Goal: Task Accomplishment & Management: Manage account settings

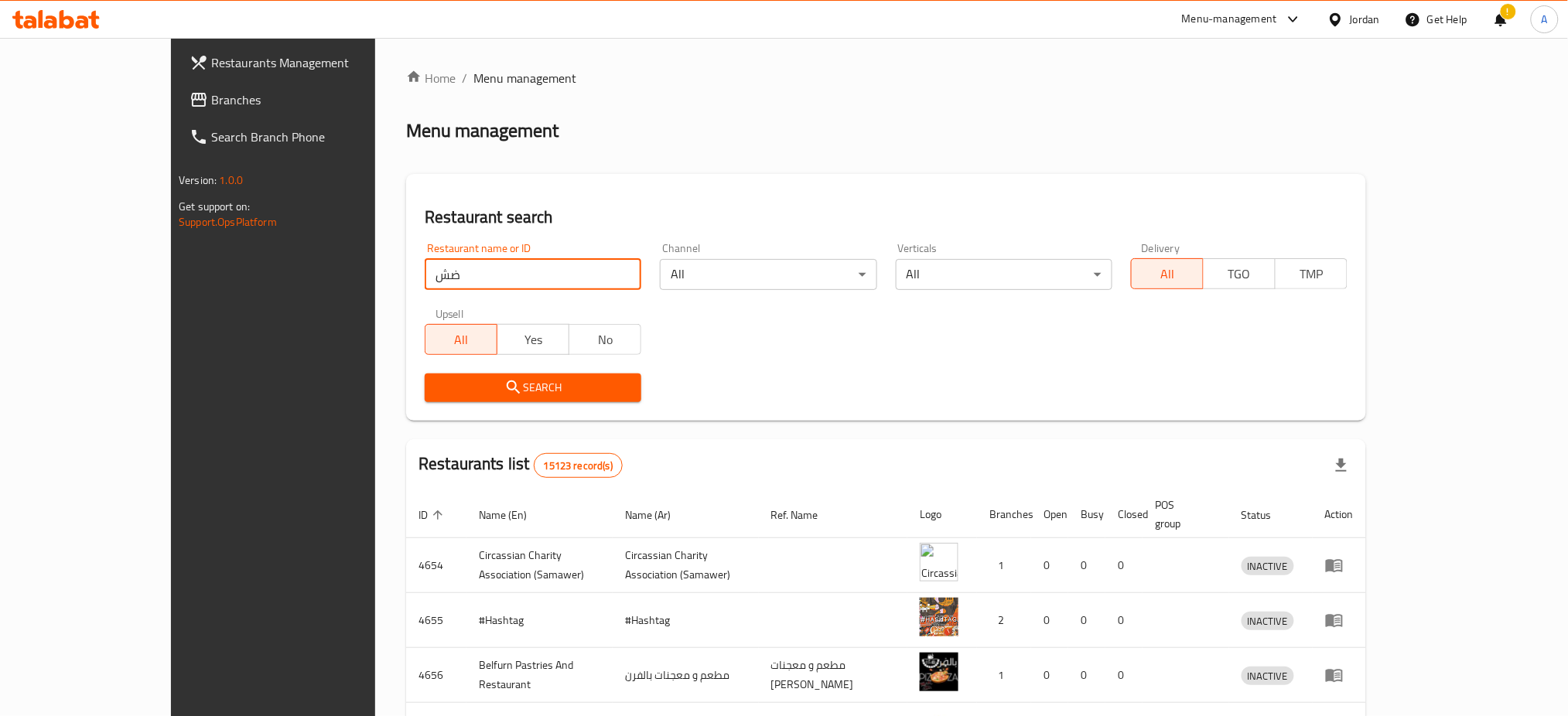
type input "ض"
type input "qaf"
click button "Search" at bounding box center [532, 387] width 216 height 29
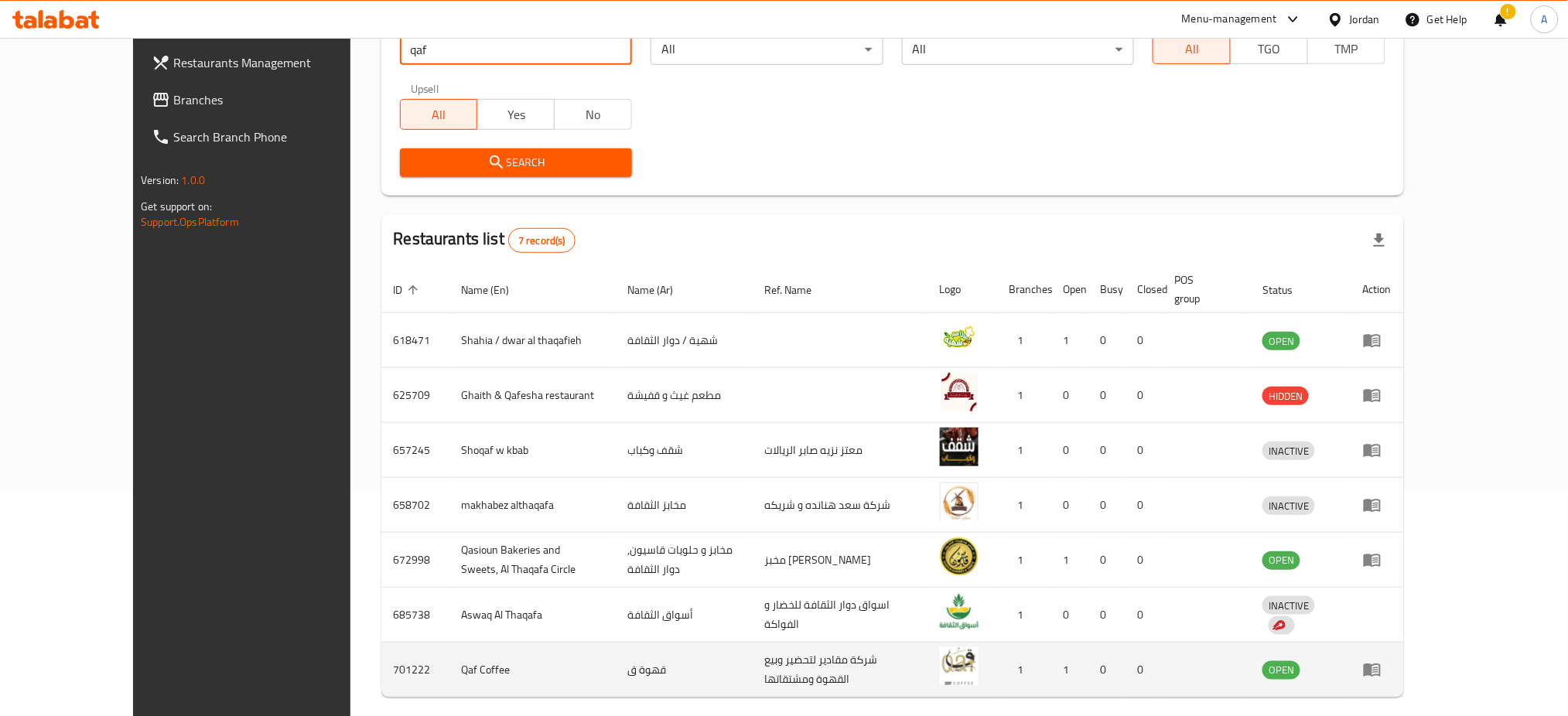
scroll to position [272, 0]
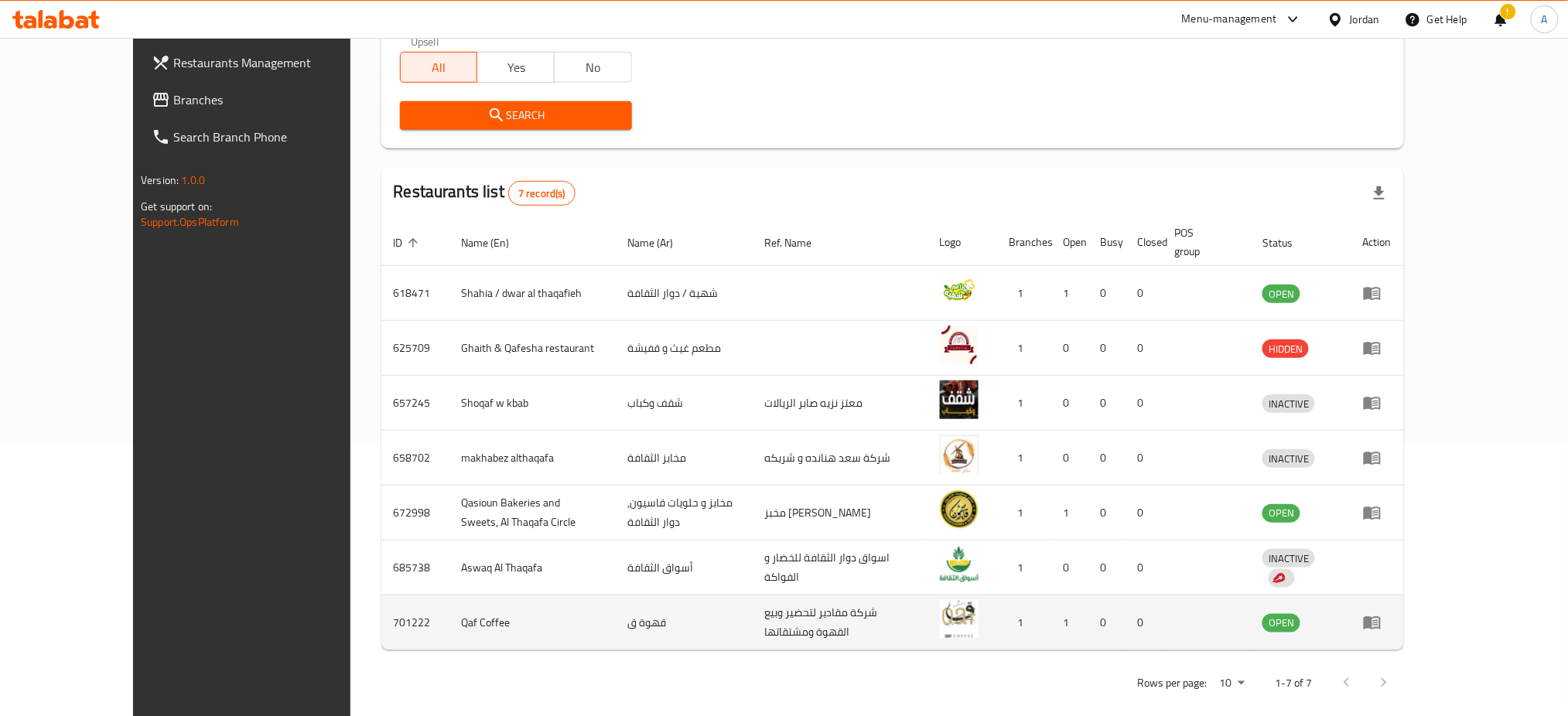
click at [1391, 613] on link "enhanced table" at bounding box center [1377, 622] width 29 height 18
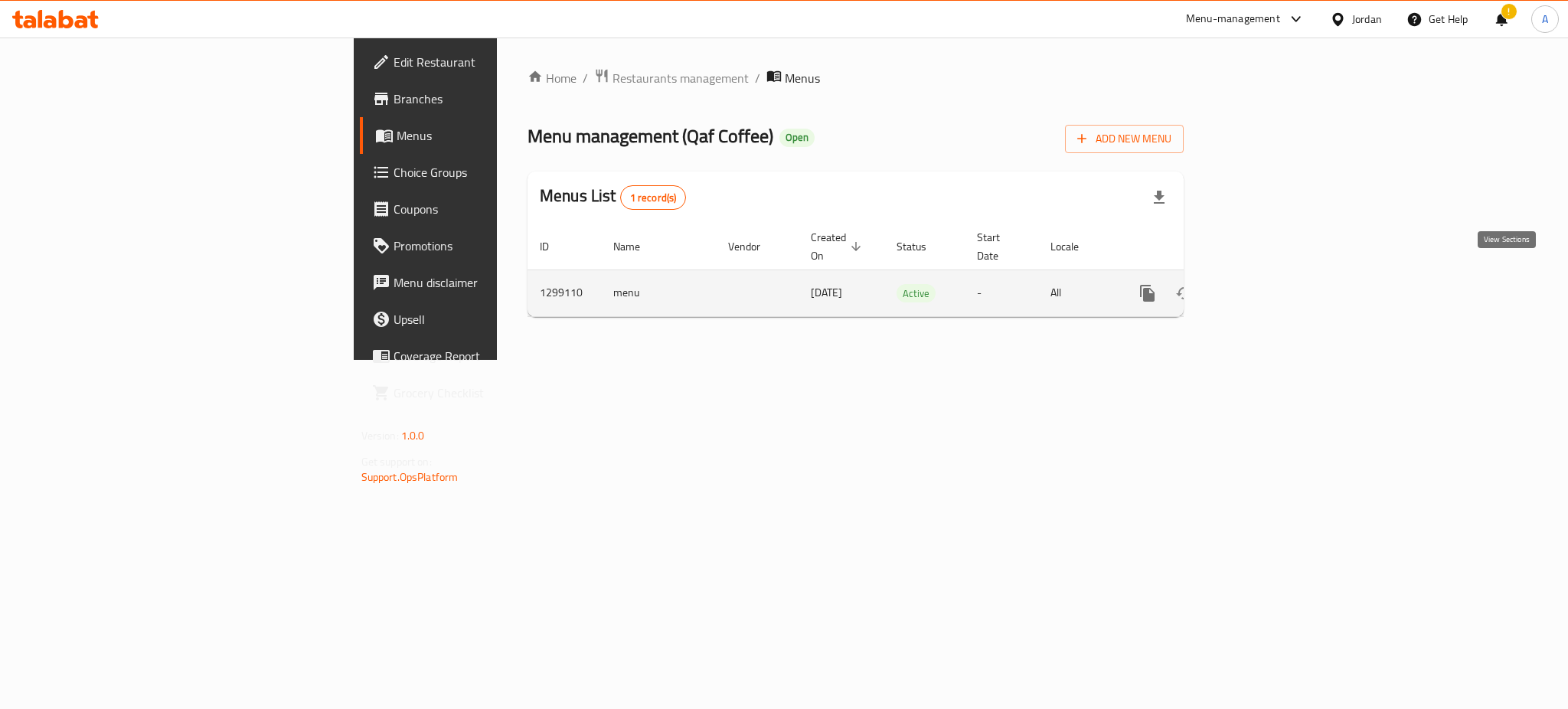
click at [1276, 275] on link "enhanced table" at bounding box center [1258, 293] width 36 height 36
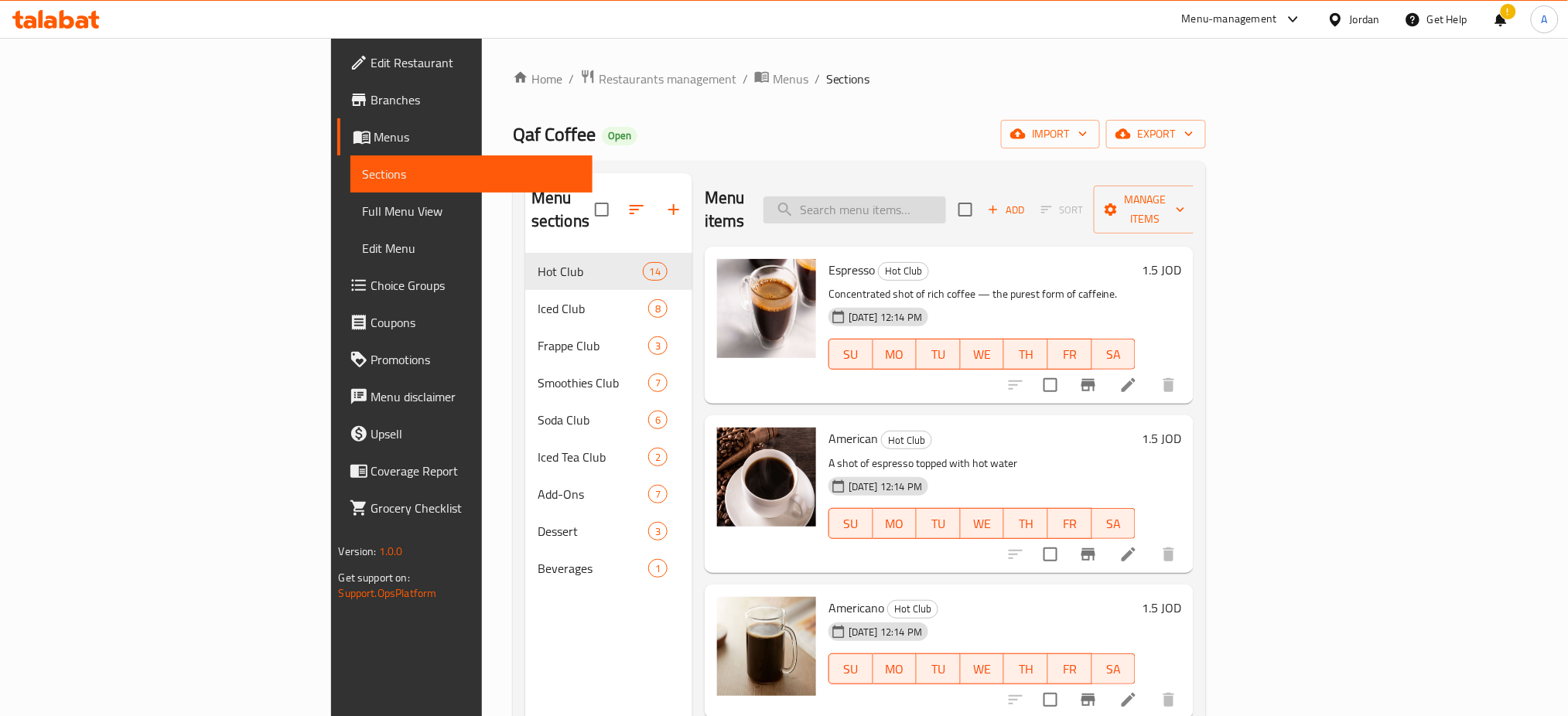
click at [946, 198] on input "search" at bounding box center [854, 209] width 182 height 27
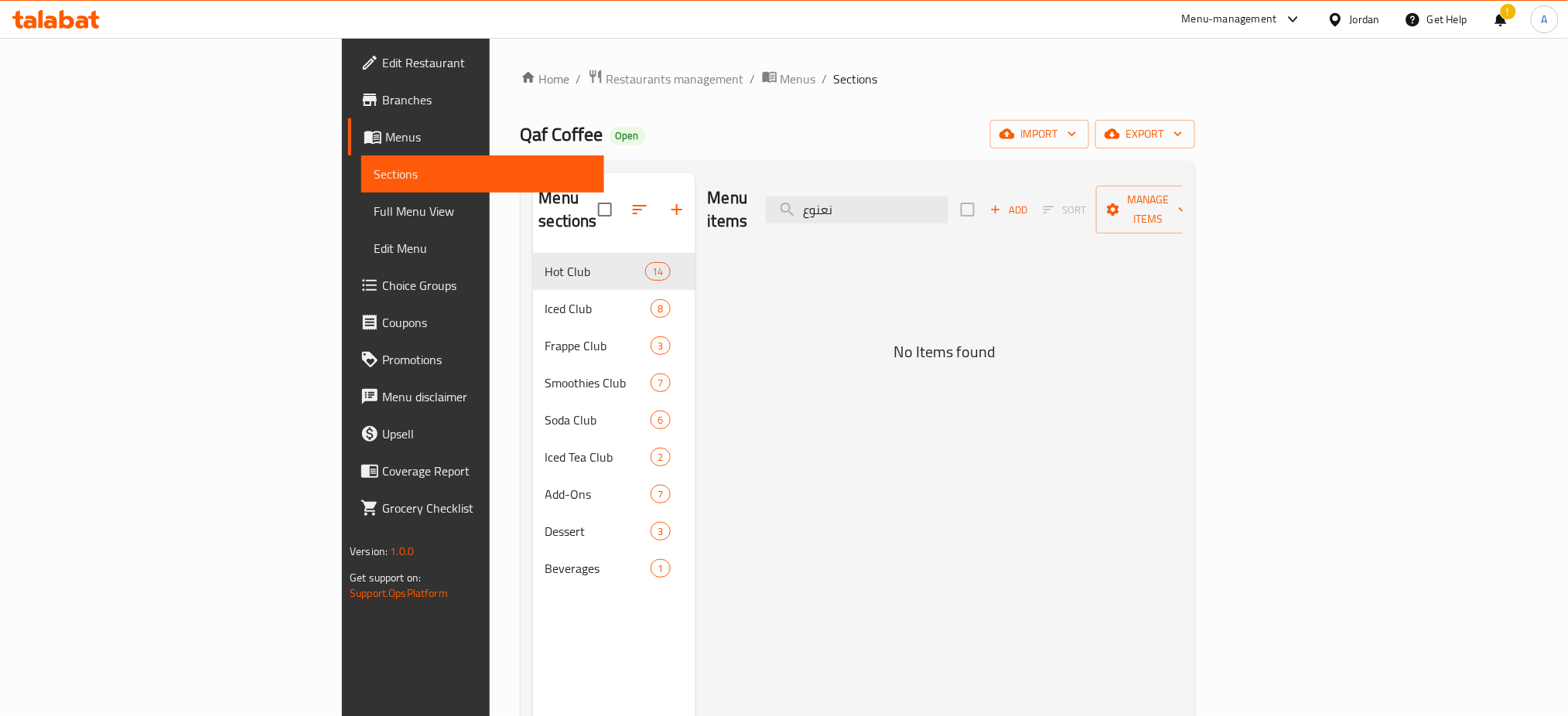
type input "نعنوع"
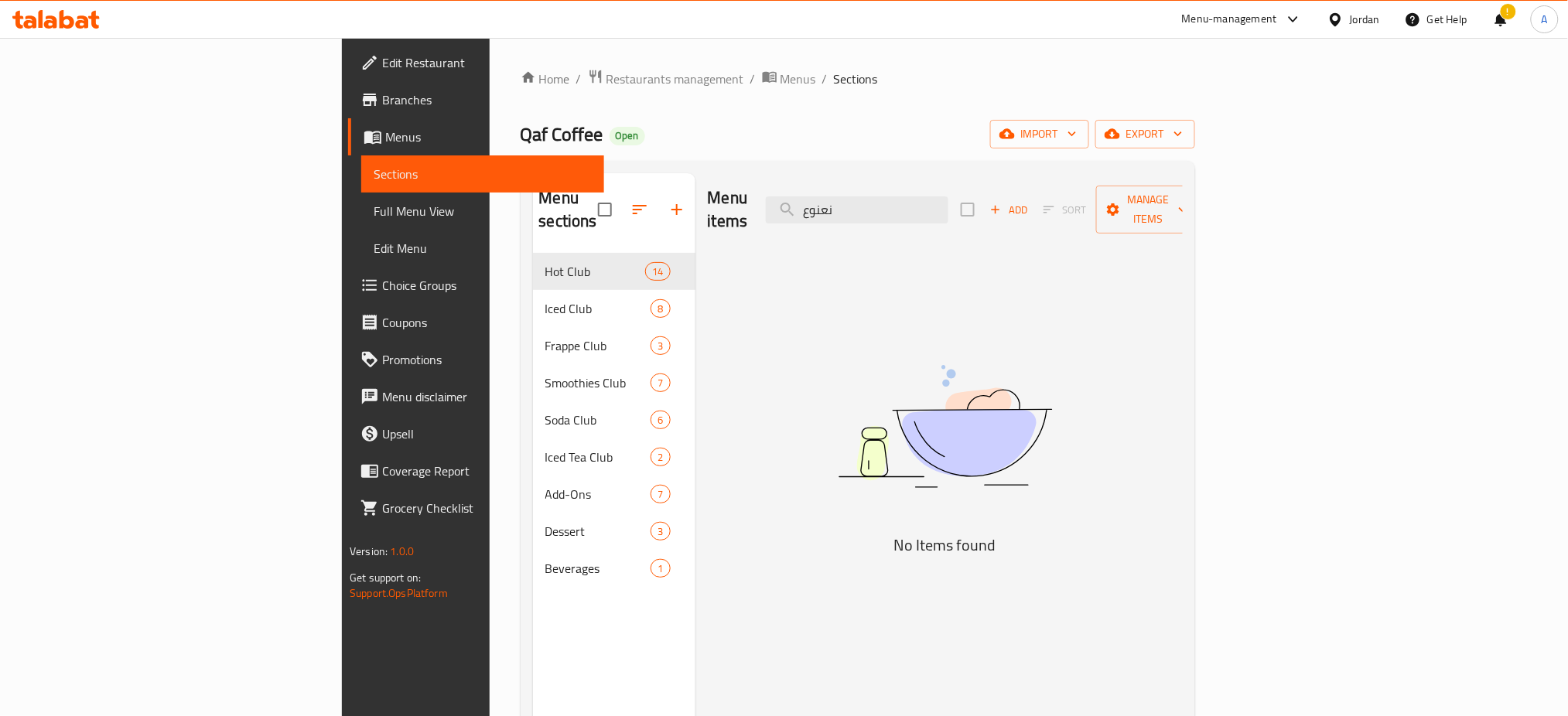
drag, startPoint x: 997, startPoint y: 211, endPoint x: 809, endPoint y: 210, distance: 188.0
click at [810, 210] on div "Menu items نعنوع Add Sort Manage items" at bounding box center [945, 210] width 475 height 74
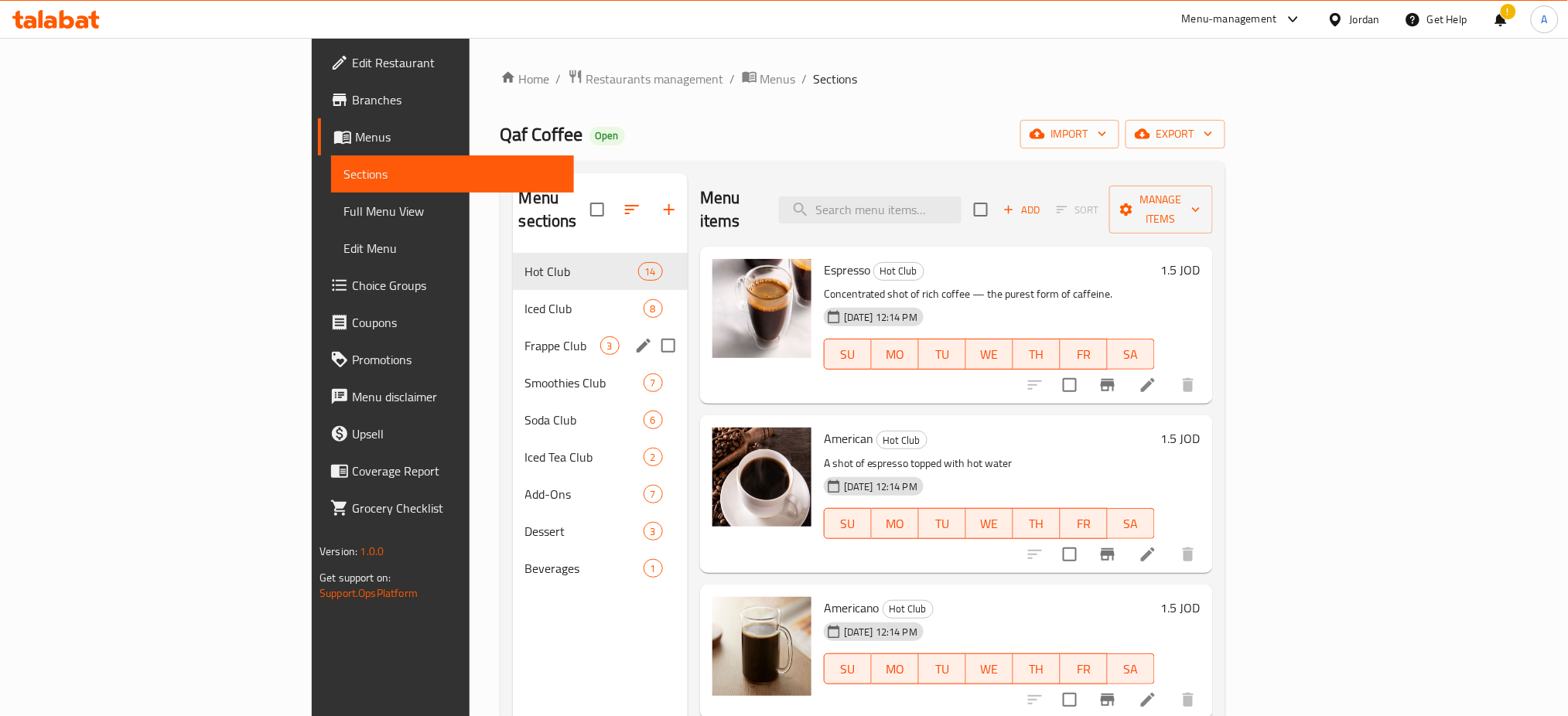
click at [513, 336] on div "Frappe Club 3" at bounding box center [600, 345] width 175 height 37
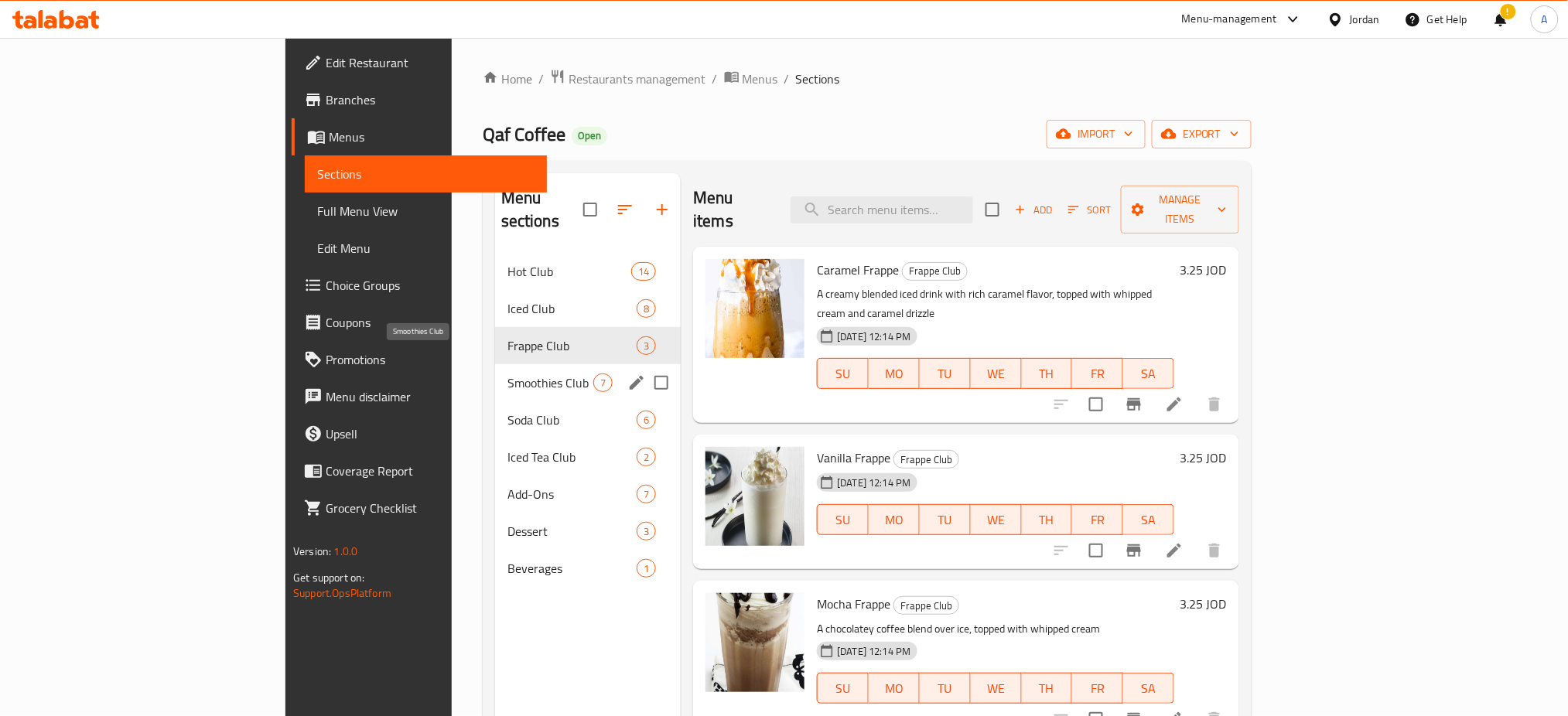
click at [507, 374] on span "Smoothies Club" at bounding box center [549, 383] width 86 height 18
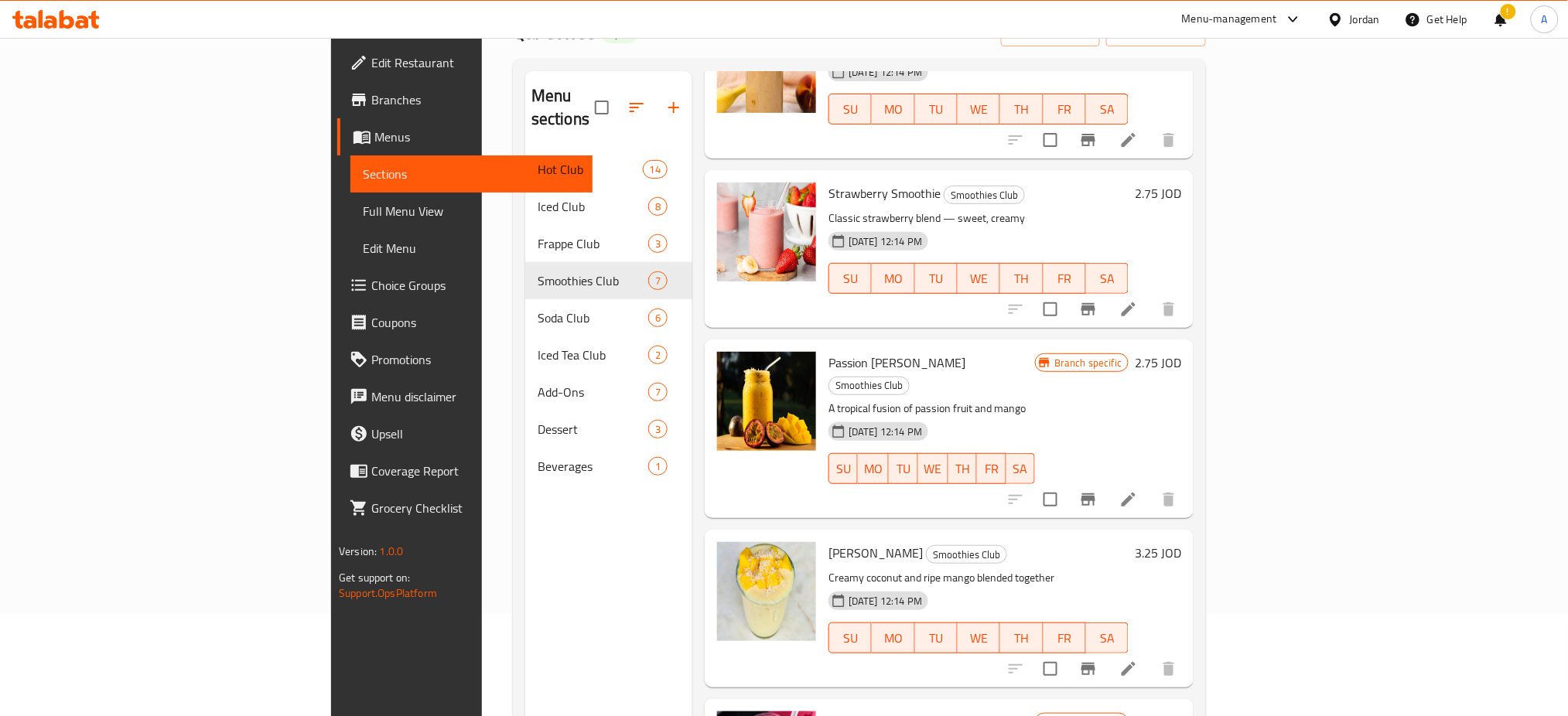
scroll to position [216, 0]
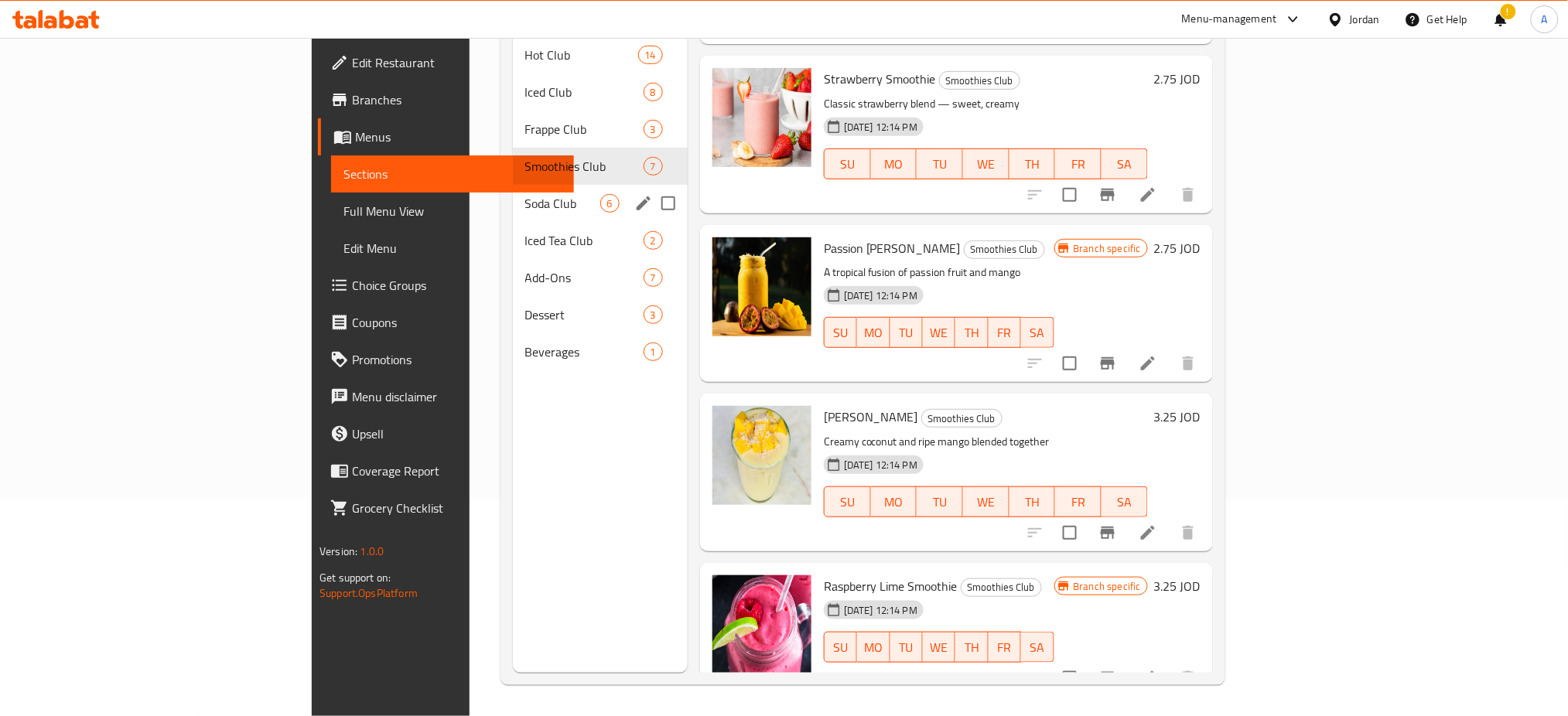
click at [525, 194] on span "Soda Club" at bounding box center [563, 203] width 75 height 18
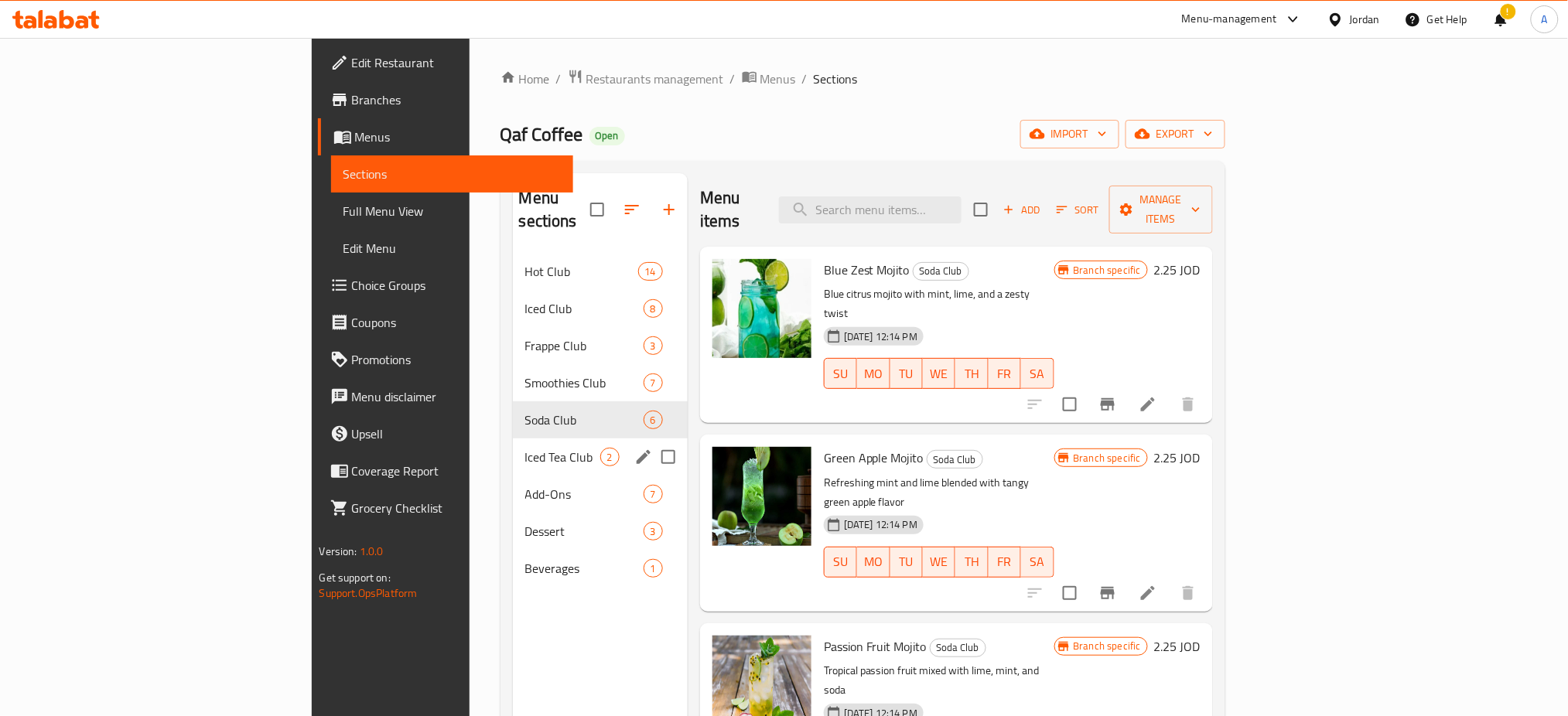
click at [525, 448] on span "Iced Tea Club" at bounding box center [563, 457] width 75 height 18
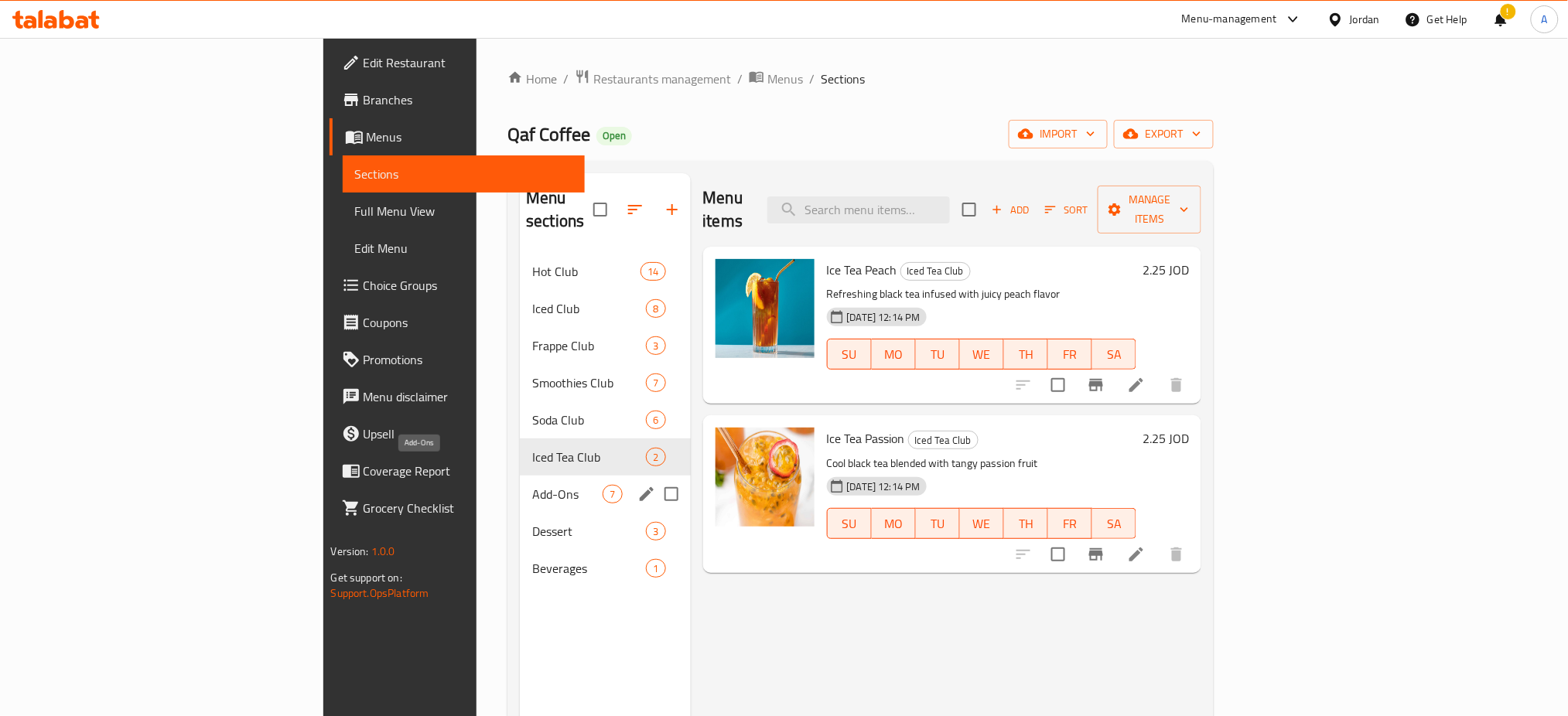
click at [532, 485] on span "Add-Ons" at bounding box center [567, 494] width 70 height 18
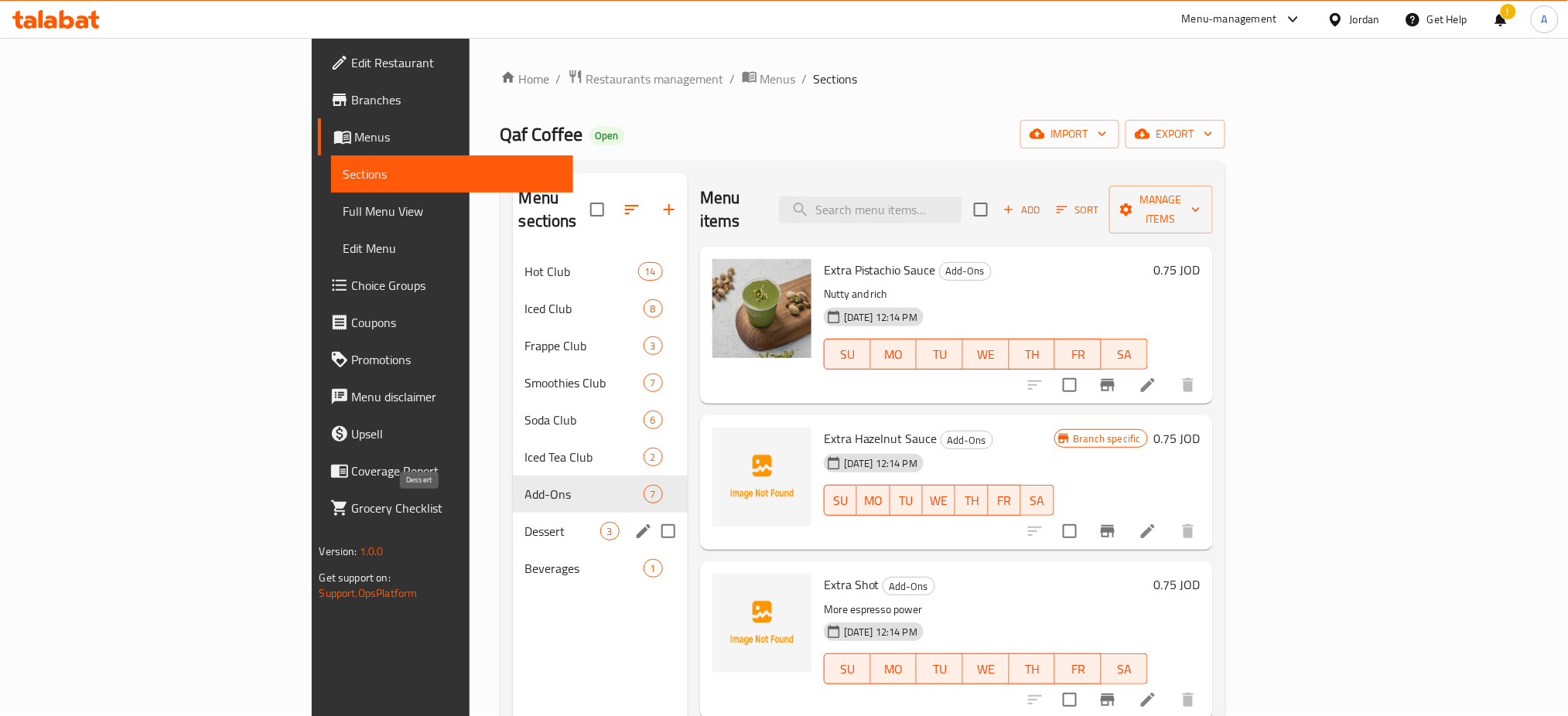
click at [525, 522] on span "Dessert" at bounding box center [563, 531] width 75 height 18
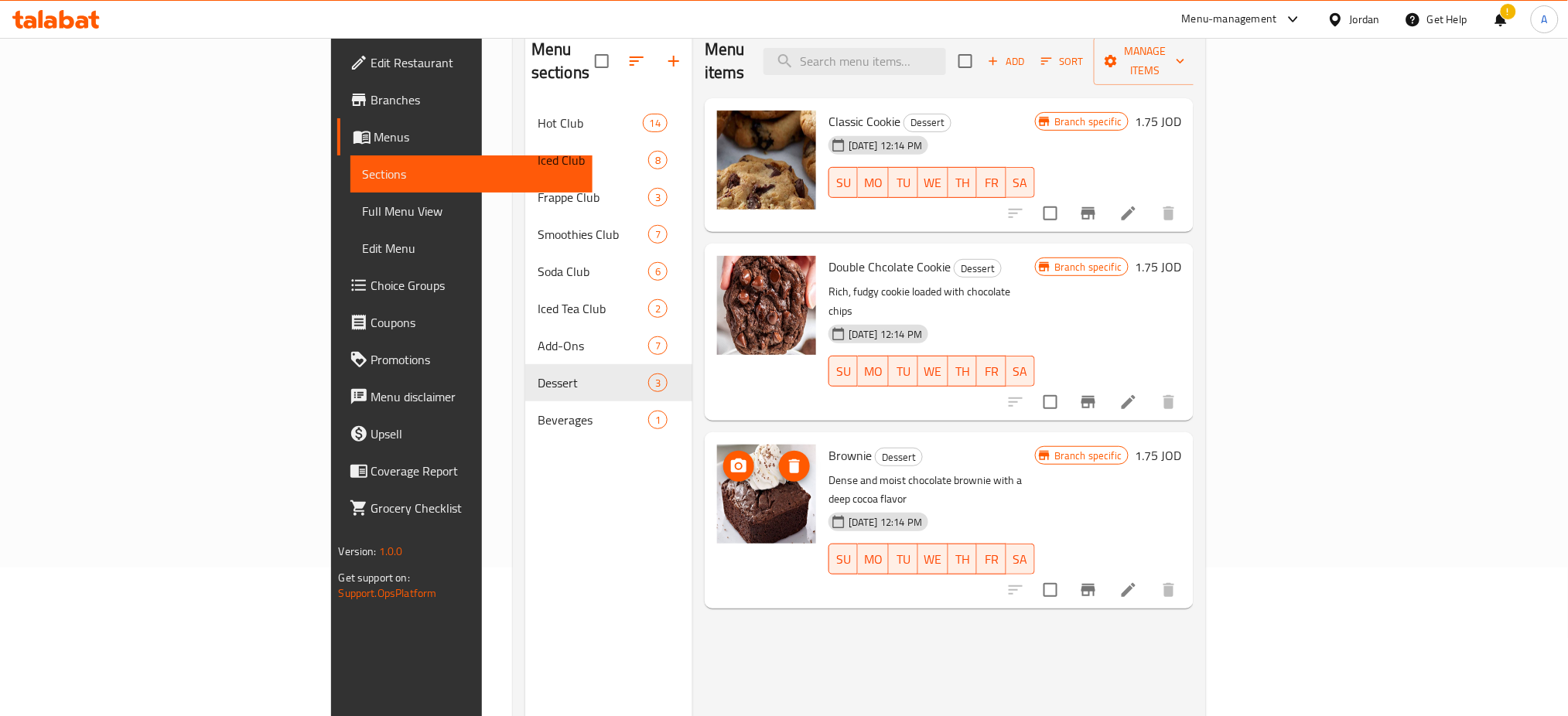
scroll to position [216, 0]
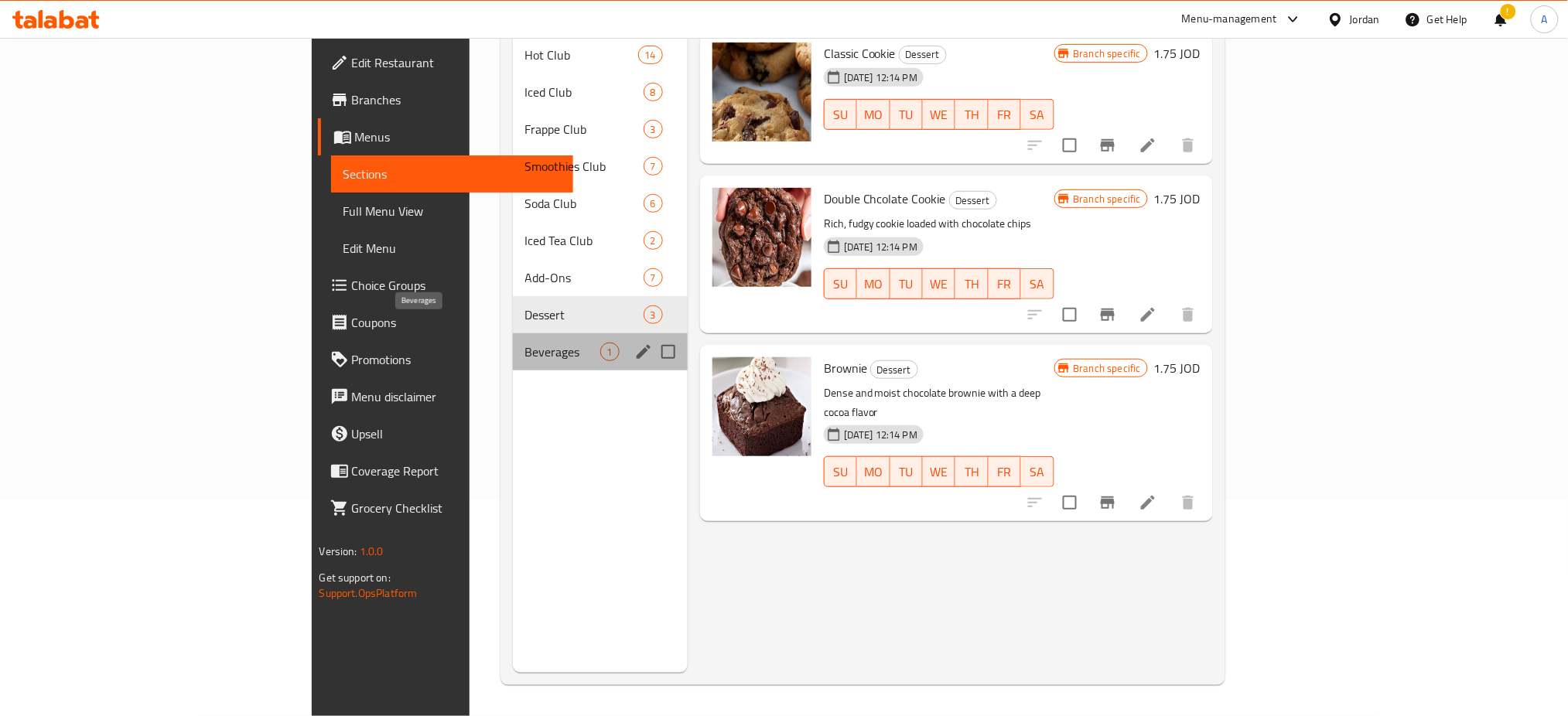
click at [525, 342] on span "Beverages" at bounding box center [563, 352] width 75 height 18
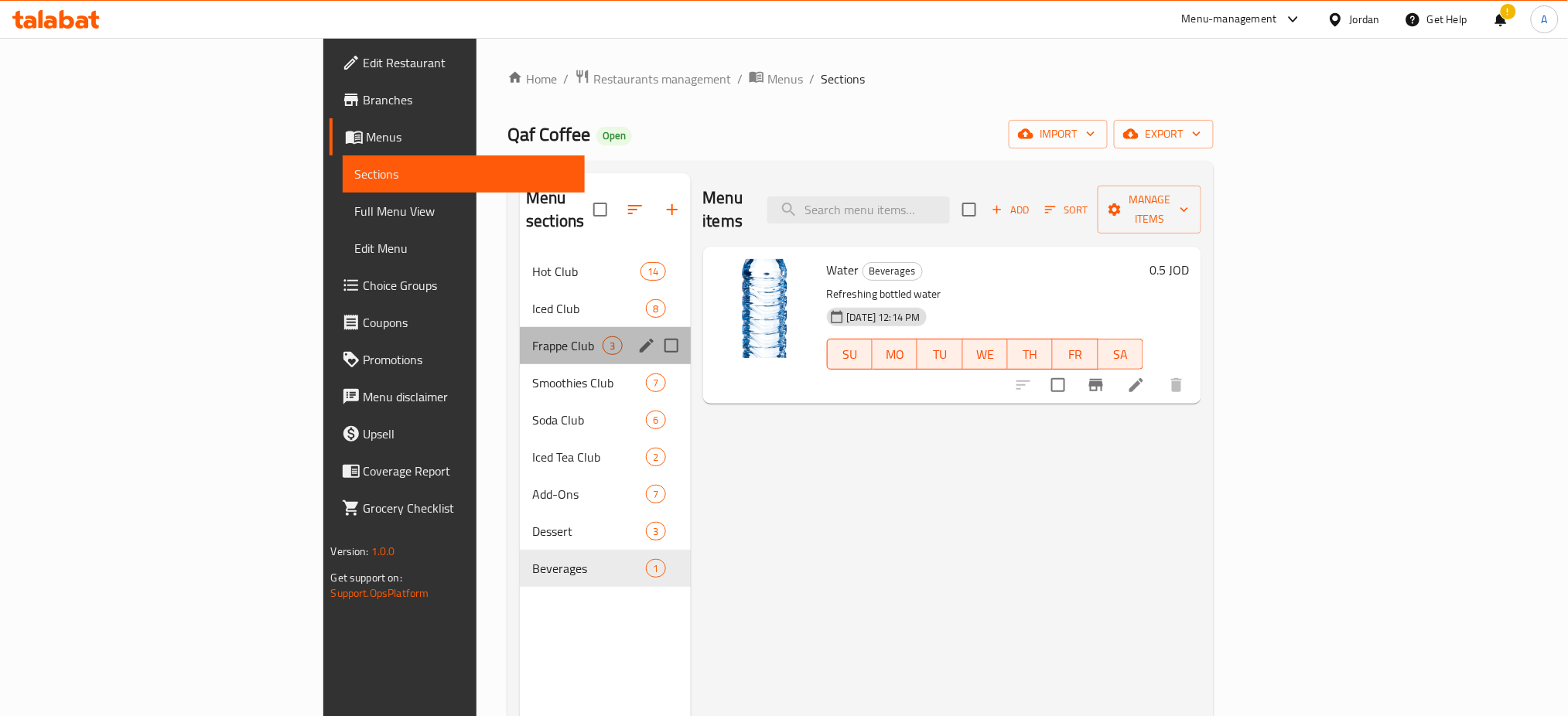
click at [520, 335] on div "Frappe Club 3" at bounding box center [605, 345] width 170 height 37
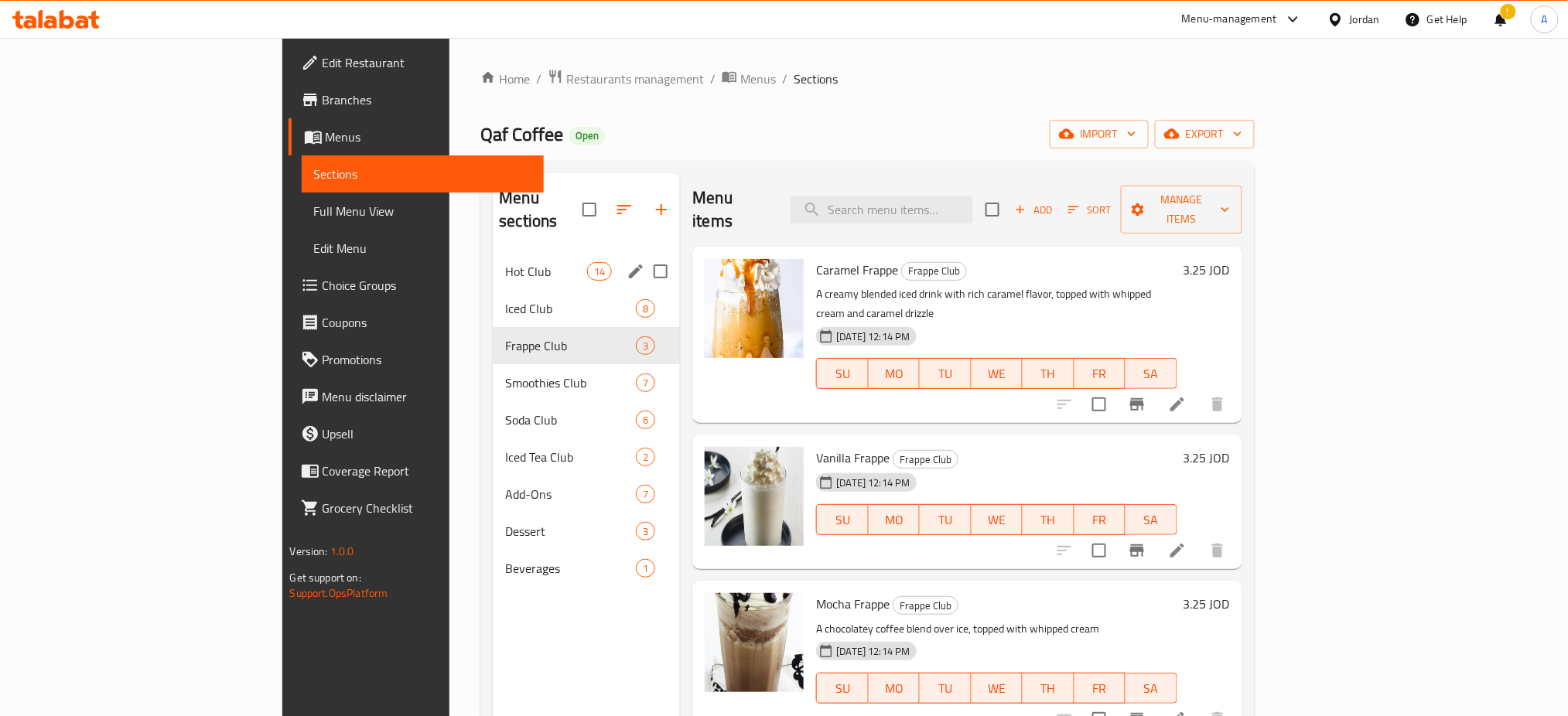
click at [492, 260] on div "Hot Club 14" at bounding box center [585, 271] width 187 height 37
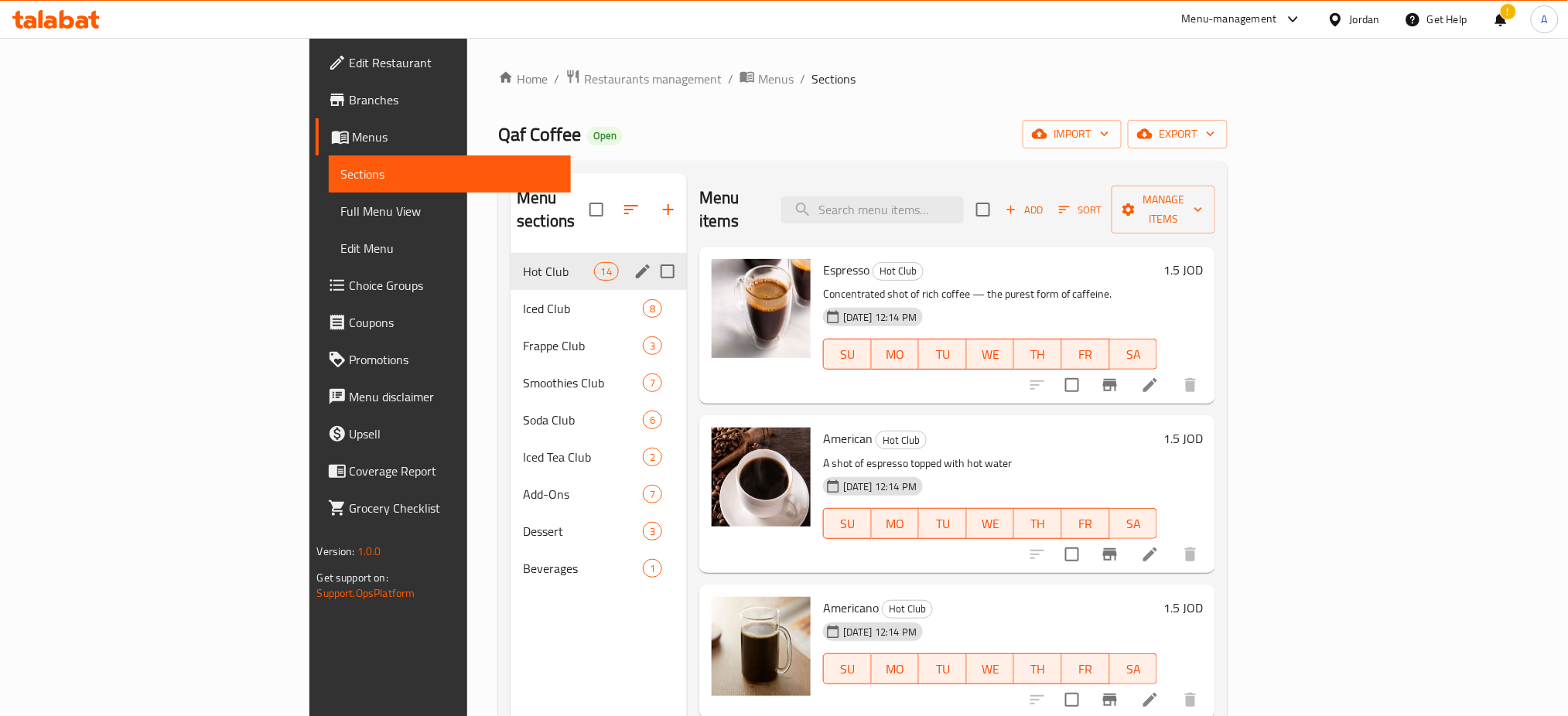
click at [523, 299] on span "Iced Club" at bounding box center [582, 308] width 120 height 18
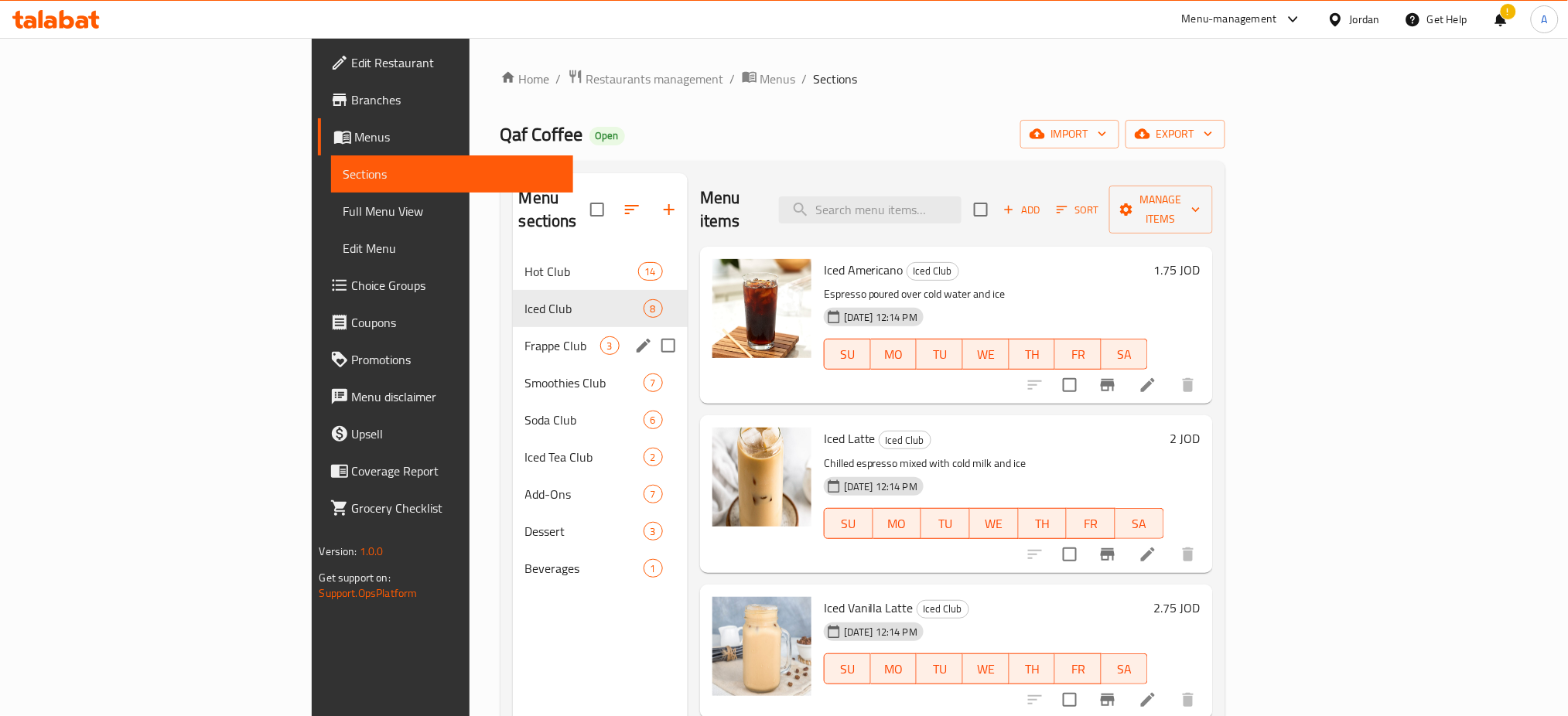
click at [525, 337] on span "Frappe Club" at bounding box center [563, 346] width 75 height 18
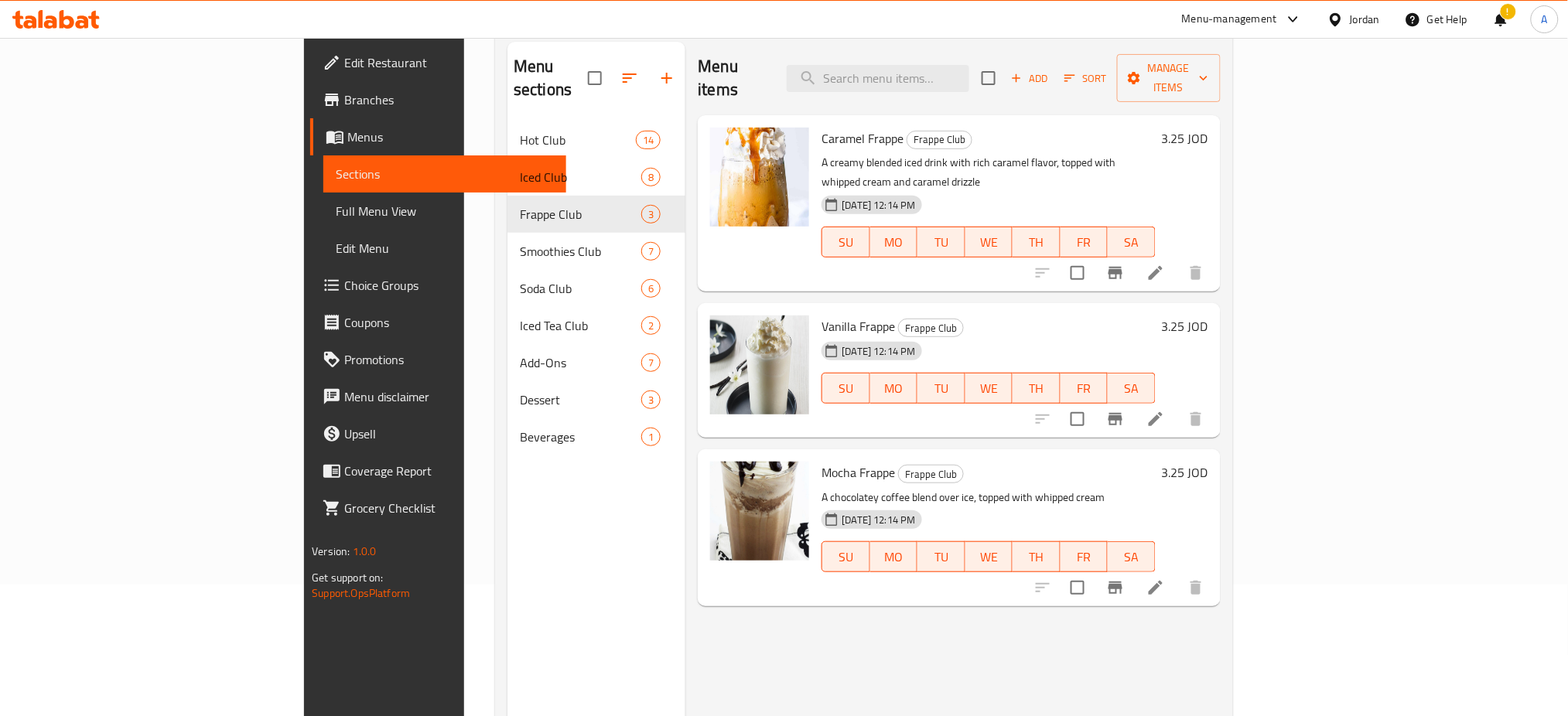
scroll to position [216, 0]
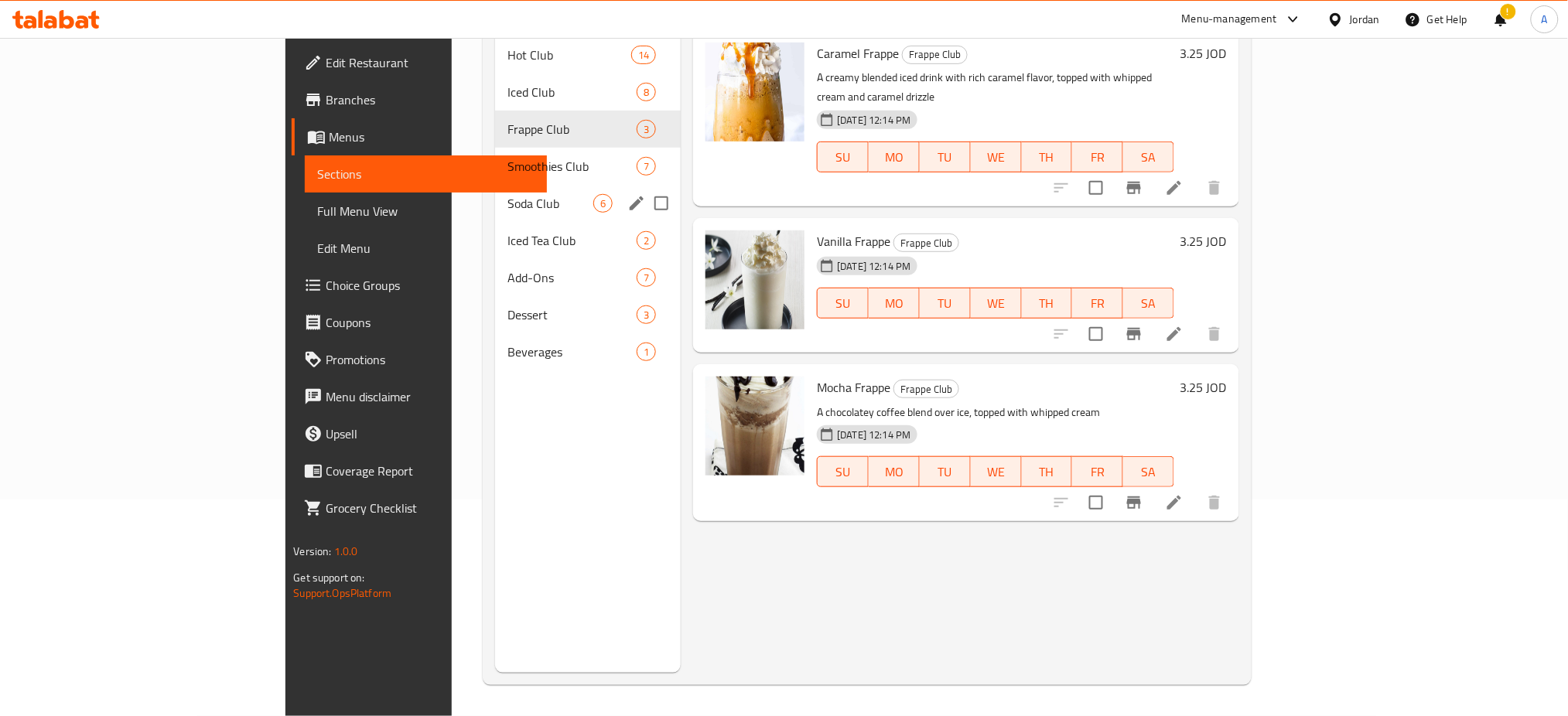
click at [495, 157] on div "Smoothies Club 7" at bounding box center [588, 167] width 187 height 37
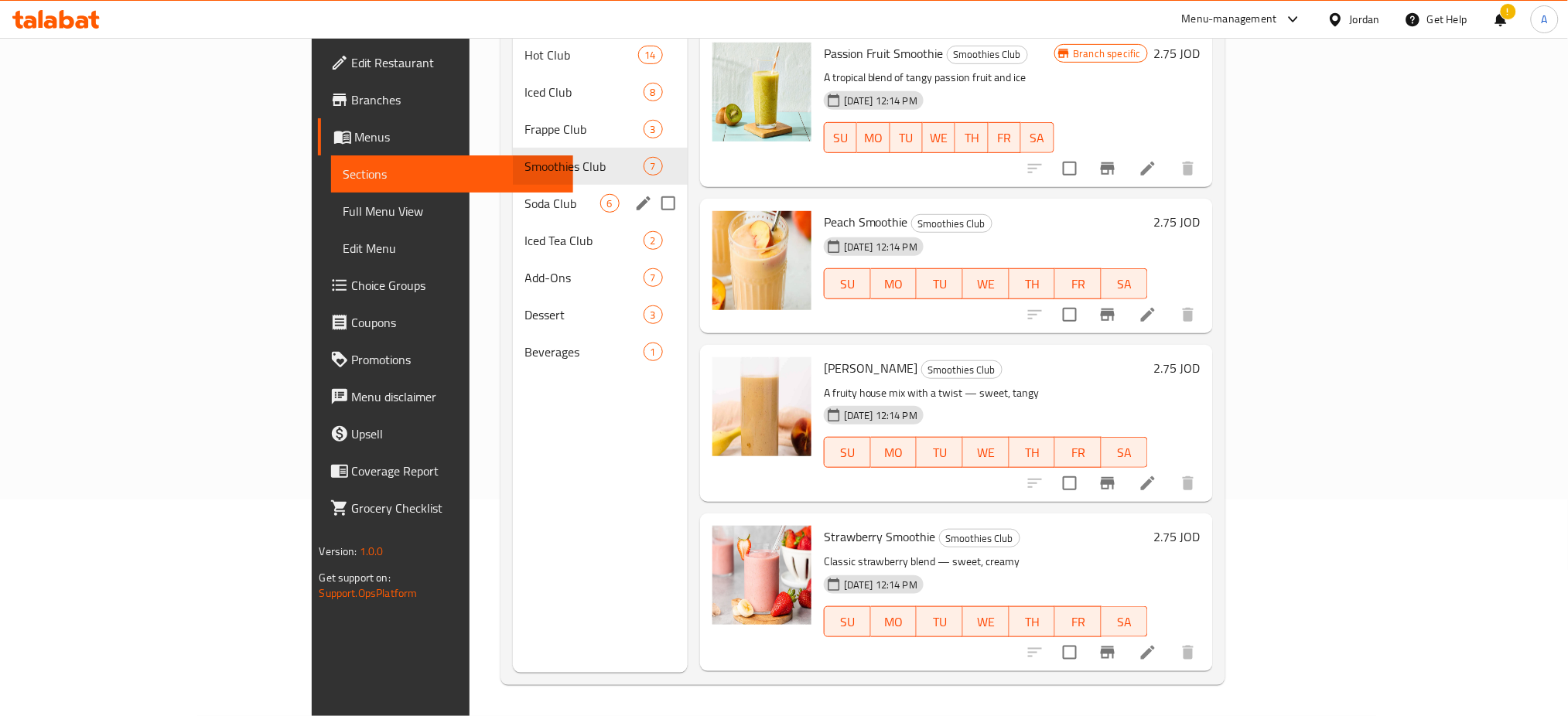
click at [513, 193] on div "Soda Club 6" at bounding box center [600, 203] width 175 height 37
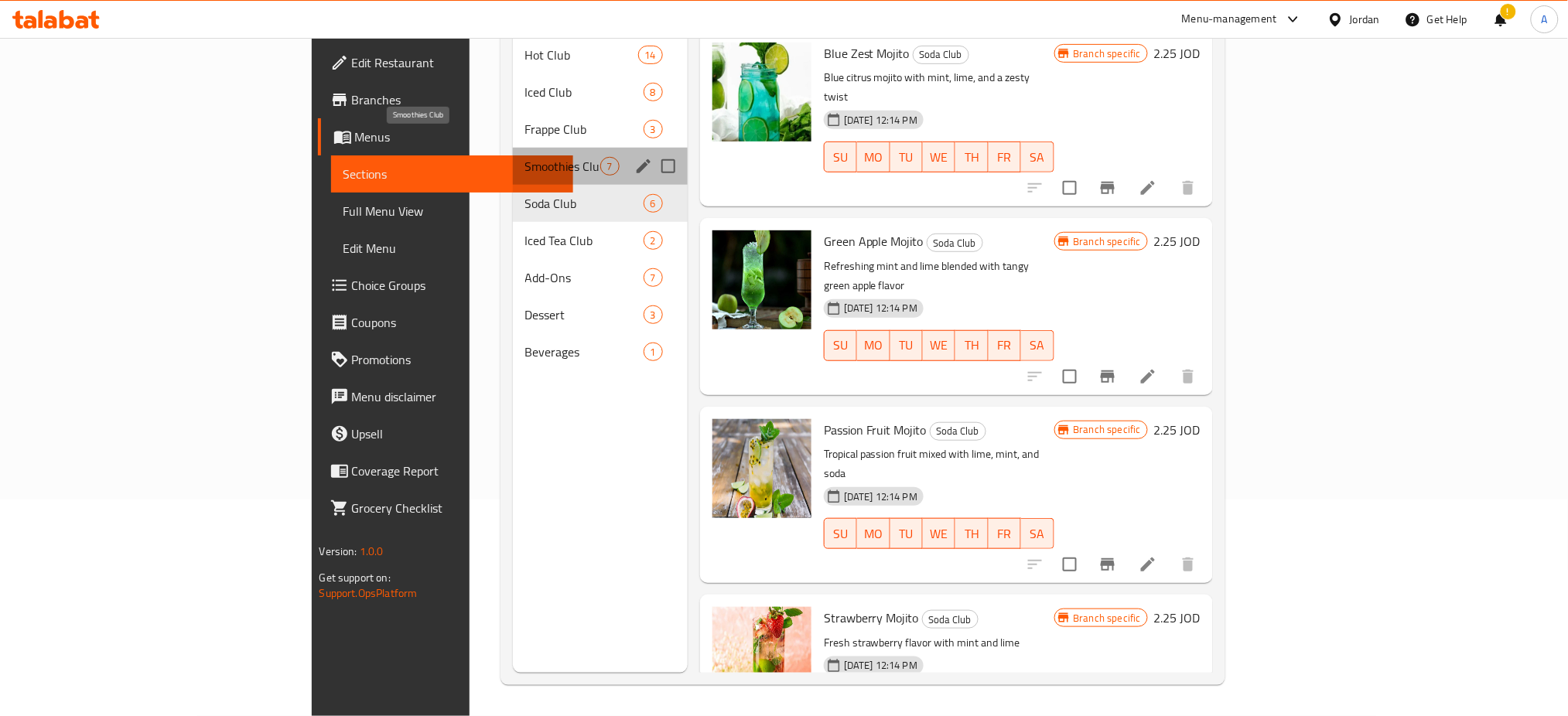
click at [525, 157] on span "Smoothies Club" at bounding box center [563, 167] width 75 height 18
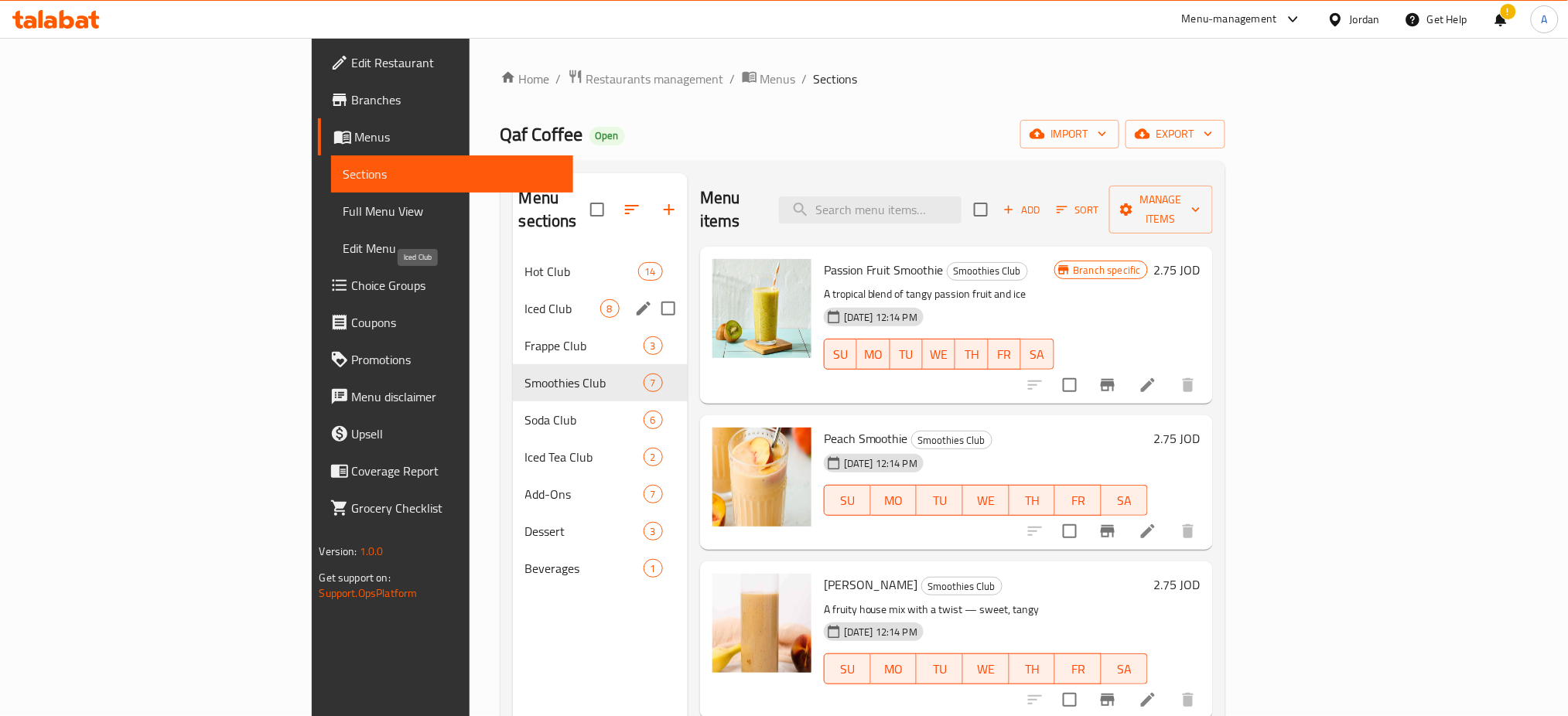
click at [525, 337] on span "Frappe Club" at bounding box center [584, 346] width 119 height 18
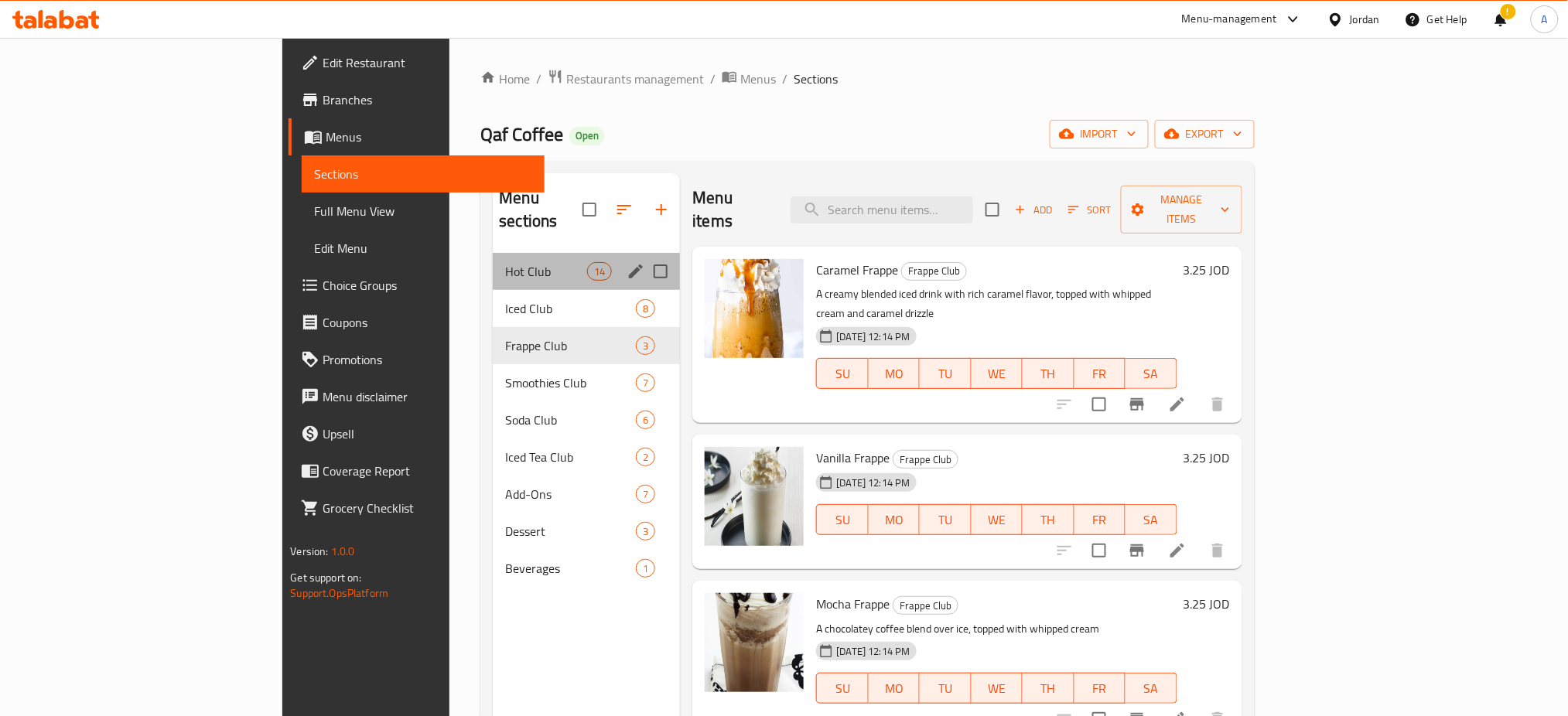
click at [492, 260] on div "Hot Club 14" at bounding box center [585, 271] width 187 height 37
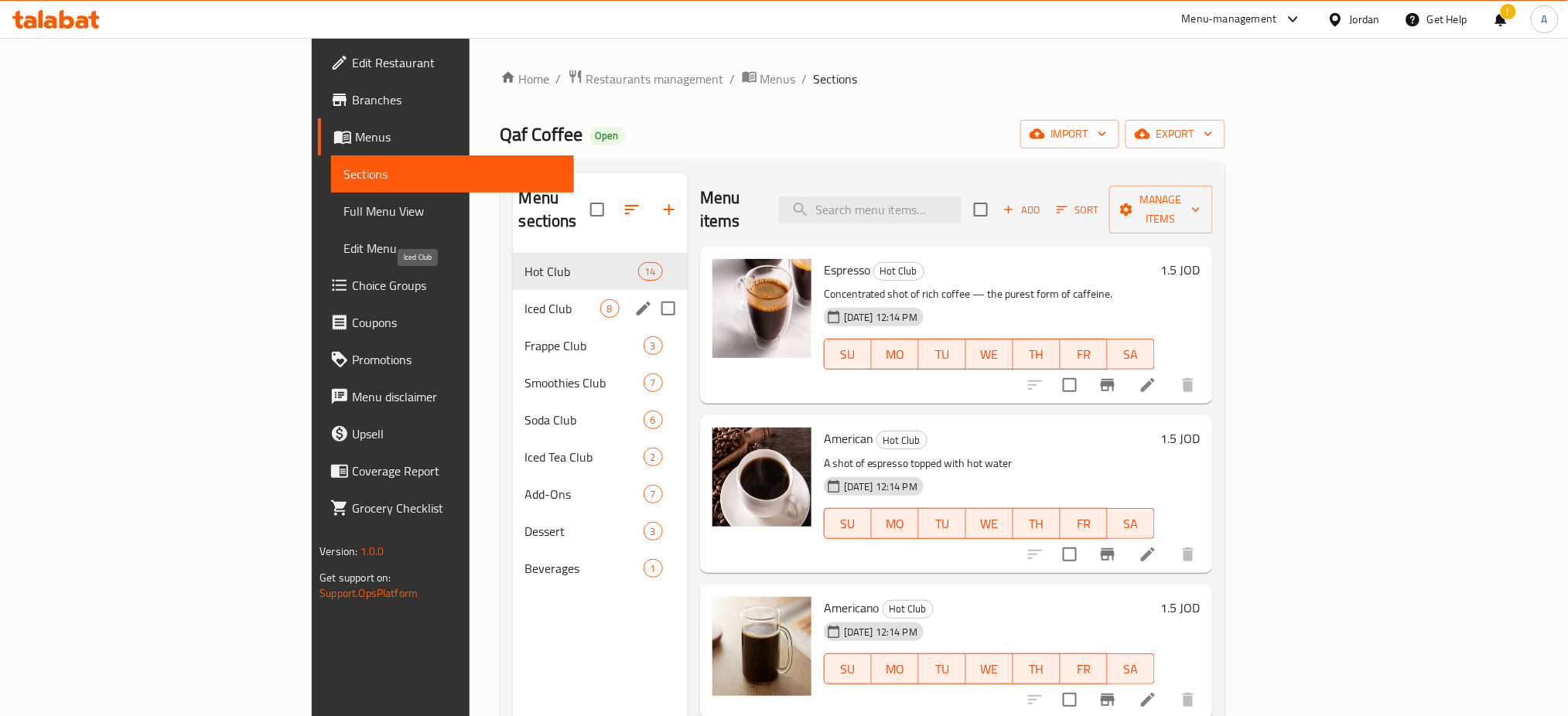
click at [525, 299] on span "Iced Club" at bounding box center [563, 308] width 75 height 18
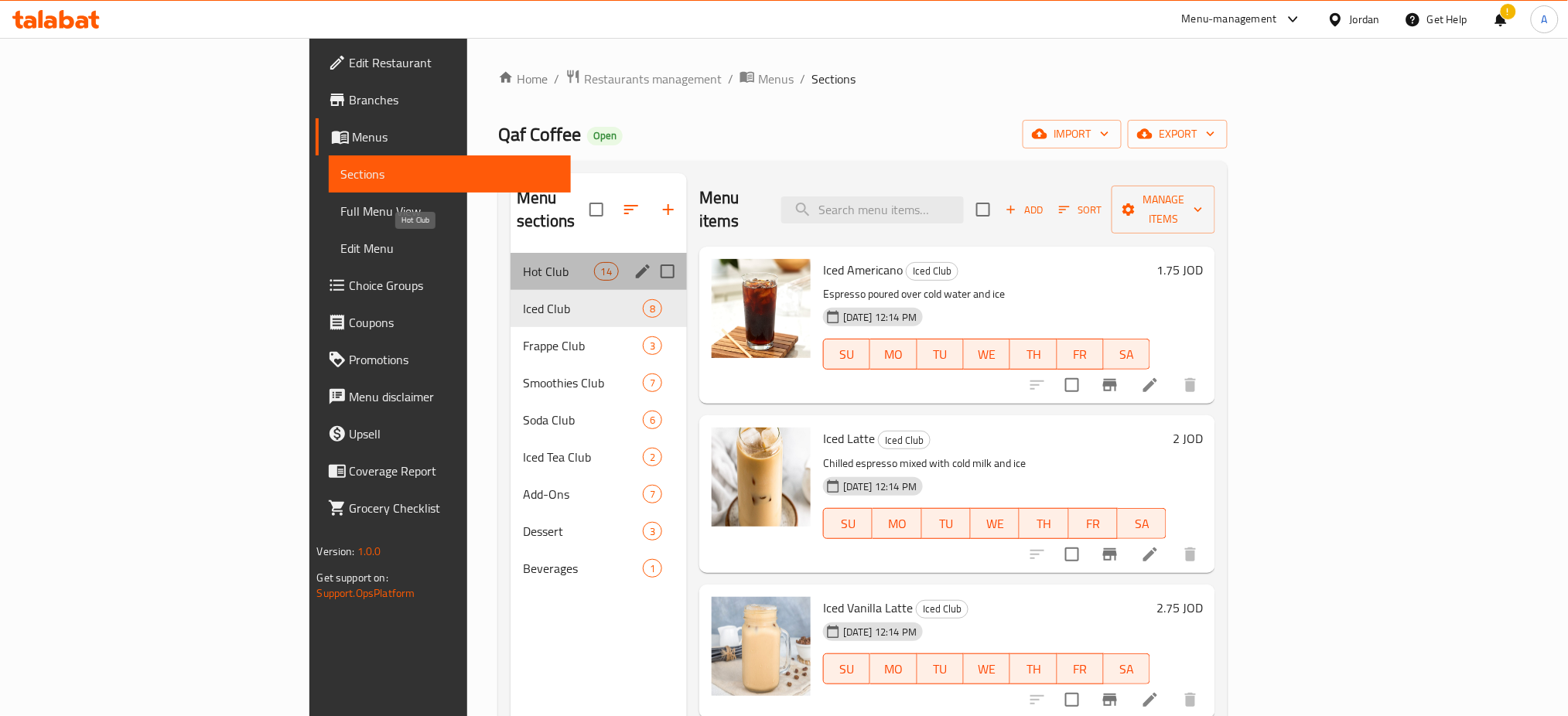
click at [523, 262] on span "Hot Club" at bounding box center [558, 271] width 70 height 18
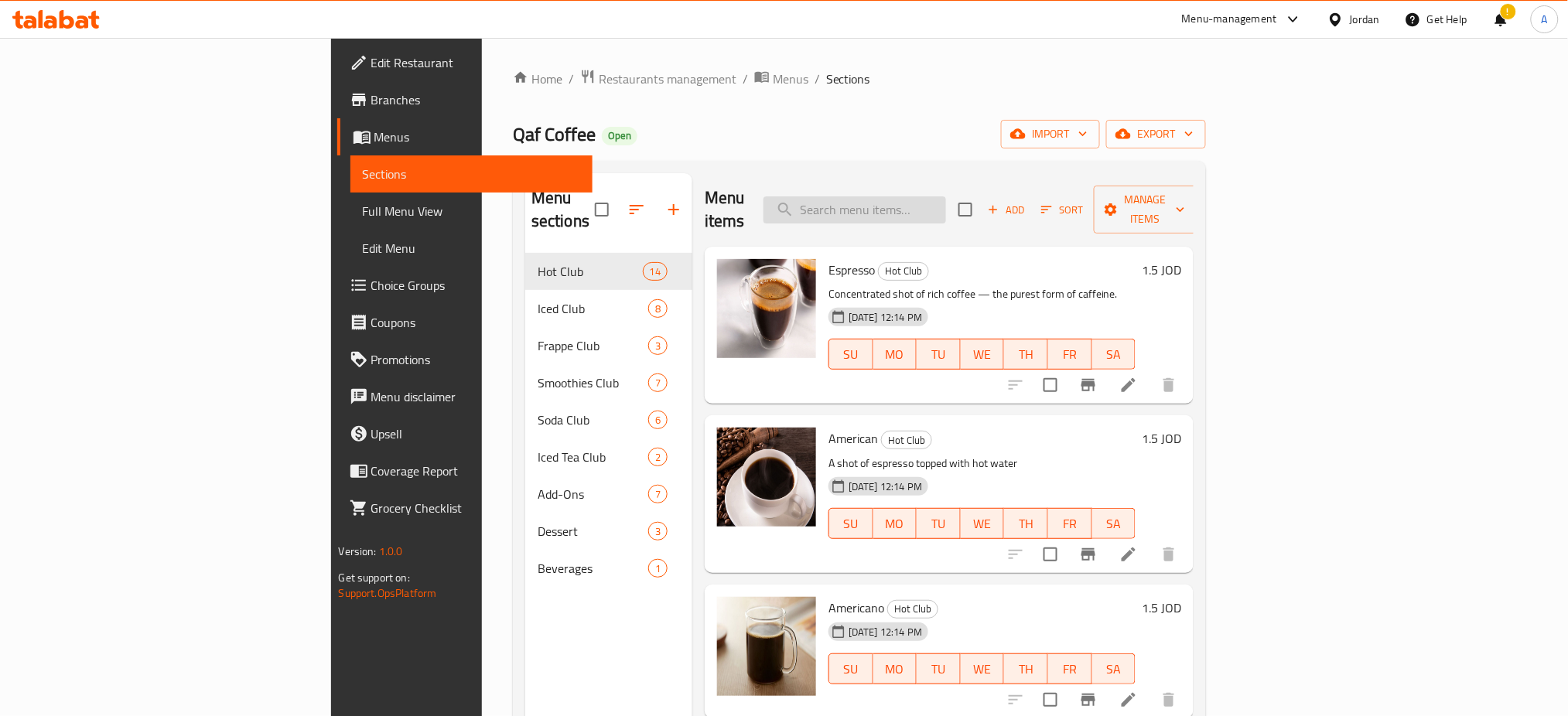
click at [946, 196] on input "search" at bounding box center [854, 209] width 182 height 27
click at [1002, 221] on div "Menu items Add Sort Manage items" at bounding box center [949, 210] width 489 height 74
click at [946, 205] on input "search" at bounding box center [854, 209] width 182 height 27
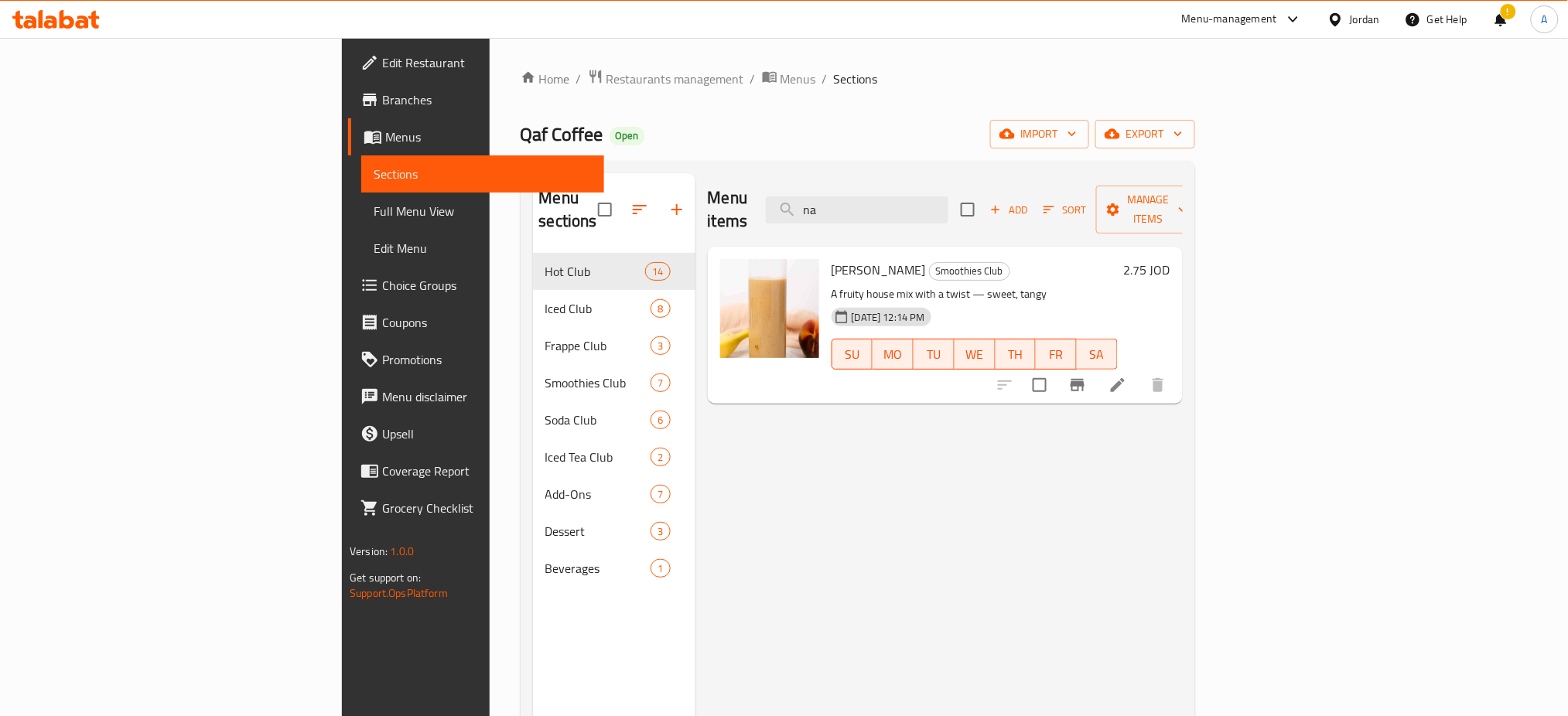
type input "na"
click at [1126, 375] on icon at bounding box center [1117, 385] width 18 height 18
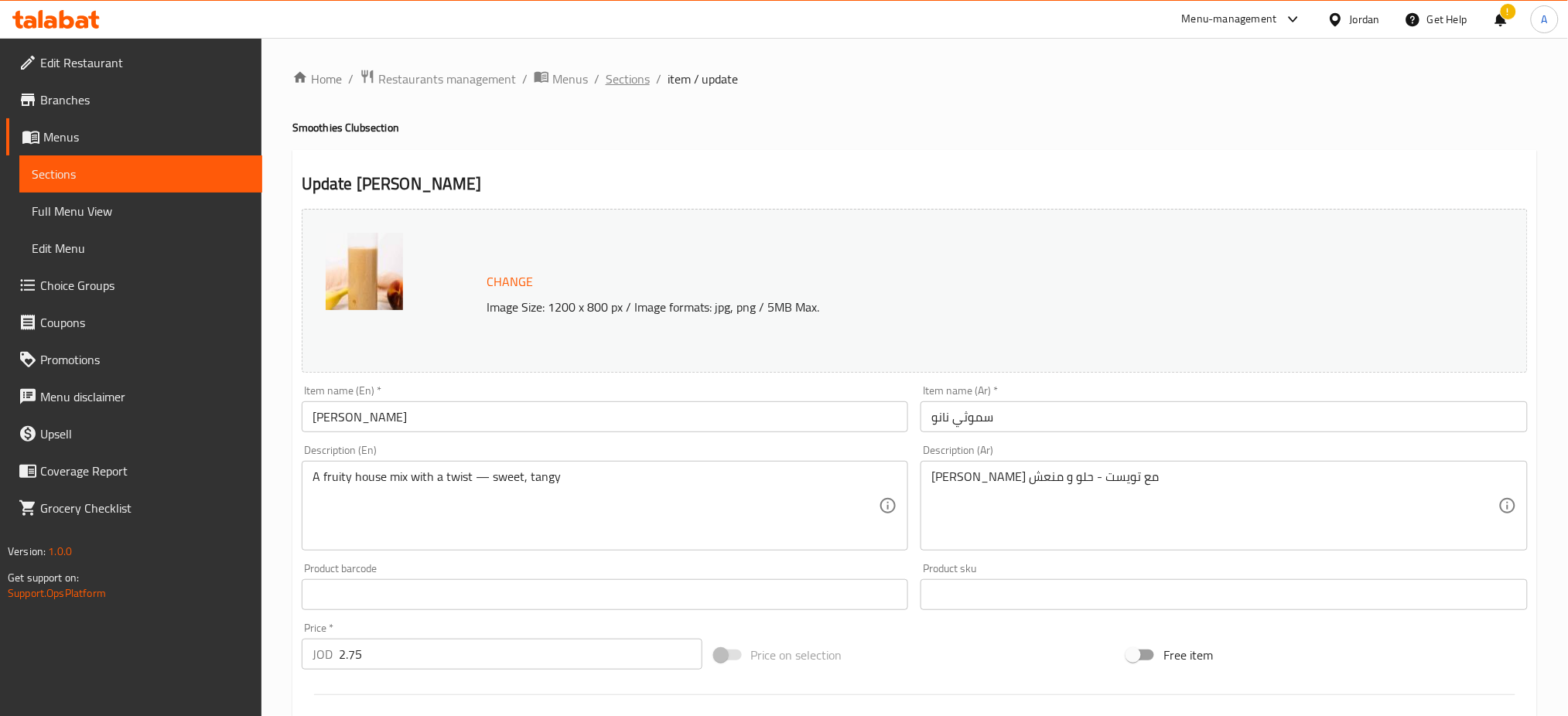
click at [619, 82] on span "Sections" at bounding box center [628, 79] width 44 height 18
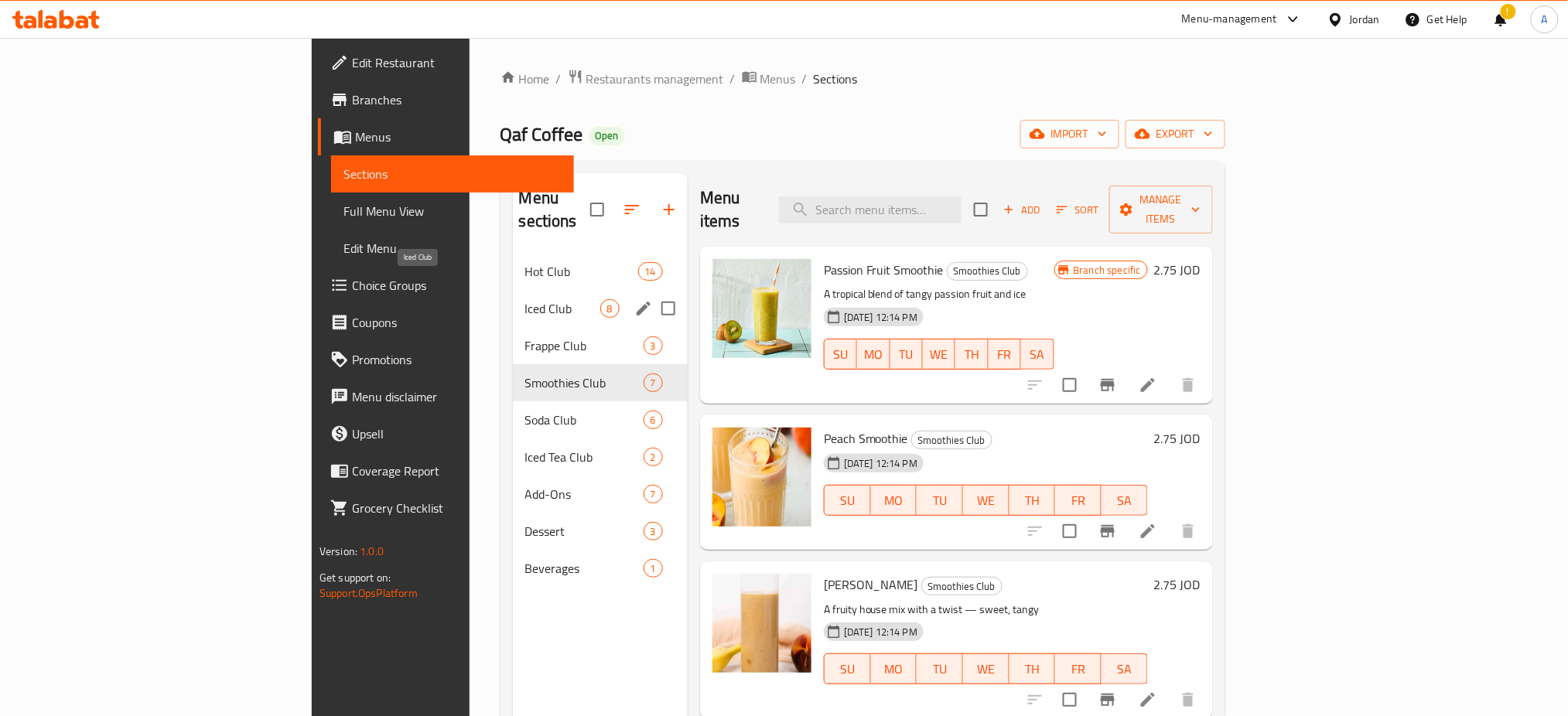
click at [513, 290] on div "Iced Club 8" at bounding box center [600, 308] width 175 height 37
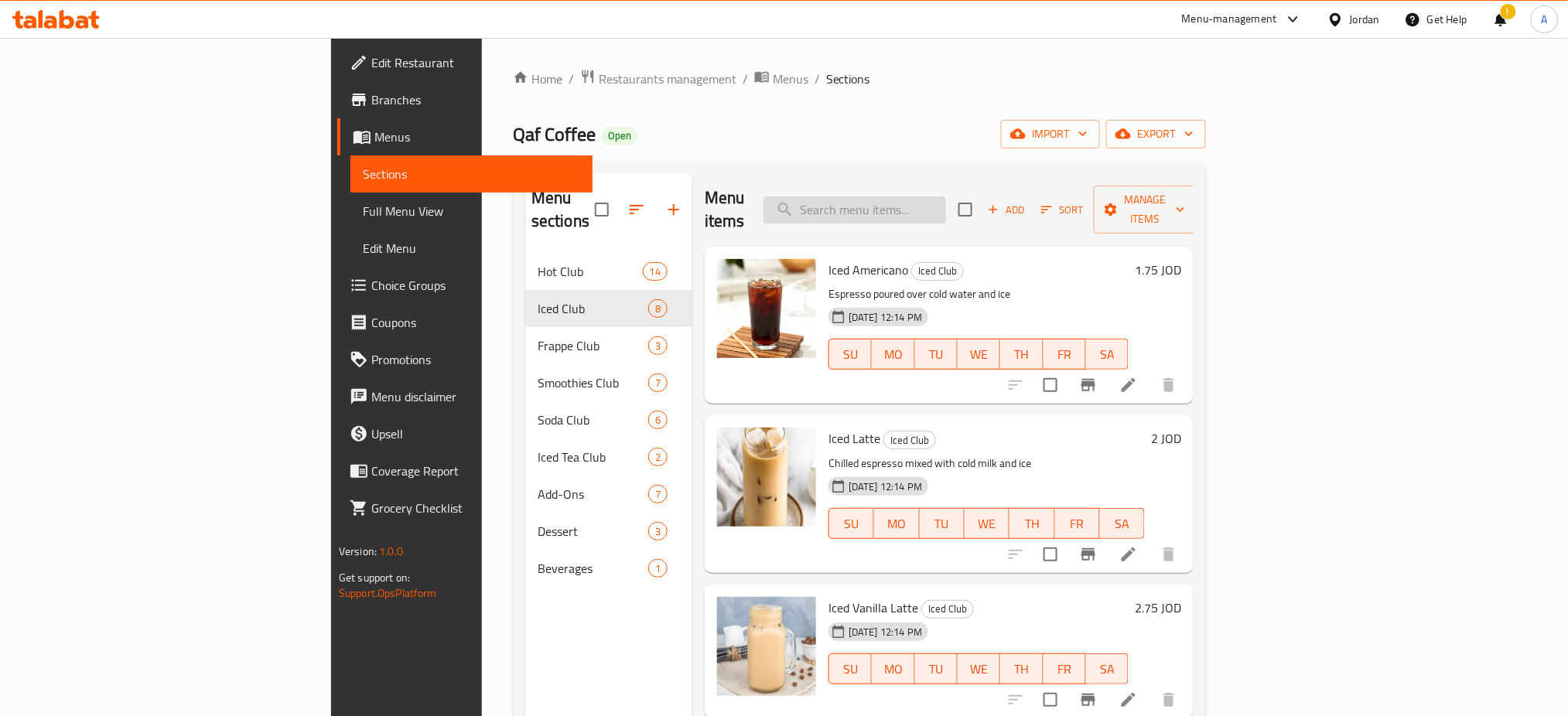
click at [899, 197] on input "search" at bounding box center [854, 209] width 182 height 27
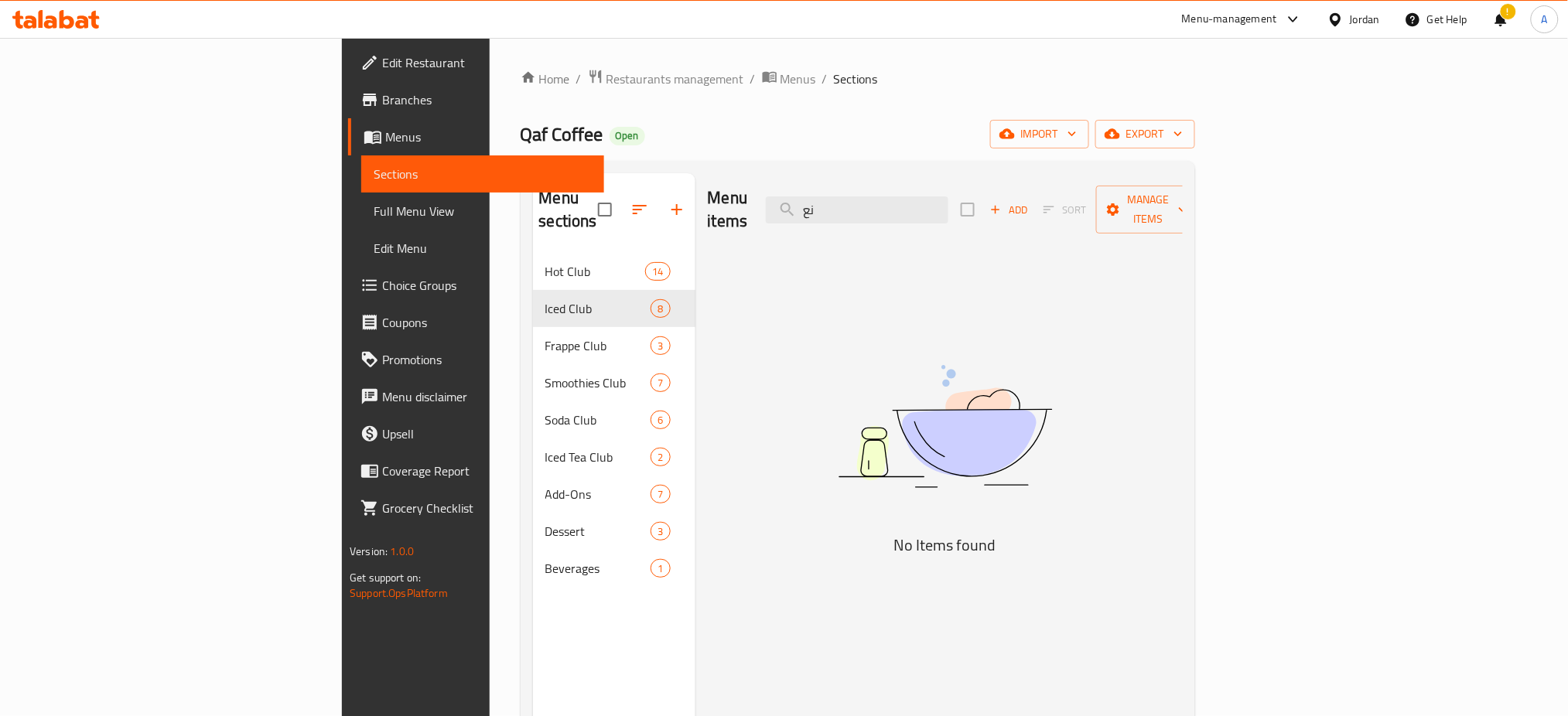
type input "ن"
type input "na'n"
click at [521, 98] on div "Home / Restaurants management / Menus / Sections Qaf Coffee Open import export …" at bounding box center [858, 485] width 674 height 833
click at [521, 91] on div "Home / Restaurants management / Menus / Sections Qaf Coffee Open import export …" at bounding box center [858, 485] width 674 height 833
click at [606, 82] on span "Restaurants management" at bounding box center [675, 79] width 138 height 18
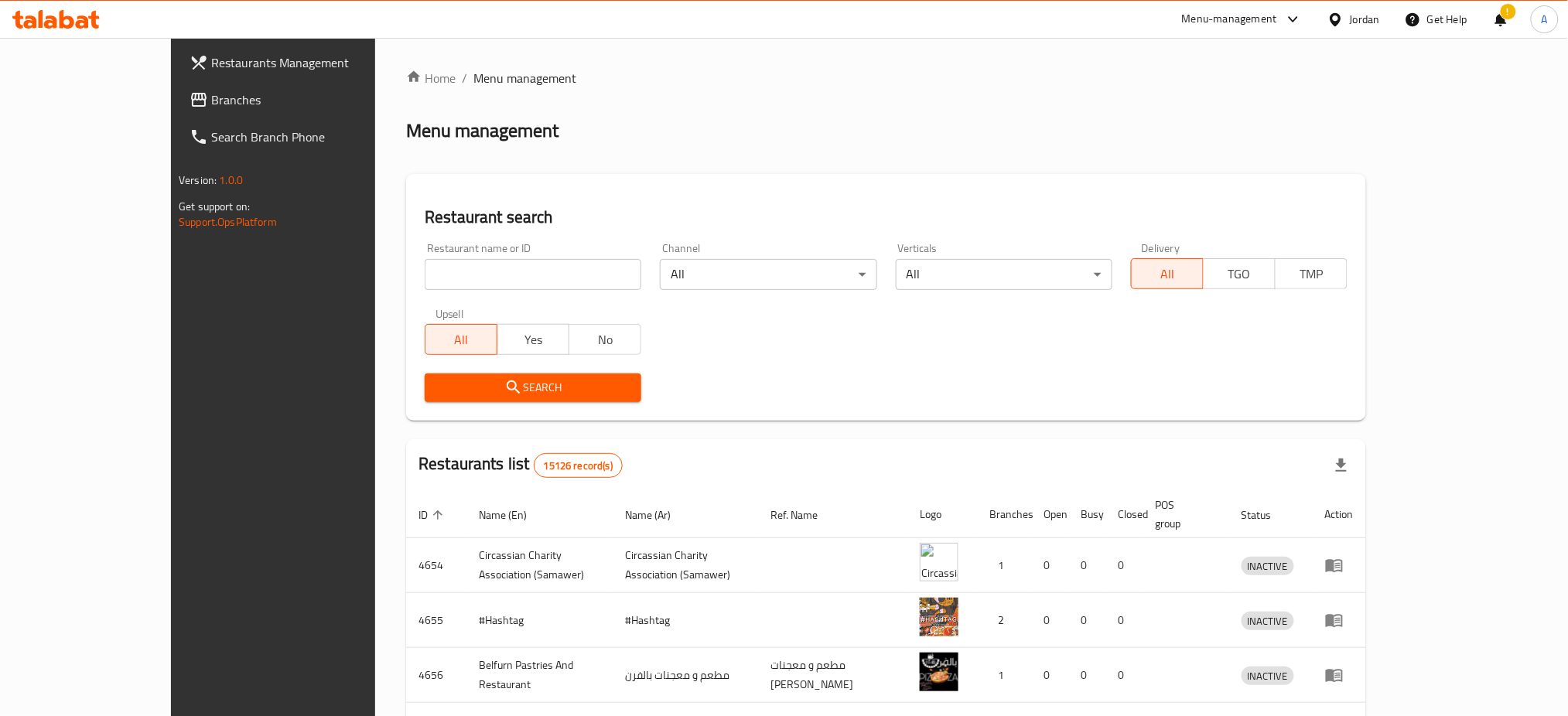
click at [428, 276] on input "search" at bounding box center [532, 275] width 216 height 31
type input "papparoti"
click button "Search" at bounding box center [532, 387] width 216 height 29
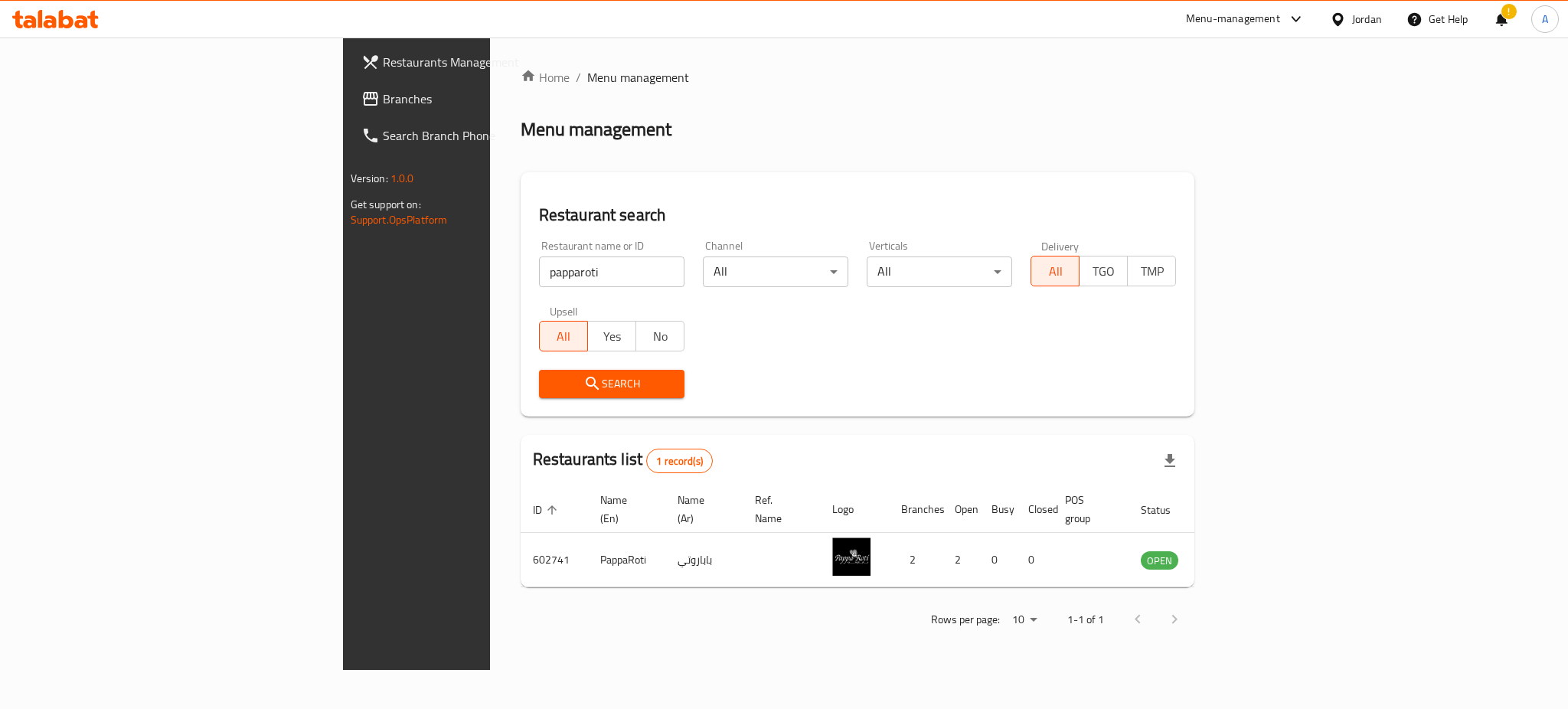
click at [1225, 67] on div "Home / Menu management Menu management Restaurant search Restaurant name or ID …" at bounding box center [858, 354] width 736 height 632
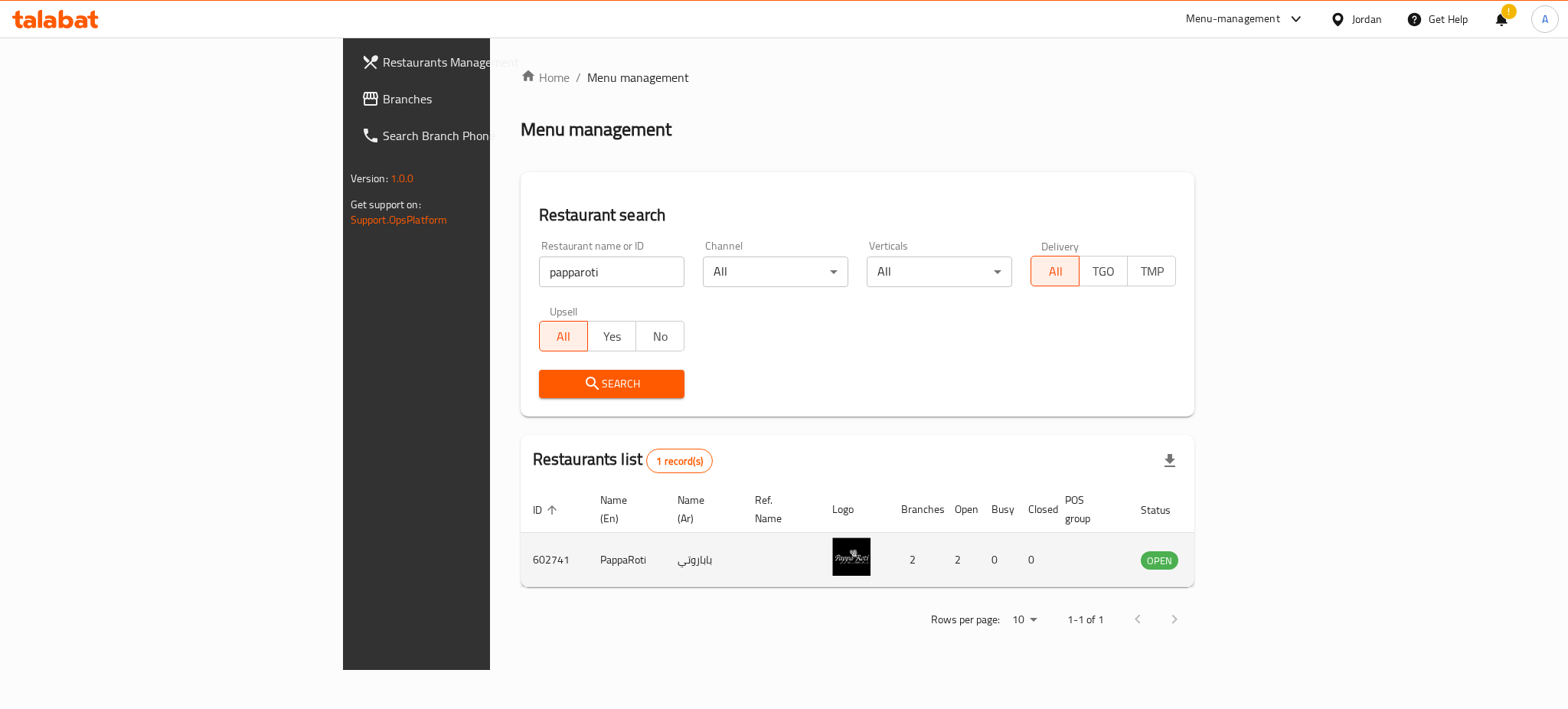
click at [1262, 533] on td "enhanced table" at bounding box center [1235, 560] width 53 height 55
click at [1240, 550] on icon "enhanced table" at bounding box center [1230, 560] width 18 height 18
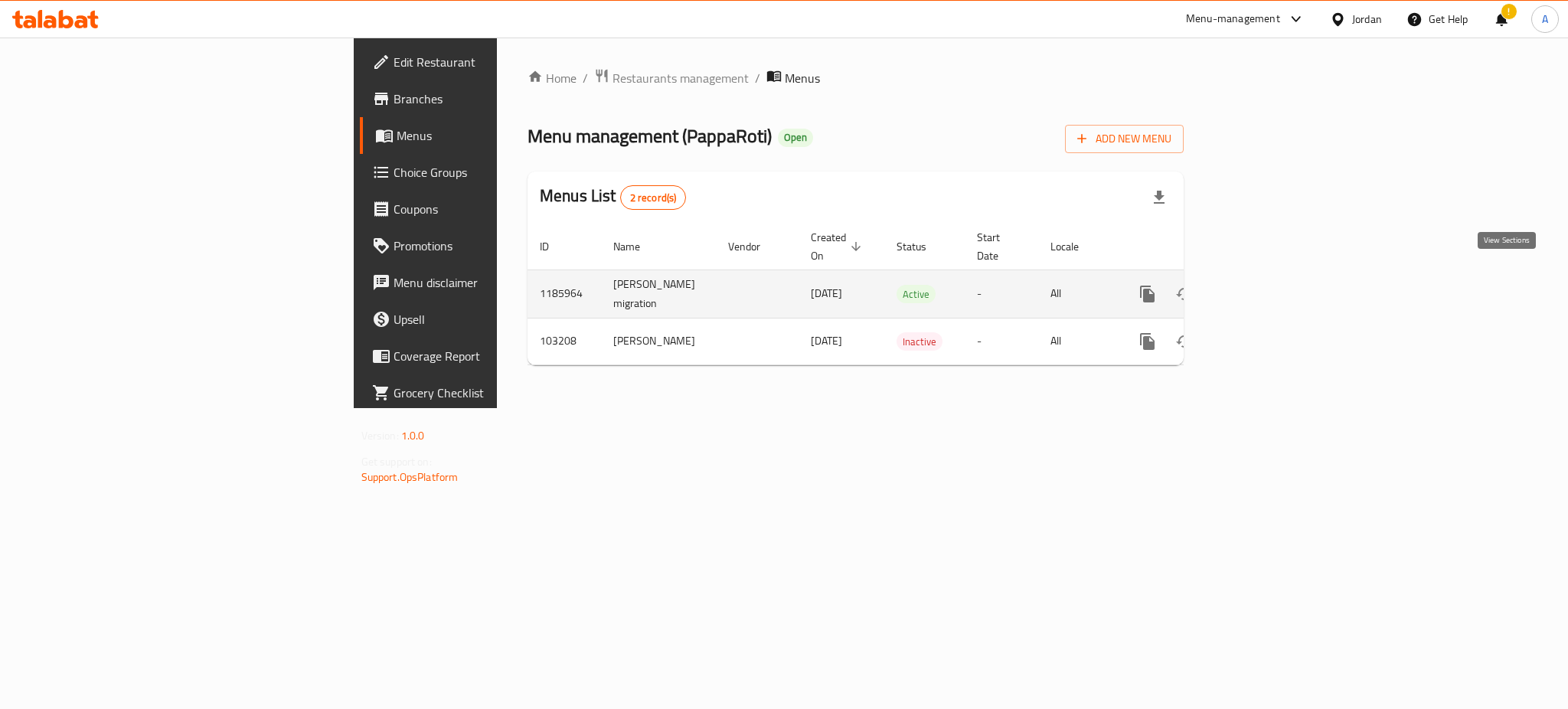
click at [1276, 288] on link "enhanced table" at bounding box center [1258, 294] width 36 height 36
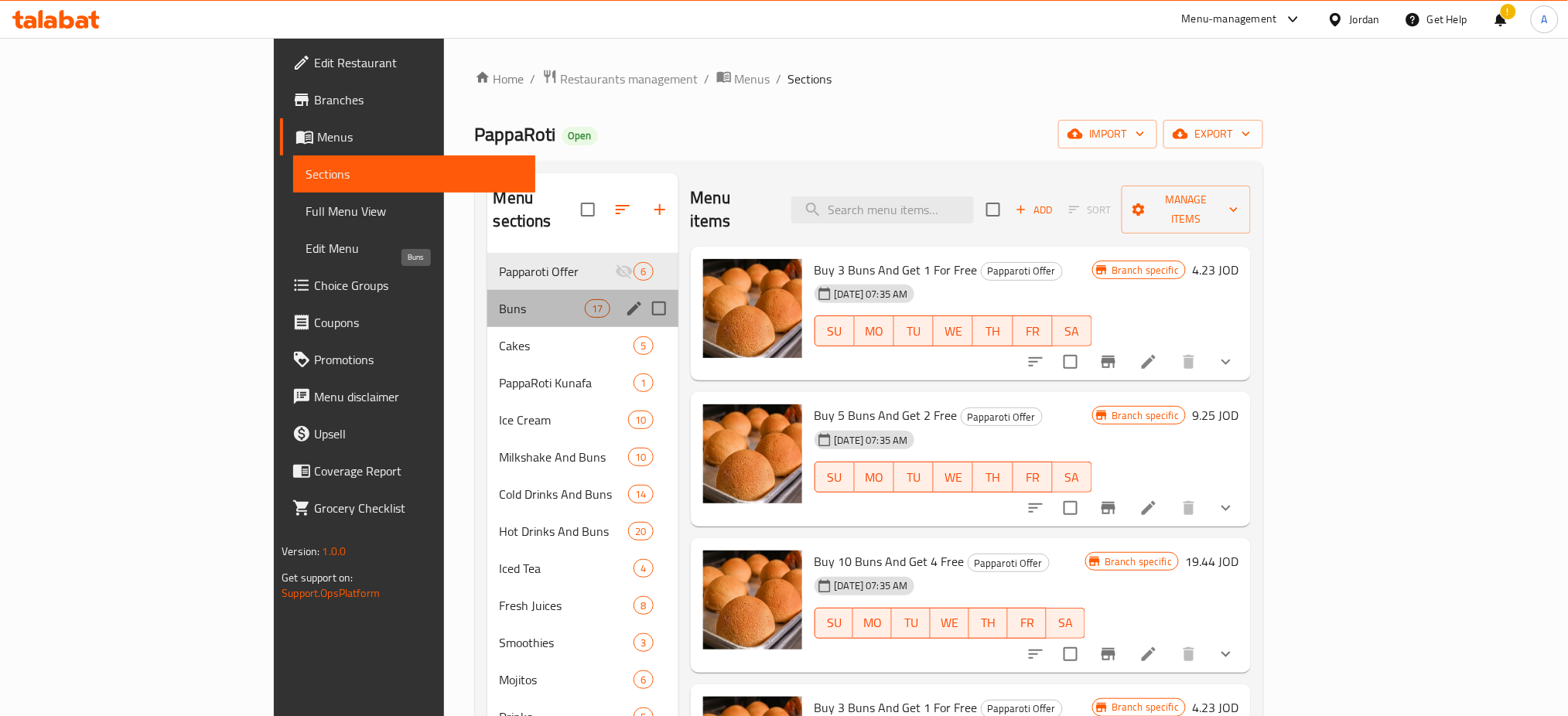
click at [500, 299] on span "Buns" at bounding box center [542, 308] width 86 height 18
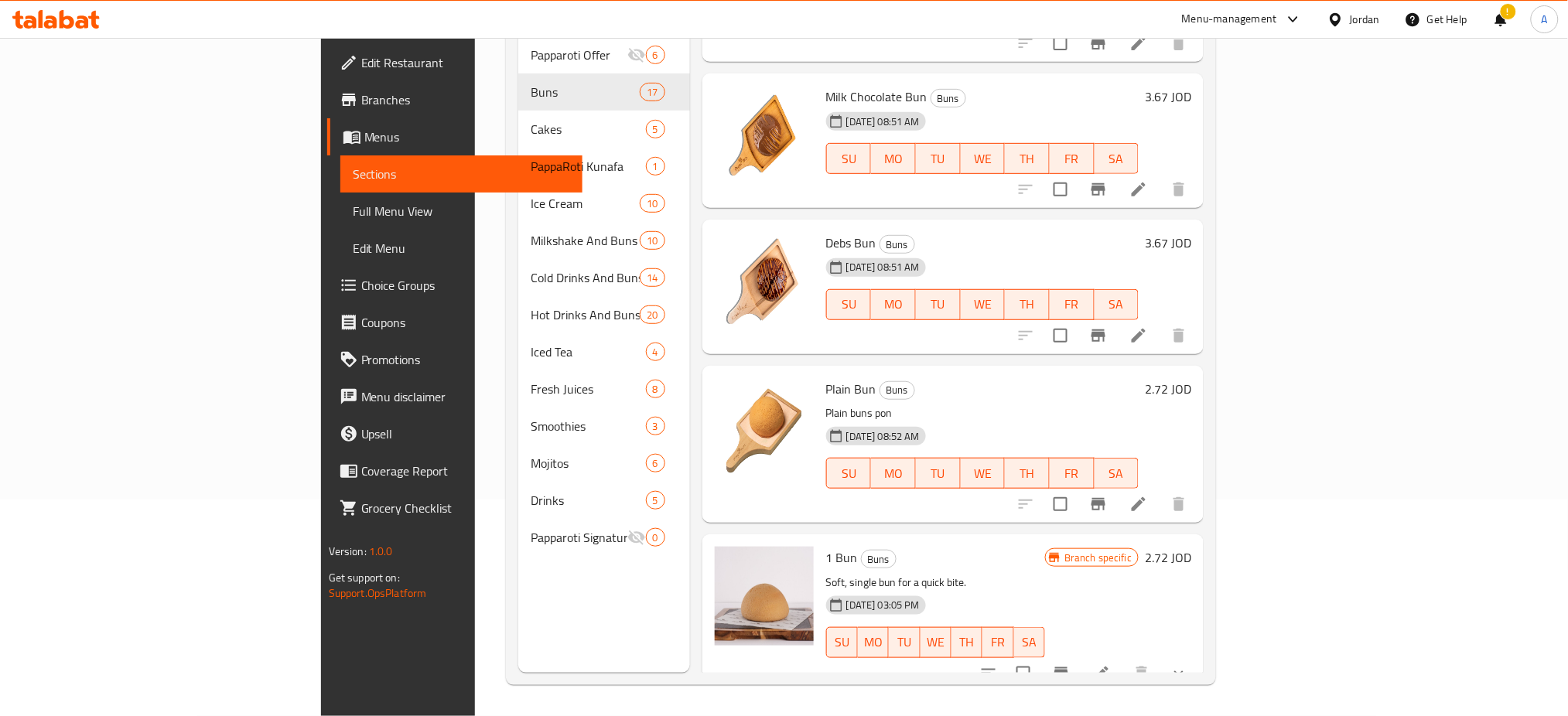
scroll to position [1539, 0]
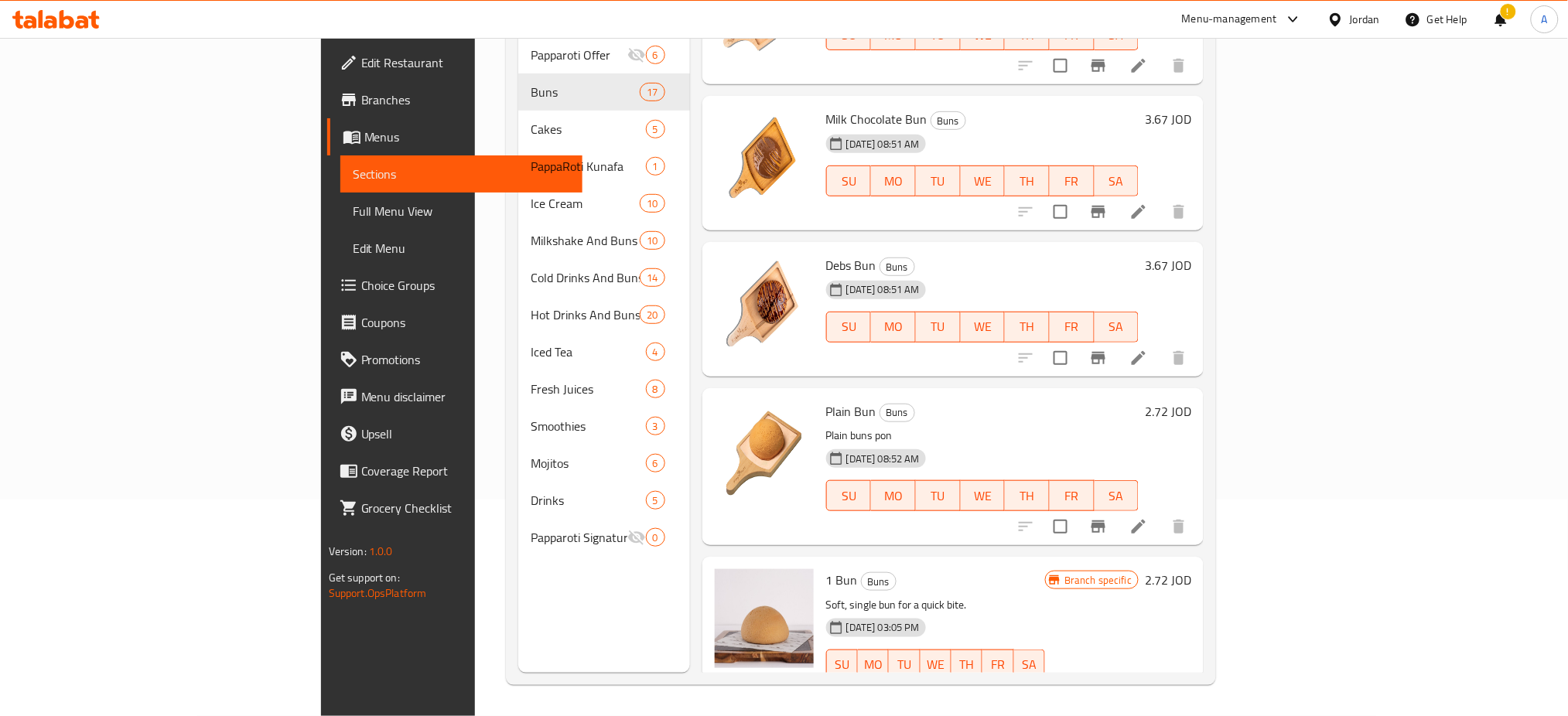
click at [1147, 517] on icon at bounding box center [1138, 526] width 18 height 18
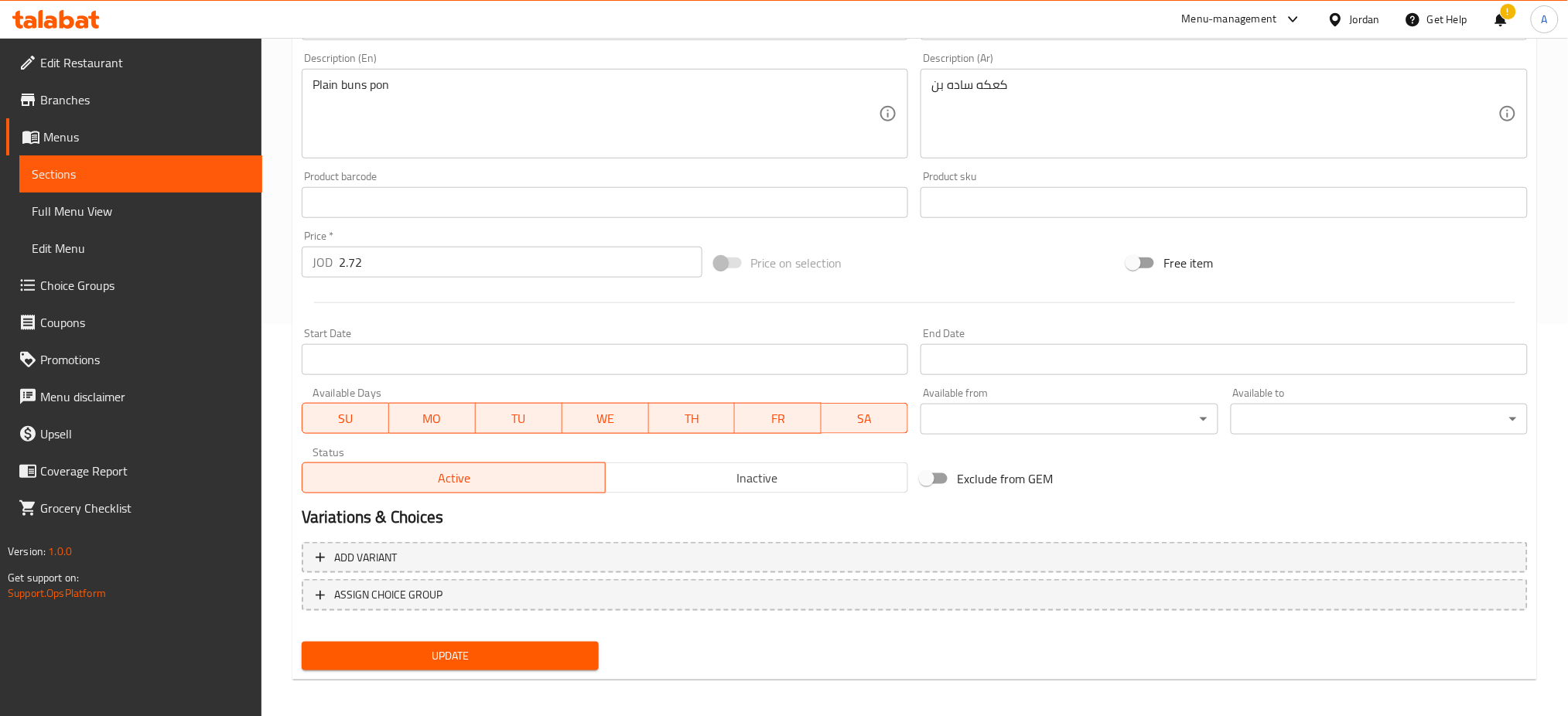
scroll to position [397, 0]
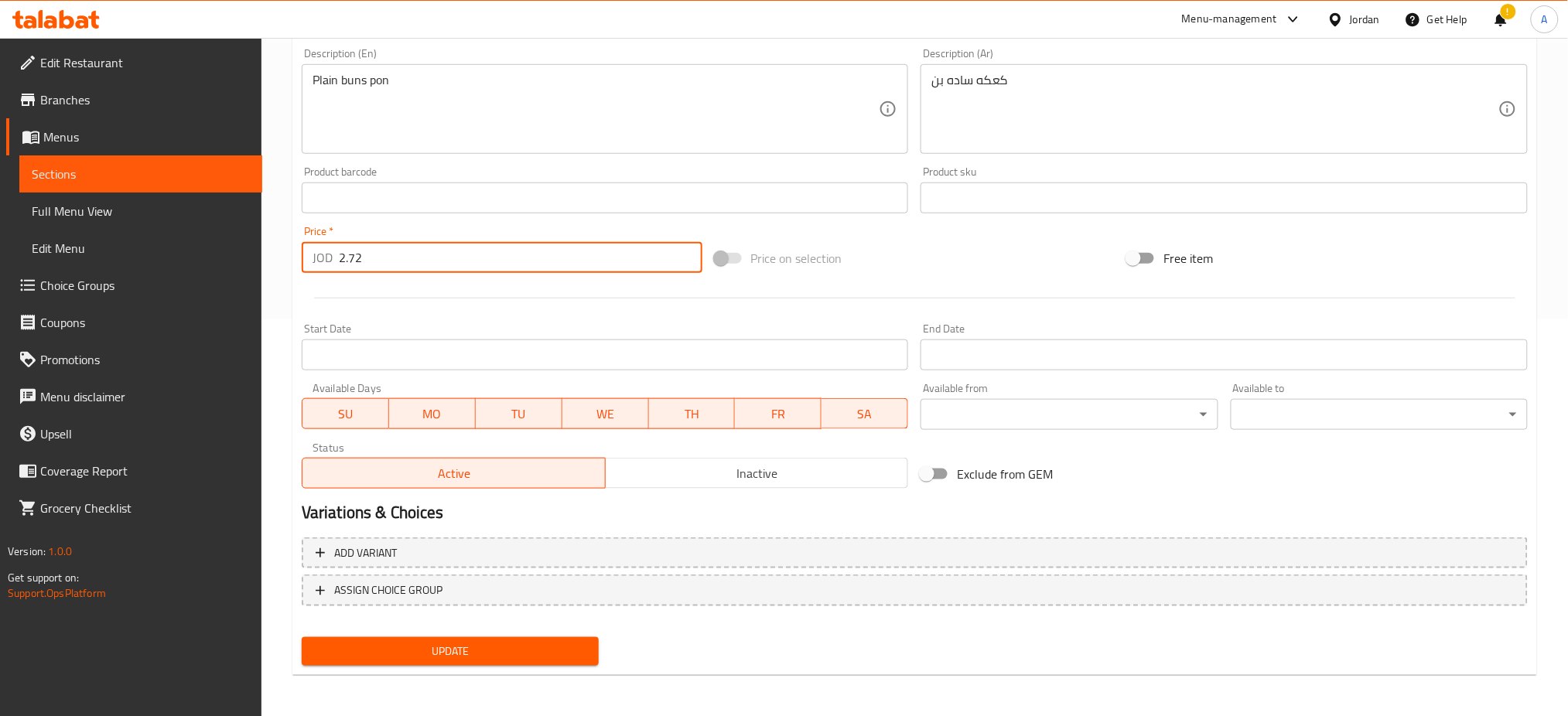
drag, startPoint x: 502, startPoint y: 260, endPoint x: 57, endPoint y: 290, distance: 446.0
click at [52, 283] on div "Edit Restaurant Branches Menus Sections Full Menu View Edit Menu Choice Groups …" at bounding box center [784, 179] width 1568 height 1078
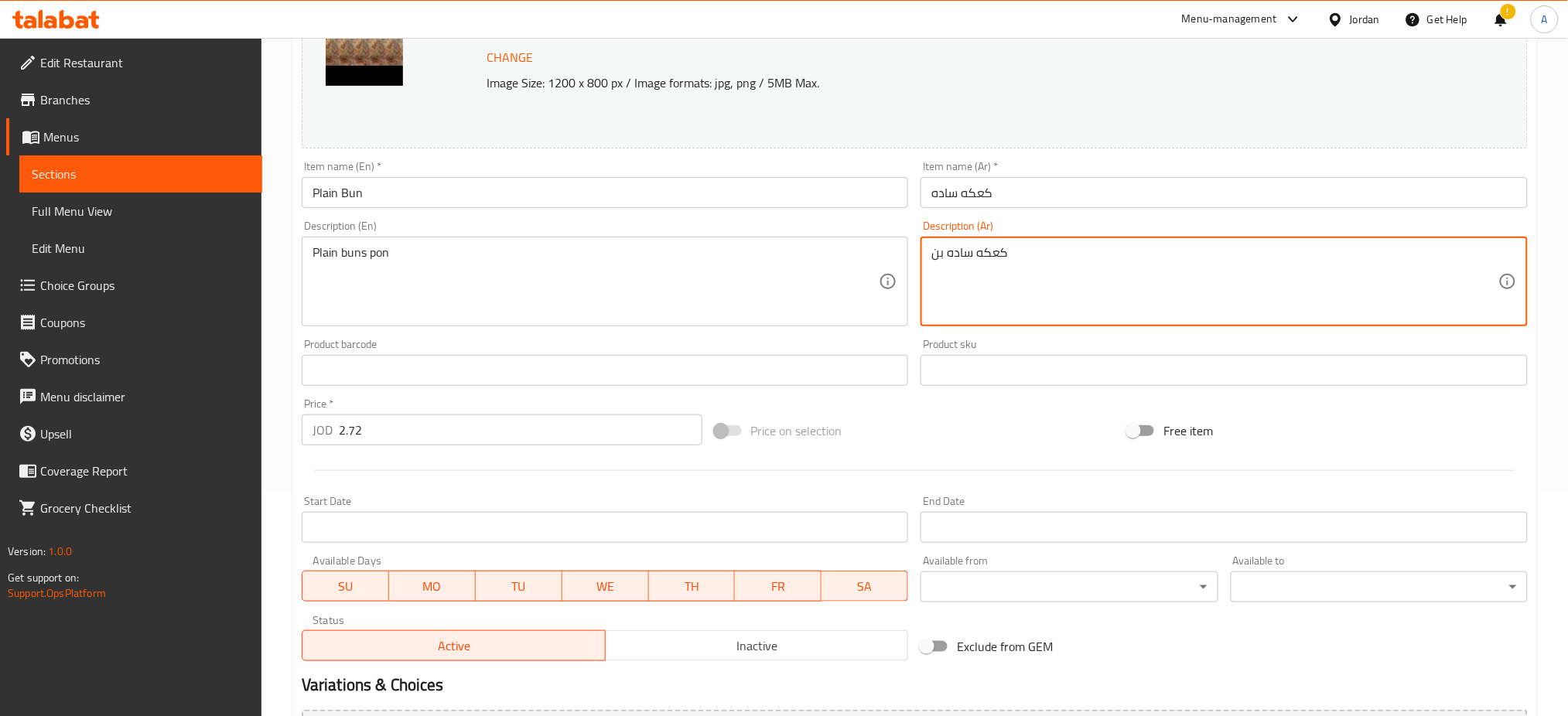
scroll to position [0, 0]
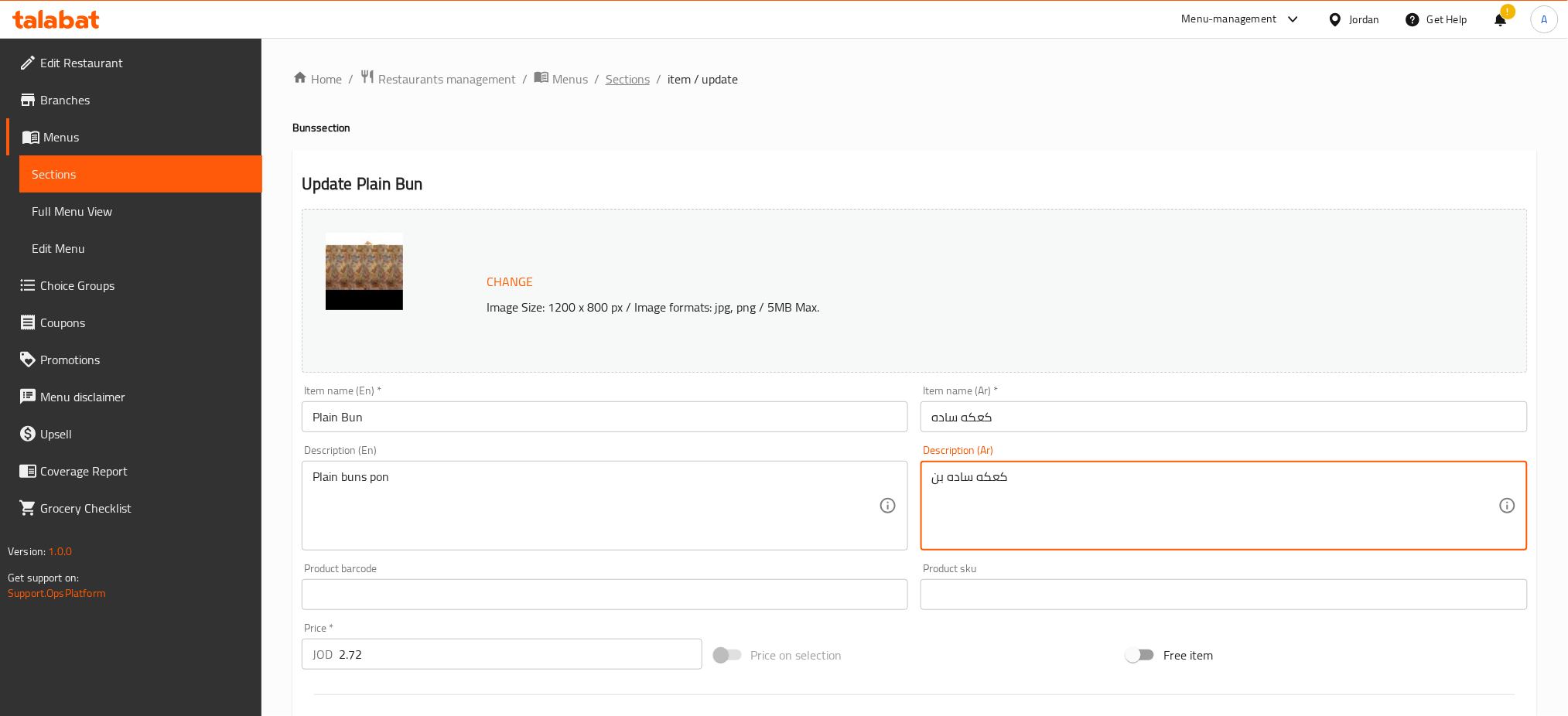
click at [606, 79] on span "Sections" at bounding box center [628, 79] width 44 height 18
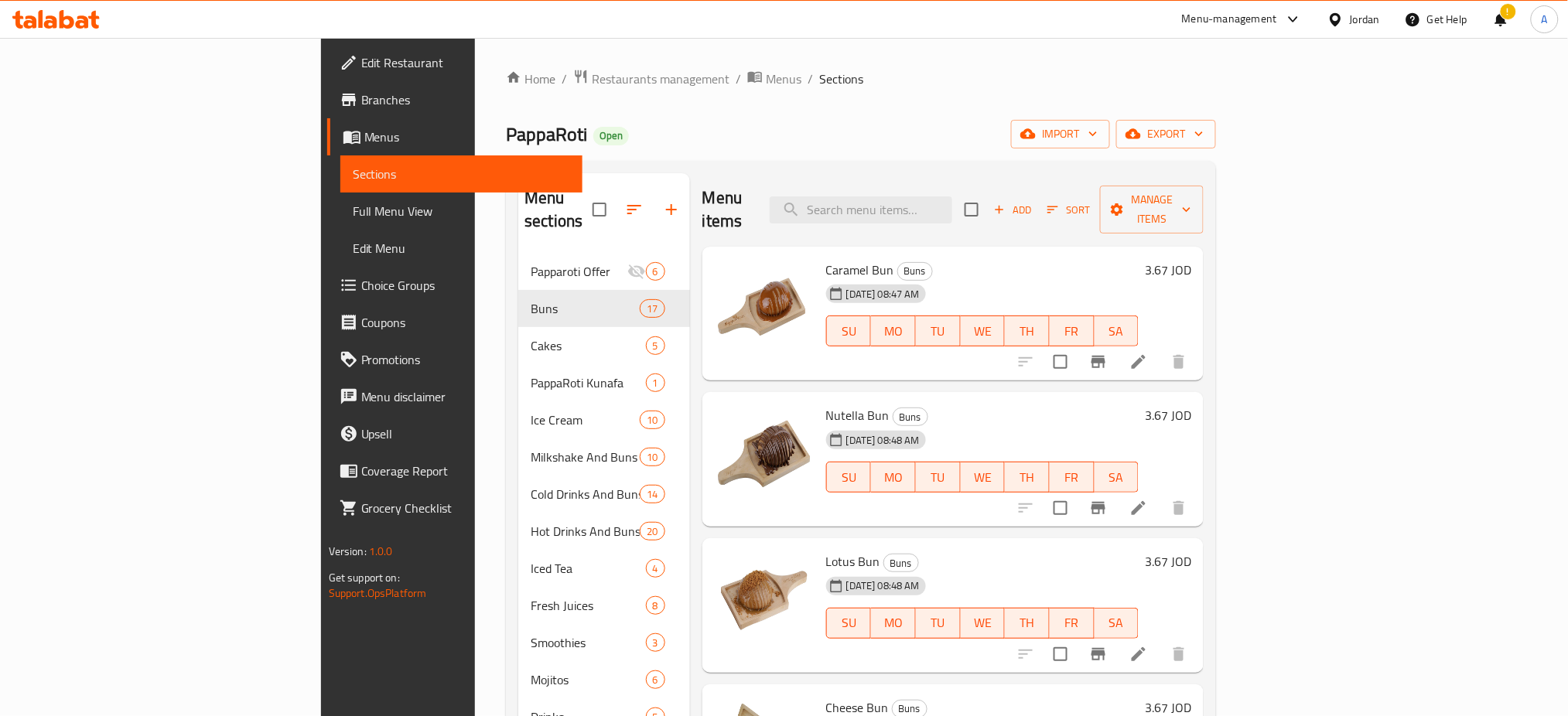
click at [1117, 346] on button "Branch-specific-item" at bounding box center [1098, 362] width 37 height 37
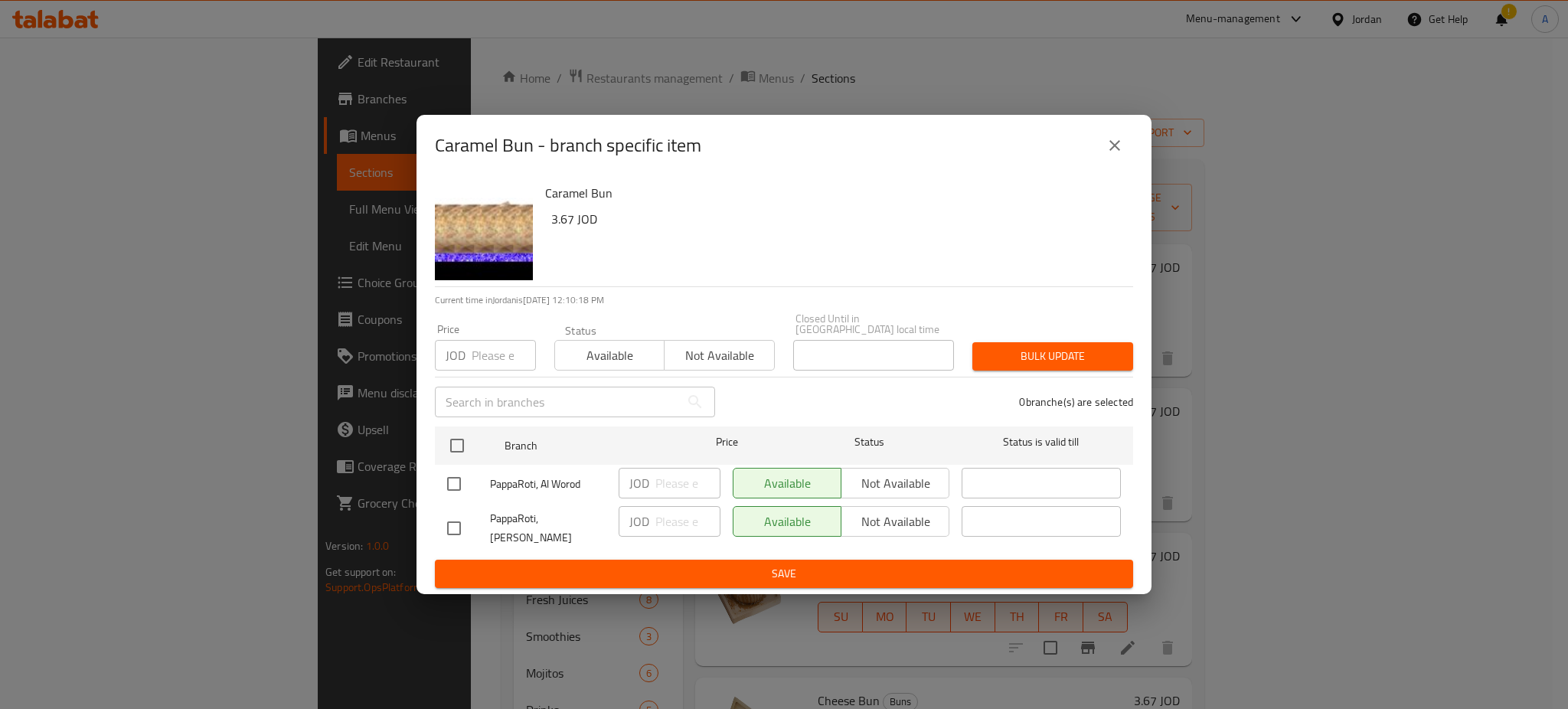
click at [1116, 155] on icon "close" at bounding box center [1115, 146] width 18 height 18
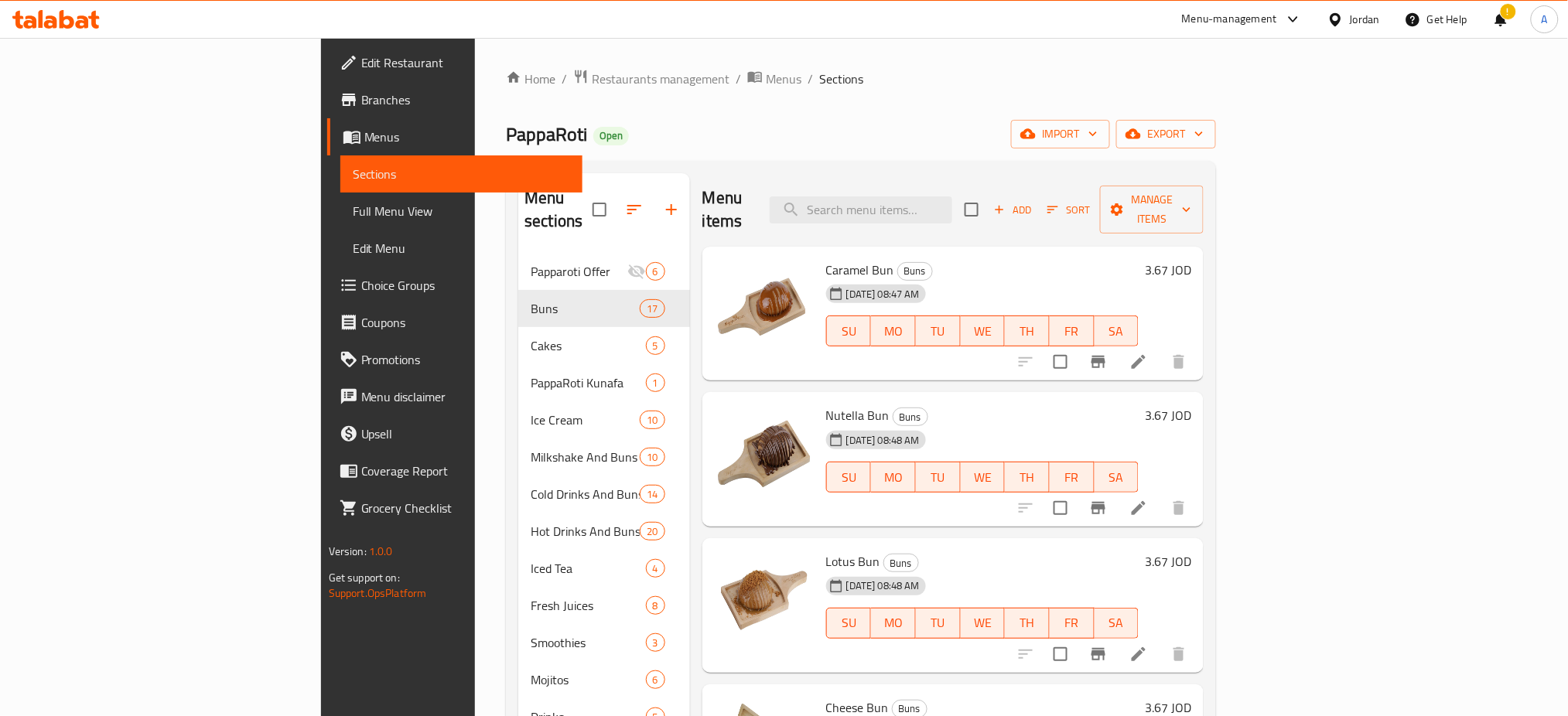
click at [1160, 348] on li at bounding box center [1138, 362] width 43 height 28
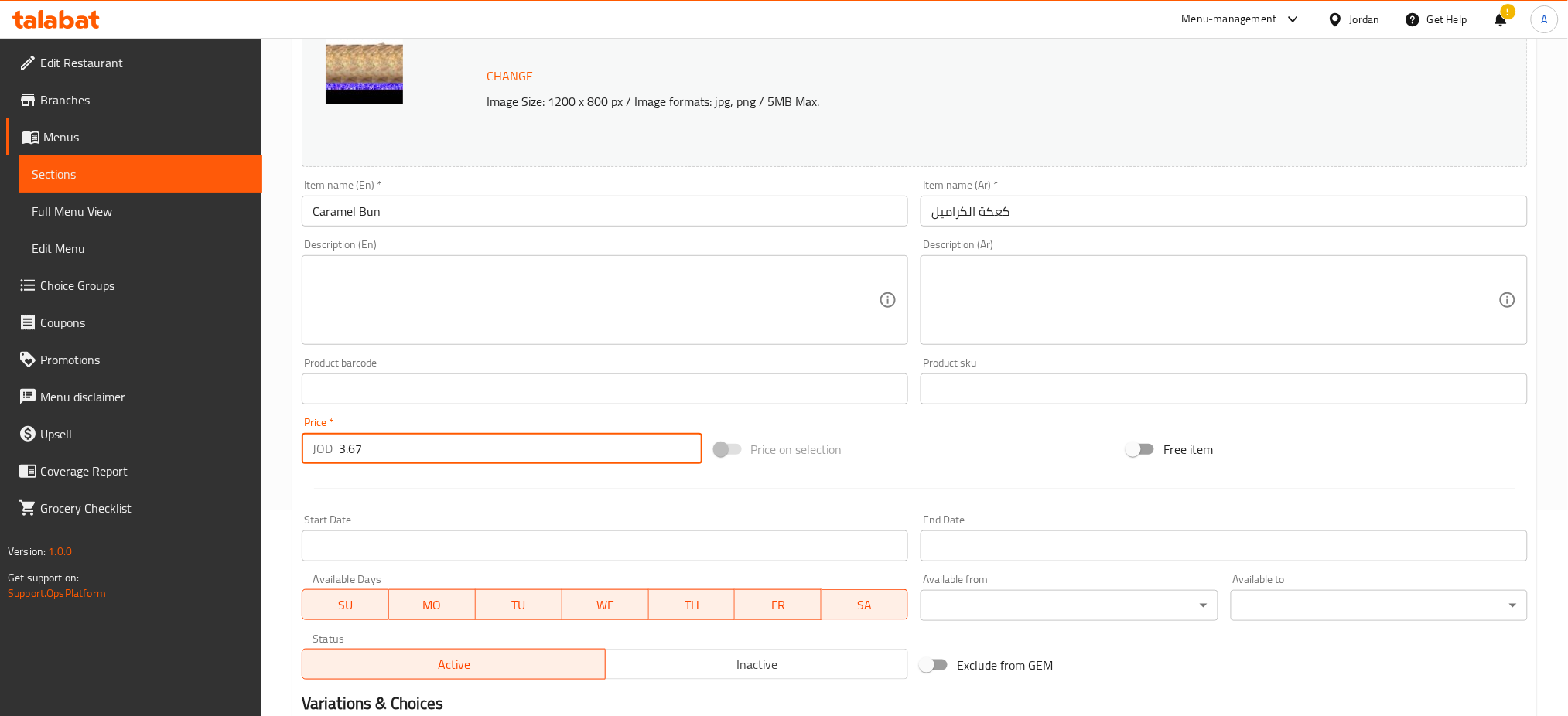
drag, startPoint x: 474, startPoint y: 457, endPoint x: 206, endPoint y: 450, distance: 268.1
click at [206, 450] on div "Edit Restaurant Branches Menus Sections Full Menu View Edit Menu Choice Groups …" at bounding box center [784, 371] width 1568 height 1078
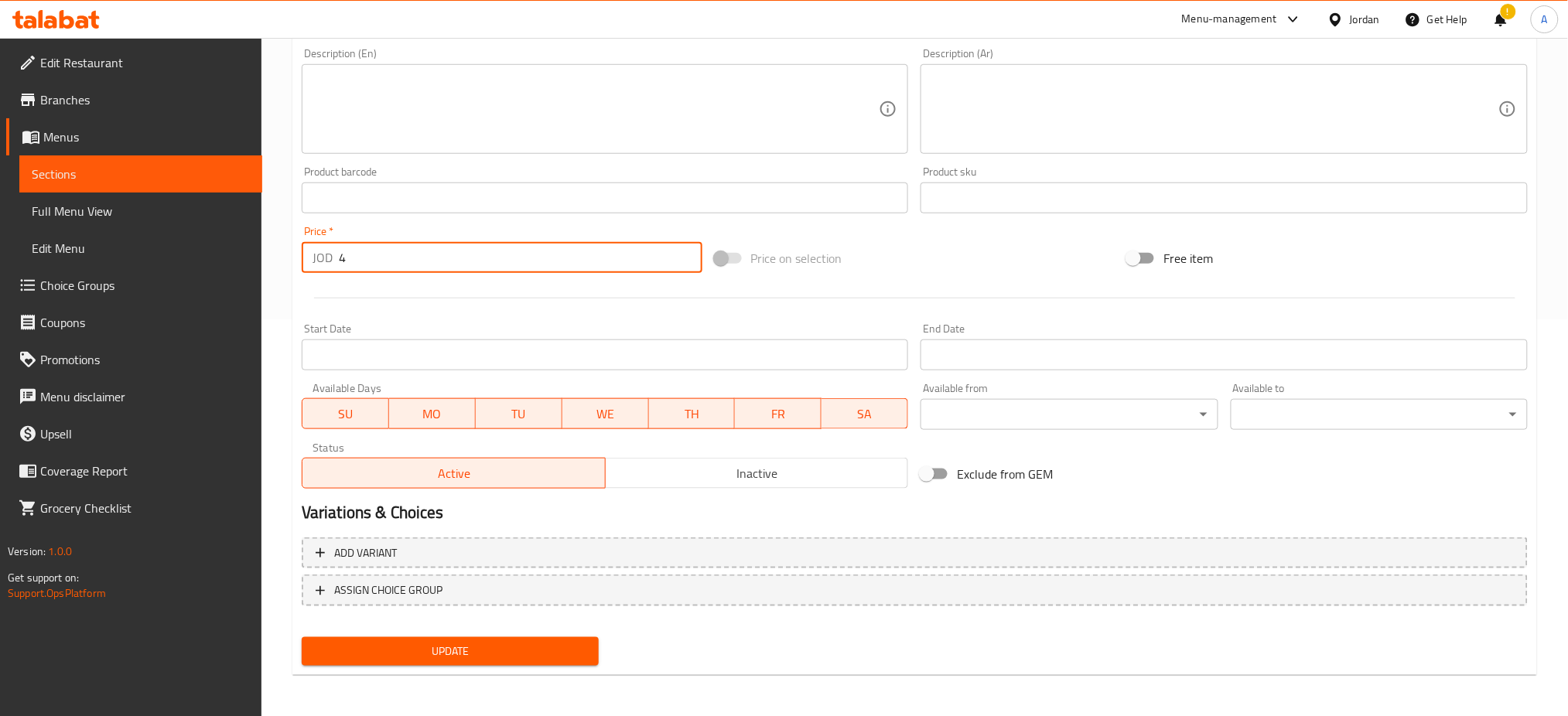
type input "4"
click at [463, 647] on span "Update" at bounding box center [450, 652] width 272 height 19
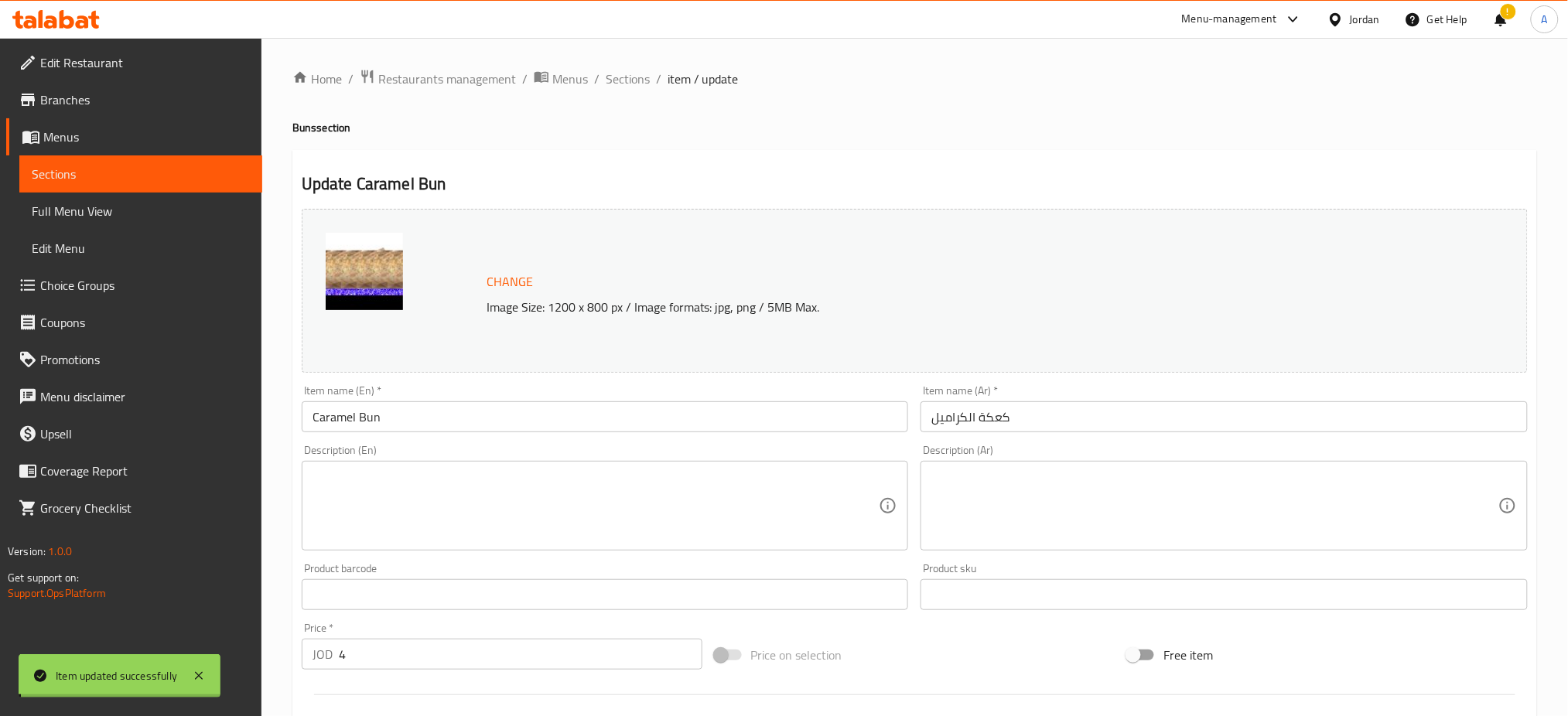
click at [633, 78] on span "Sections" at bounding box center [628, 79] width 44 height 18
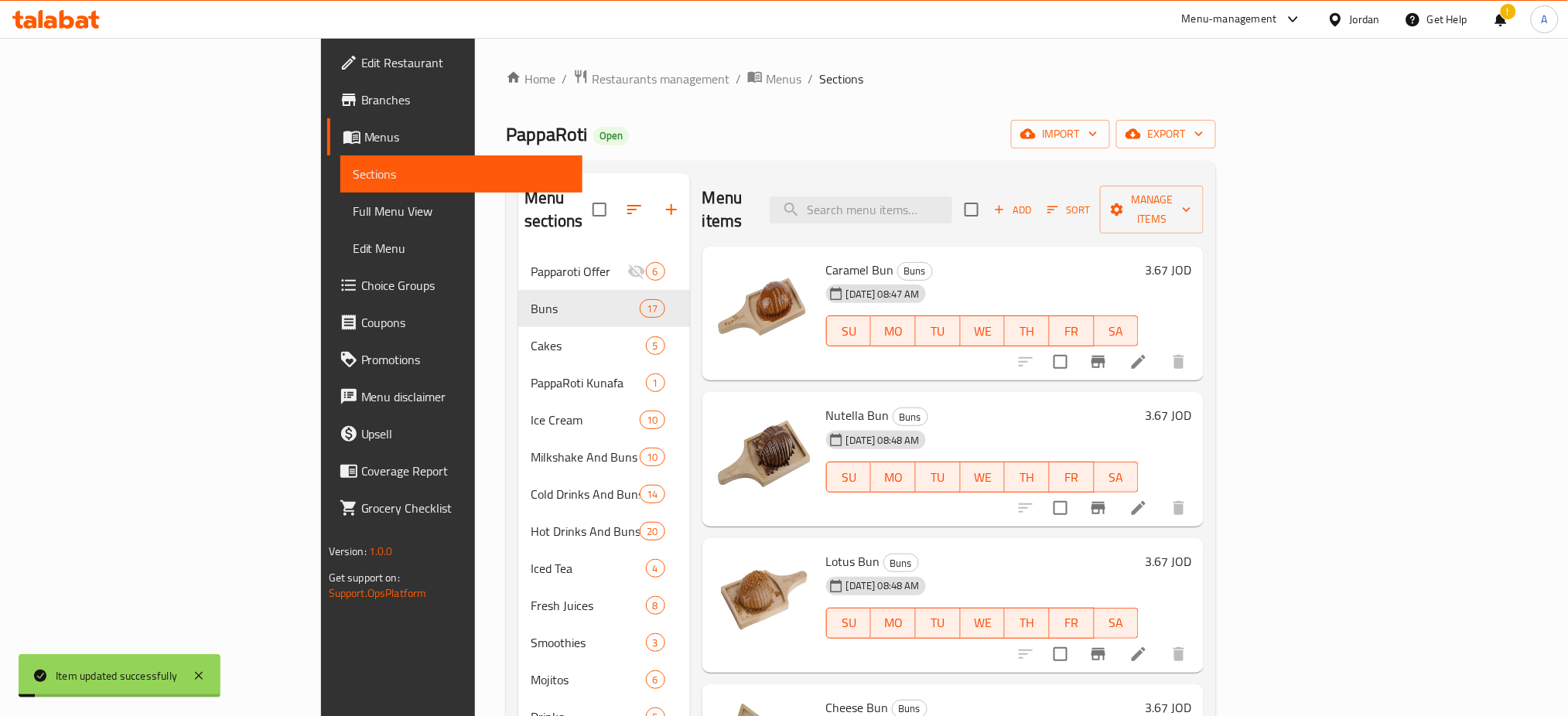
click at [1191, 405] on h6 "3.67 JOD" at bounding box center [1168, 416] width 46 height 22
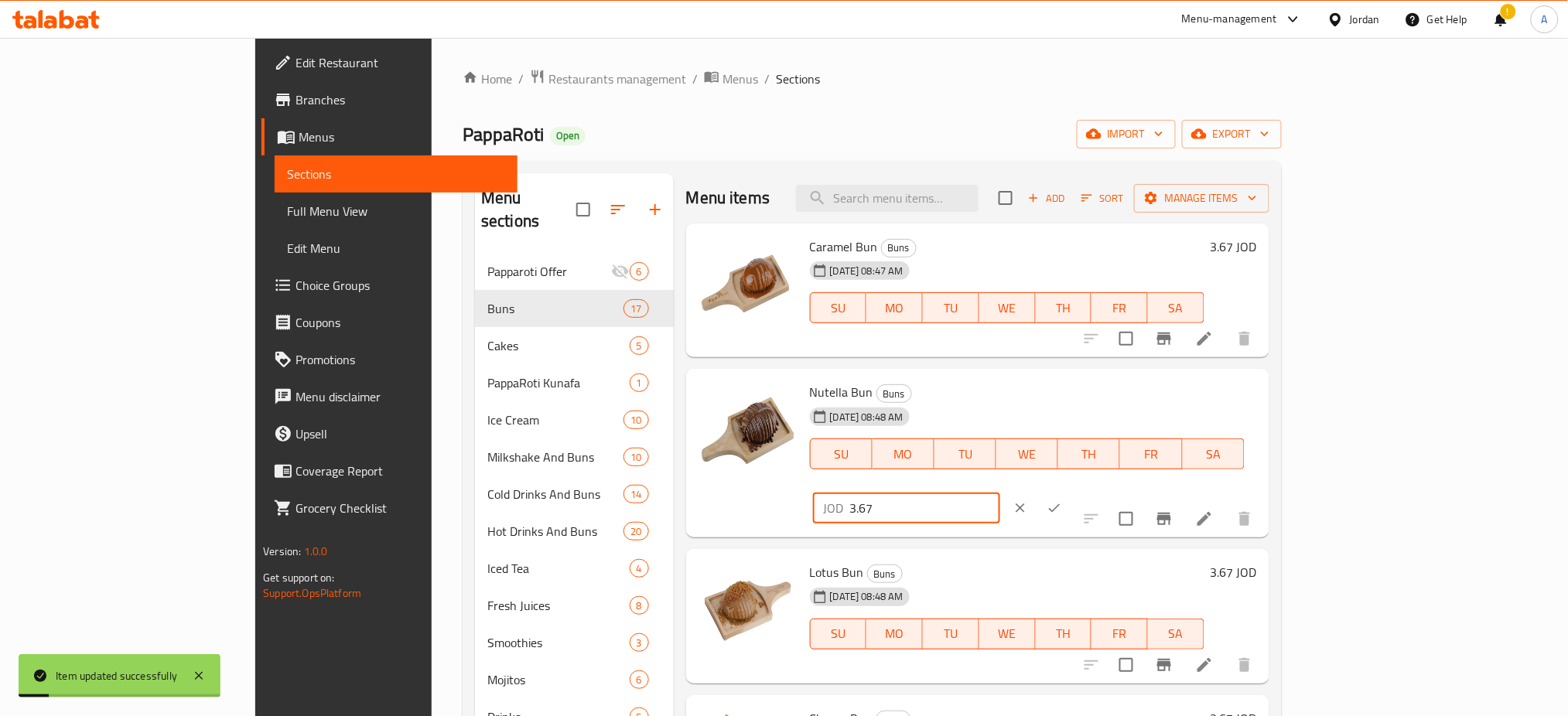
drag, startPoint x: 1330, startPoint y: 404, endPoint x: 1366, endPoint y: 399, distance: 36.3
click at [1214, 404] on div "Nutella Bun Buns [DATE] 08:48 AM SU MO TU WE TH FR SA JOD 3.67 ​" at bounding box center [1032, 454] width 459 height 156
type input "4"
click at [1071, 491] on button "ok" at bounding box center [1054, 508] width 34 height 34
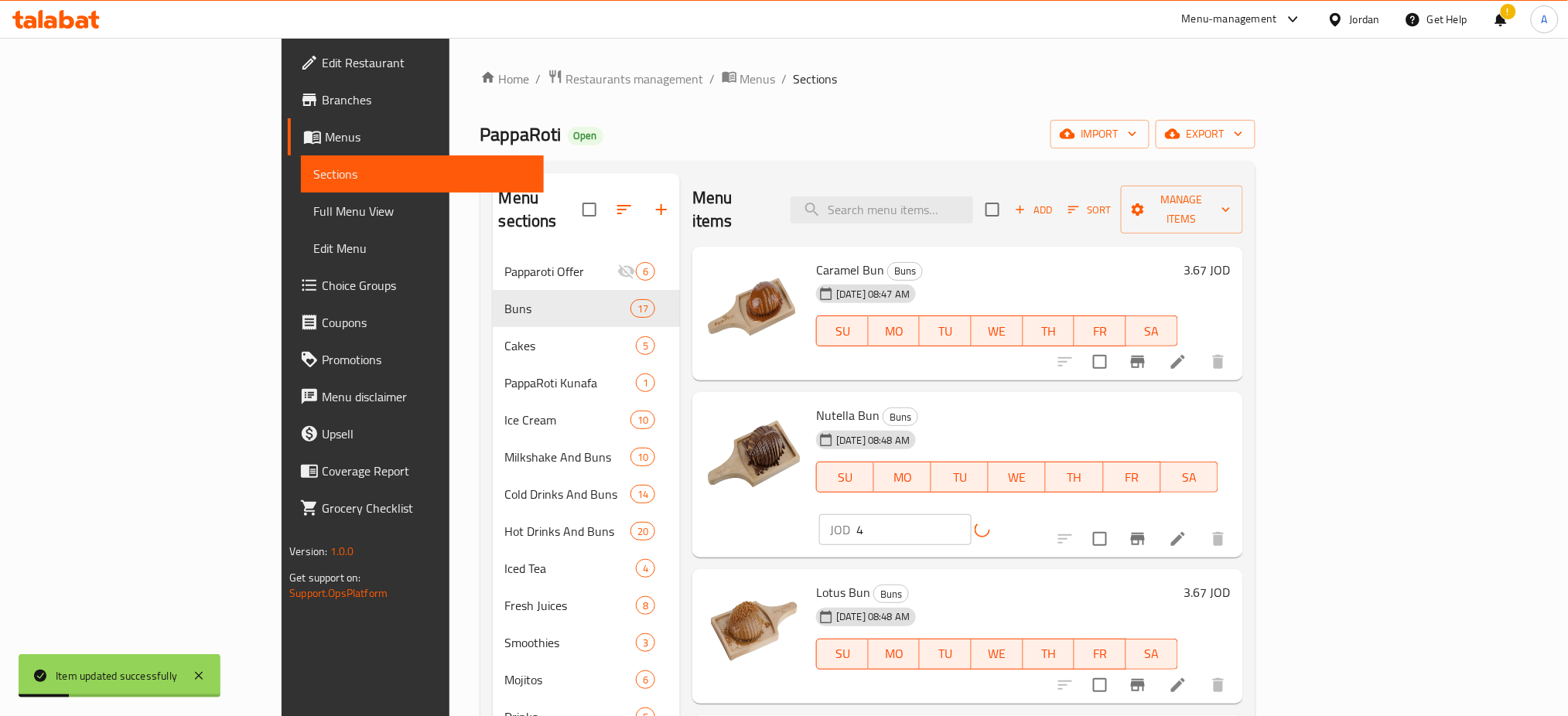
click at [1230, 582] on h6 "3.67 JOD" at bounding box center [1207, 593] width 46 height 22
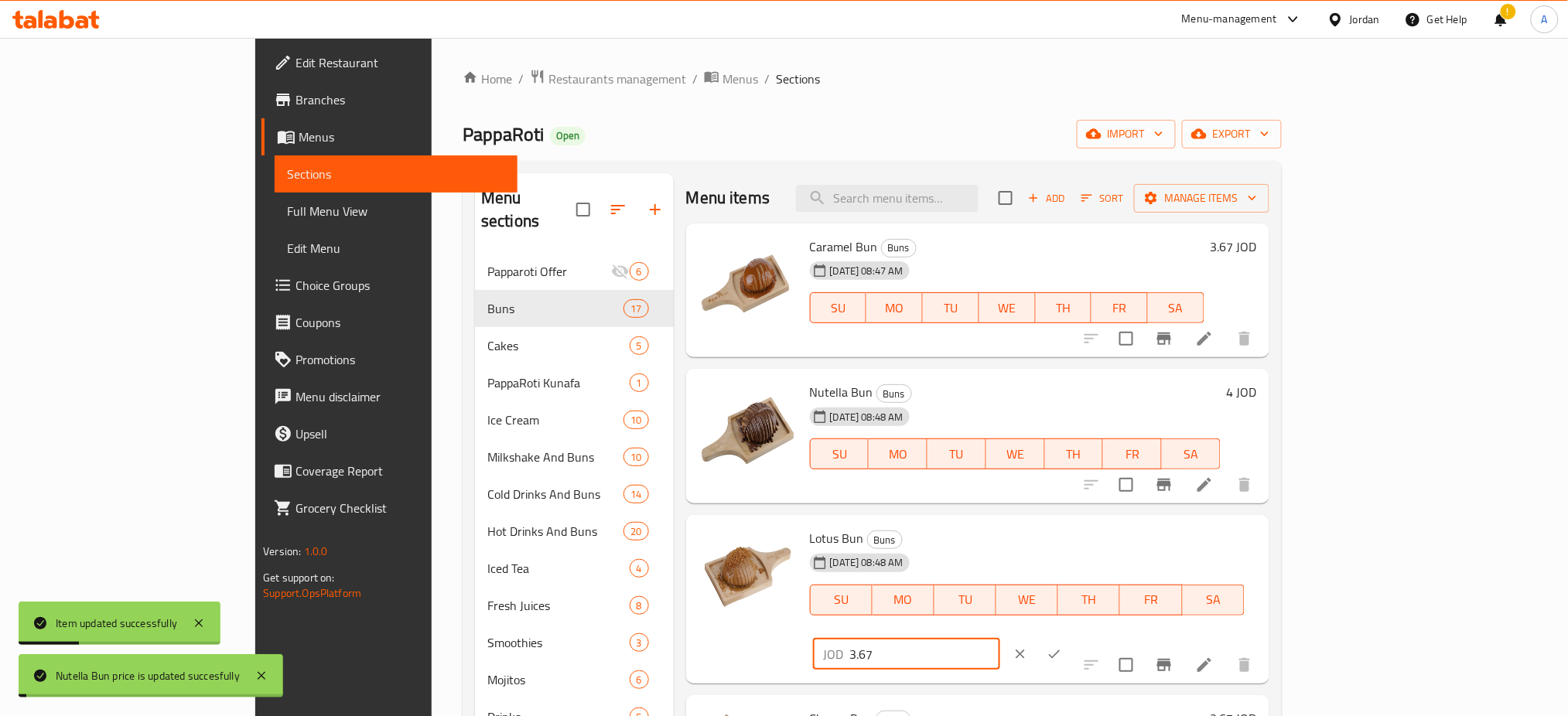
click at [1000, 639] on div "JOD 3.67 ​" at bounding box center [905, 654] width 187 height 31
type input "4"
click at [1071, 637] on button "ok" at bounding box center [1054, 653] width 34 height 34
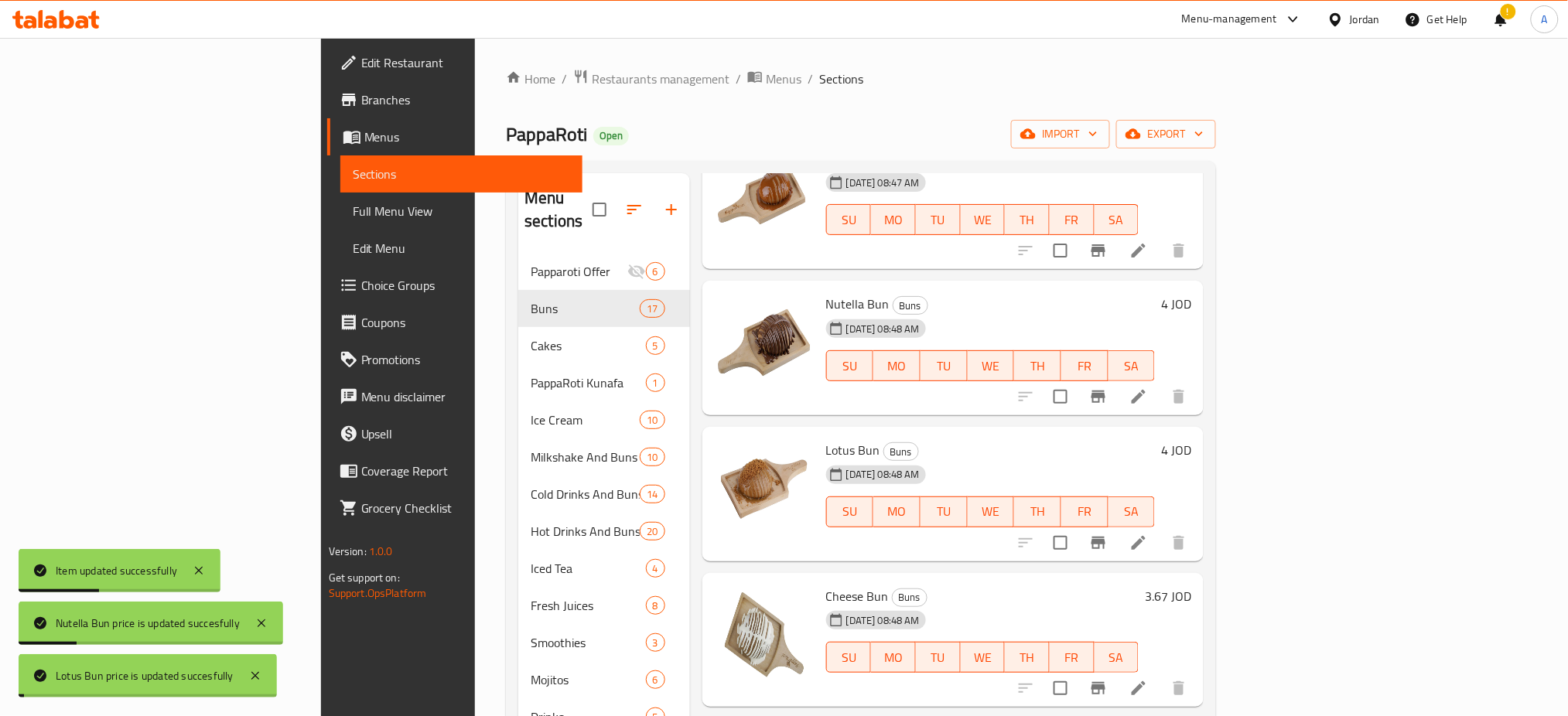
scroll to position [206, 0]
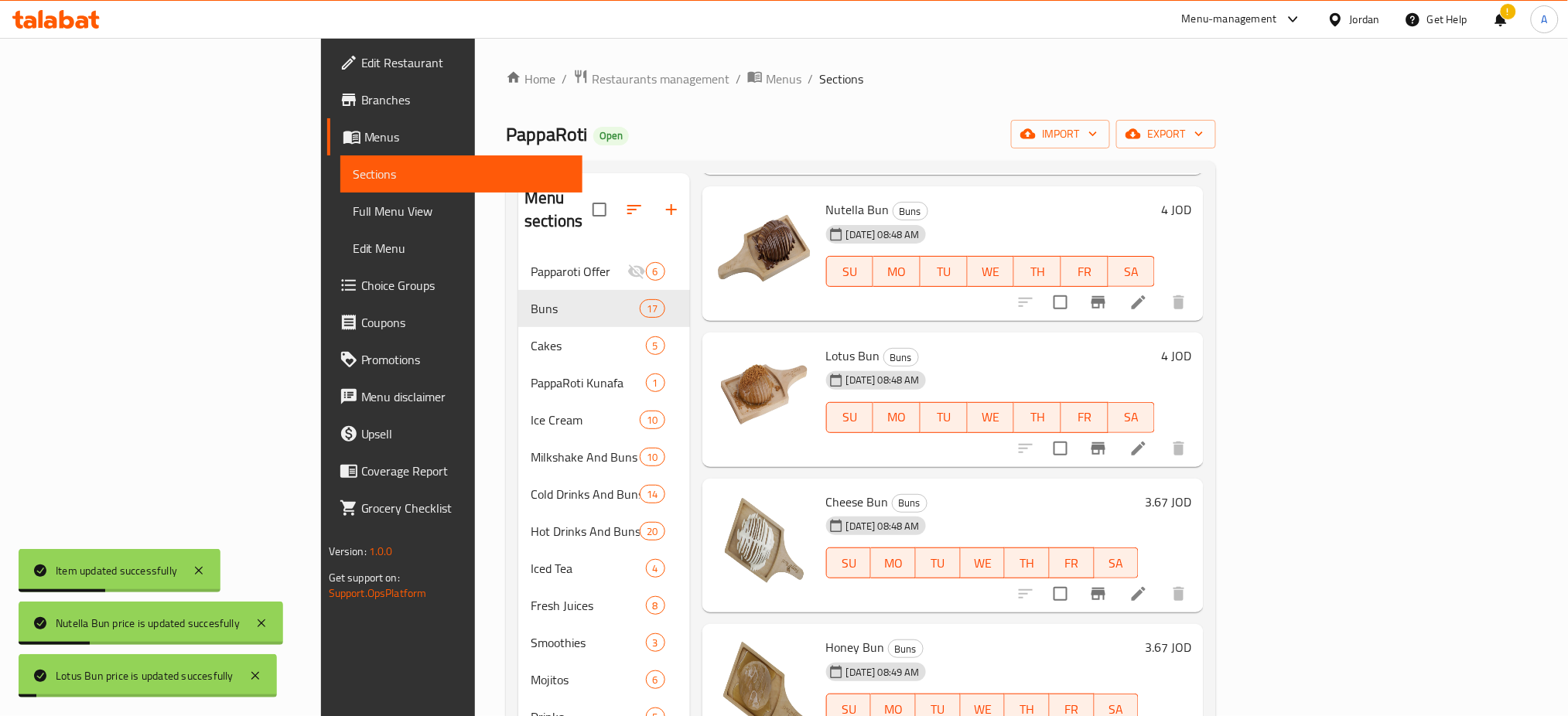
click at [1191, 491] on h6 "3.67 JOD" at bounding box center [1168, 502] width 46 height 22
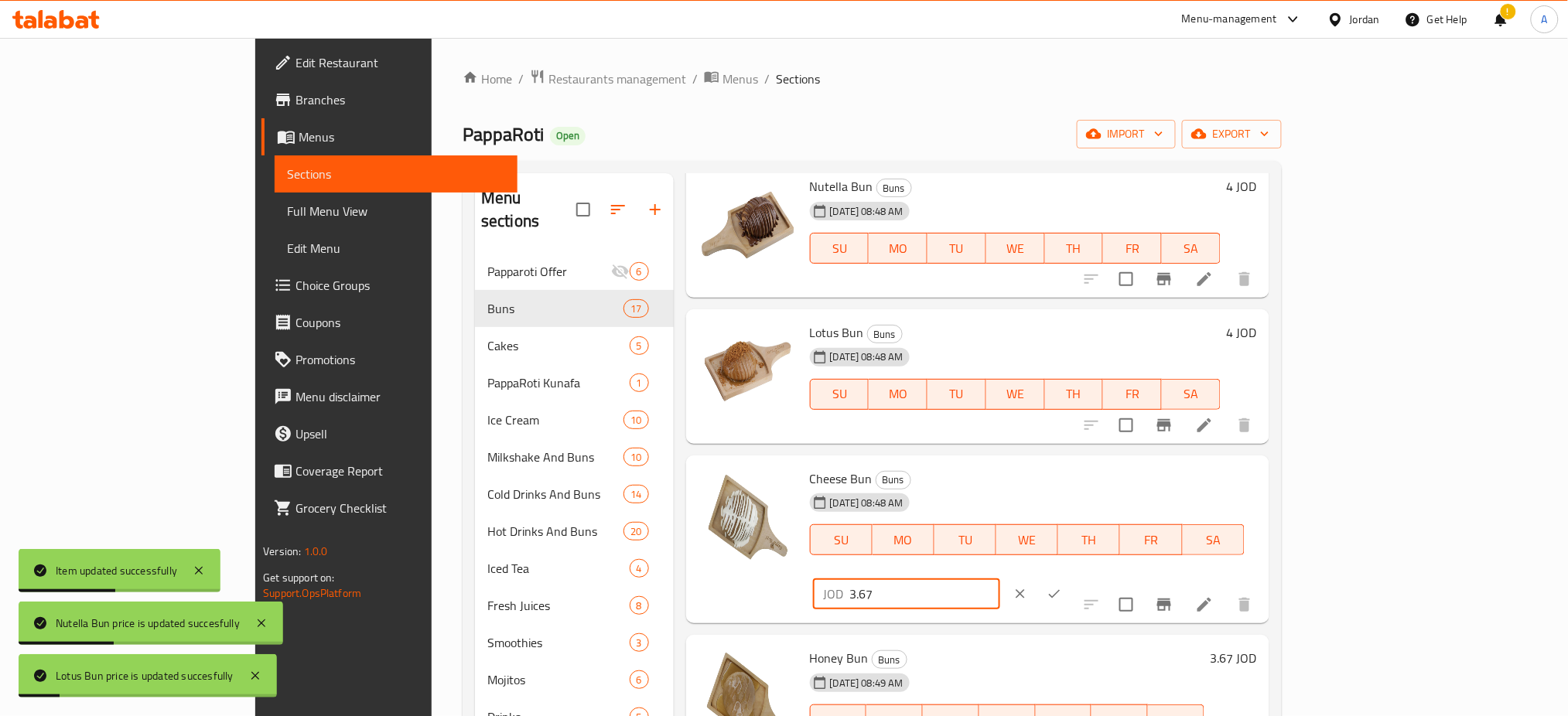
drag, startPoint x: 1369, startPoint y: 483, endPoint x: 1238, endPoint y: 494, distance: 131.5
click at [1093, 577] on div "JOD 3.67 ​" at bounding box center [951, 594] width 283 height 34
type input "4"
click at [1062, 586] on icon "ok" at bounding box center [1054, 594] width 16 height 16
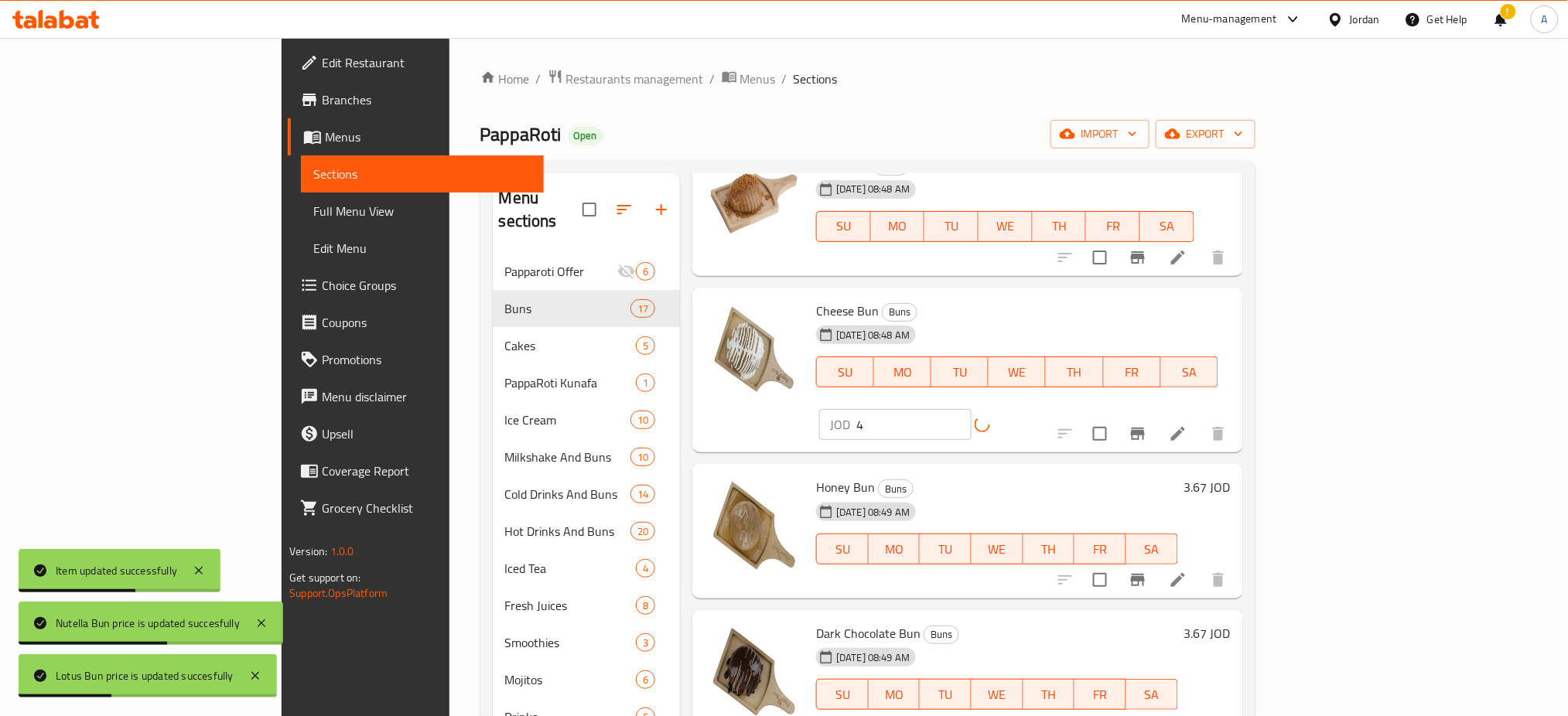
scroll to position [412, 0]
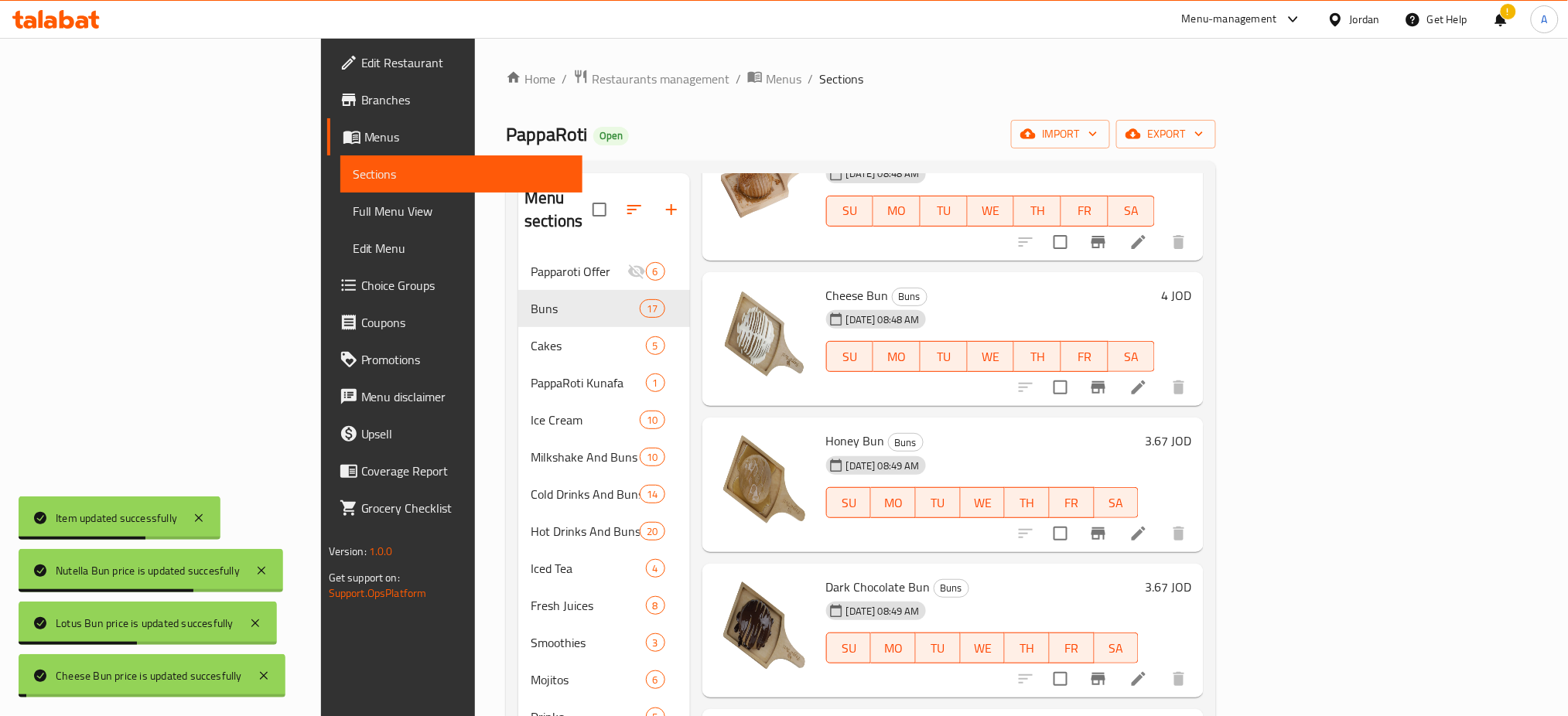
click at [1191, 430] on h6 "3.67 JOD" at bounding box center [1168, 441] width 46 height 22
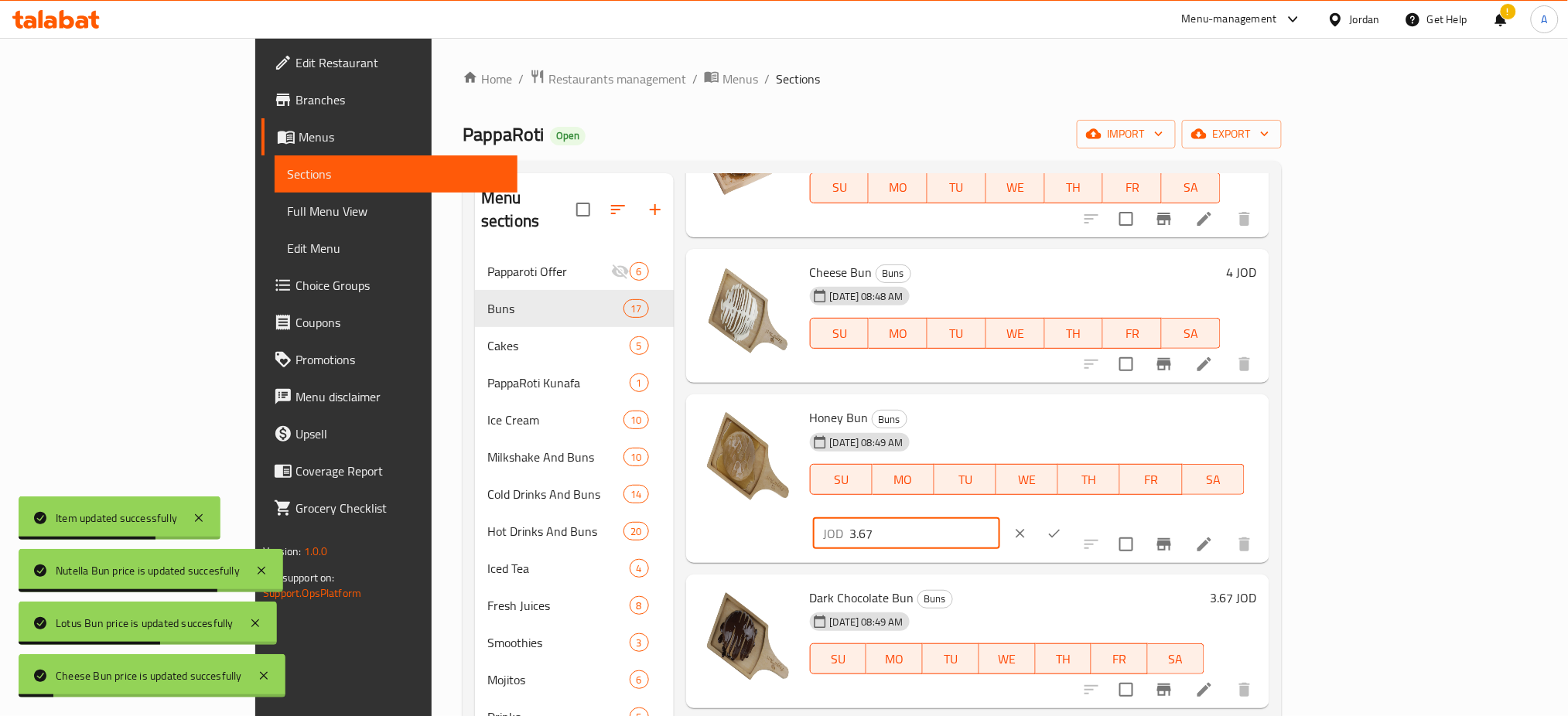
drag, startPoint x: 1318, startPoint y: 422, endPoint x: 1248, endPoint y: 426, distance: 70.1
click at [1000, 518] on div "JOD 3.67 ​" at bounding box center [905, 534] width 187 height 31
type input "4"
click at [1062, 525] on icon "ok" at bounding box center [1054, 533] width 16 height 16
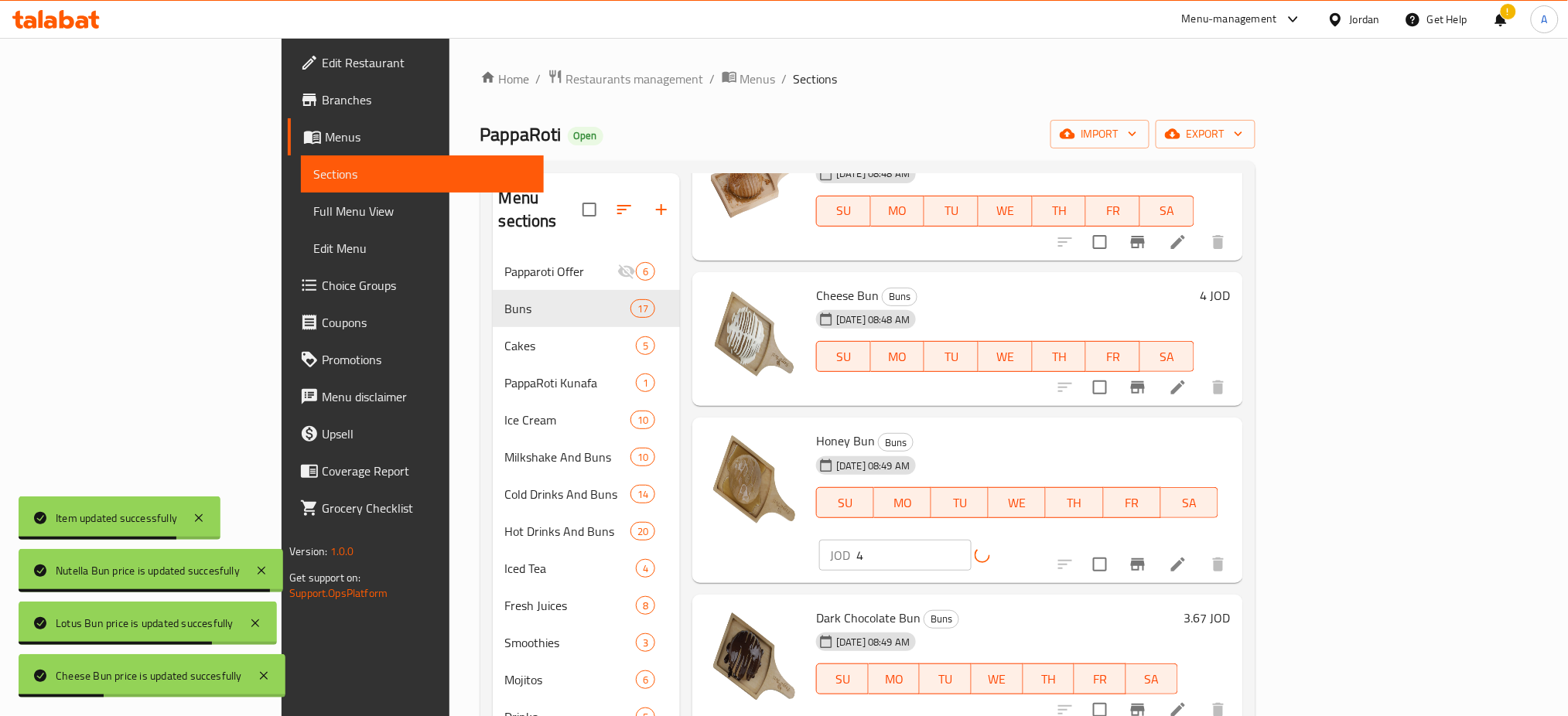
click at [1230, 607] on h6 "3.67 JOD" at bounding box center [1207, 618] width 46 height 22
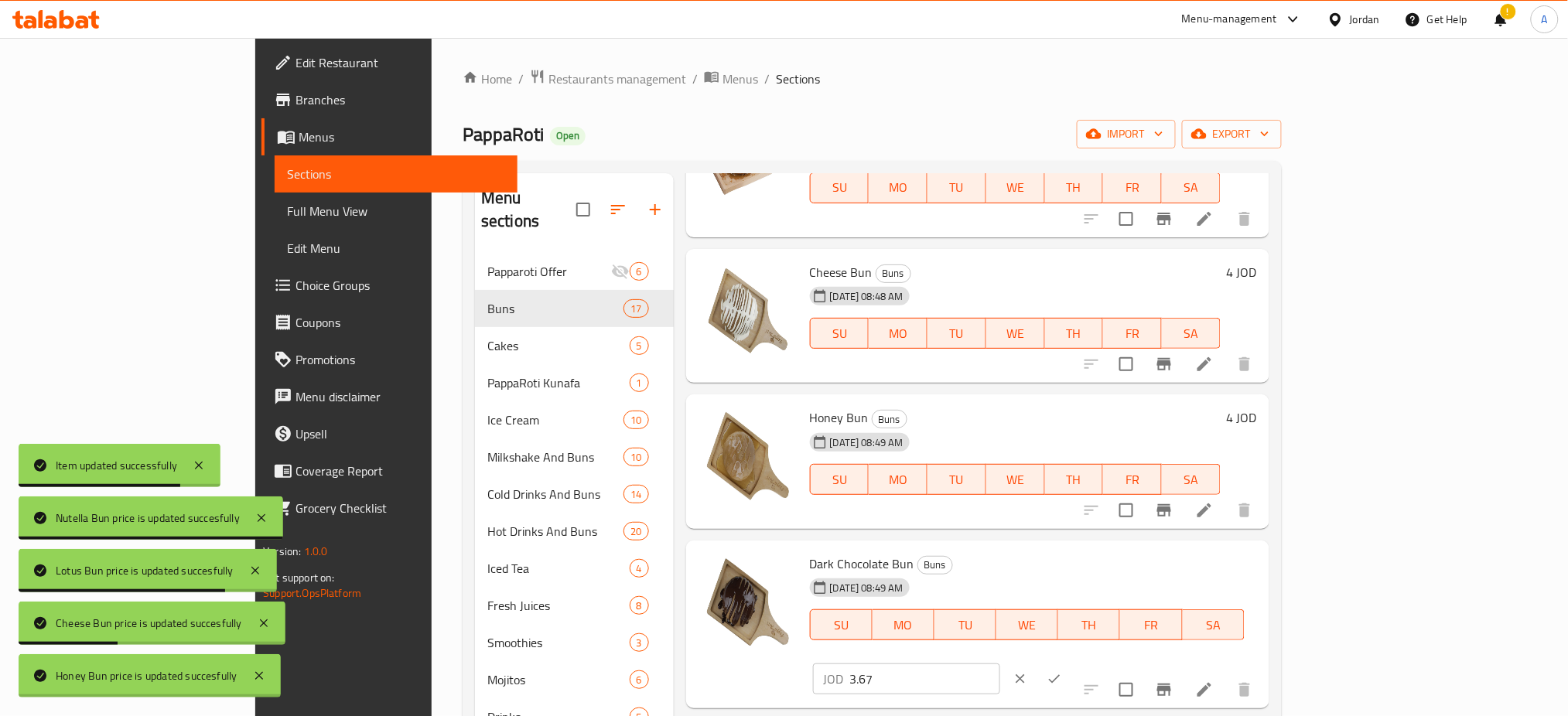
drag, startPoint x: 1316, startPoint y: 560, endPoint x: 1264, endPoint y: 560, distance: 52.0
click at [1000, 664] on div "JOD 3.67 ​" at bounding box center [905, 679] width 187 height 31
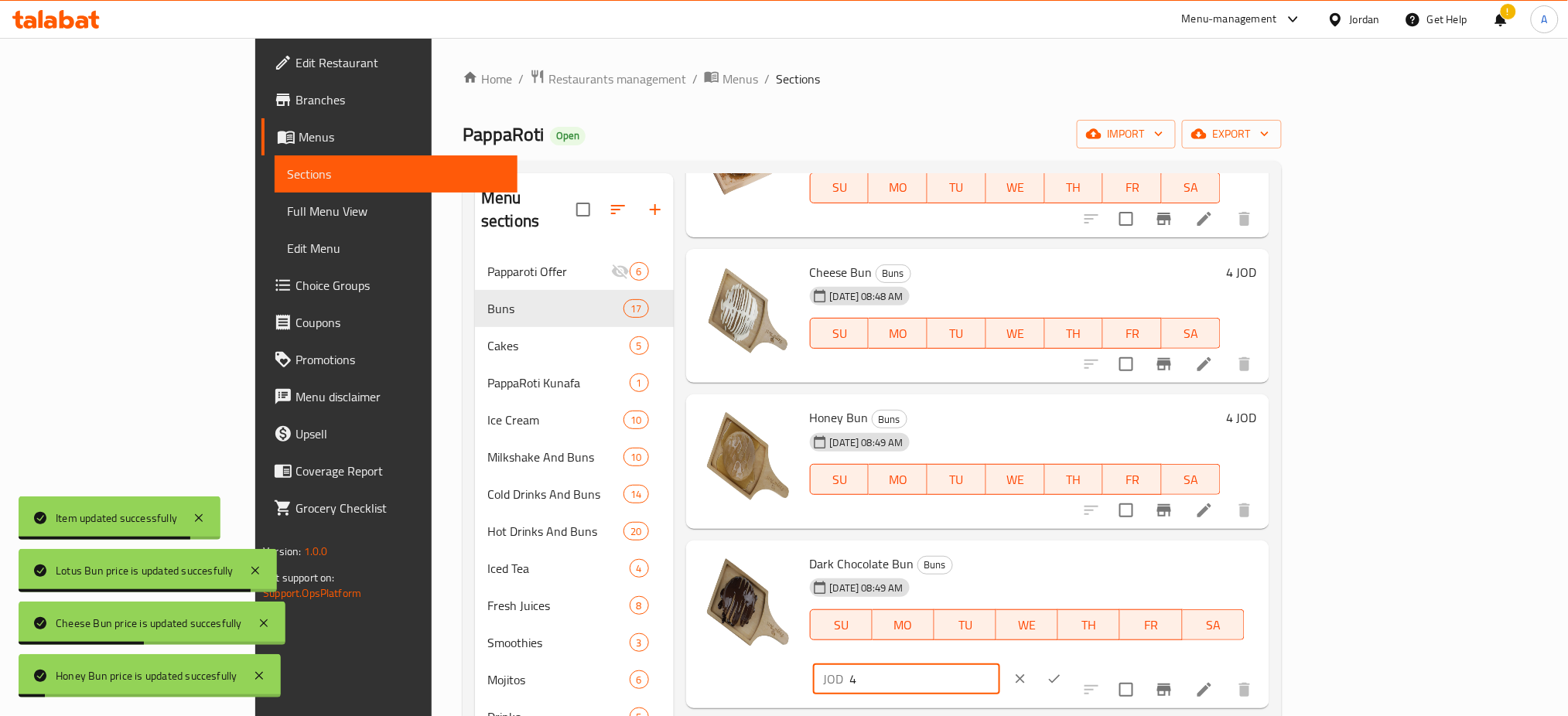
type input "4"
click at [1062, 671] on icon "ok" at bounding box center [1054, 678] width 16 height 16
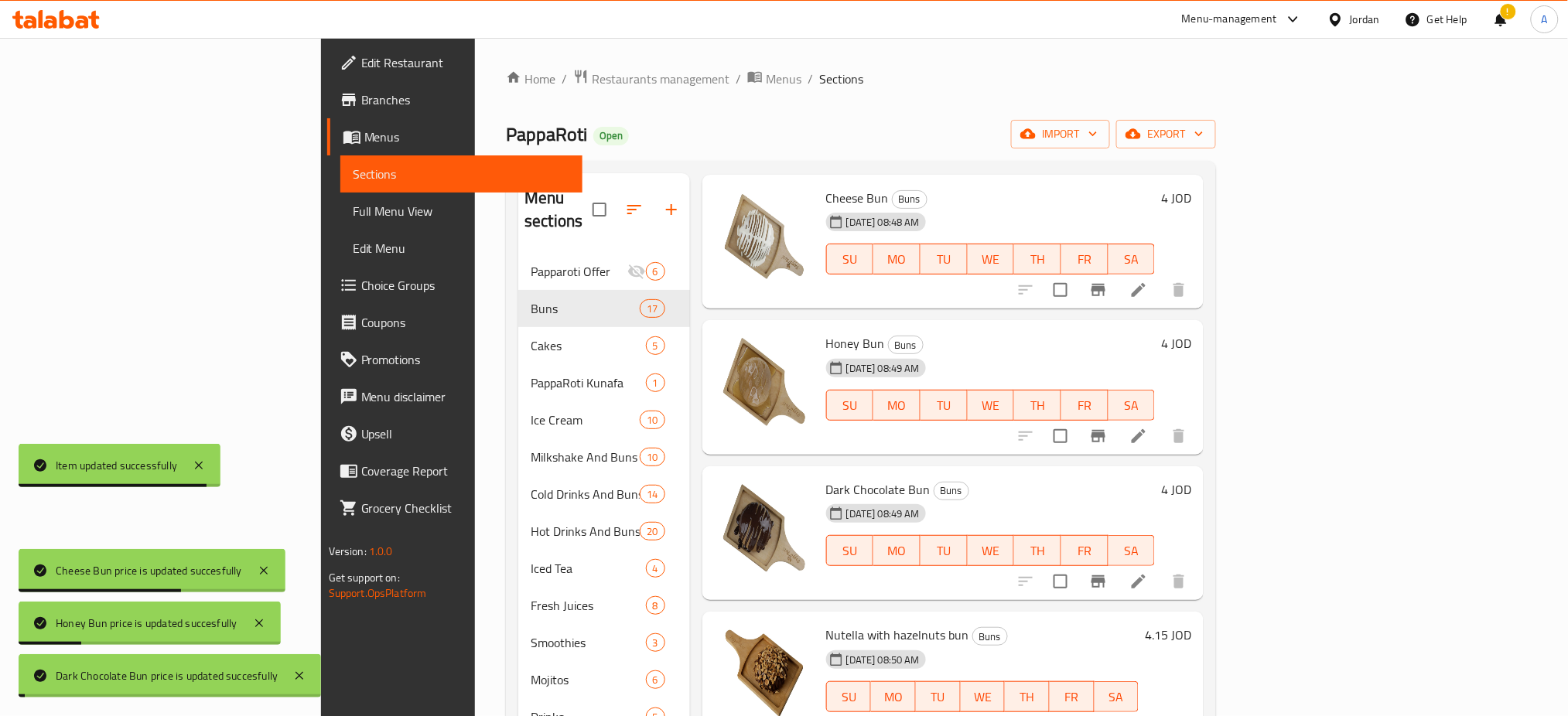
scroll to position [722, 0]
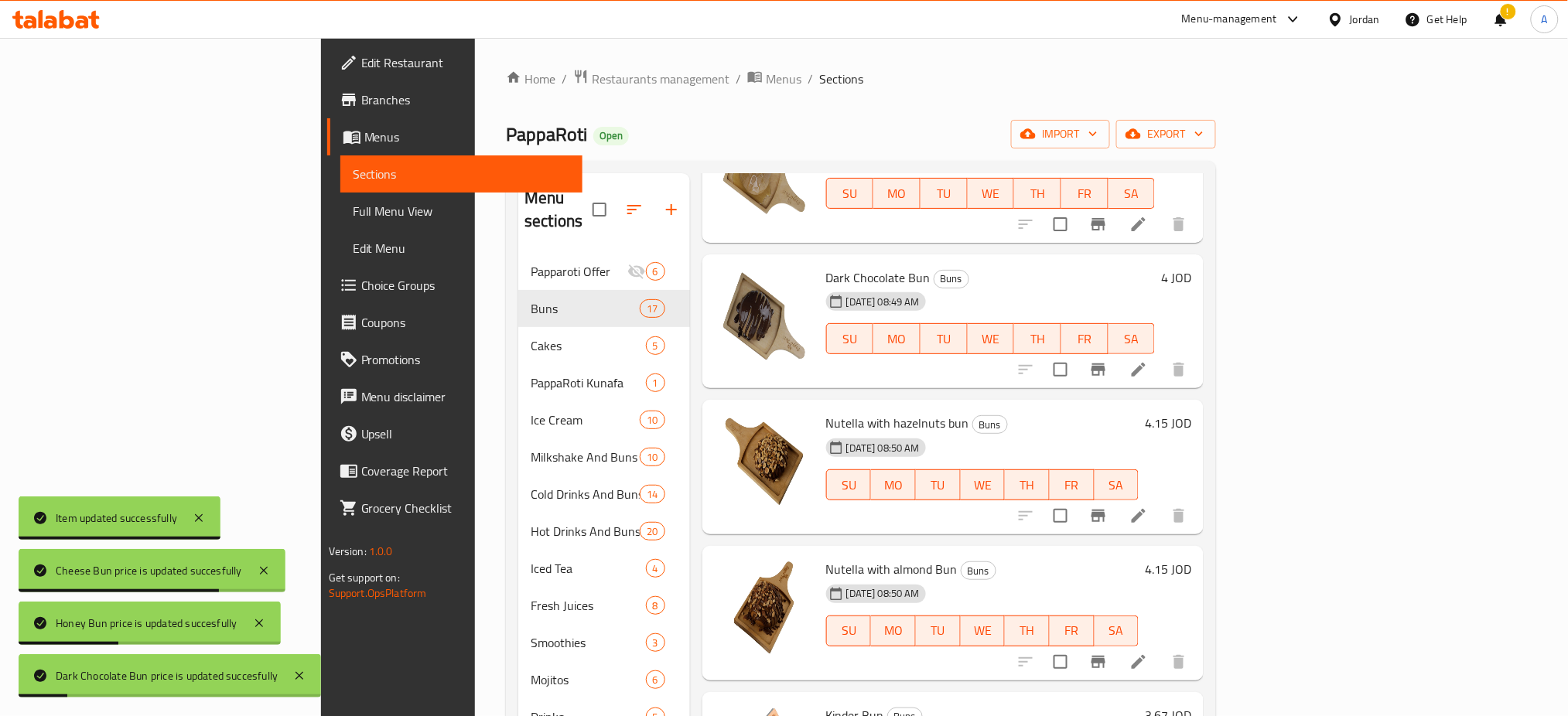
click at [1191, 412] on h6 "4.15 JOD" at bounding box center [1168, 423] width 46 height 22
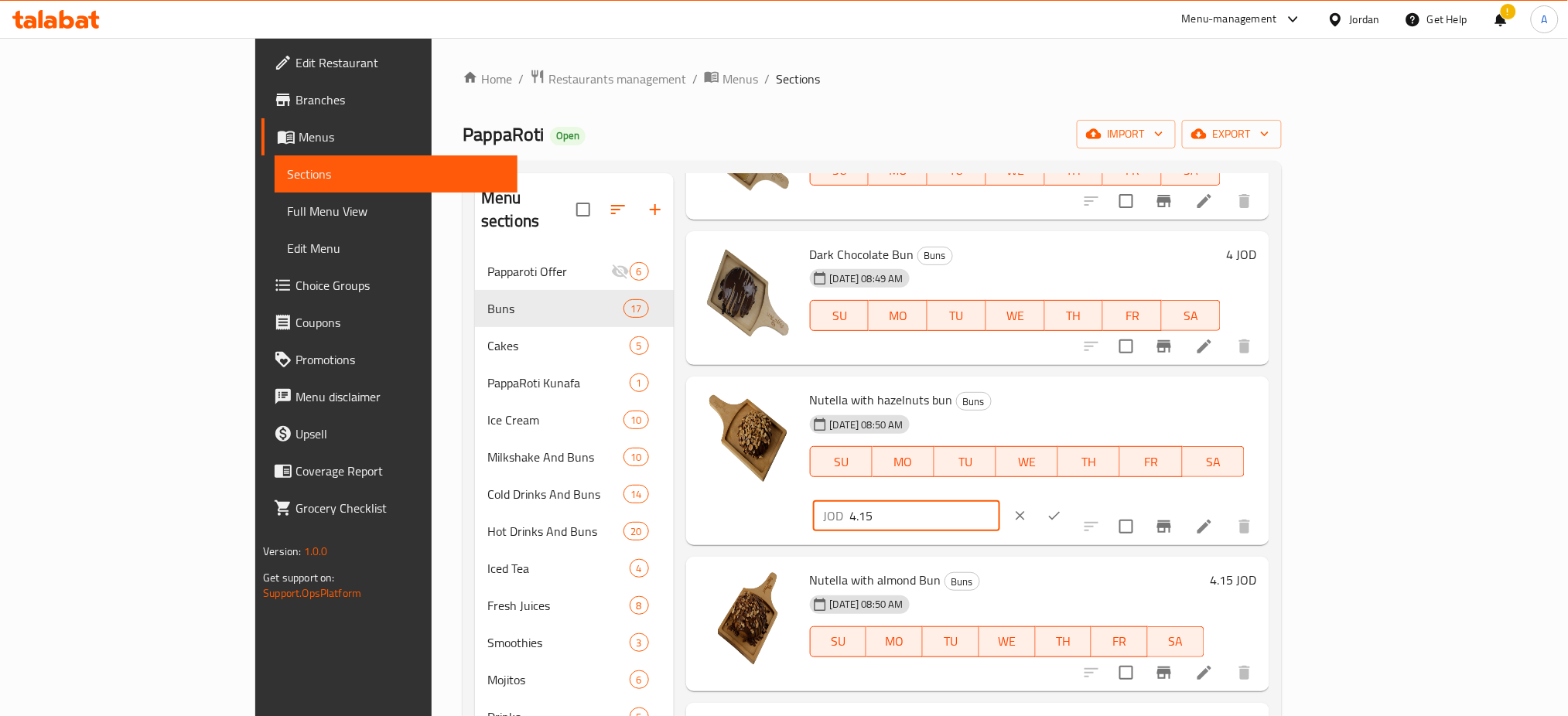
drag, startPoint x: 1307, startPoint y: 406, endPoint x: 1294, endPoint y: 406, distance: 13.0
click at [1000, 501] on input "4.15" at bounding box center [925, 516] width 150 height 31
type input "4.5"
click at [1062, 508] on icon "ok" at bounding box center [1054, 515] width 16 height 16
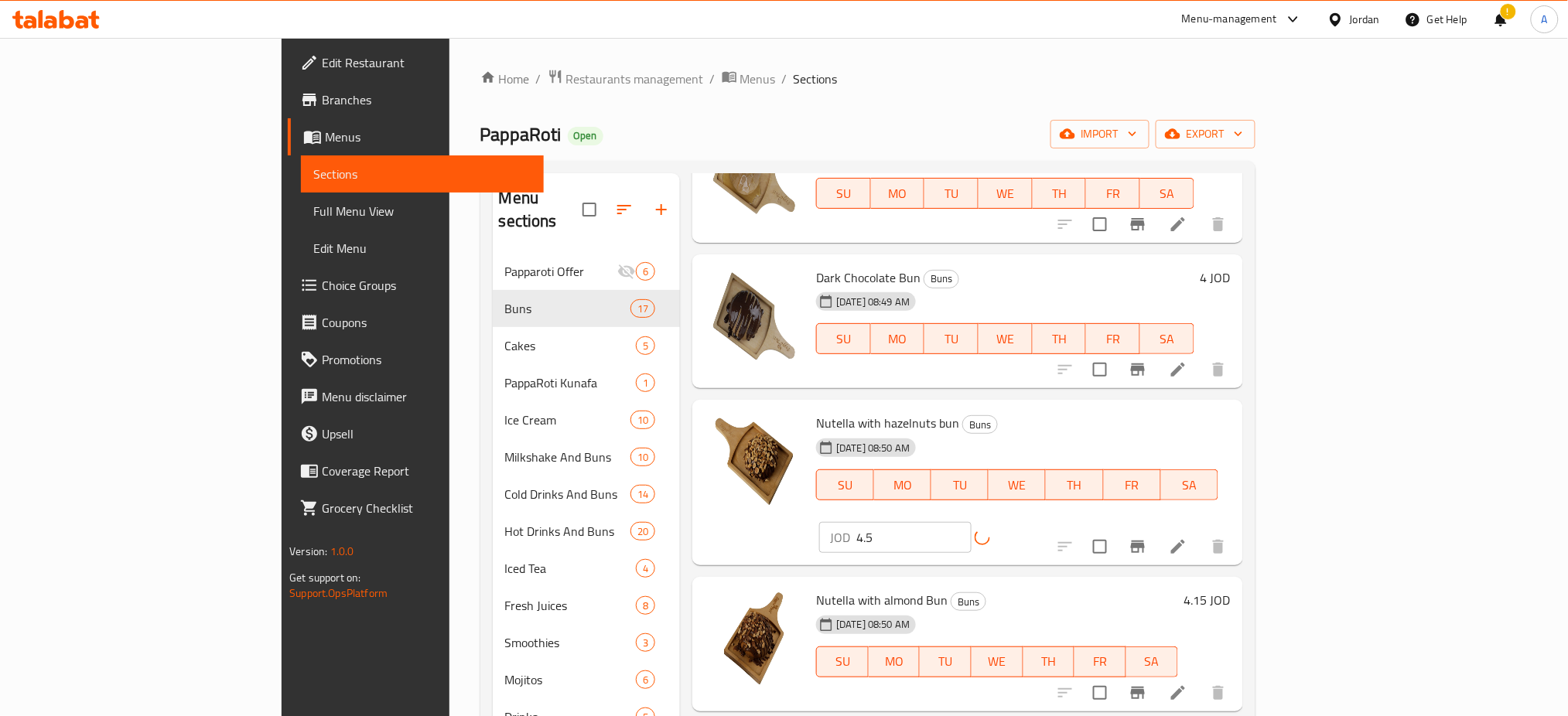
click at [1230, 589] on h6 "4.15 JOD" at bounding box center [1207, 600] width 46 height 22
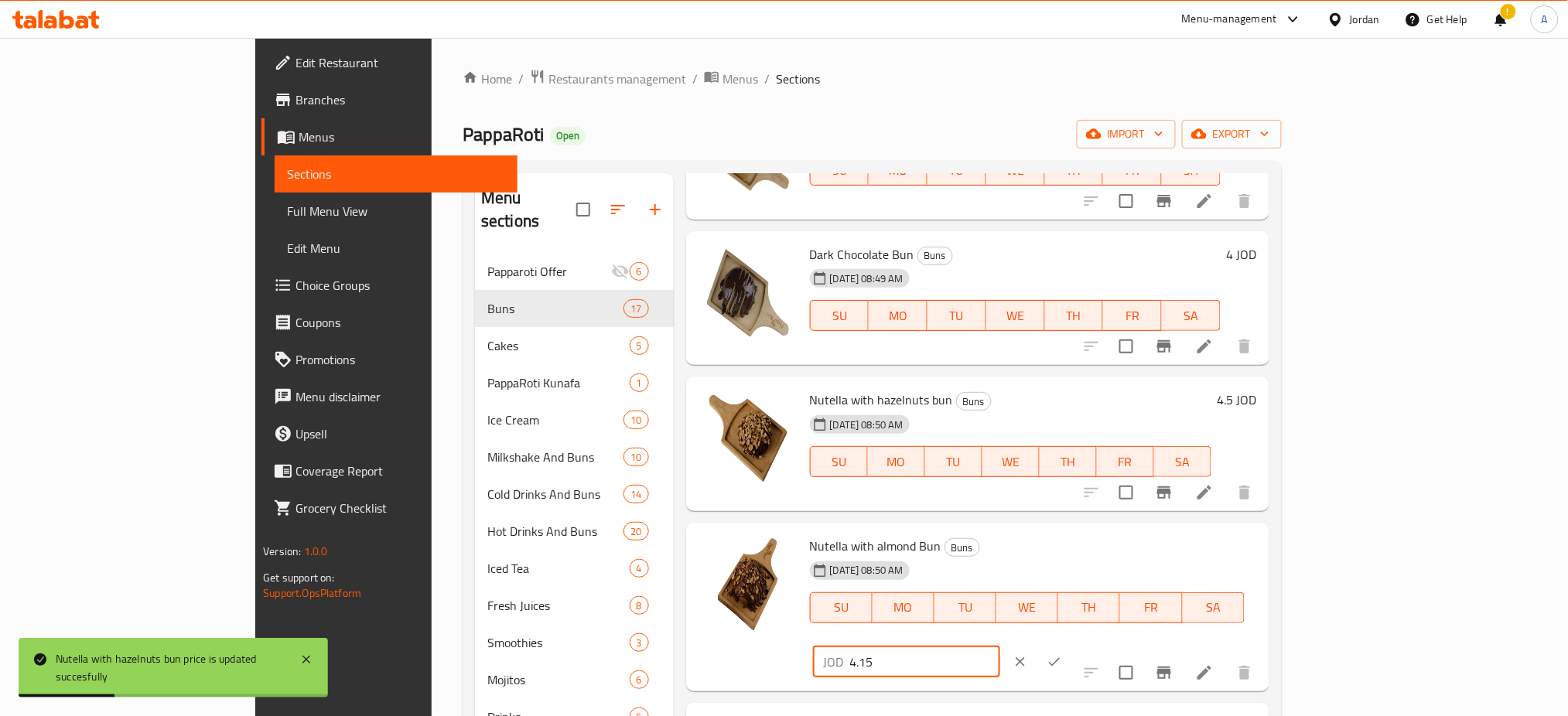
drag, startPoint x: 1349, startPoint y: 549, endPoint x: 1295, endPoint y: 555, distance: 54.3
click at [1000, 647] on input "4.15" at bounding box center [925, 663] width 150 height 31
type input "4.5"
click at [1062, 654] on icon "ok" at bounding box center [1054, 662] width 16 height 16
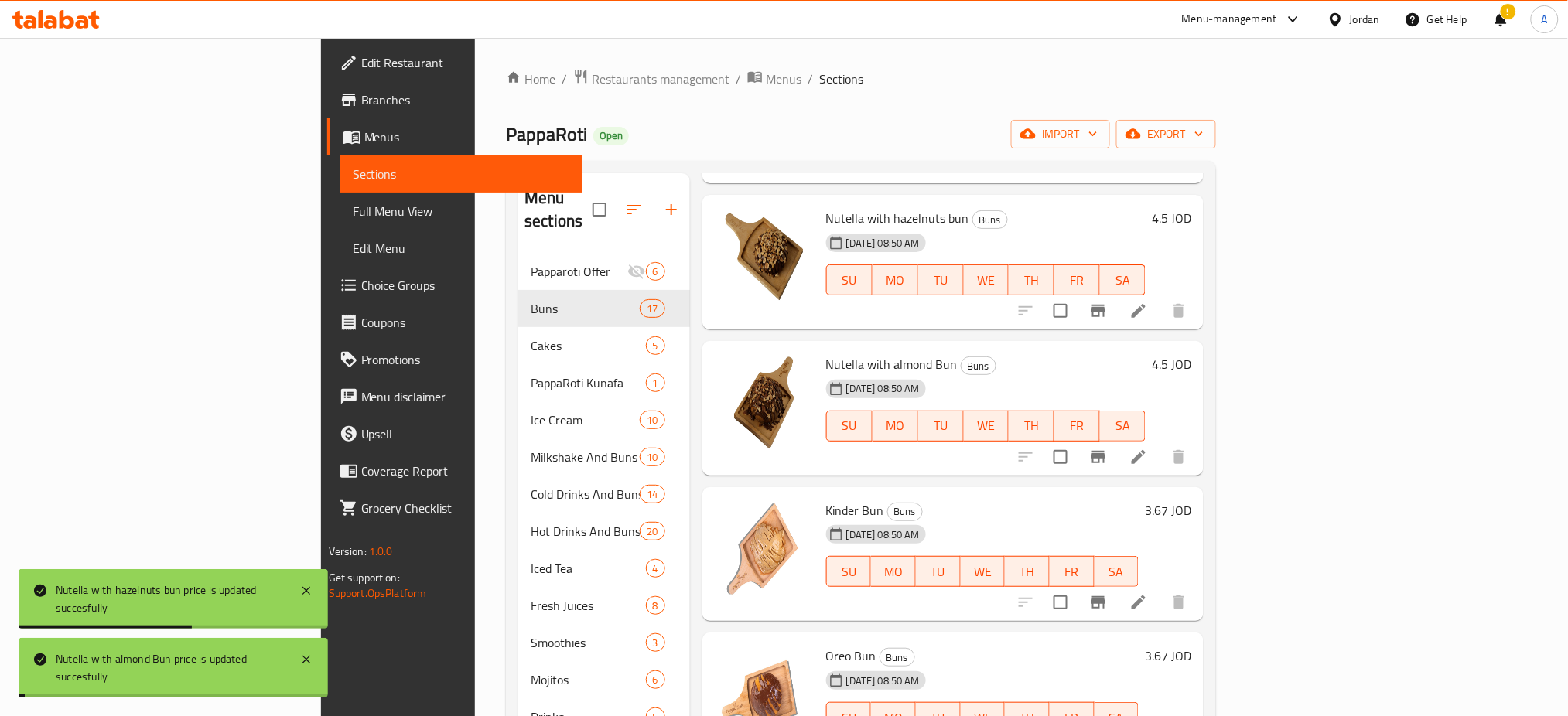
scroll to position [928, 0]
click at [1191, 498] on h6 "3.67 JOD" at bounding box center [1168, 509] width 46 height 22
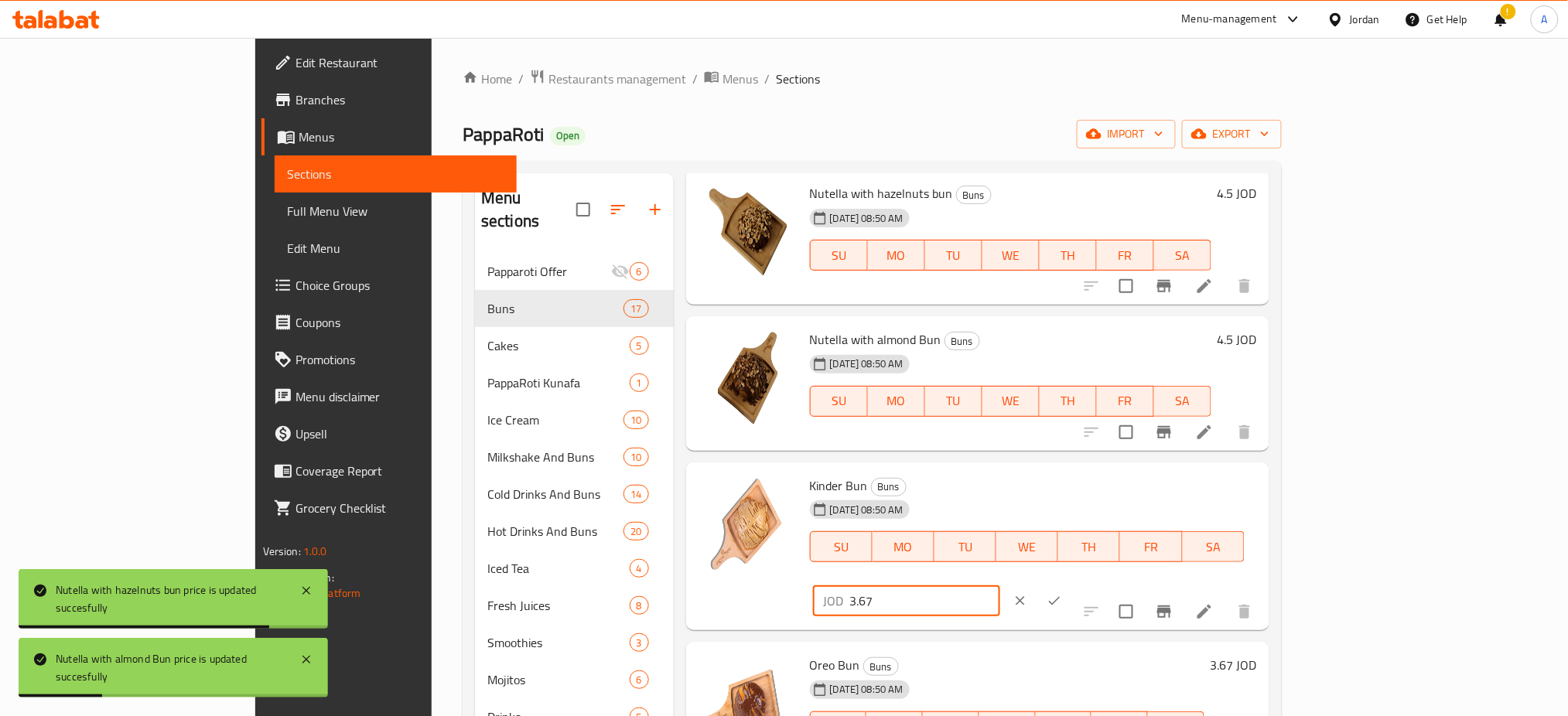
drag, startPoint x: 1327, startPoint y: 501, endPoint x: 1400, endPoint y: 503, distance: 73.0
click at [1181, 503] on div "Kinder Bun Buns [DATE] 08:50 AM SU MO TU WE TH FR SA JOD 3.67 ​" at bounding box center [1032, 547] width 459 height 156
type input "4"
click at [1062, 594] on icon "ok" at bounding box center [1054, 601] width 16 height 16
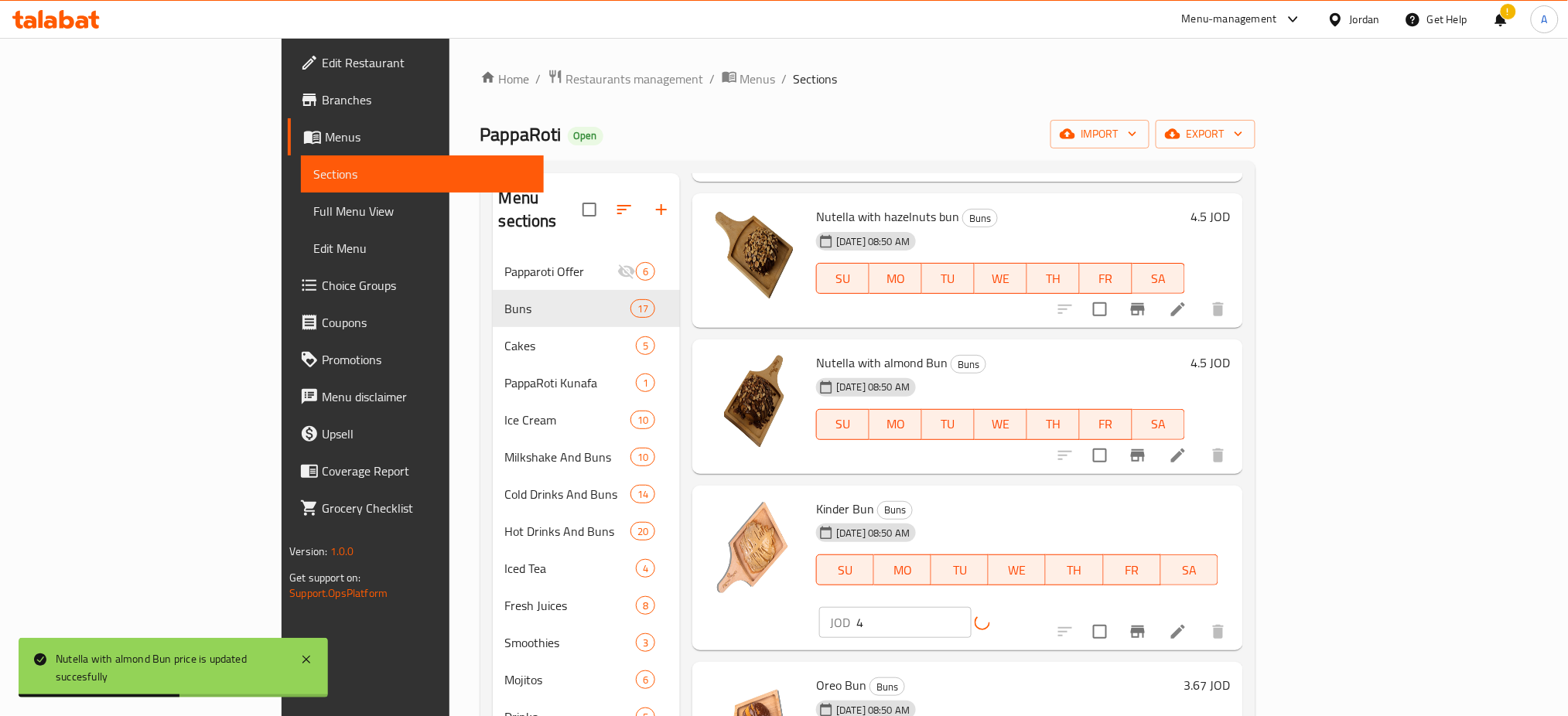
click at [1230, 675] on h6 "3.67 JOD" at bounding box center [1207, 686] width 46 height 22
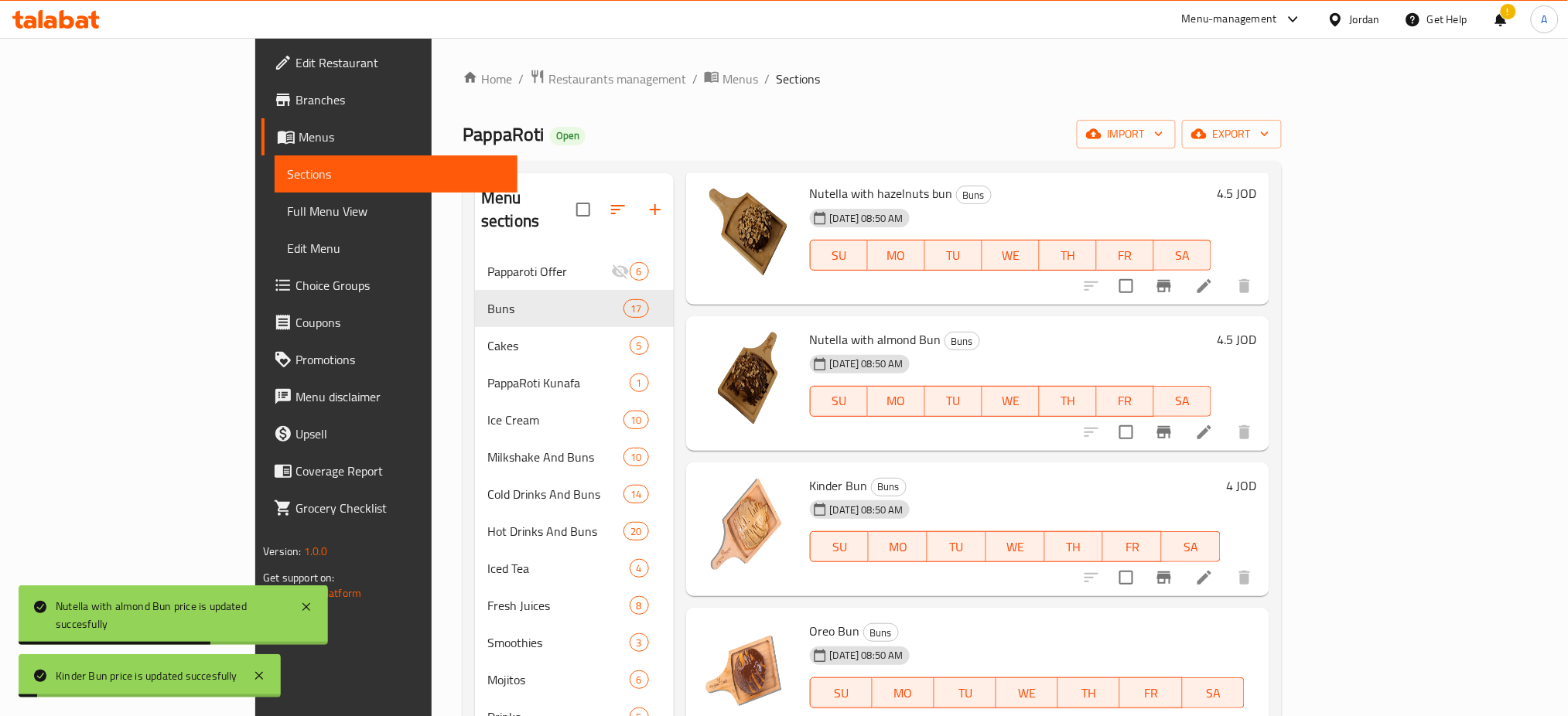
drag, startPoint x: 1340, startPoint y: 632, endPoint x: 1259, endPoint y: 629, distance: 81.1
type input "4"
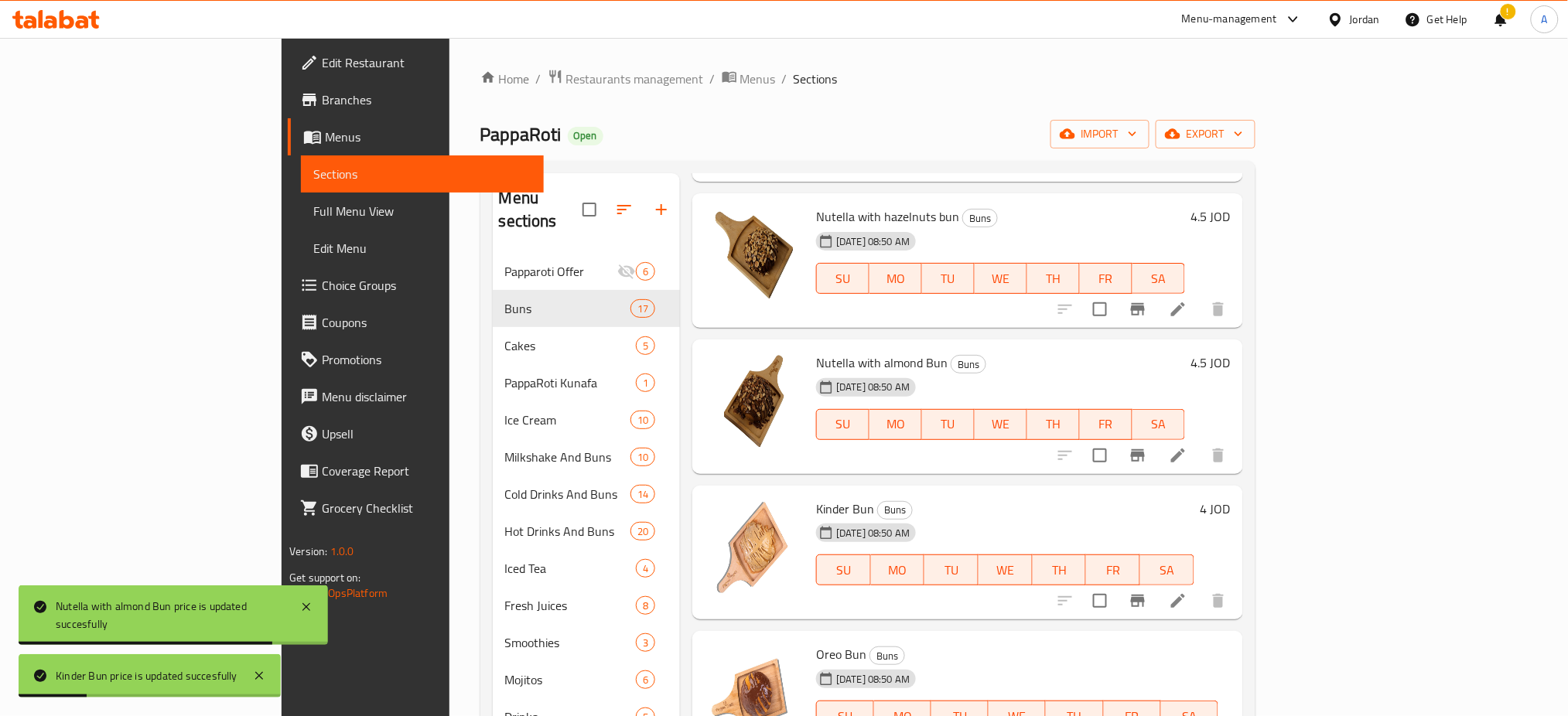
scroll to position [1340, 0]
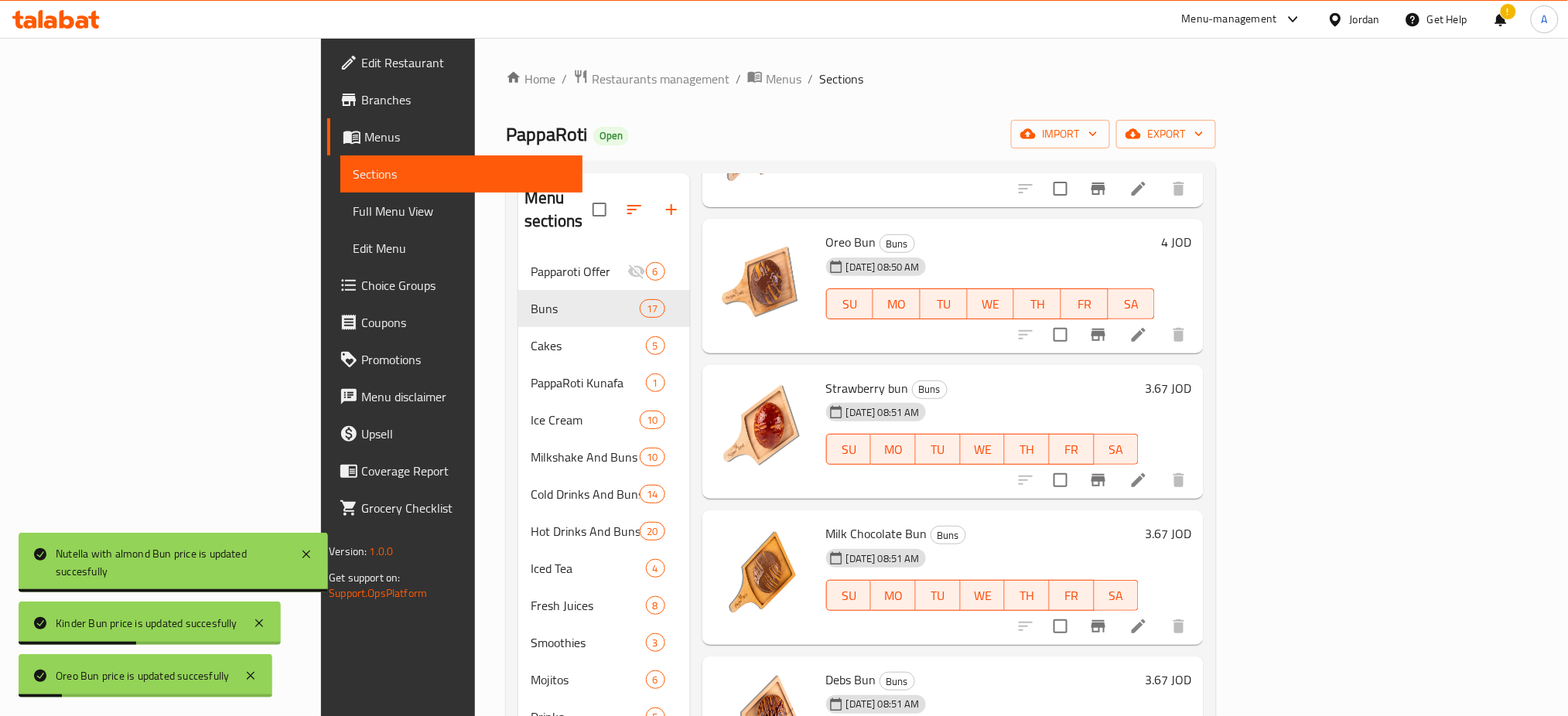
click at [1191, 377] on h6 "3.67 JOD" at bounding box center [1168, 388] width 46 height 22
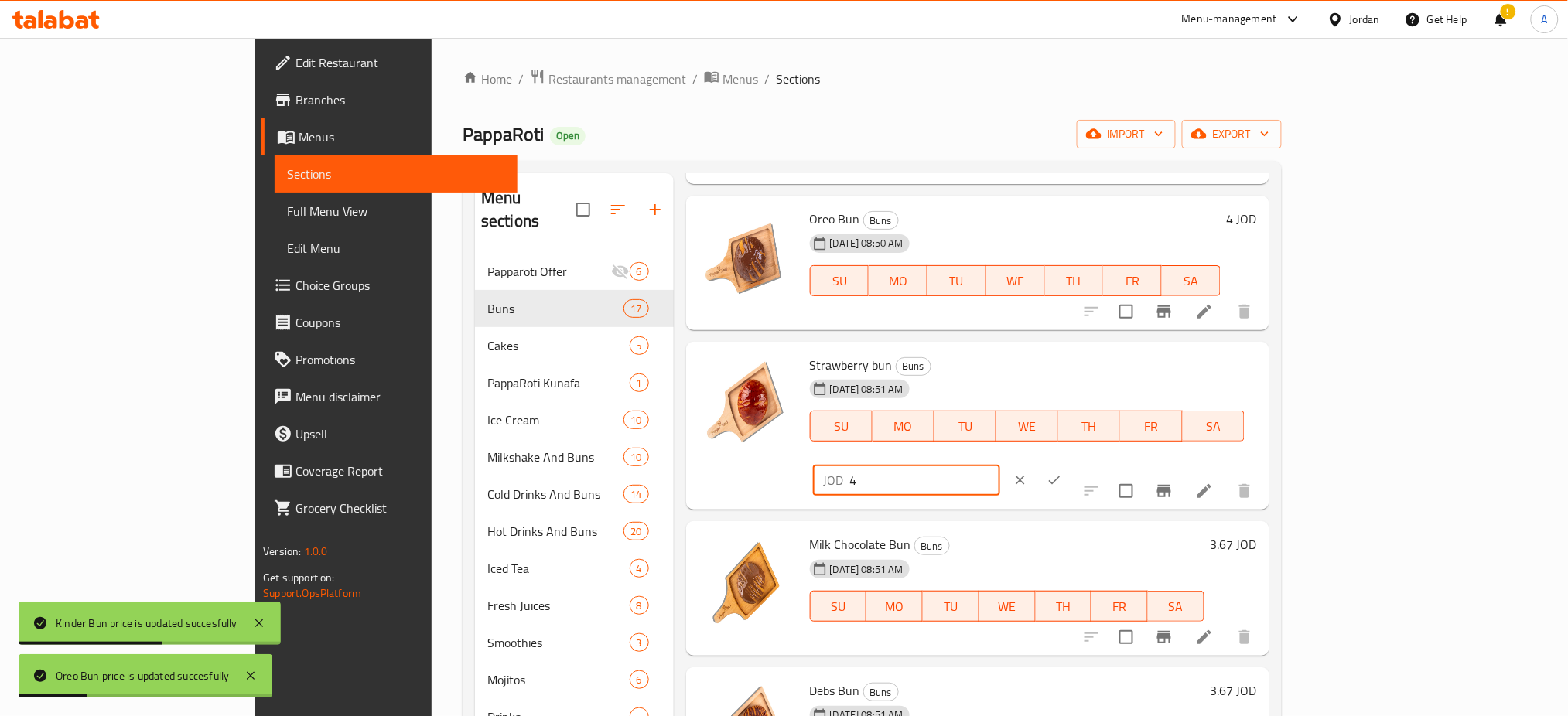
drag, startPoint x: 1340, startPoint y: 368, endPoint x: 1324, endPoint y: 375, distance: 17.5
click at [1093, 463] on div "JOD 4 ​" at bounding box center [951, 479] width 283 height 34
type input "4"
drag, startPoint x: 1469, startPoint y: 371, endPoint x: 1468, endPoint y: 442, distance: 71.0
click at [1062, 472] on icon "ok" at bounding box center [1054, 479] width 16 height 16
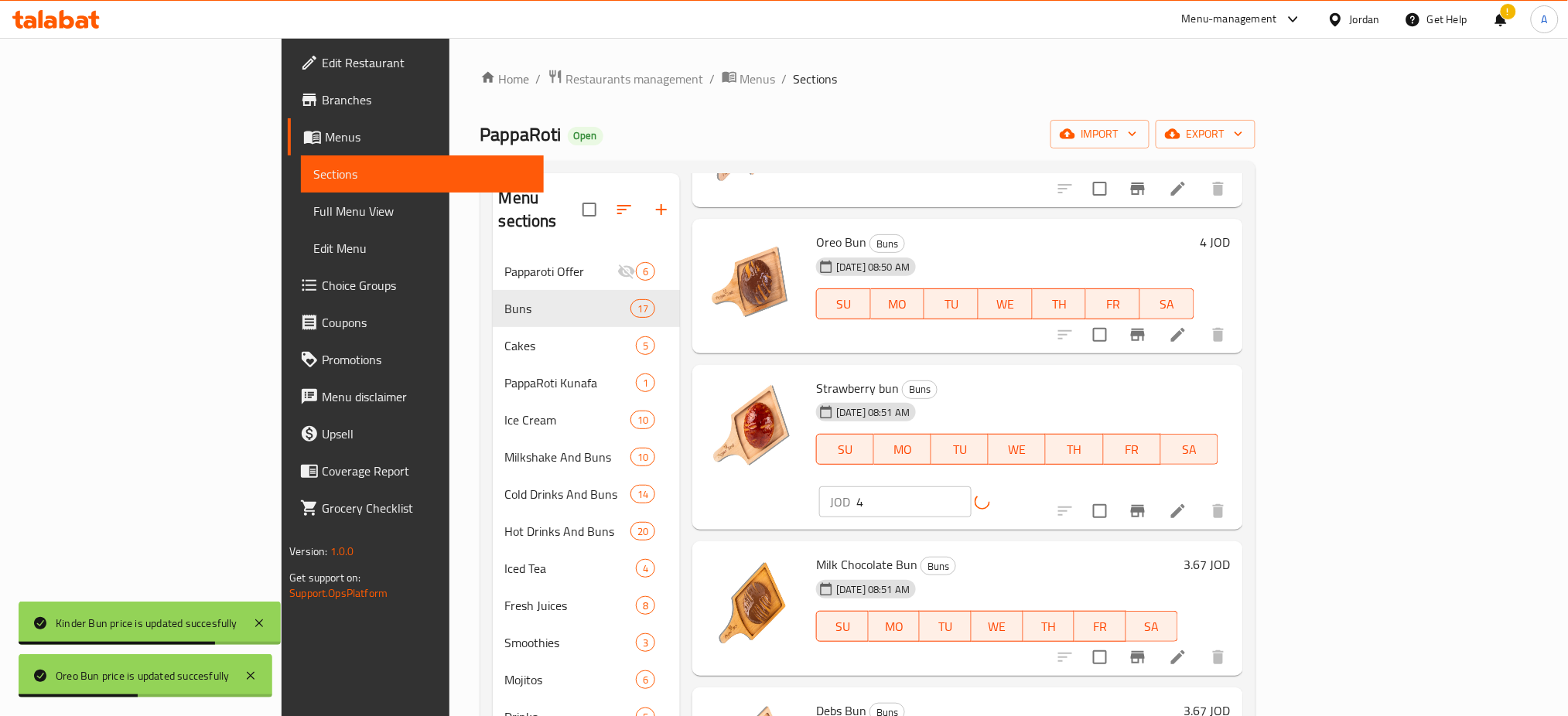
click at [1230, 554] on div "3.67 JOD" at bounding box center [1204, 608] width 52 height 110
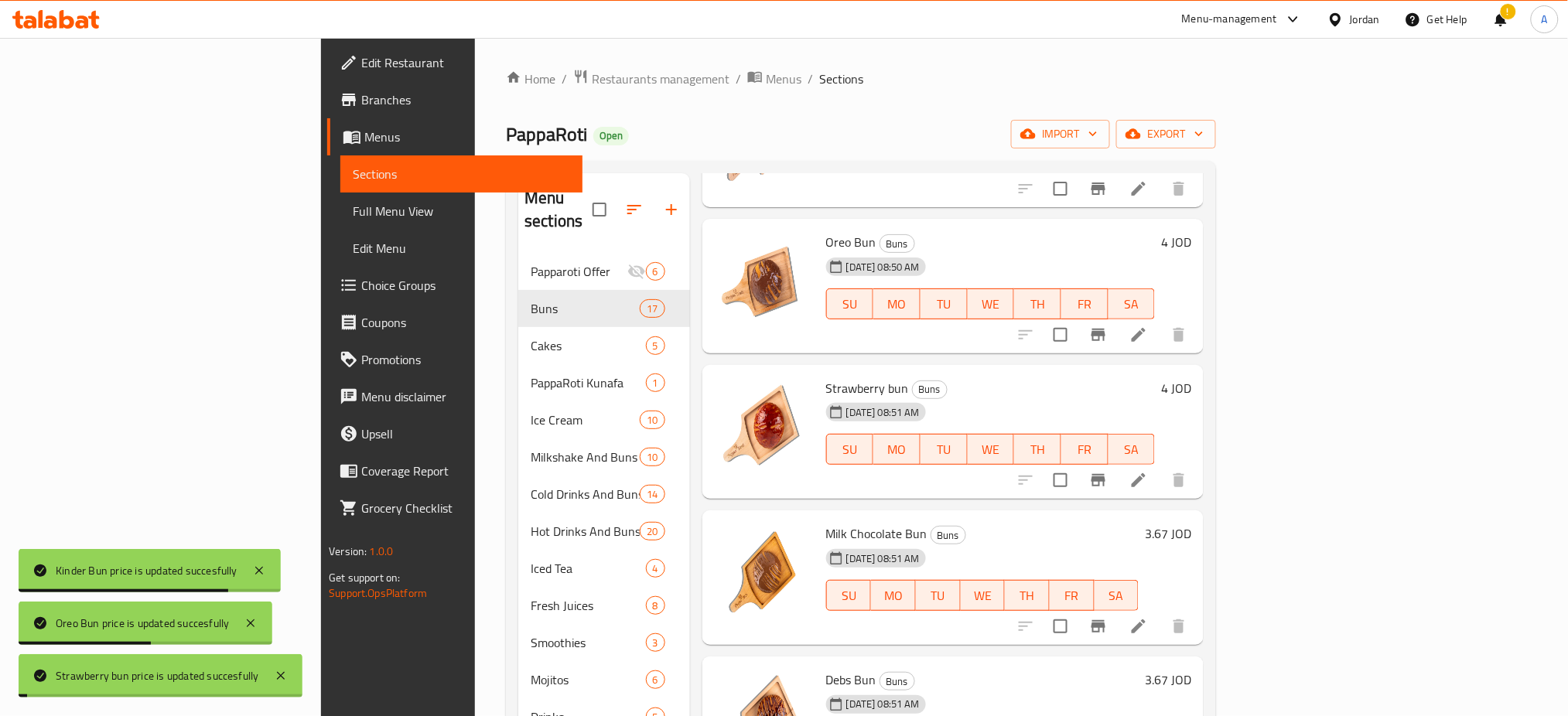
click at [1191, 523] on h6 "3.67 JOD" at bounding box center [1168, 534] width 46 height 22
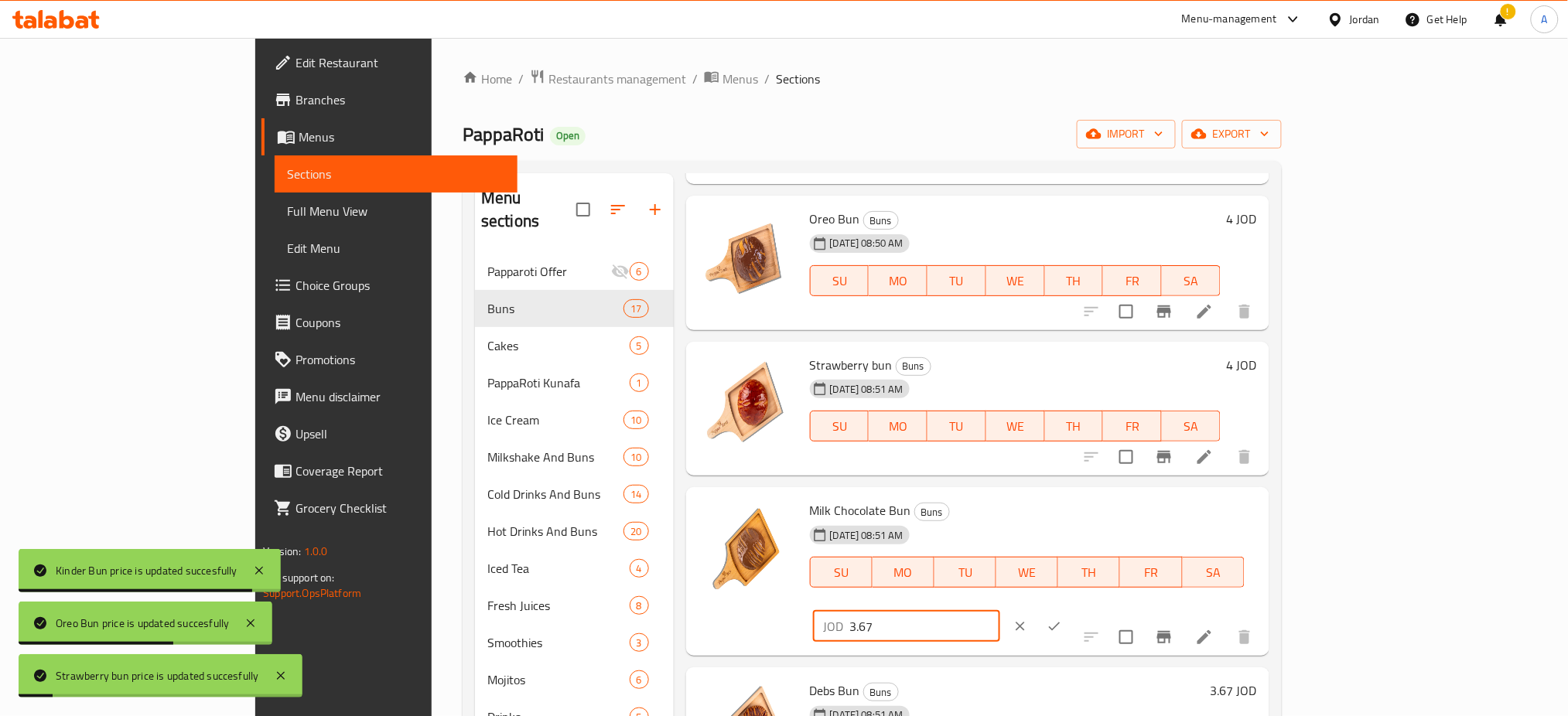
drag, startPoint x: 1341, startPoint y: 516, endPoint x: 1291, endPoint y: 518, distance: 50.0
click at [1000, 611] on div "JOD 3.67 ​" at bounding box center [905, 627] width 187 height 31
type input "4"
click at [1062, 618] on icon "ok" at bounding box center [1054, 626] width 16 height 16
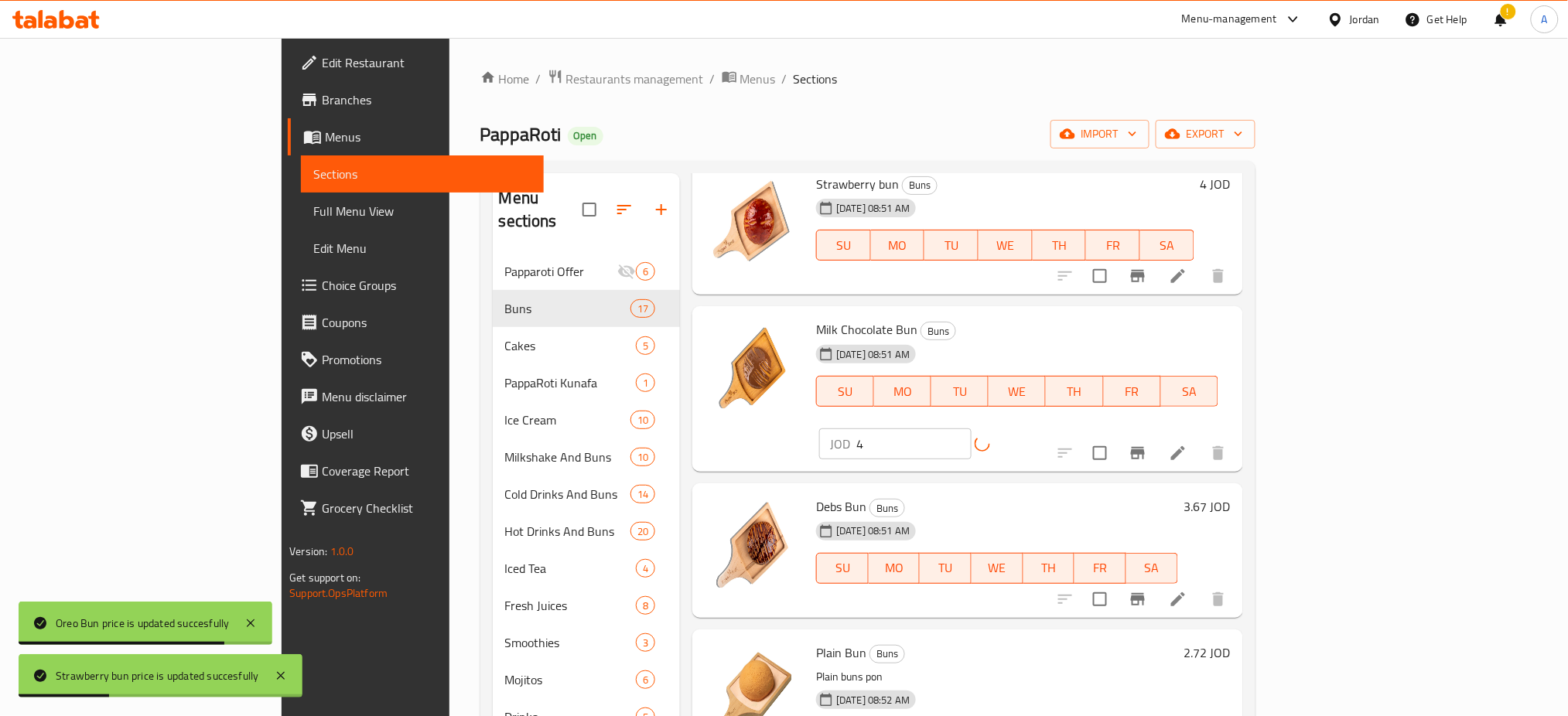
scroll to position [1547, 0]
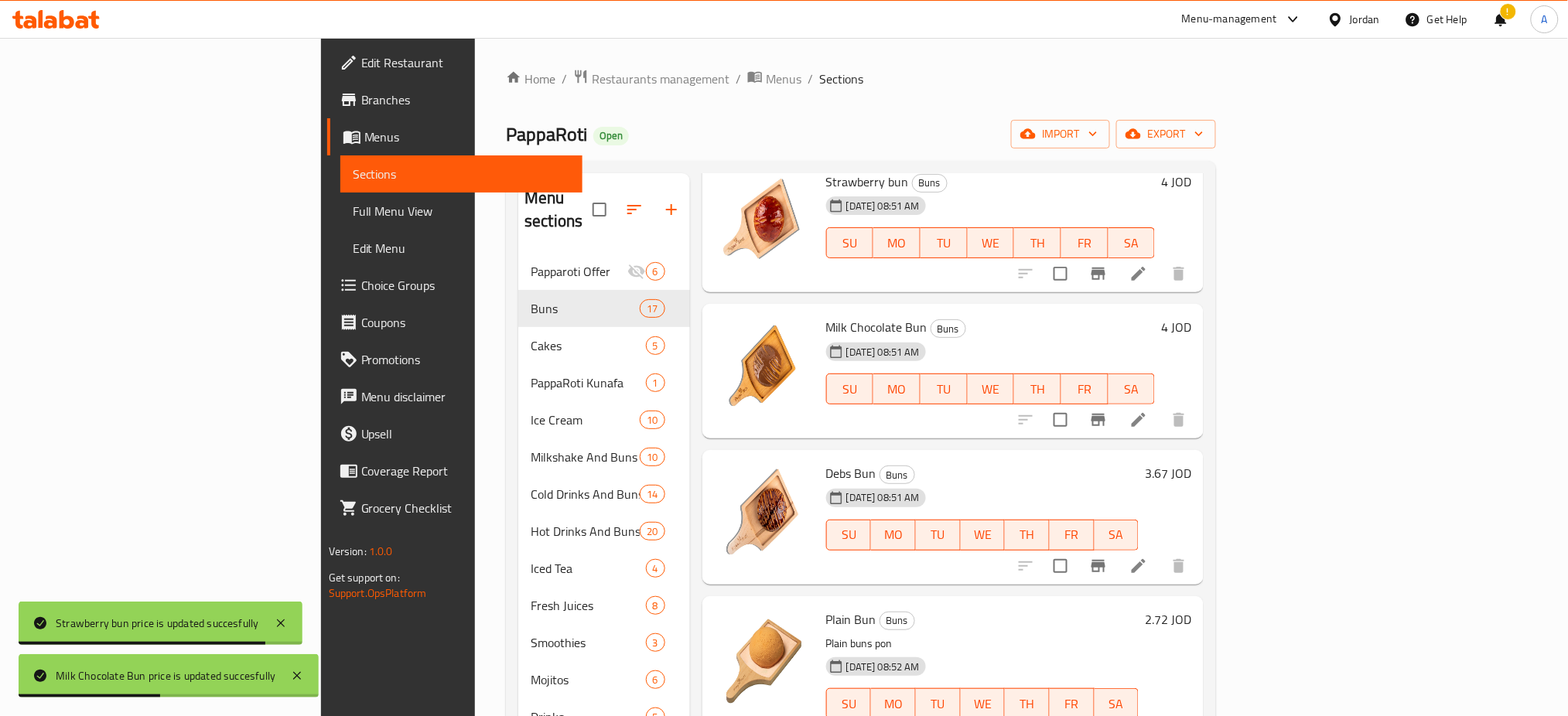
click at [1191, 463] on h6 "3.67 JOD" at bounding box center [1168, 474] width 46 height 22
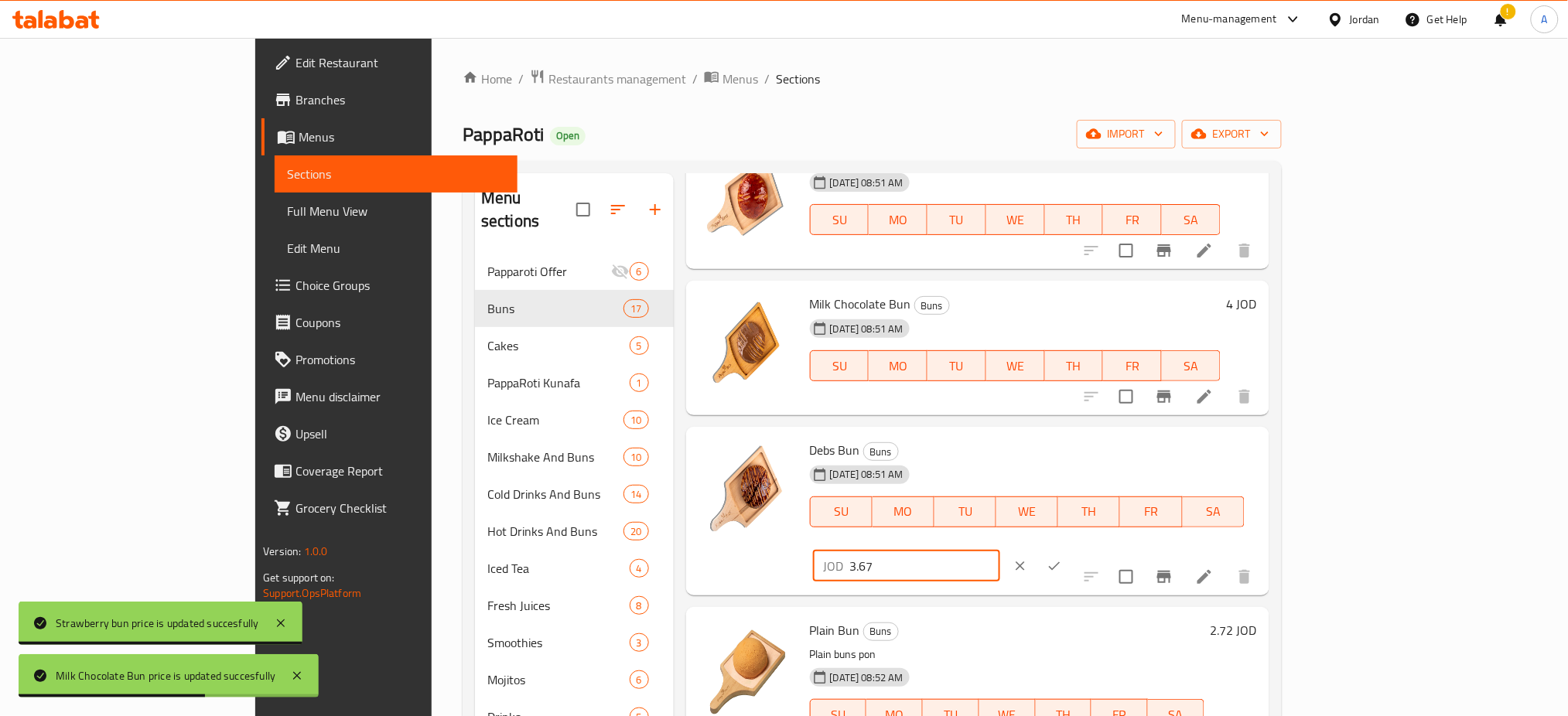
drag, startPoint x: 1369, startPoint y: 457, endPoint x: 1218, endPoint y: 468, distance: 151.4
click at [1218, 468] on div "Debs Bun Buns [DATE] 08:51 AM SU MO TU WE TH FR SA JOD 3.67 ​" at bounding box center [1032, 512] width 459 height 156
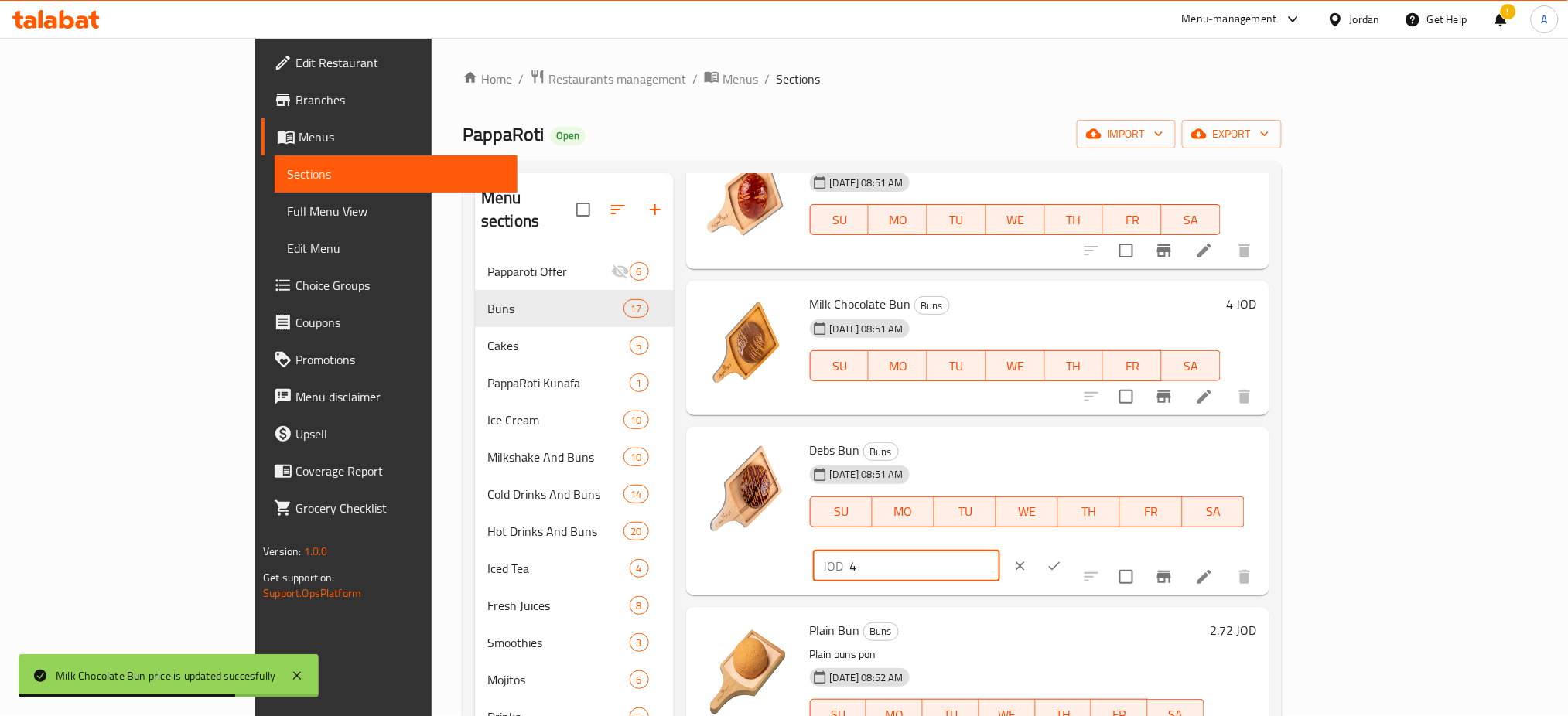
type input "4"
click at [1071, 549] on button "ok" at bounding box center [1054, 566] width 34 height 34
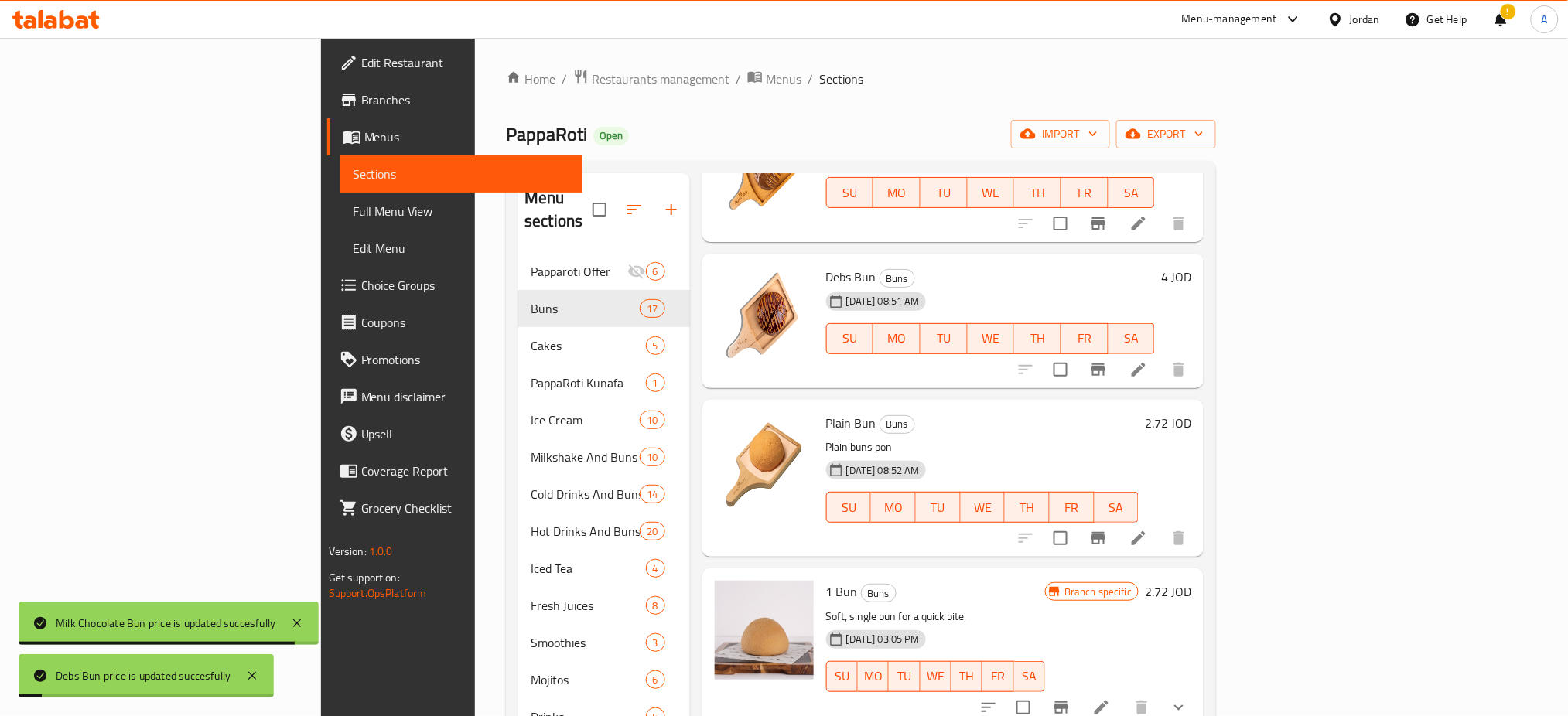
scroll to position [1752, 0]
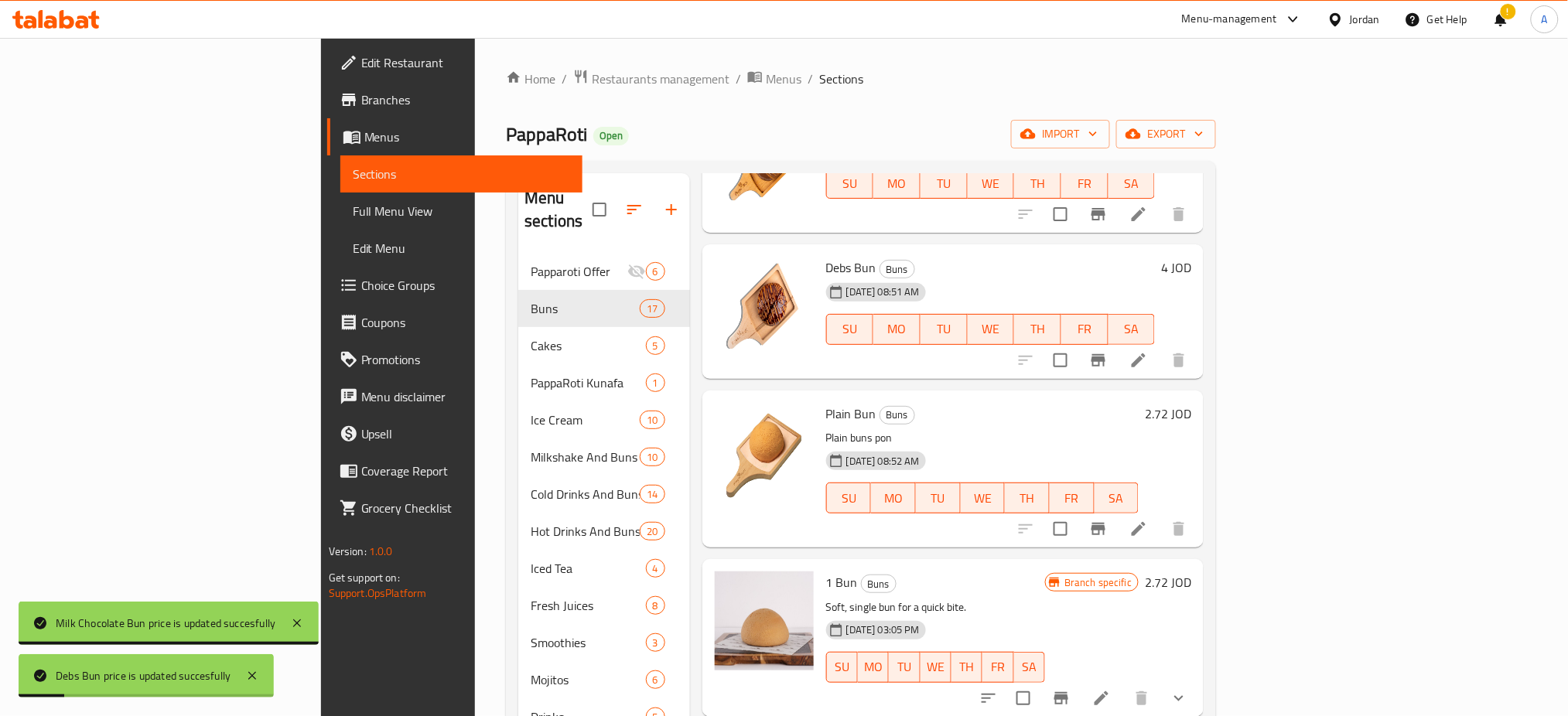
click at [1191, 403] on h6 "2.72 JOD" at bounding box center [1168, 414] width 46 height 22
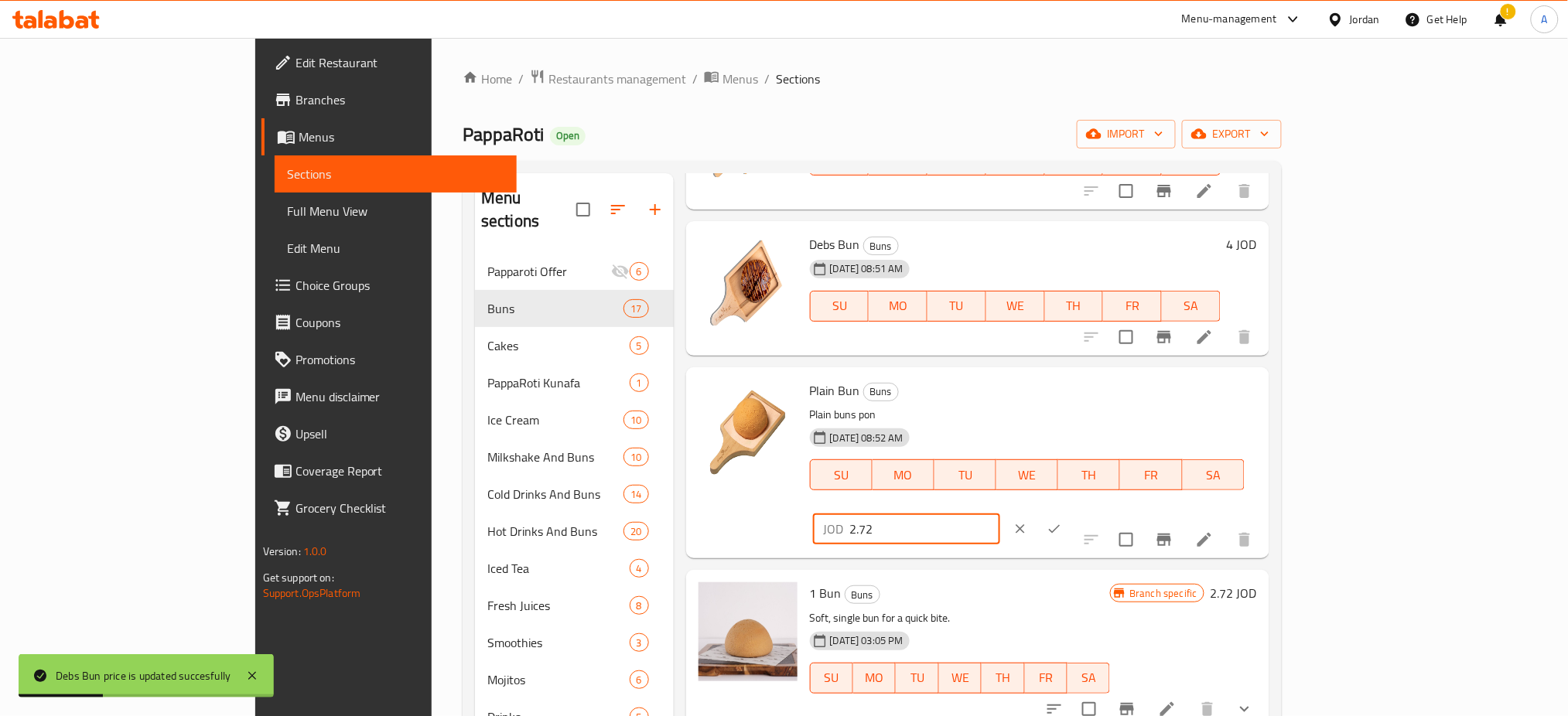
drag, startPoint x: 1362, startPoint y: 395, endPoint x: 1251, endPoint y: 407, distance: 111.6
click at [1000, 514] on div "JOD 2.72 ​" at bounding box center [905, 529] width 187 height 31
type input "4"
type input "3"
click at [1062, 521] on icon "ok" at bounding box center [1054, 528] width 16 height 16
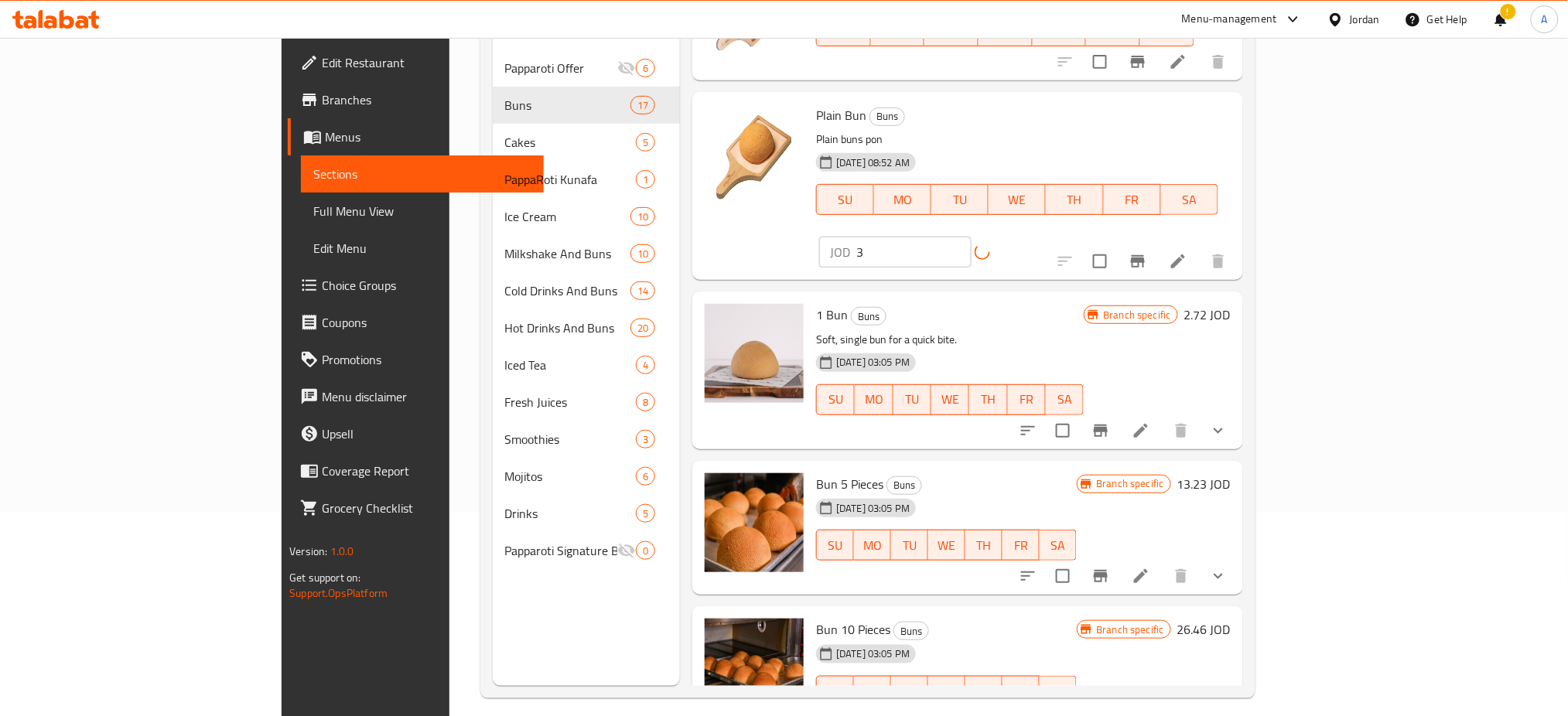
scroll to position [216, 0]
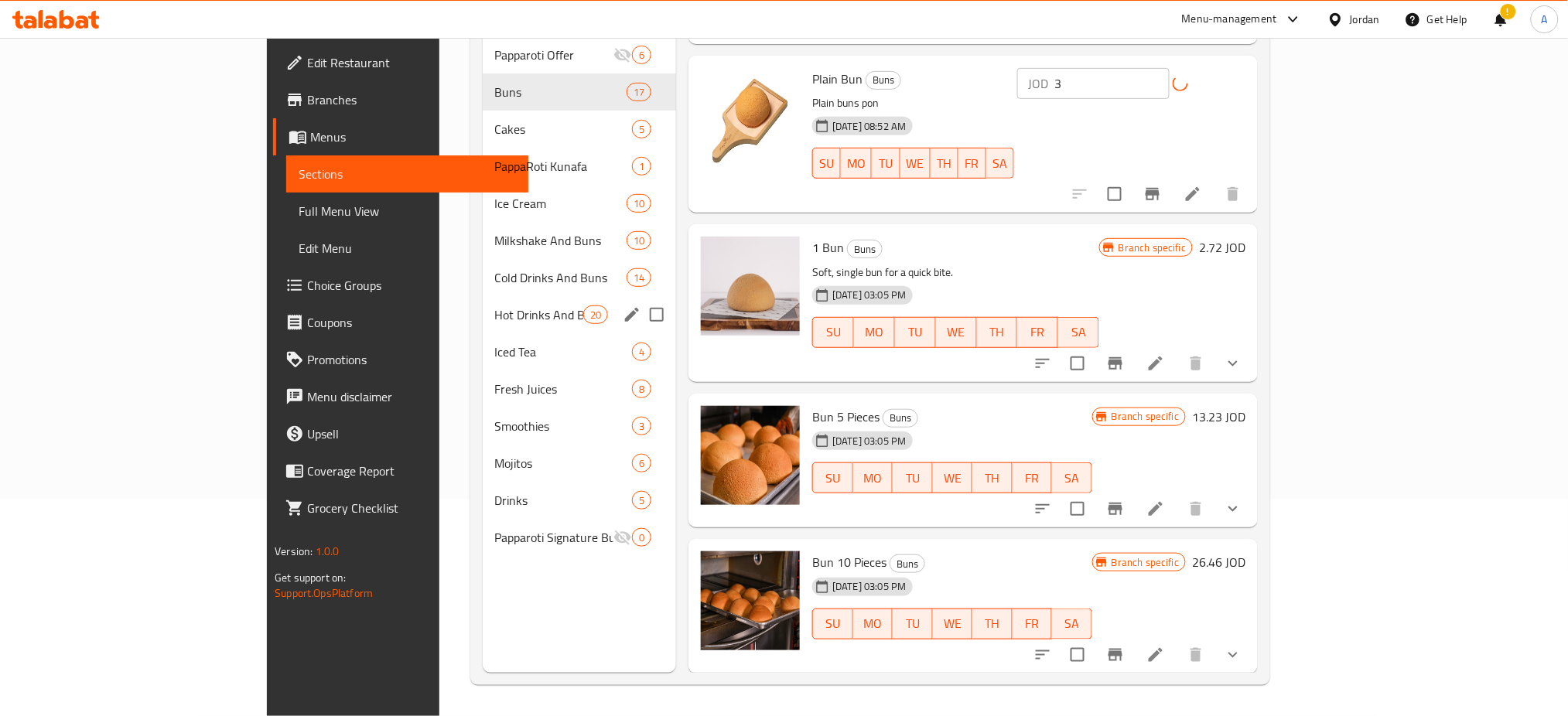
click at [482, 222] on div "Milkshake And Buns 10" at bounding box center [579, 240] width 194 height 37
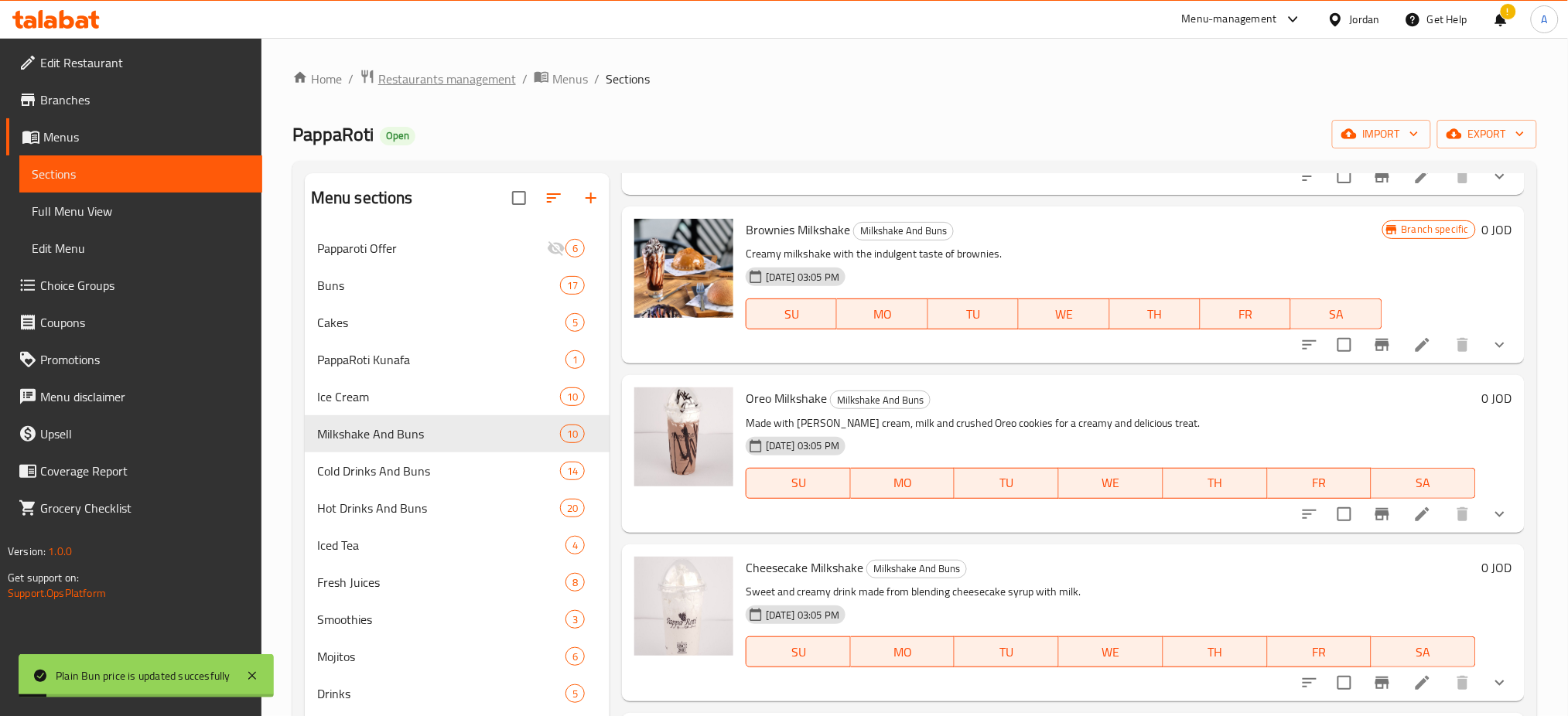
click at [456, 81] on span "Restaurants management" at bounding box center [447, 79] width 138 height 18
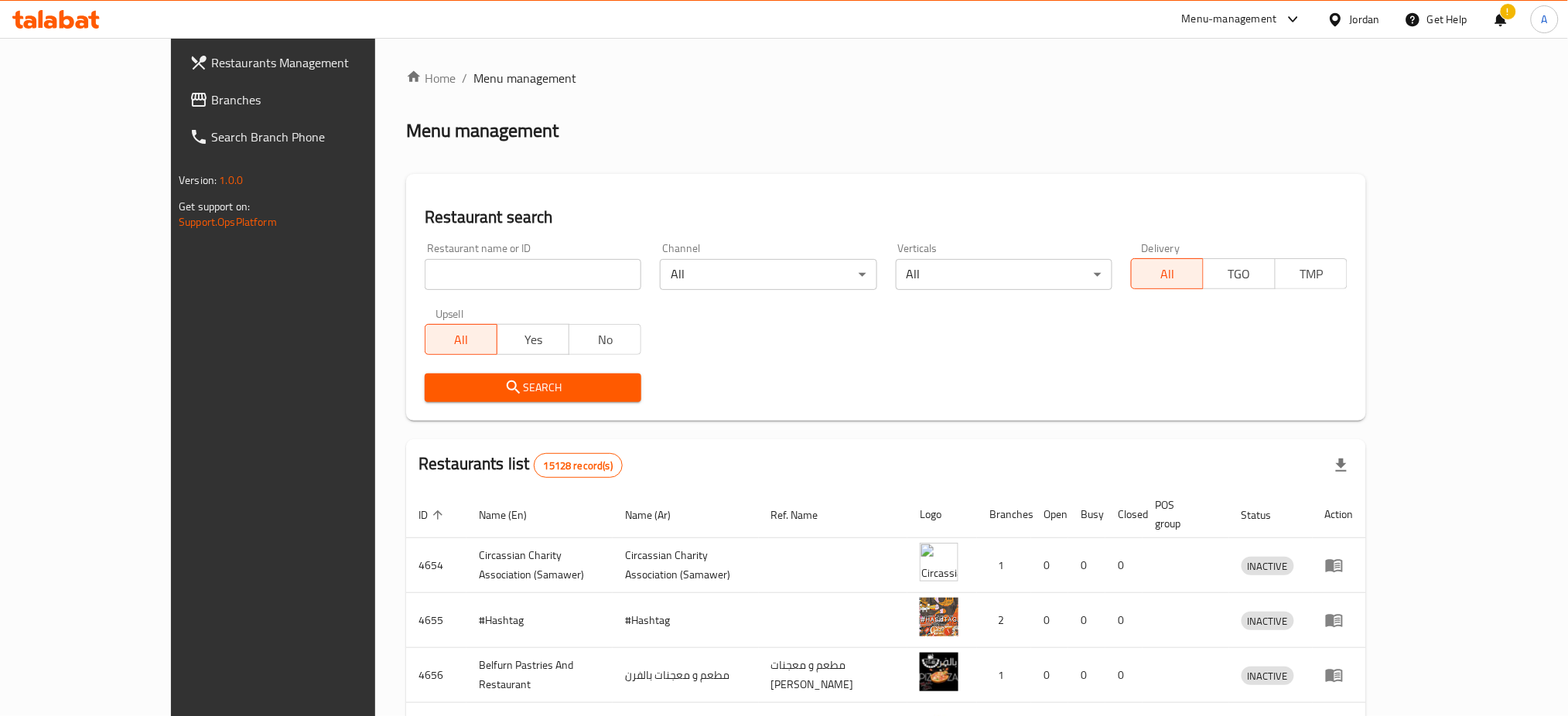
click at [467, 290] on div "Restaurant name or ID Restaurant name or ID" at bounding box center [532, 266] width 235 height 65
click at [471, 284] on input "search" at bounding box center [532, 275] width 216 height 31
click button "Search" at bounding box center [532, 387] width 216 height 29
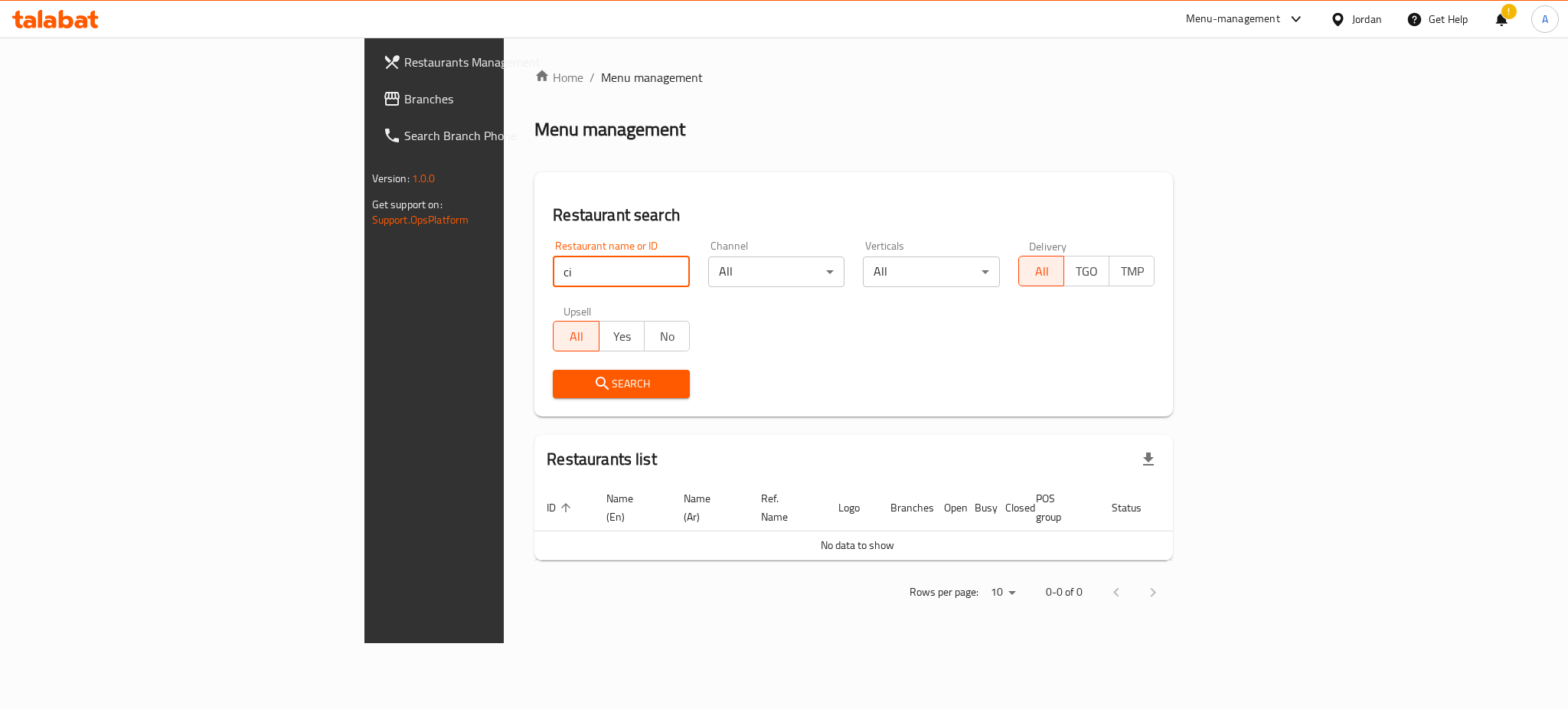
type input "c"
click button "Search" at bounding box center [621, 384] width 137 height 28
type input "س"
type input "city cafe"
click button "Search" at bounding box center [621, 384] width 137 height 28
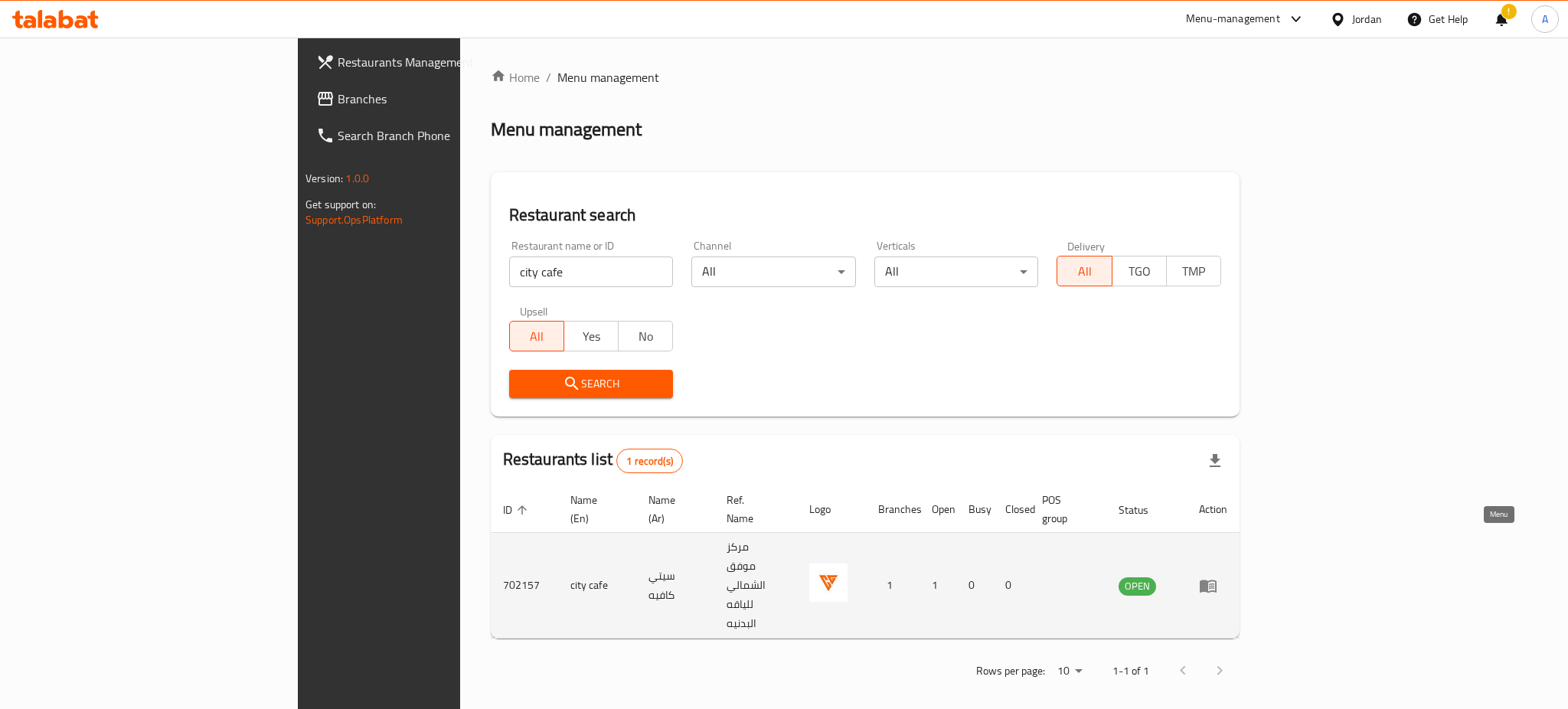
click at [1227, 577] on link "enhanced table" at bounding box center [1213, 586] width 28 height 18
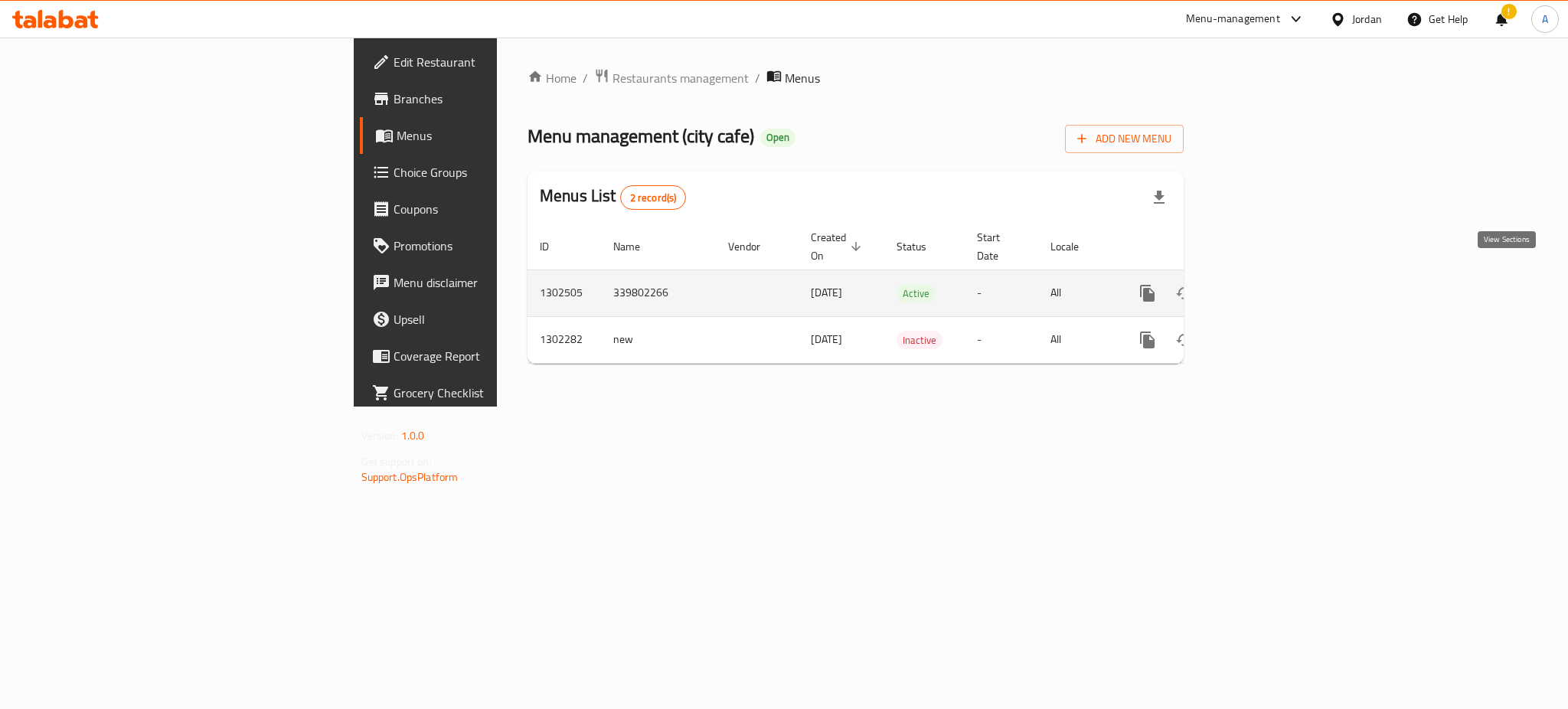
click at [1276, 280] on link "enhanced table" at bounding box center [1258, 293] width 36 height 36
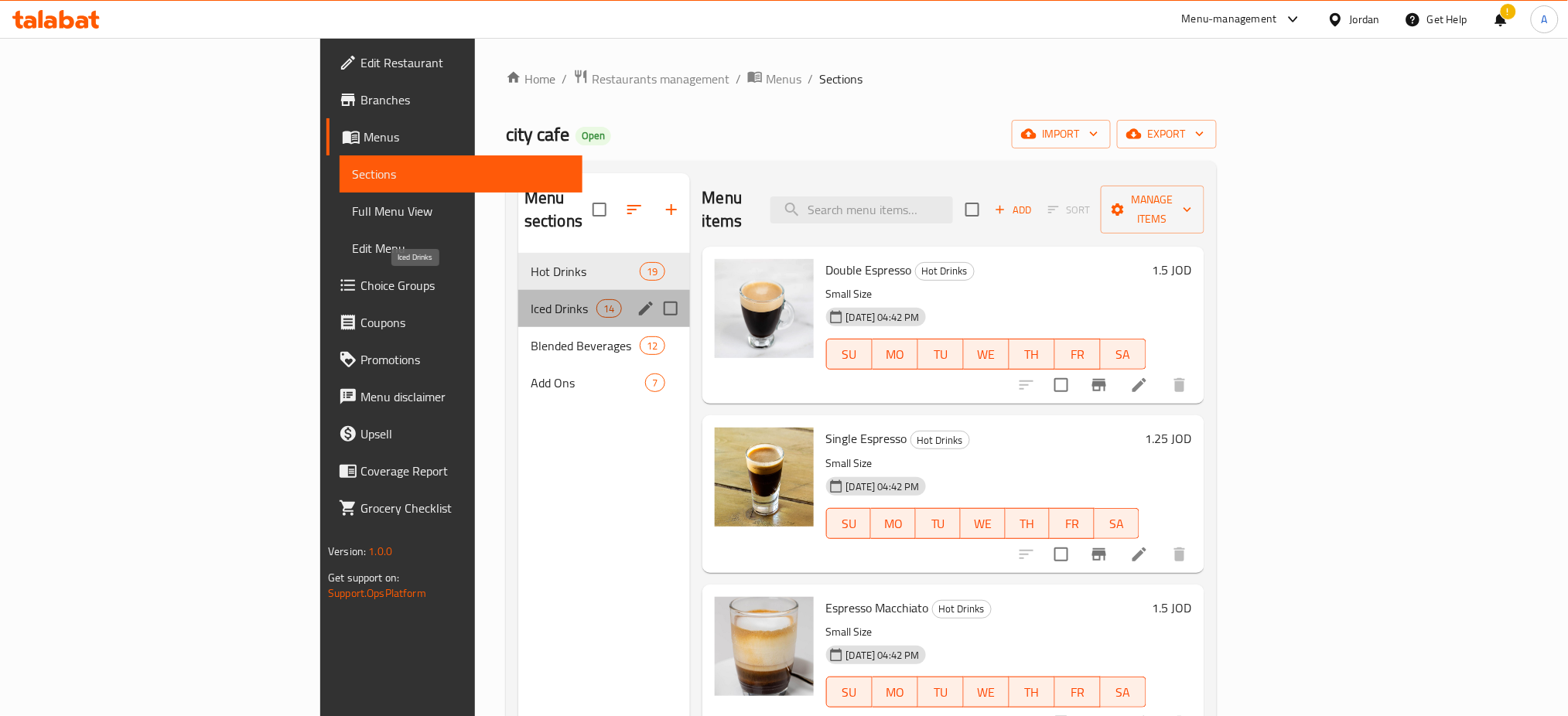
click at [531, 299] on span "Iced Drinks" at bounding box center [563, 308] width 65 height 18
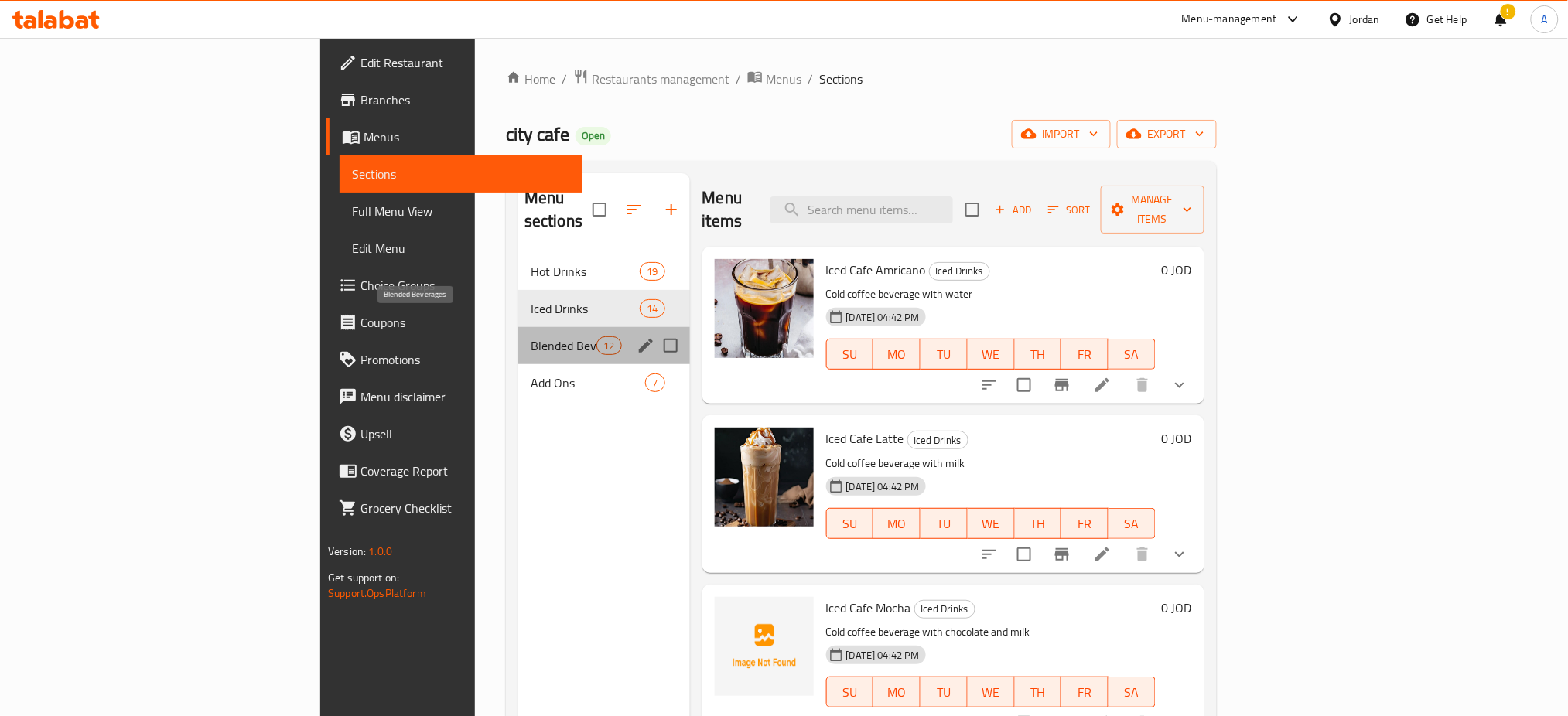
click at [531, 337] on span "Blended Beverages" at bounding box center [563, 346] width 65 height 18
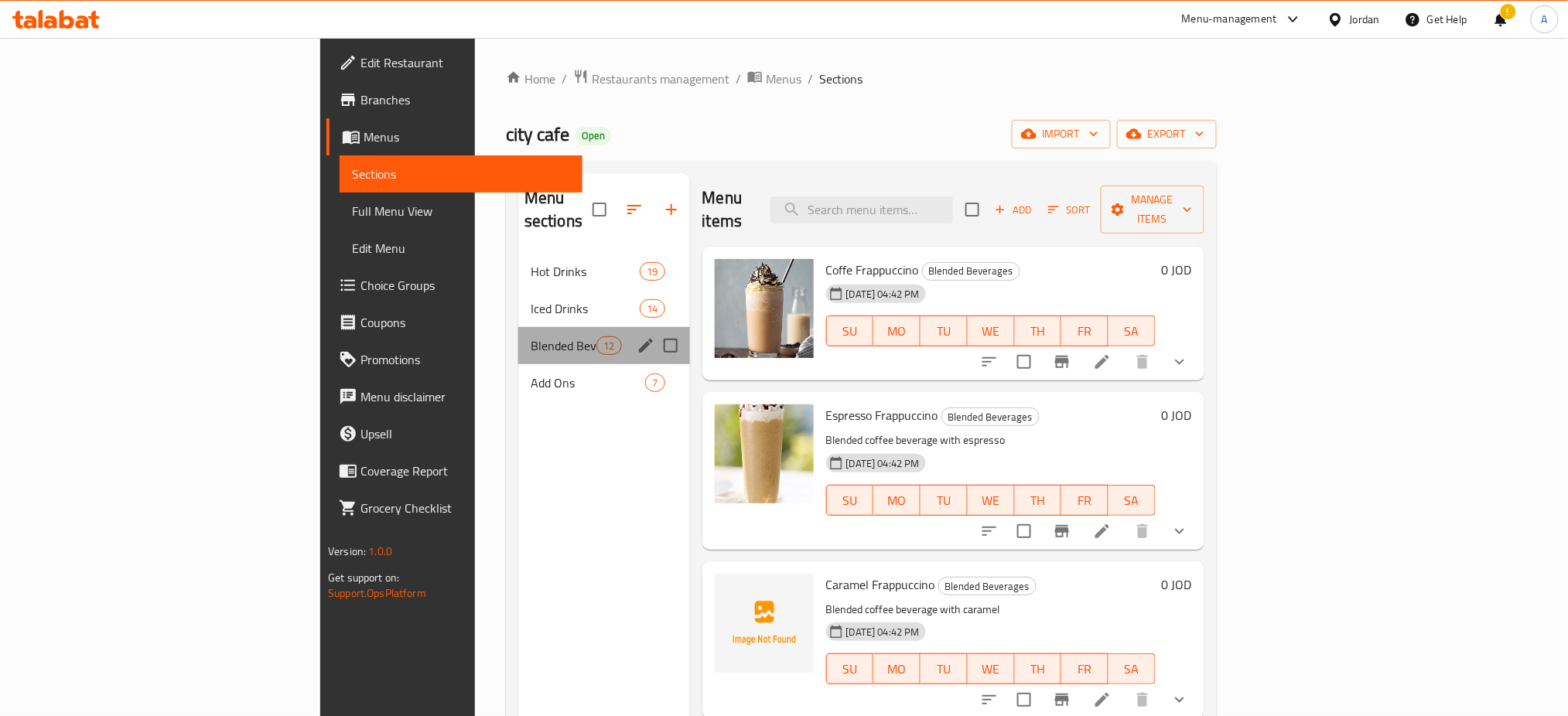
click at [518, 327] on div "Blended Beverages 12" at bounding box center [604, 345] width 172 height 37
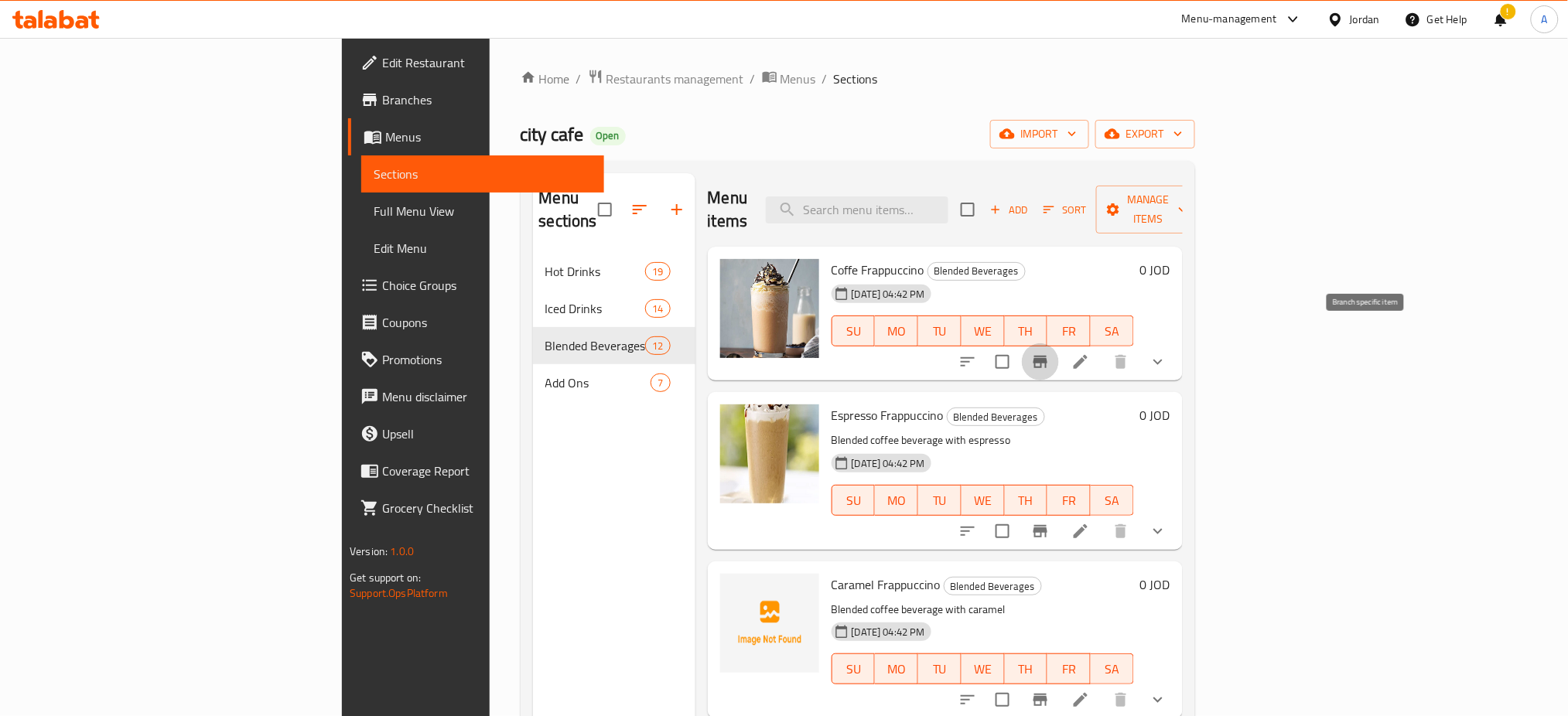
click at [1047, 356] on icon "Branch-specific-item" at bounding box center [1040, 362] width 14 height 12
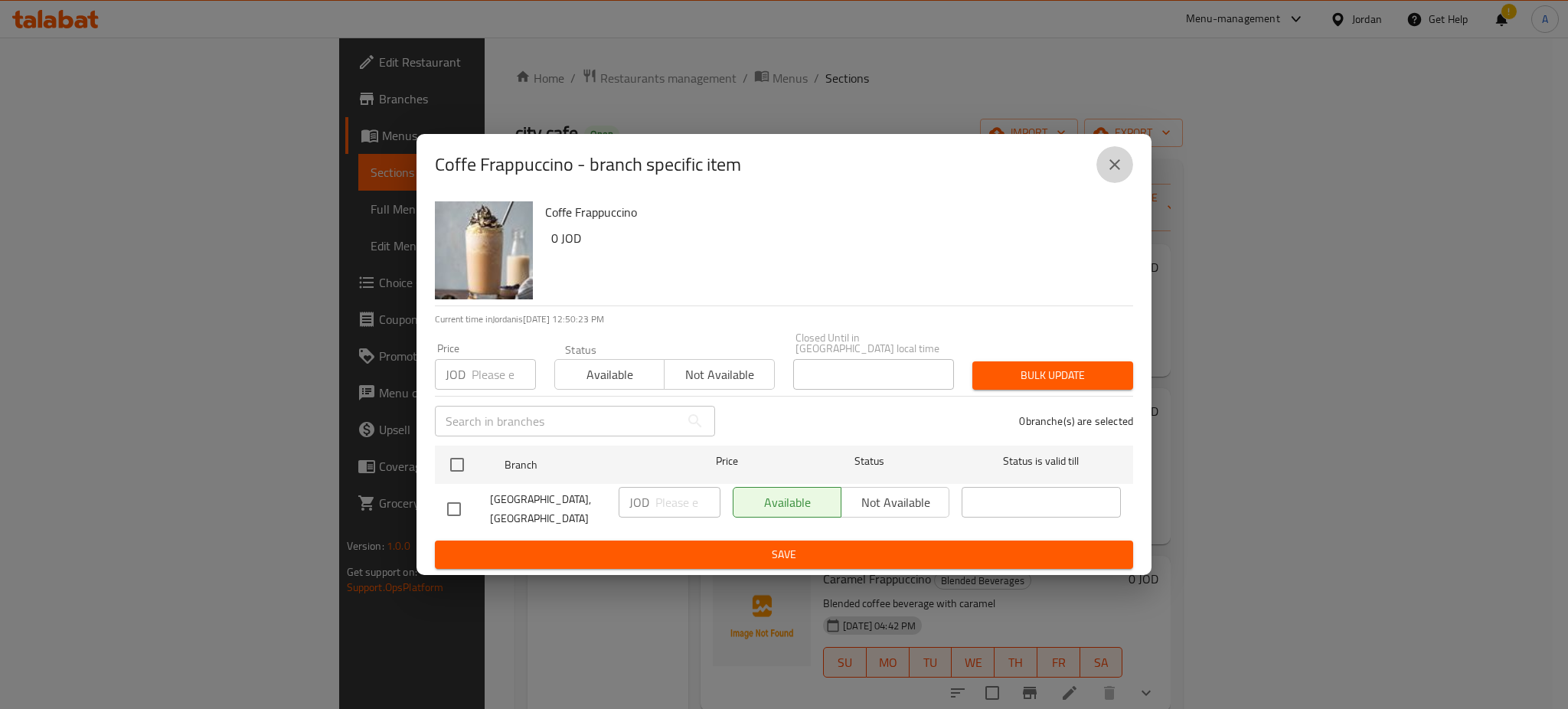
click at [1124, 183] on button "close" at bounding box center [1114, 165] width 36 height 36
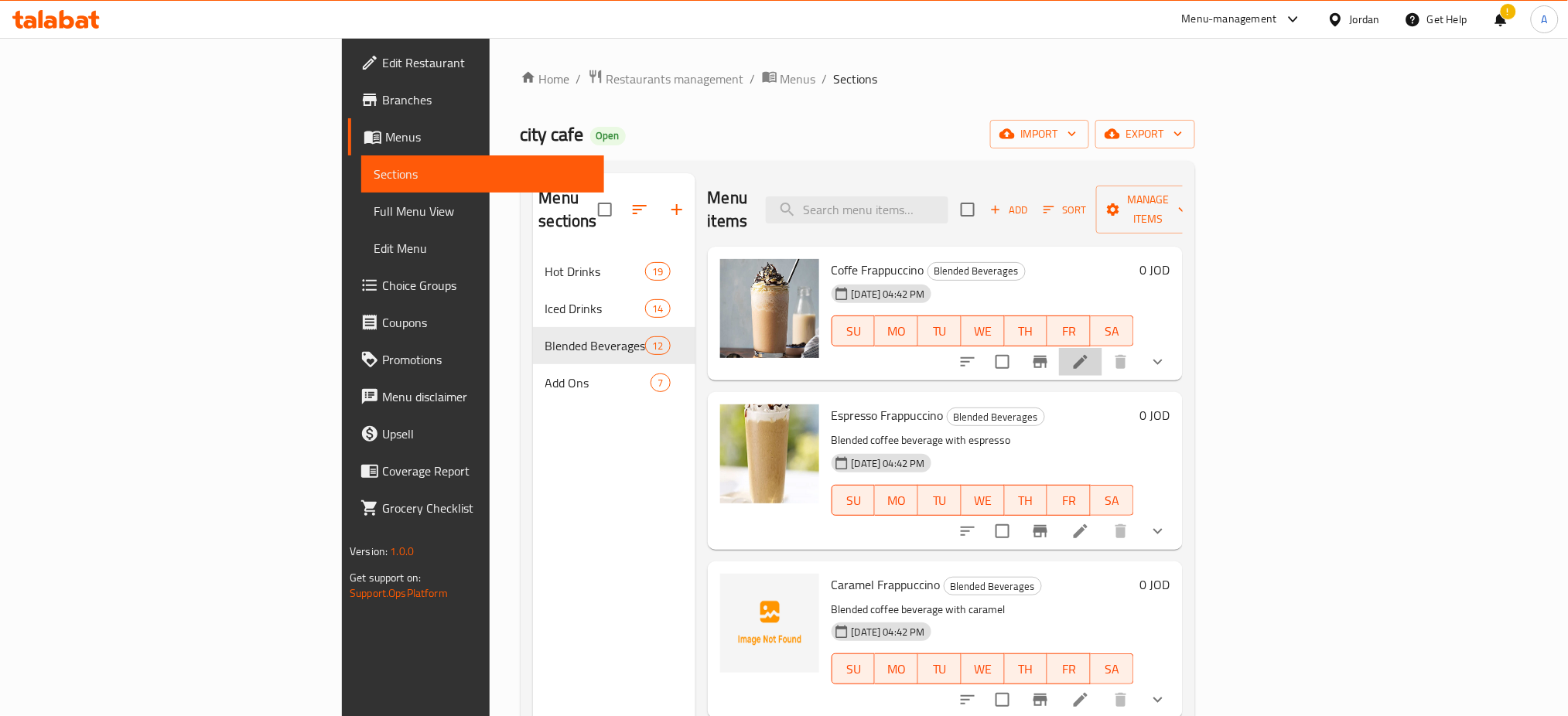
click at [1102, 348] on li at bounding box center [1080, 362] width 43 height 28
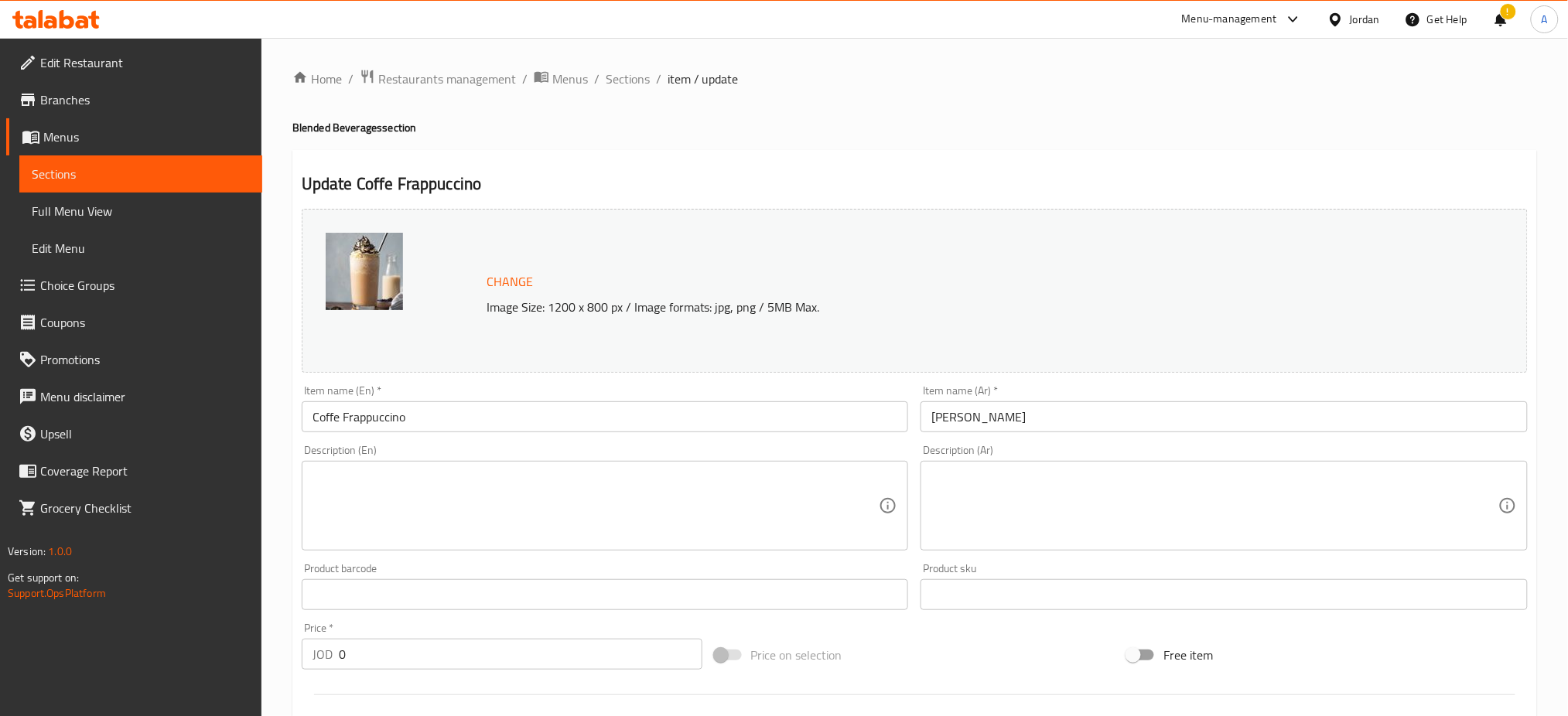
click at [1286, 115] on div "Home / Restaurants management / Menus / Sections / item / update Blended Bevera…" at bounding box center [915, 617] width 1244 height 1095
click at [628, 80] on span "Sections" at bounding box center [628, 79] width 44 height 18
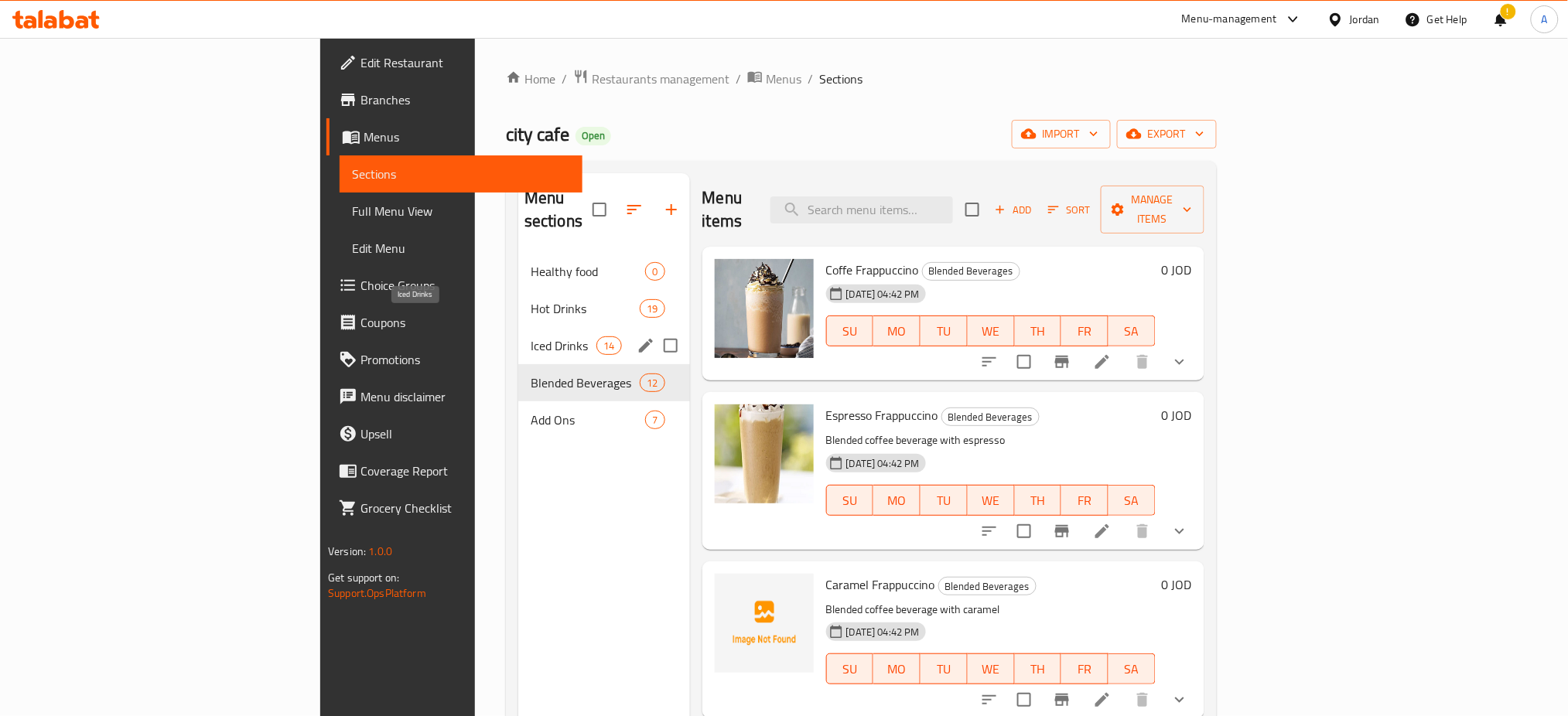
click at [518, 327] on div "Iced Drinks 14" at bounding box center [604, 345] width 172 height 37
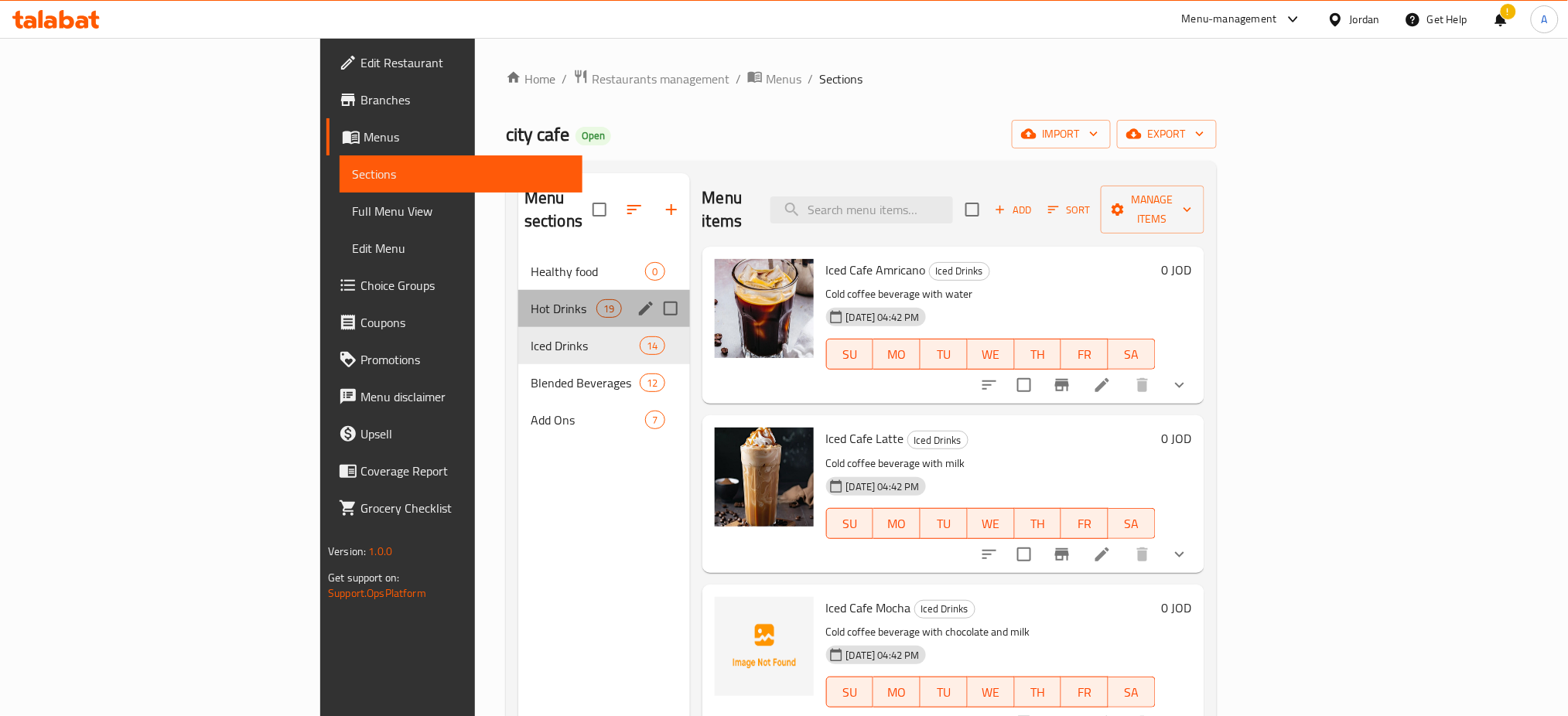
click at [518, 296] on div "Hot Drinks 19" at bounding box center [604, 308] width 172 height 37
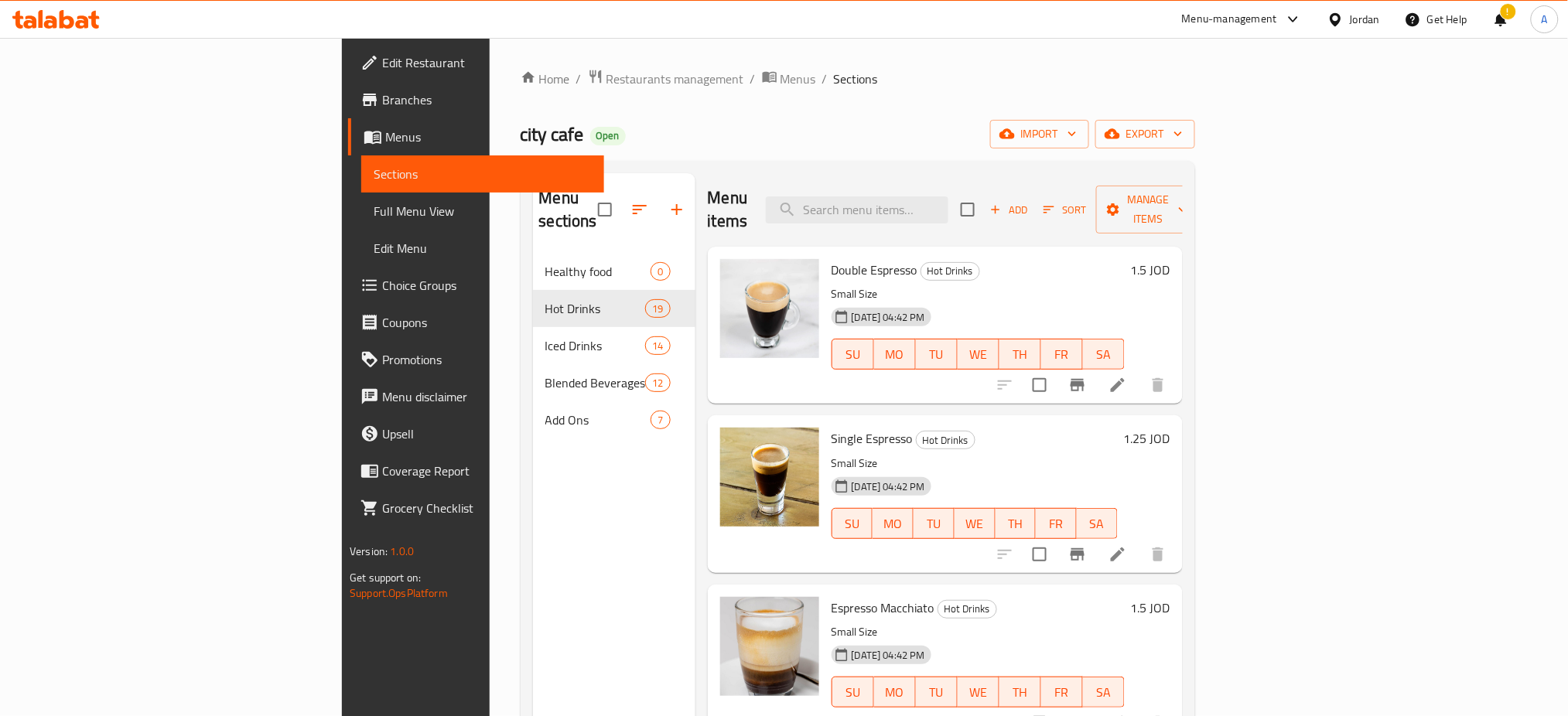
click at [1124, 260] on h6 "Double Espresso Hot Drinks" at bounding box center [977, 271] width 294 height 22
drag, startPoint x: 1340, startPoint y: 475, endPoint x: 1239, endPoint y: 429, distance: 111.0
click at [1124, 475] on div "[DATE] 04:42 PM SU MO TU WE TH FR SA" at bounding box center [974, 513] width 298 height 84
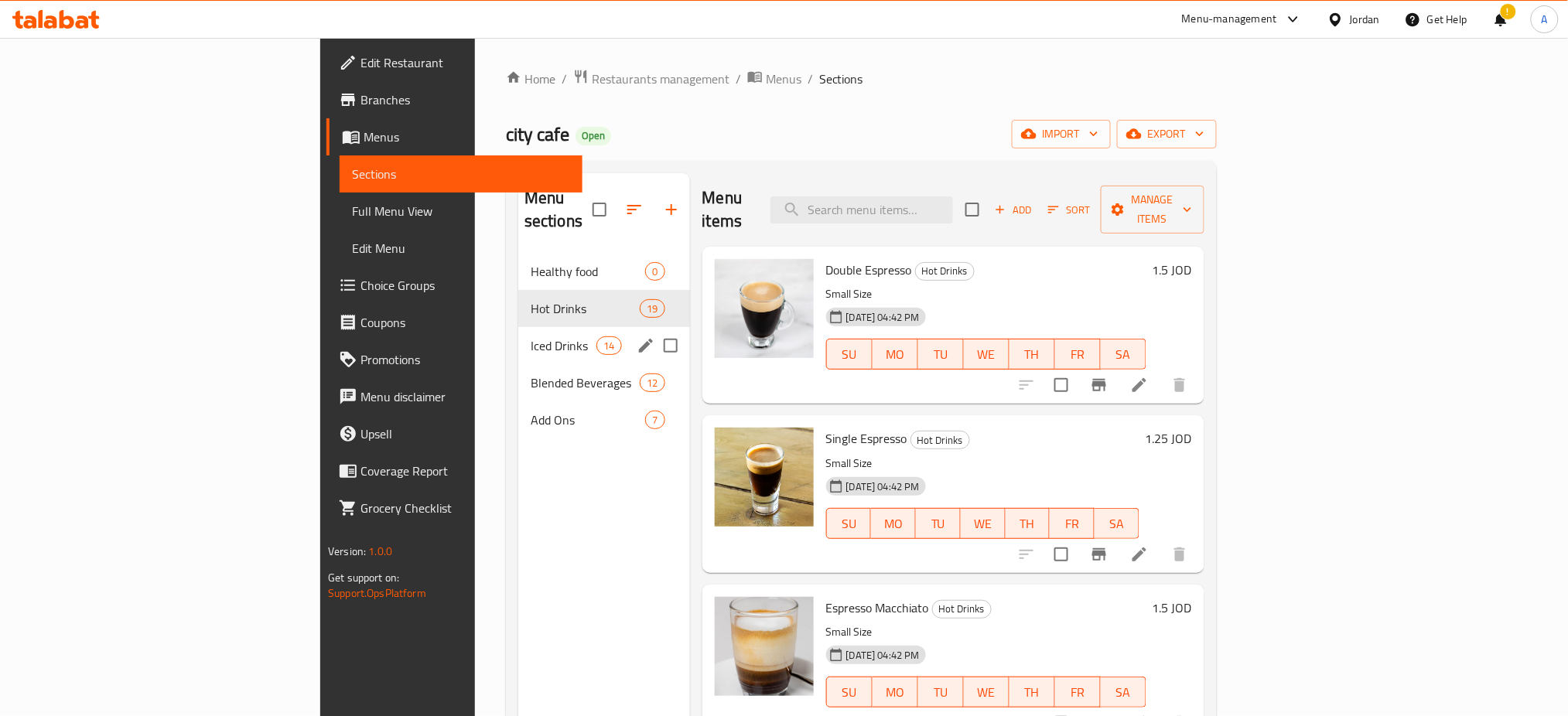
click at [531, 337] on span "Iced Drinks" at bounding box center [563, 346] width 65 height 18
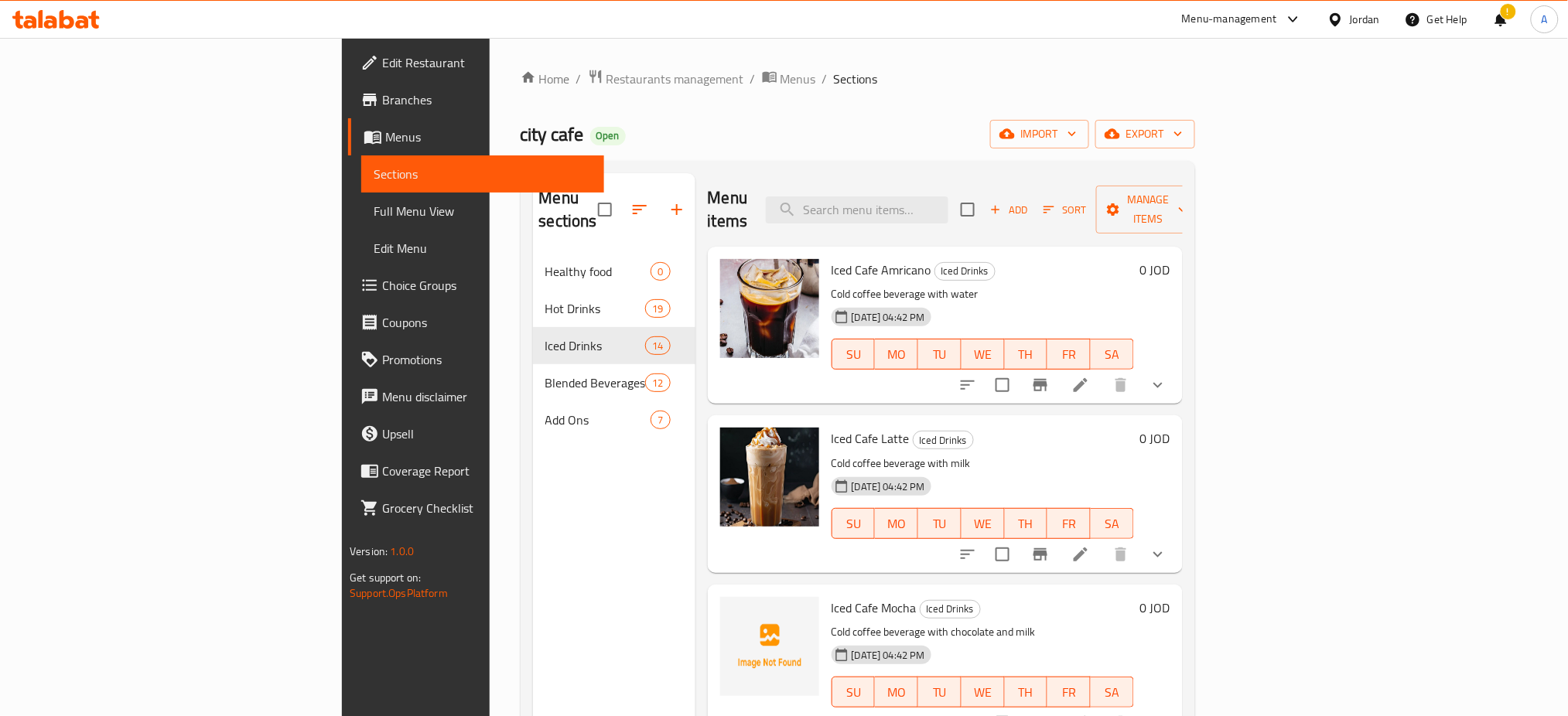
click at [490, 64] on div "Home / Restaurants management / Menus / Sections city cafe Open import export M…" at bounding box center [858, 485] width 736 height 895
click at [606, 84] on span "Restaurants management" at bounding box center [675, 79] width 138 height 18
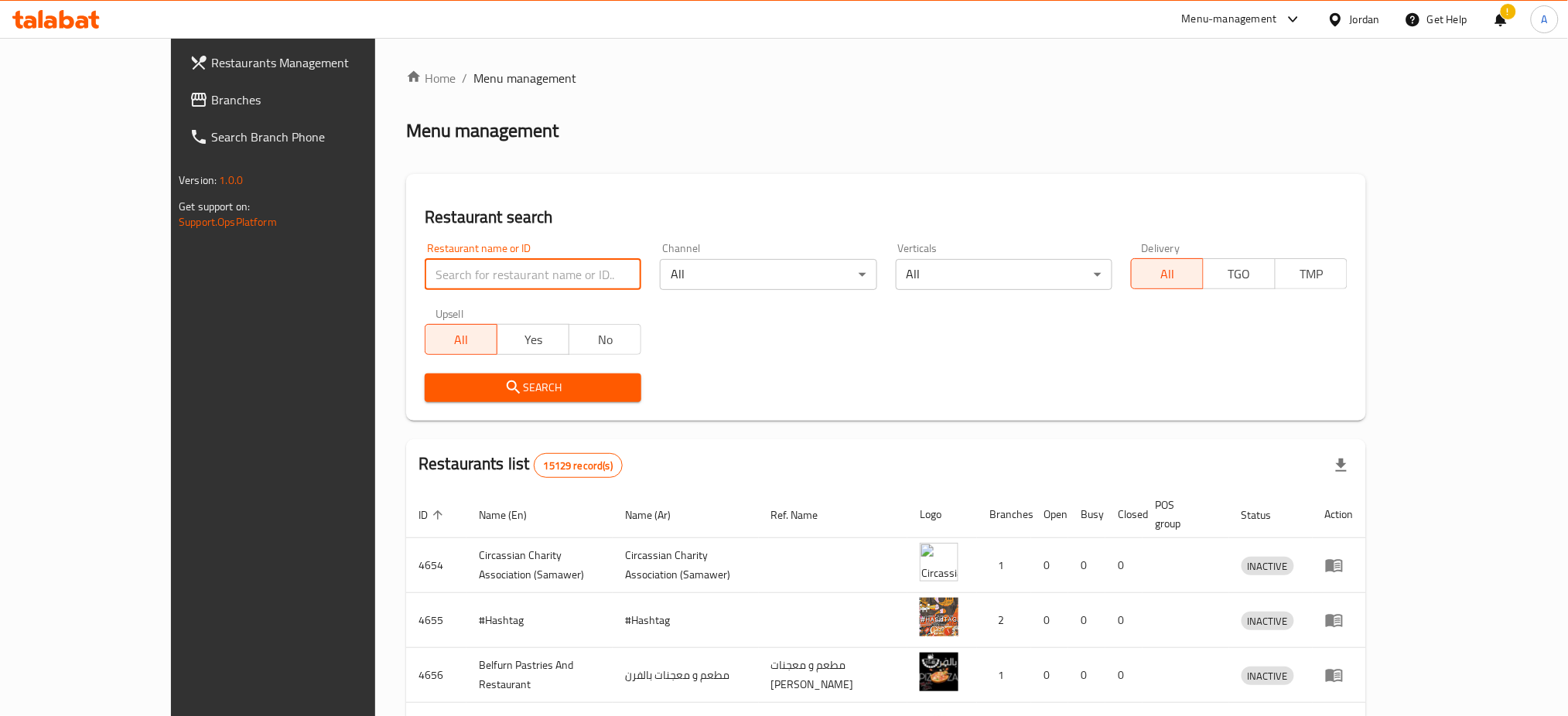
click at [524, 270] on input "search" at bounding box center [532, 275] width 216 height 31
type input "ا"
type input "ن"
type input "p"
type input "papparoti"
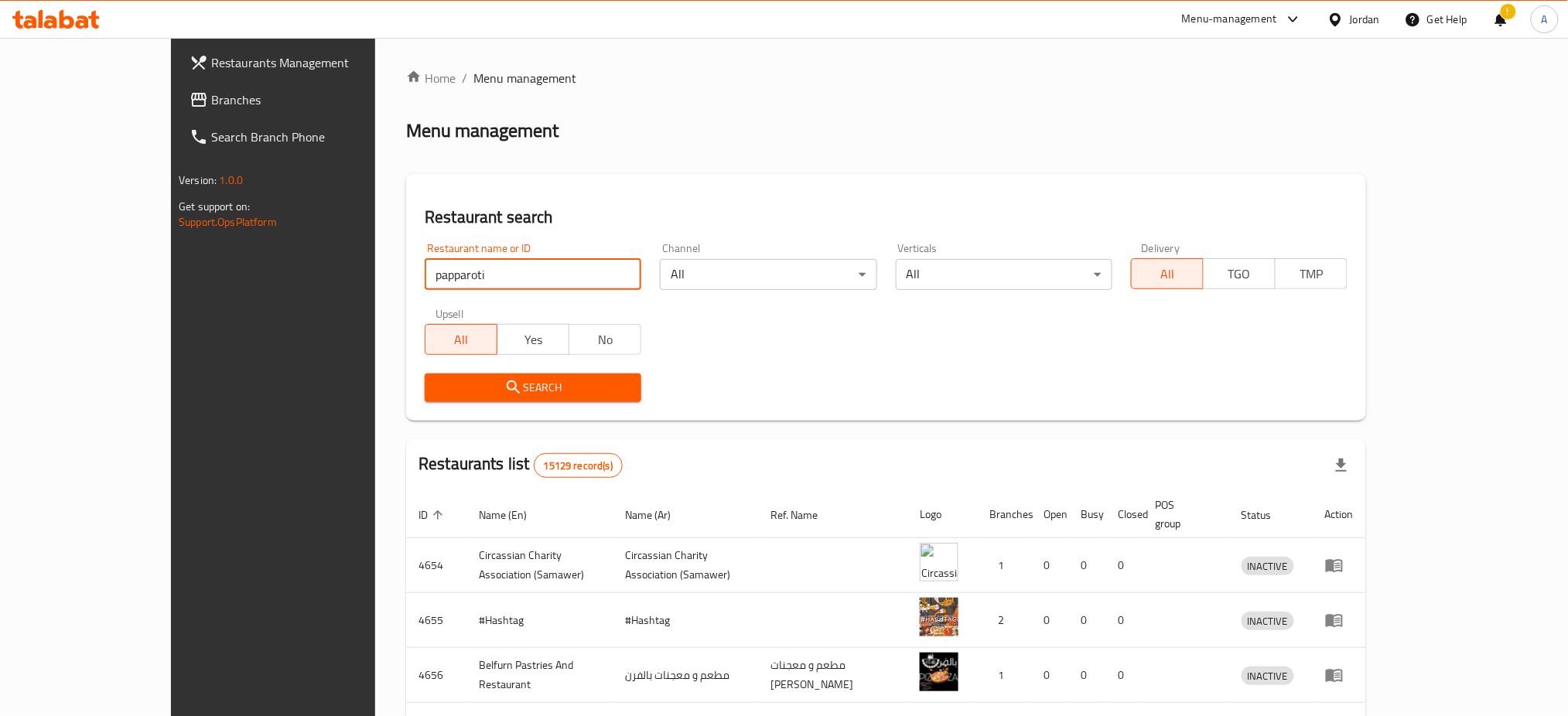
click button "Search" at bounding box center [532, 387] width 216 height 29
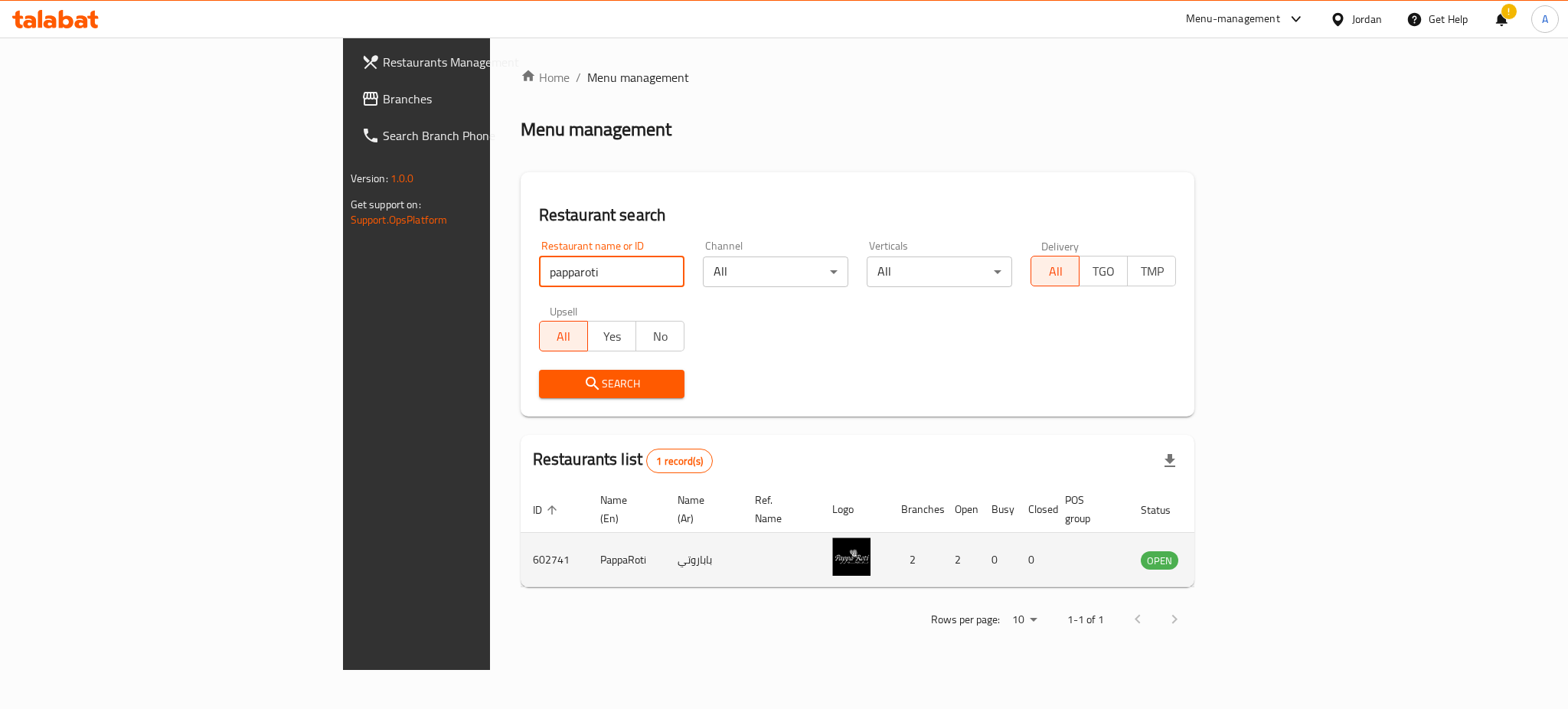
click at [1239, 554] on icon "enhanced table" at bounding box center [1230, 560] width 16 height 13
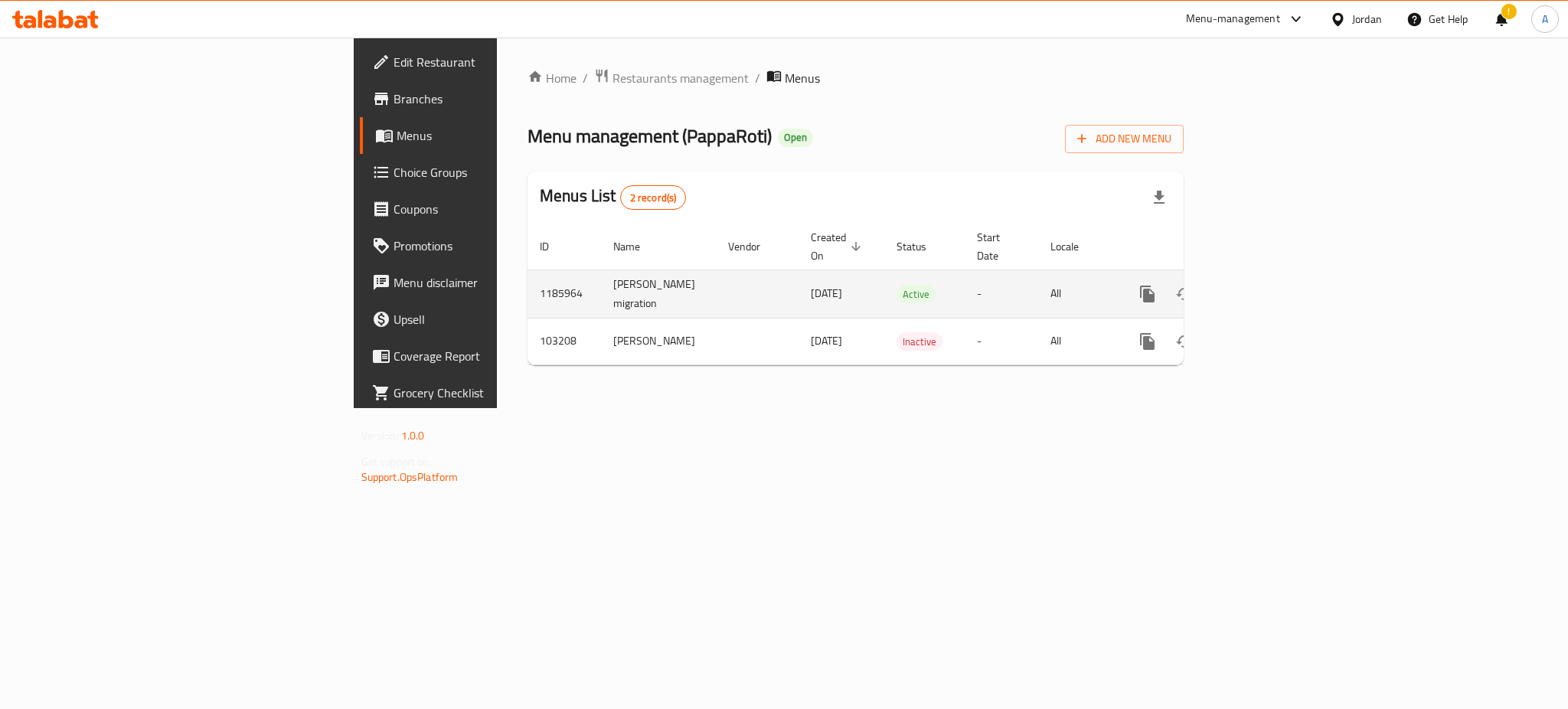
click at [1267, 285] on icon "enhanced table" at bounding box center [1258, 294] width 18 height 18
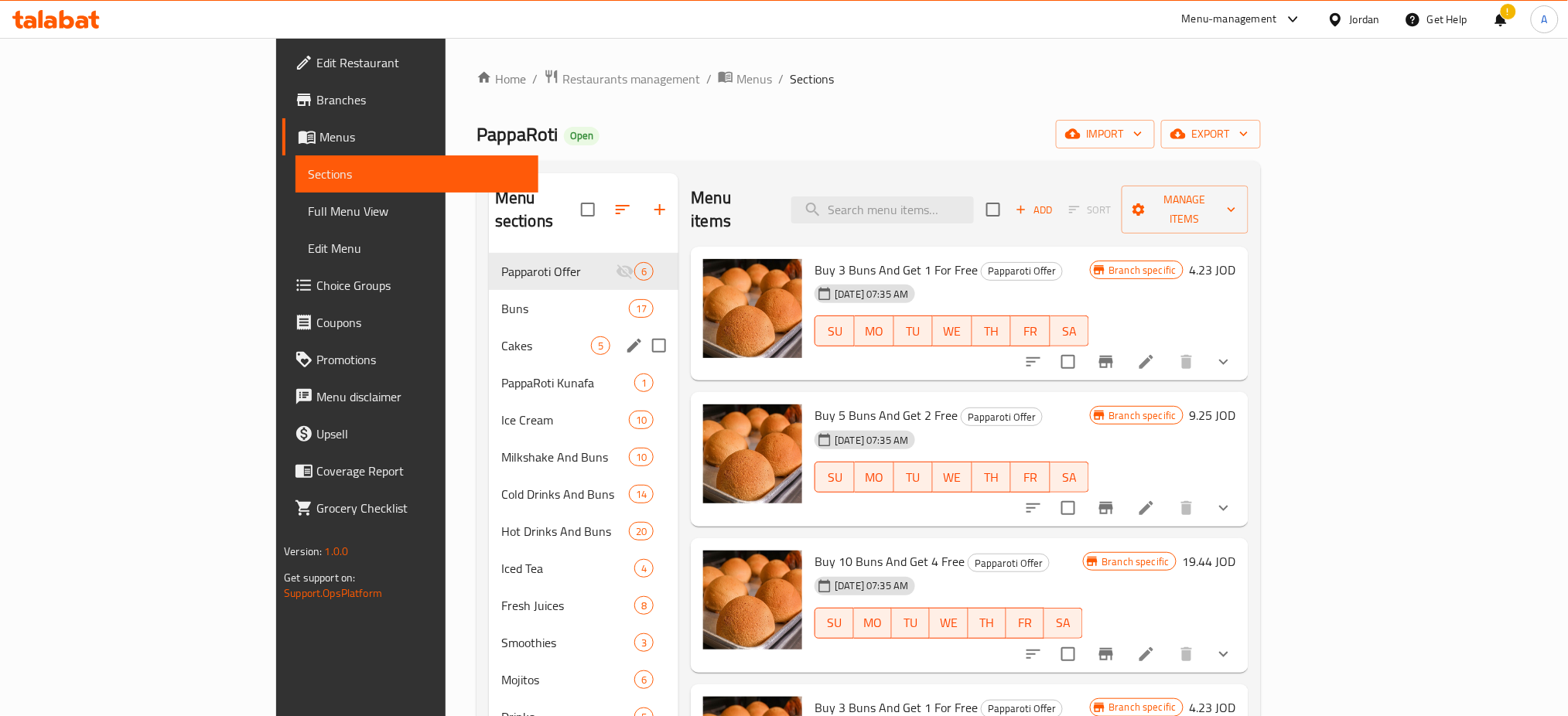
click at [489, 337] on div "Cakes 5" at bounding box center [583, 345] width 190 height 37
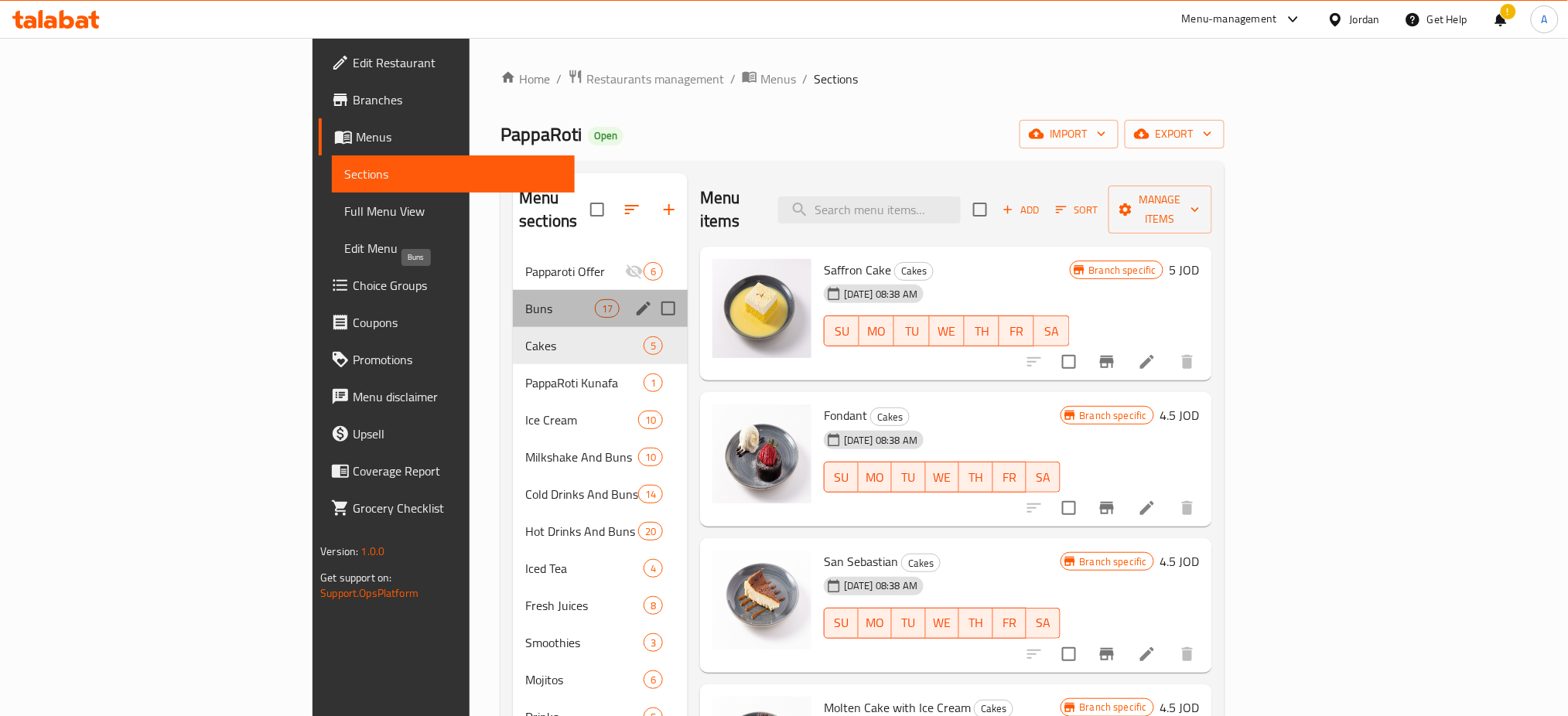
click at [525, 299] on span "Buns" at bounding box center [560, 308] width 70 height 18
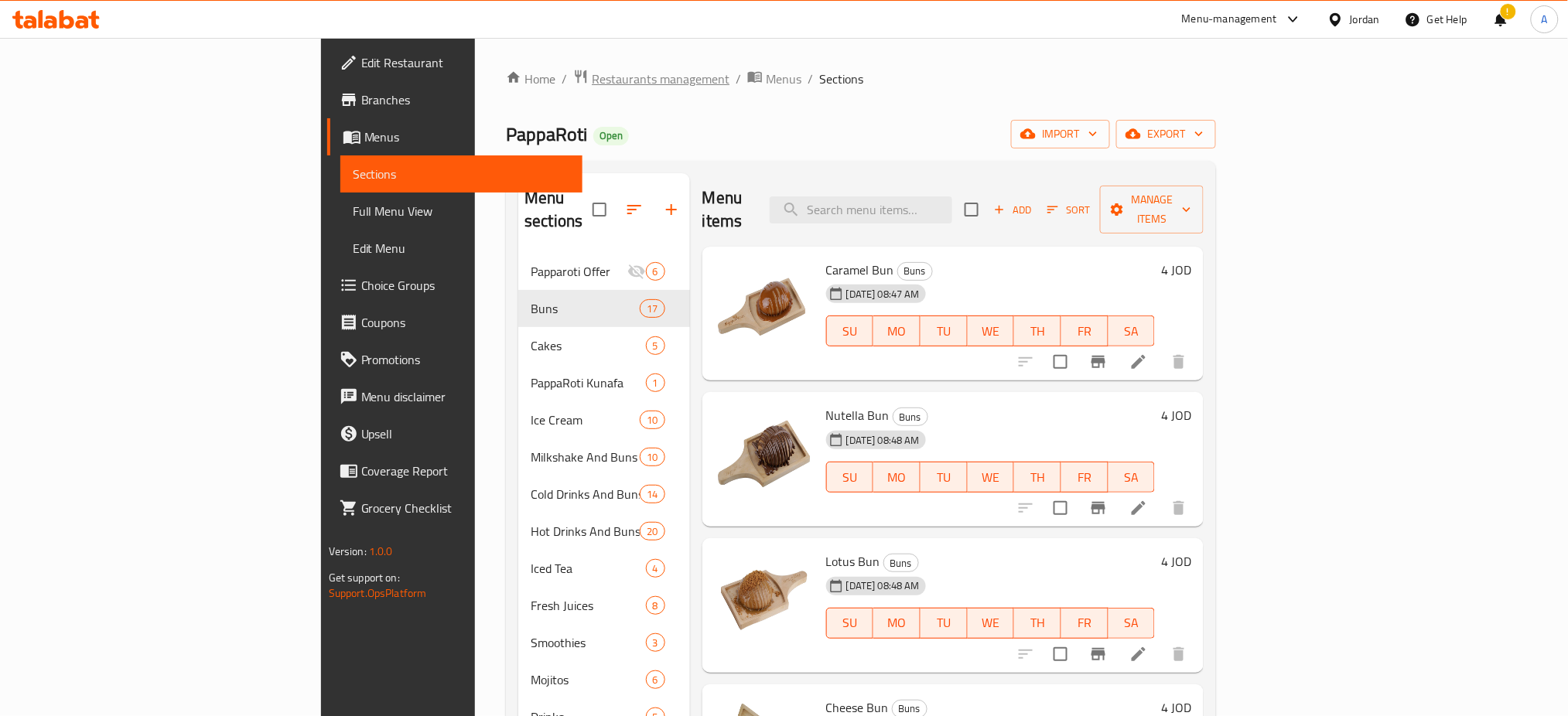
click at [592, 88] on span "Restaurants management" at bounding box center [661, 79] width 138 height 18
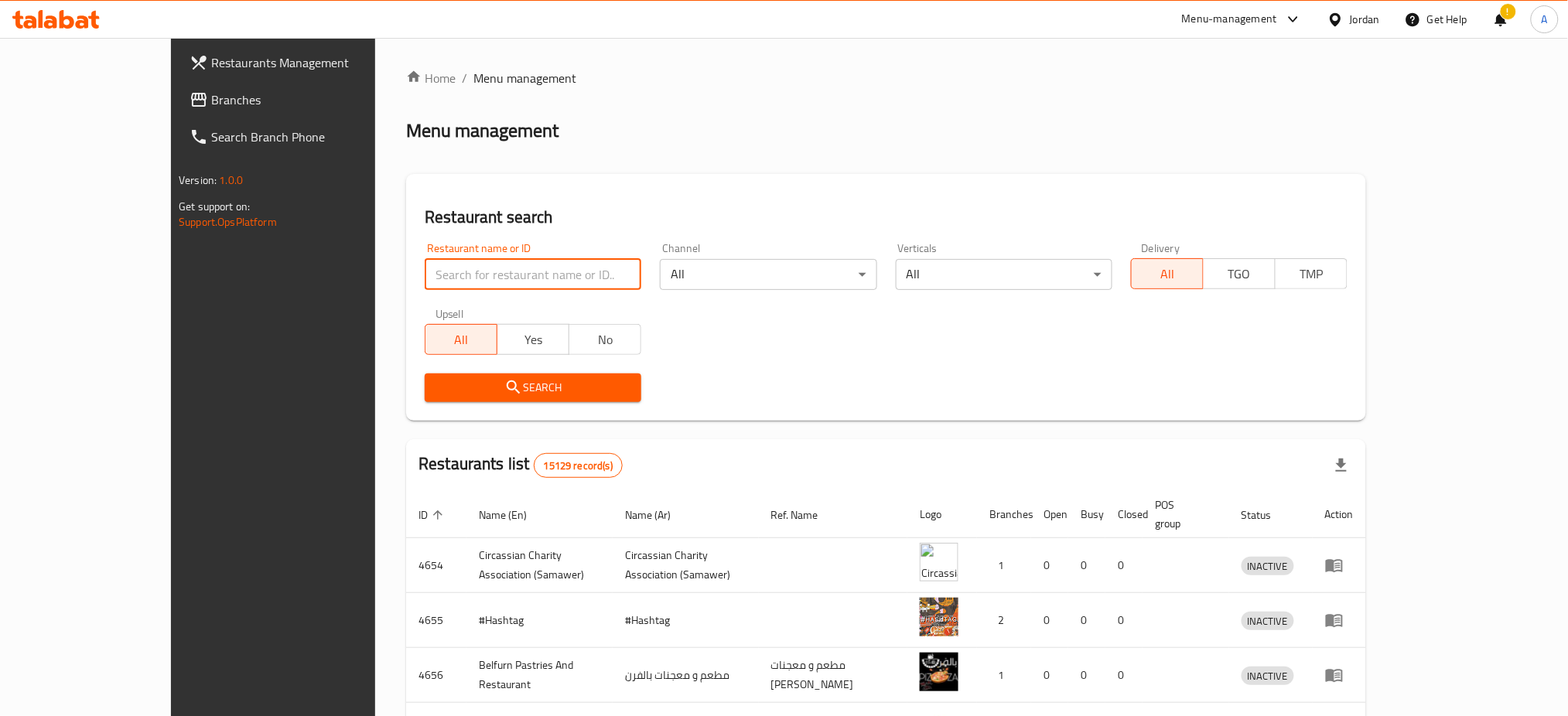
click at [562, 264] on input "search" at bounding box center [532, 275] width 216 height 31
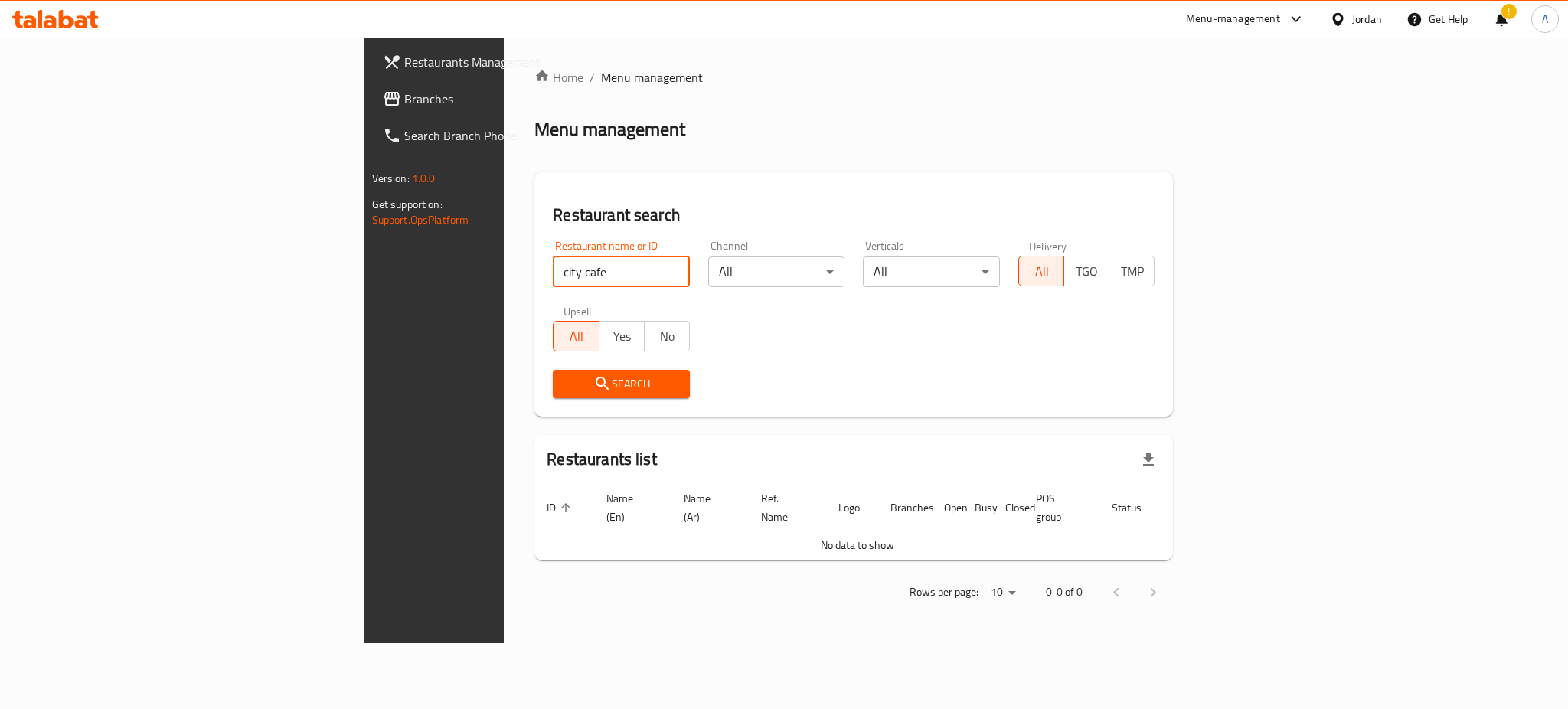
type input "city cafe"
click button "Search" at bounding box center [621, 384] width 137 height 28
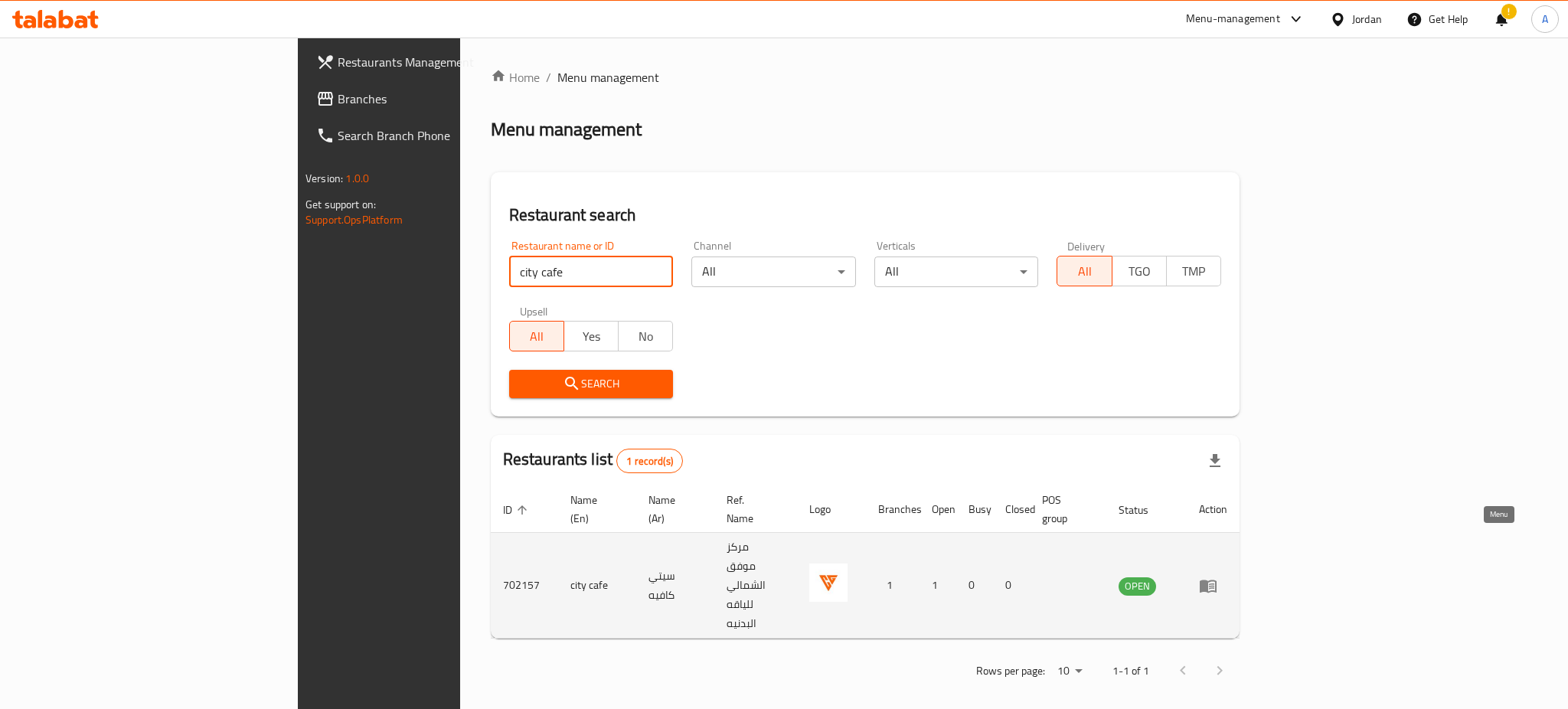
click at [1217, 577] on icon "enhanced table" at bounding box center [1208, 586] width 18 height 18
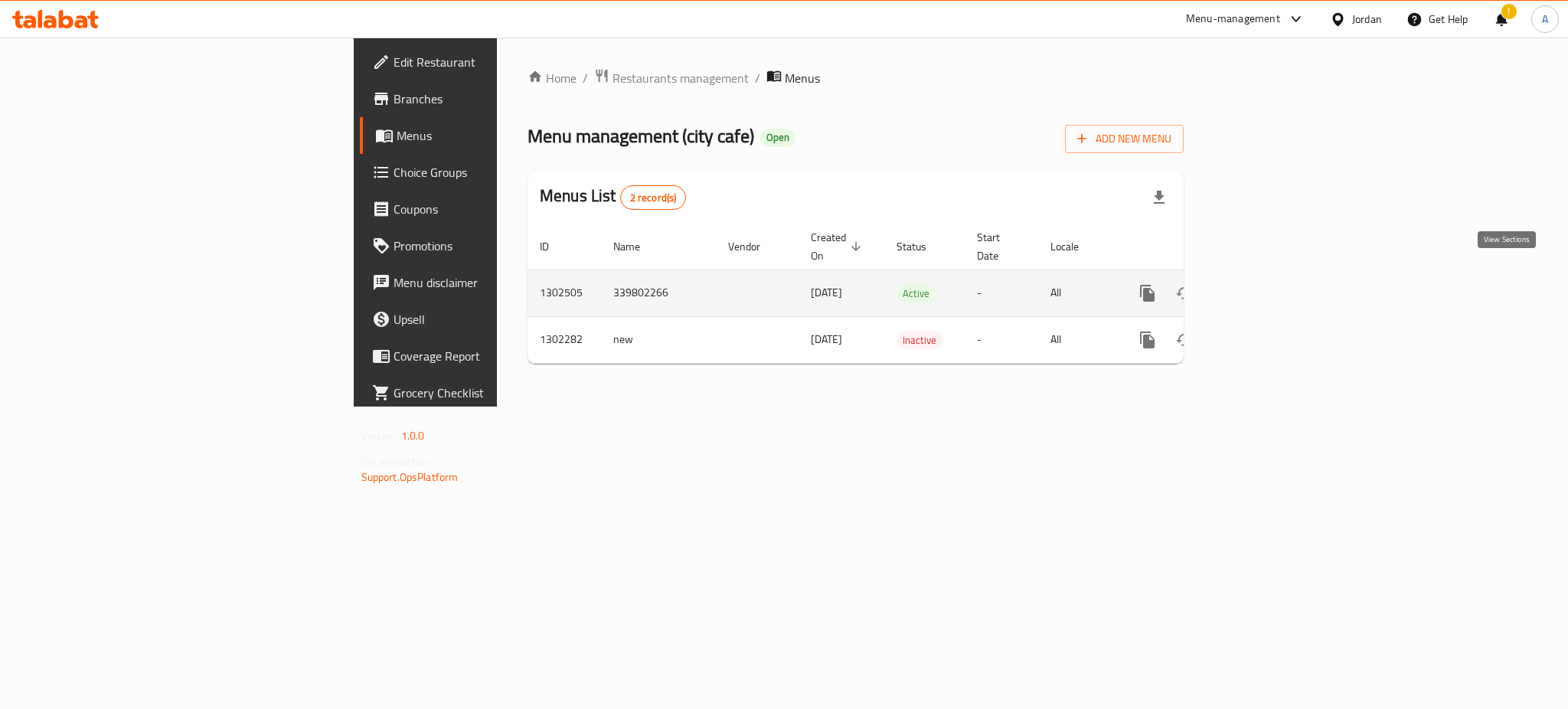
click at [1265, 286] on icon "enhanced table" at bounding box center [1257, 293] width 14 height 14
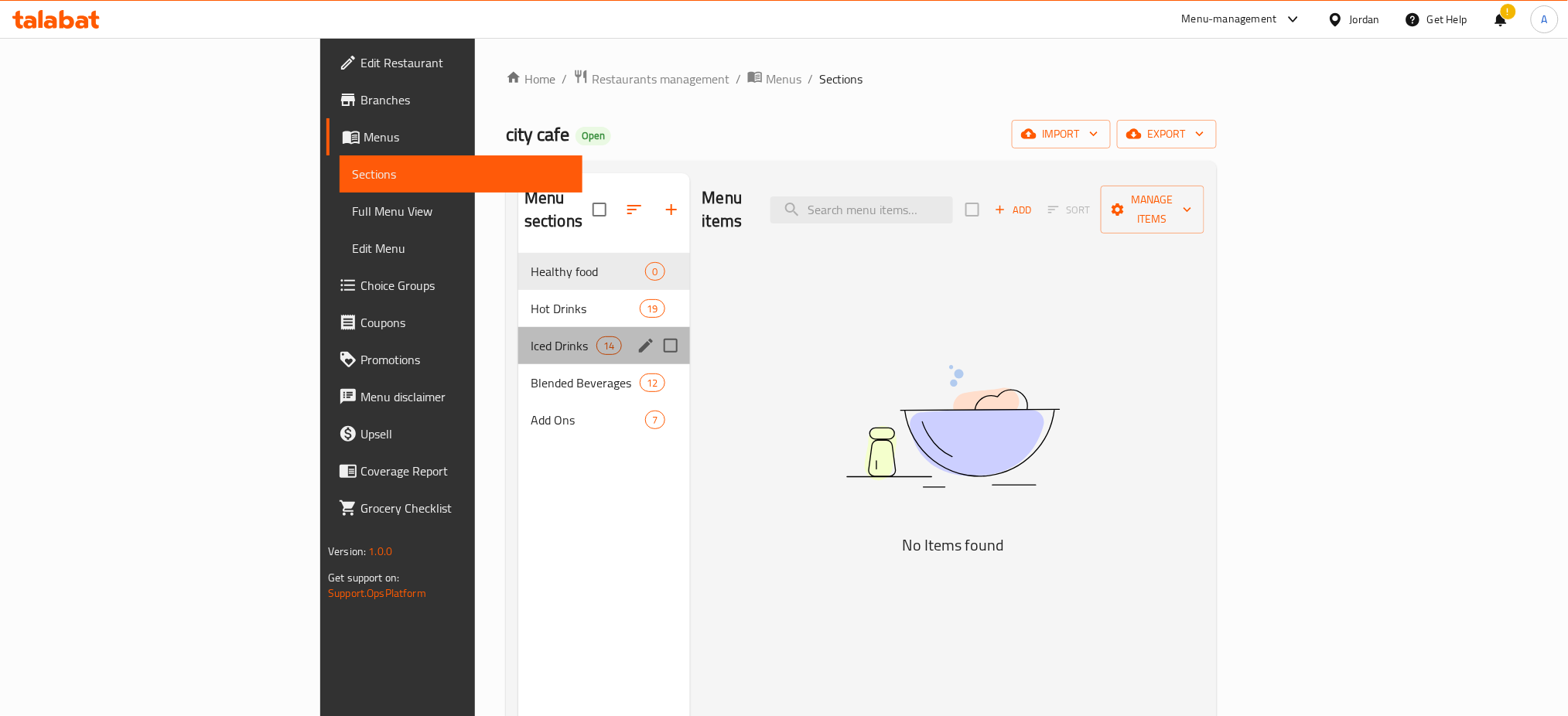
click at [518, 327] on div "Iced Drinks 14" at bounding box center [604, 345] width 172 height 37
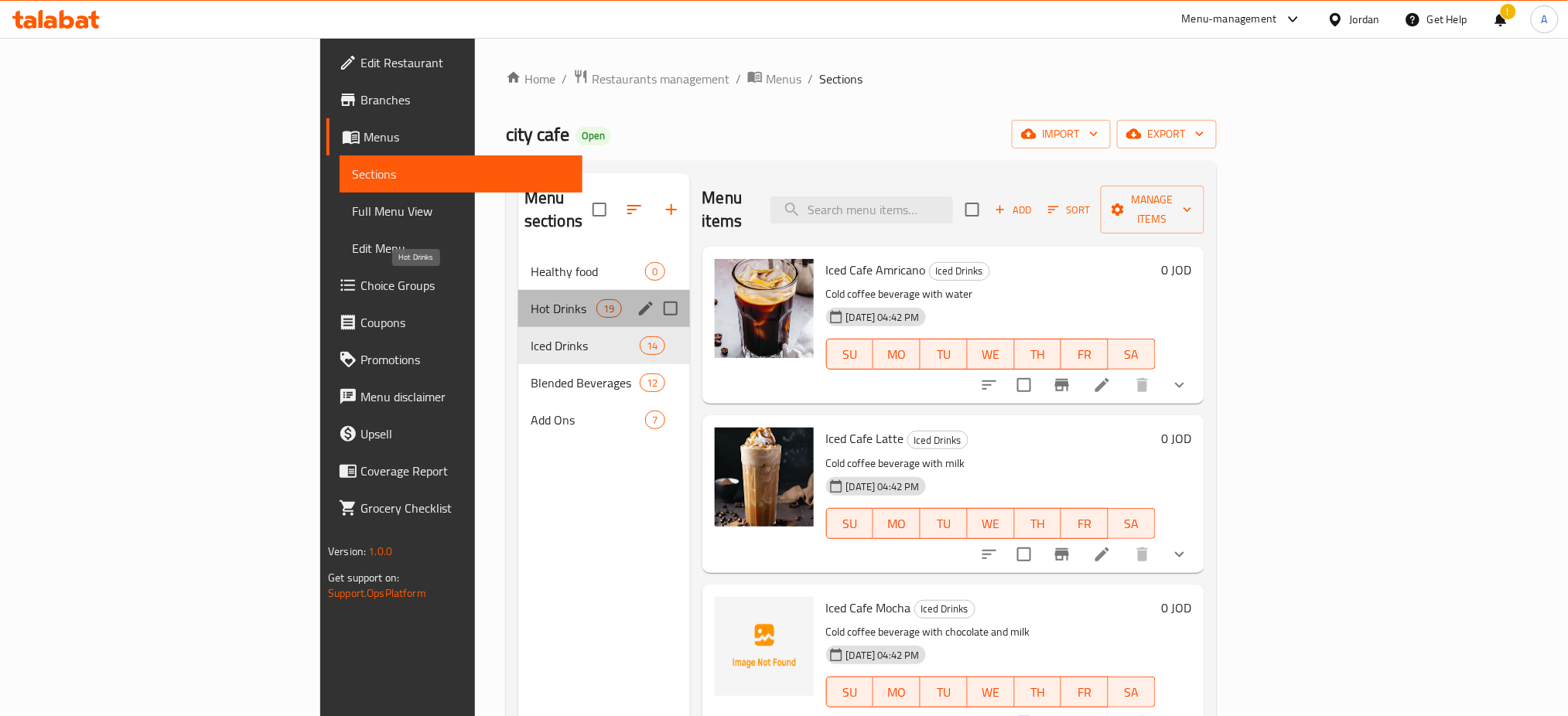
click at [531, 299] on span "Hot Drinks" at bounding box center [563, 308] width 65 height 18
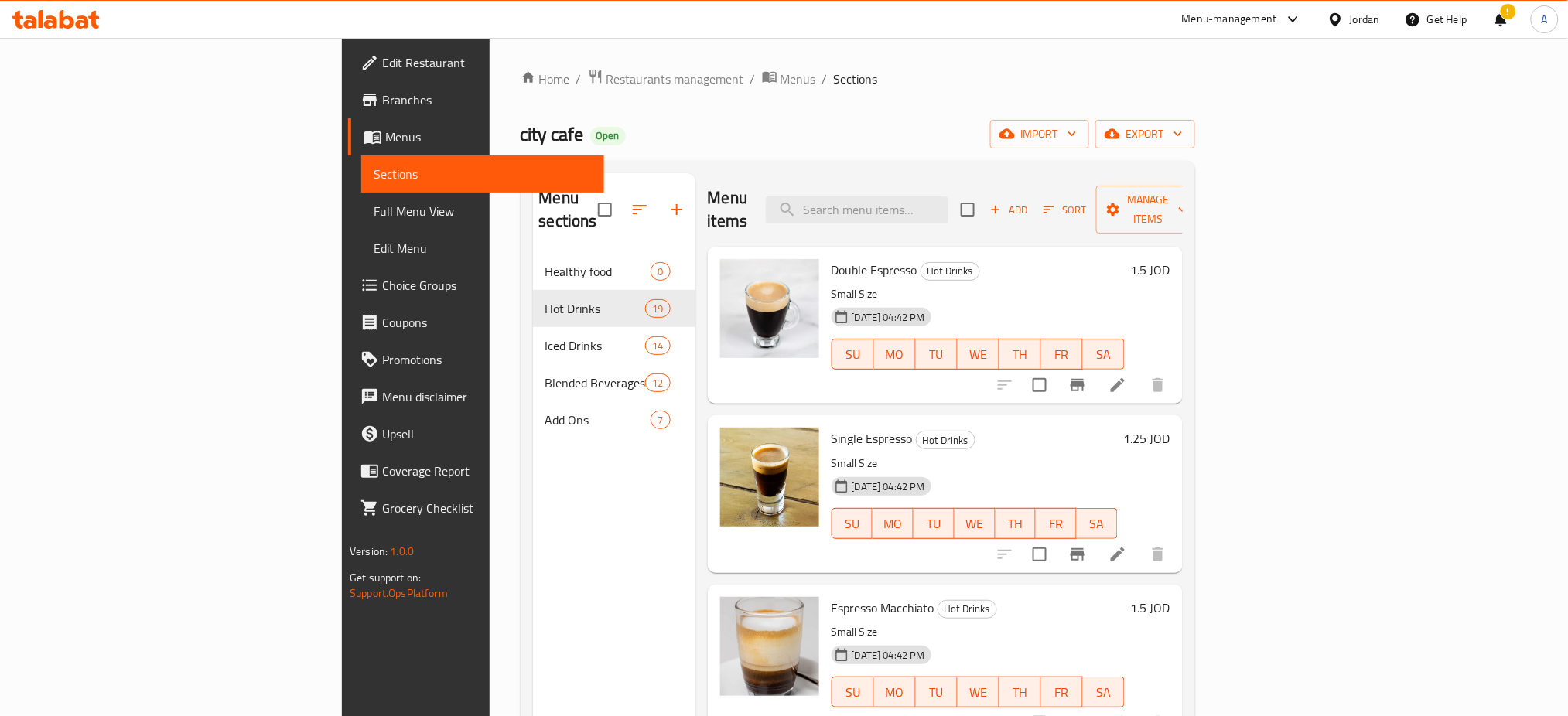
click at [1117, 428] on h6 "Single Espresso Hot Drinks" at bounding box center [974, 439] width 286 height 22
click at [1084, 549] on icon "Branch-specific-item" at bounding box center [1077, 554] width 14 height 12
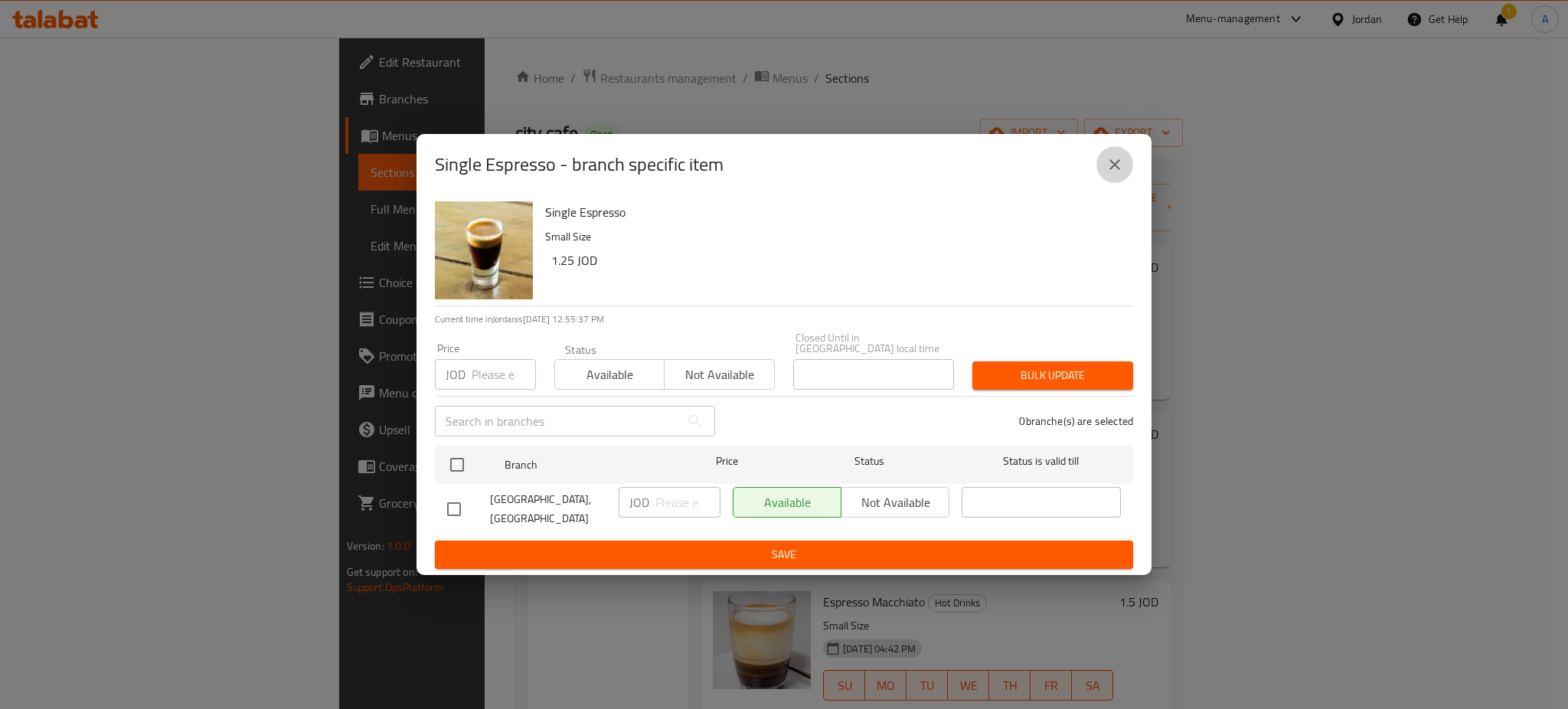
click at [1125, 175] on button "close" at bounding box center [1114, 165] width 36 height 36
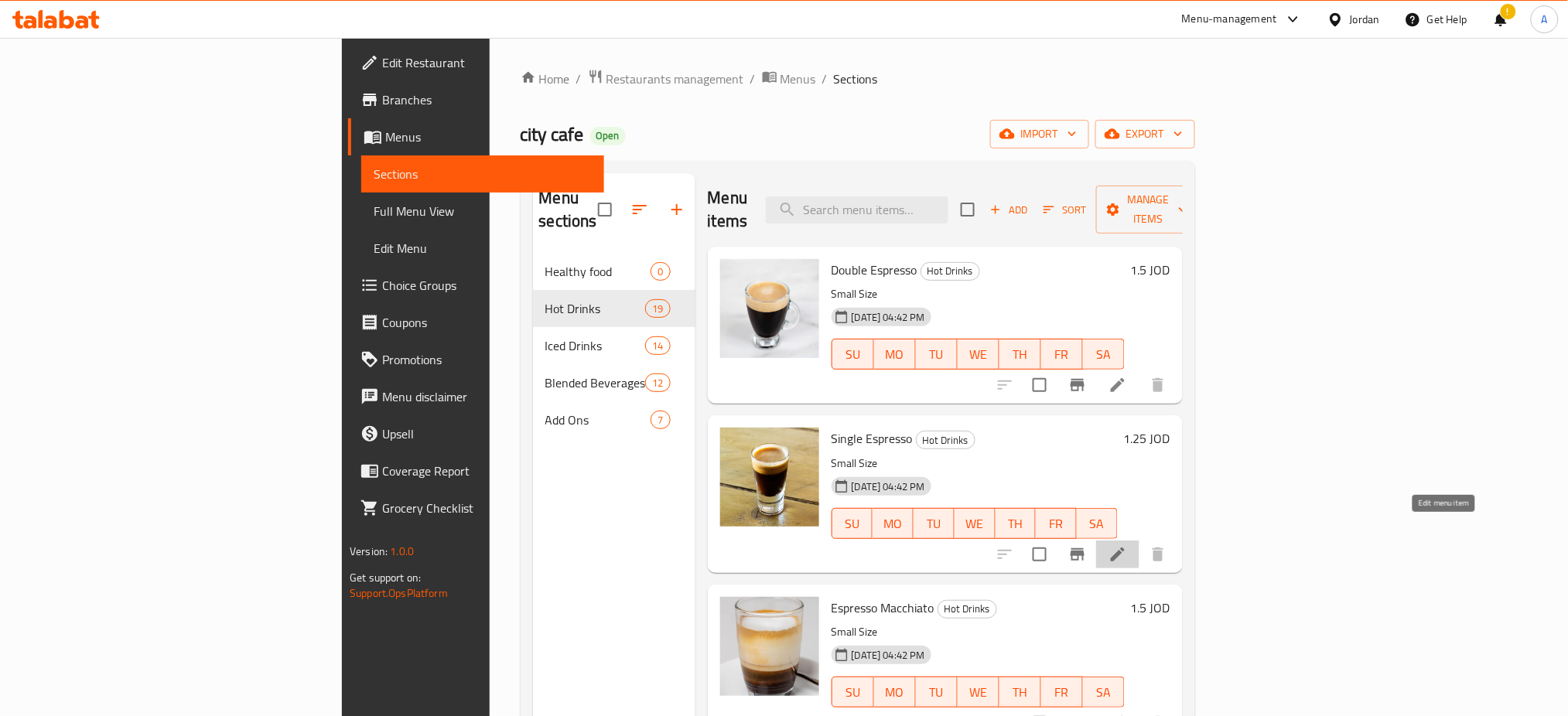
click at [1126, 545] on icon at bounding box center [1117, 554] width 18 height 18
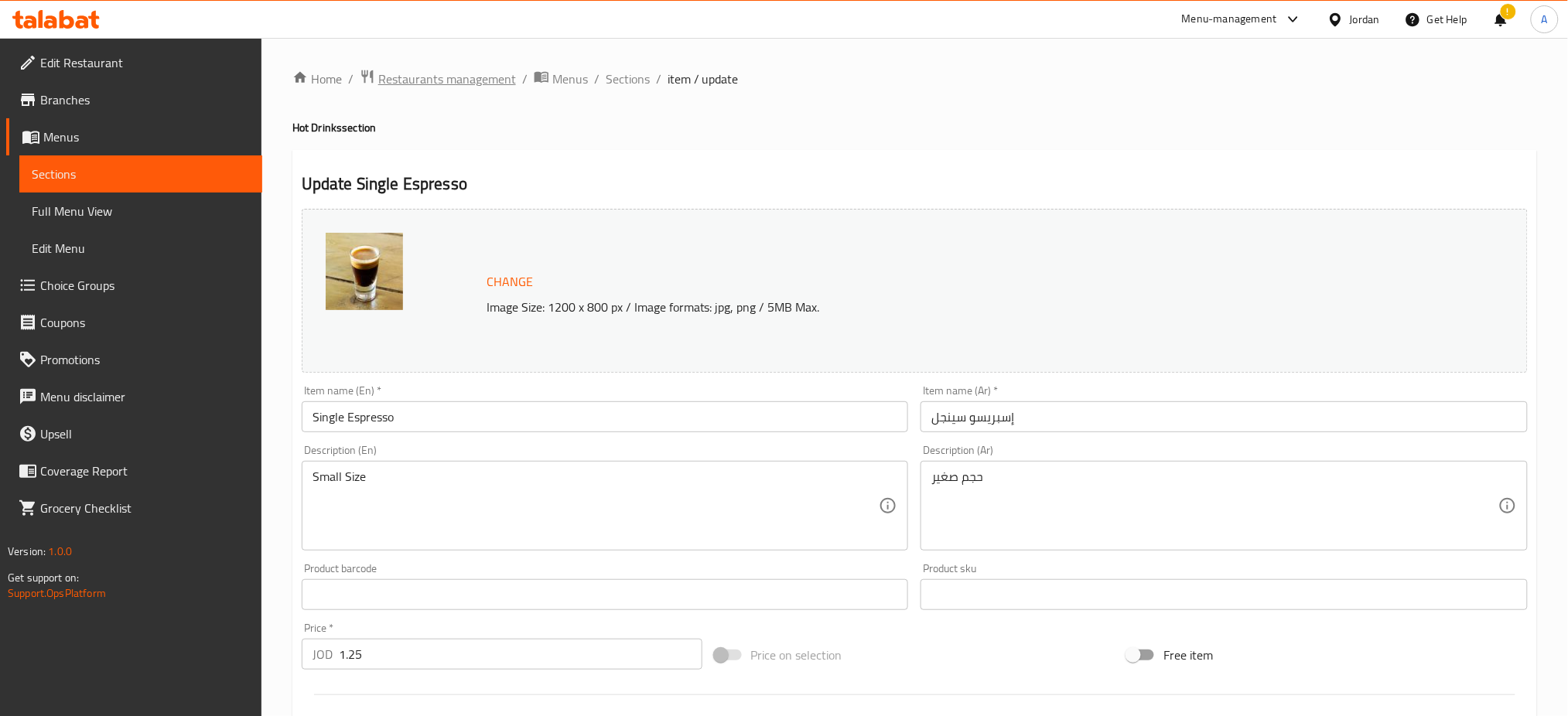
click at [495, 75] on span "Restaurants management" at bounding box center [447, 79] width 138 height 18
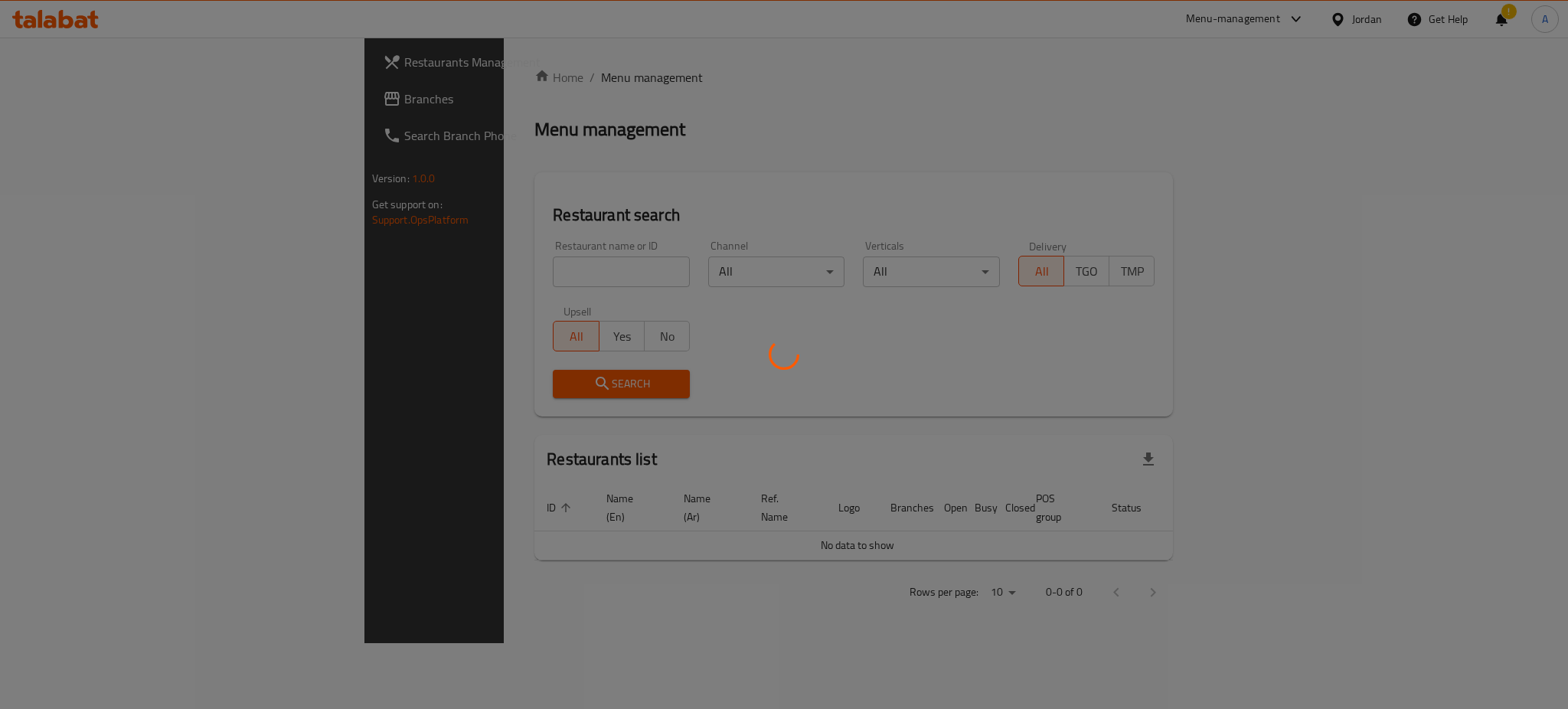
click at [545, 266] on div at bounding box center [784, 354] width 1568 height 709
click at [535, 268] on div at bounding box center [784, 354] width 1568 height 709
click at [497, 272] on div at bounding box center [784, 354] width 1568 height 709
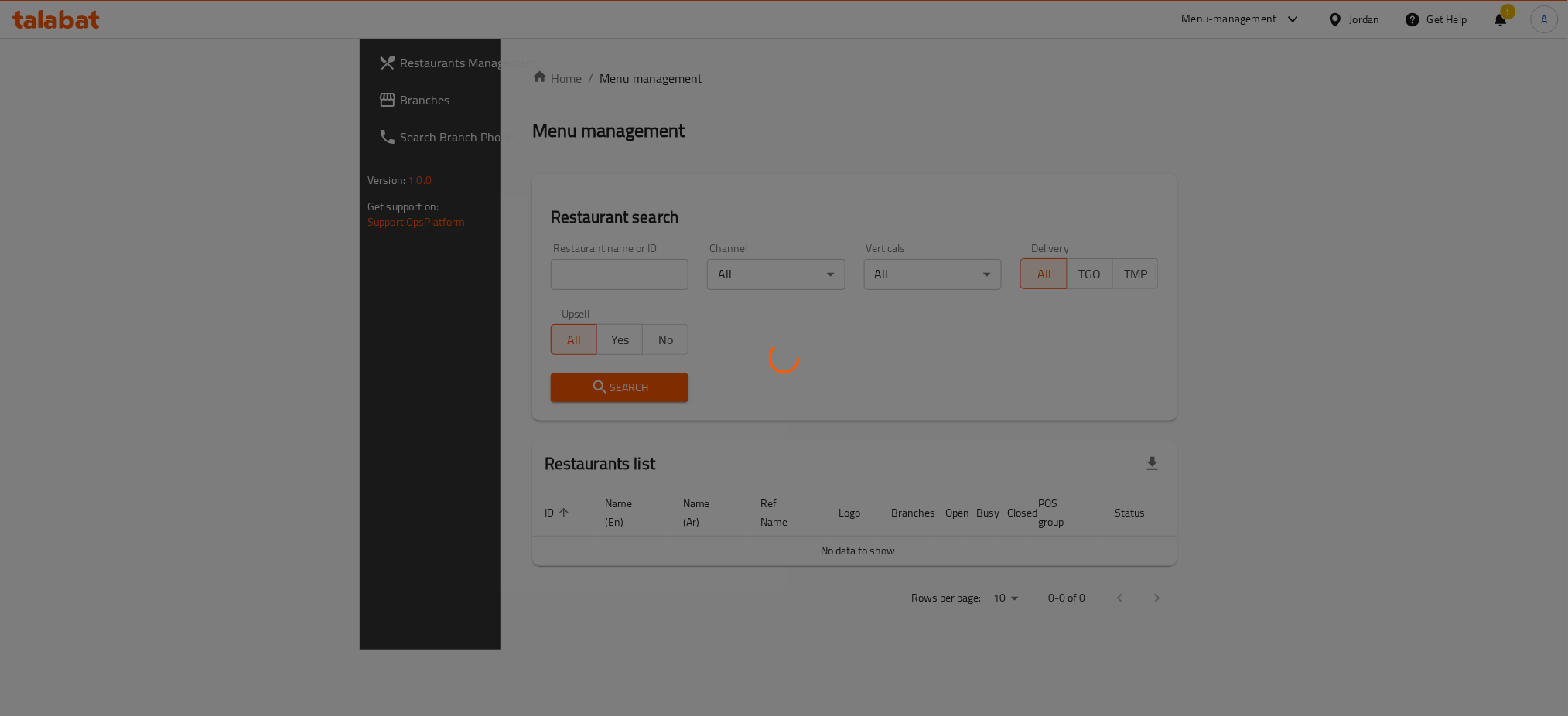
click at [532, 275] on div "Home / Menu management Menu management Restaurant search Restaurant name or ID …" at bounding box center [854, 344] width 645 height 550
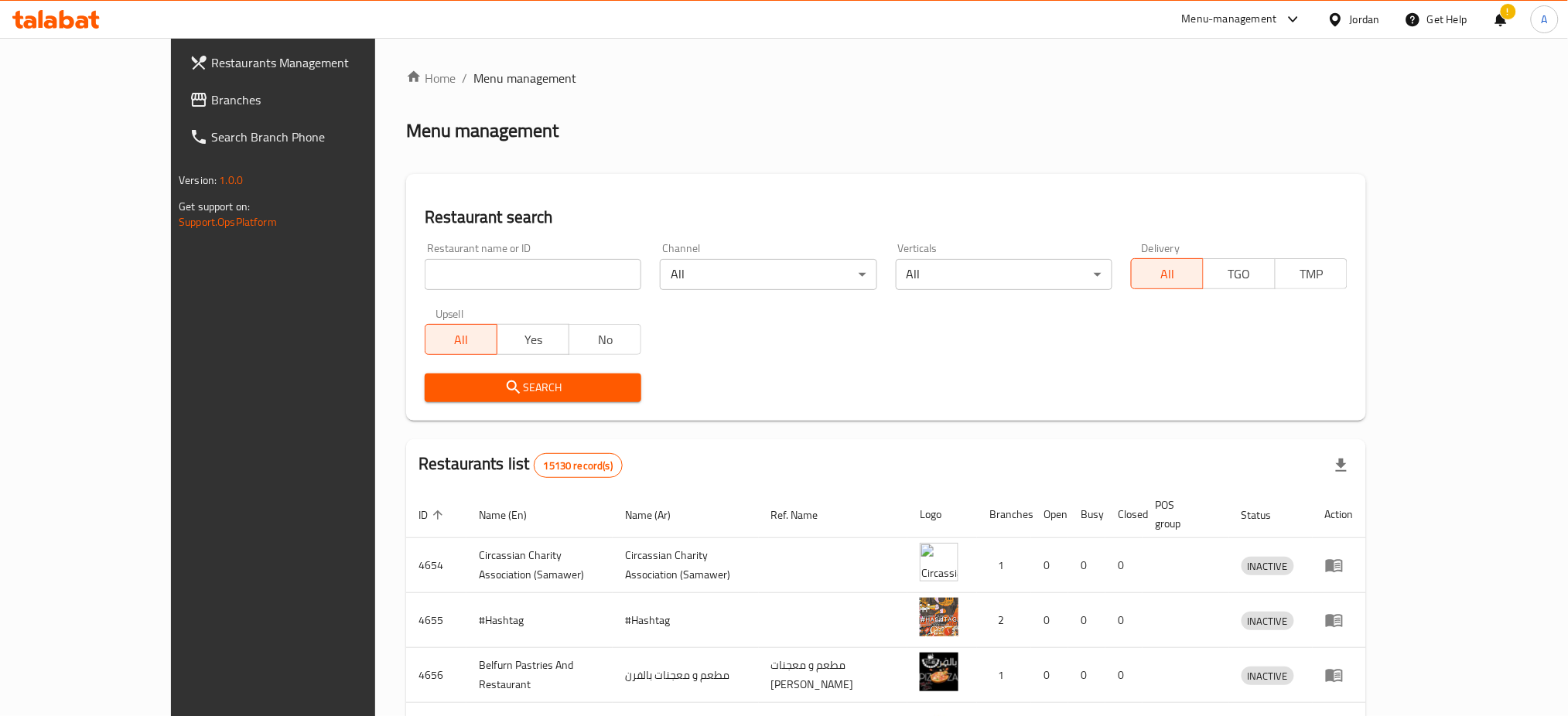
click at [502, 275] on input "search" at bounding box center [532, 275] width 216 height 31
paste input "[PERSON_NAME]"
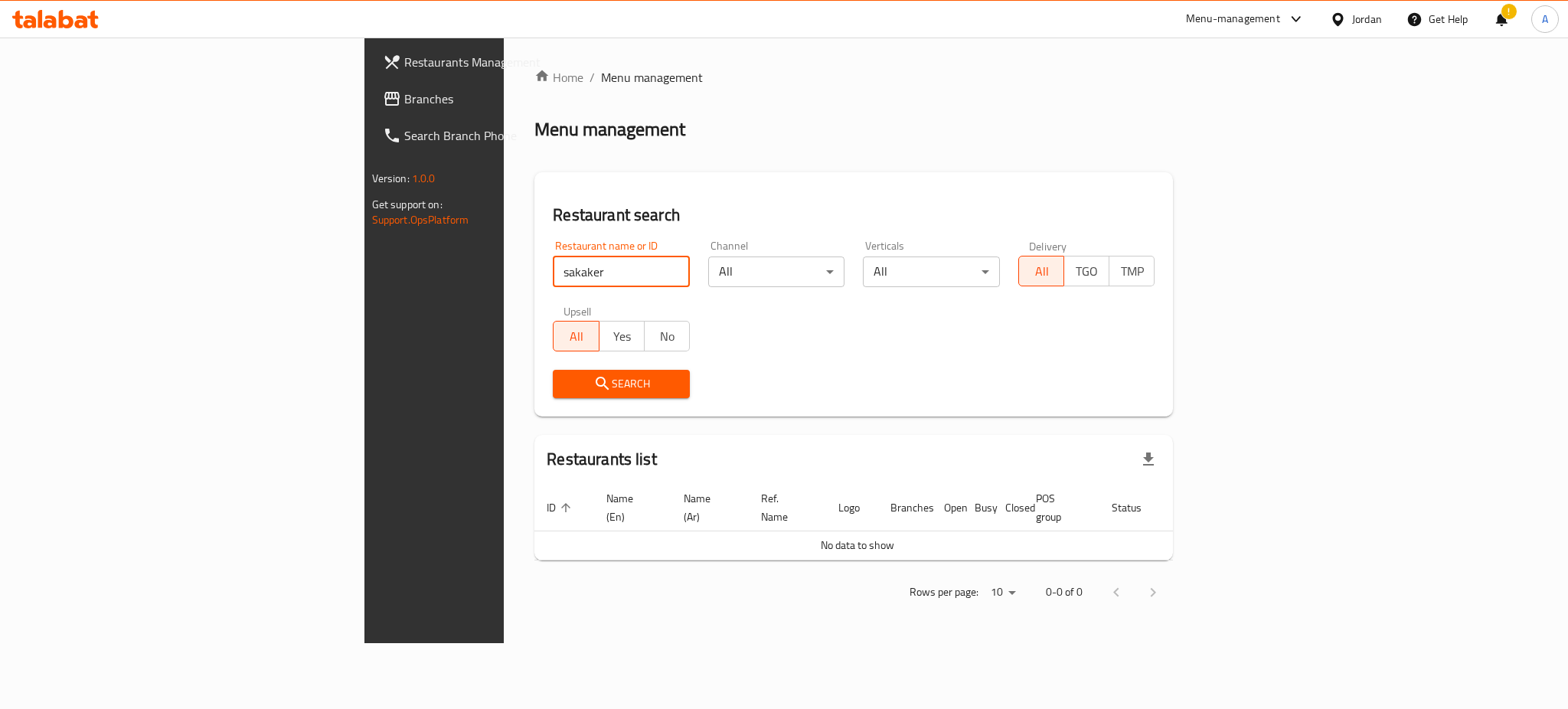
type input "sakaker"
click button "Search" at bounding box center [621, 384] width 137 height 28
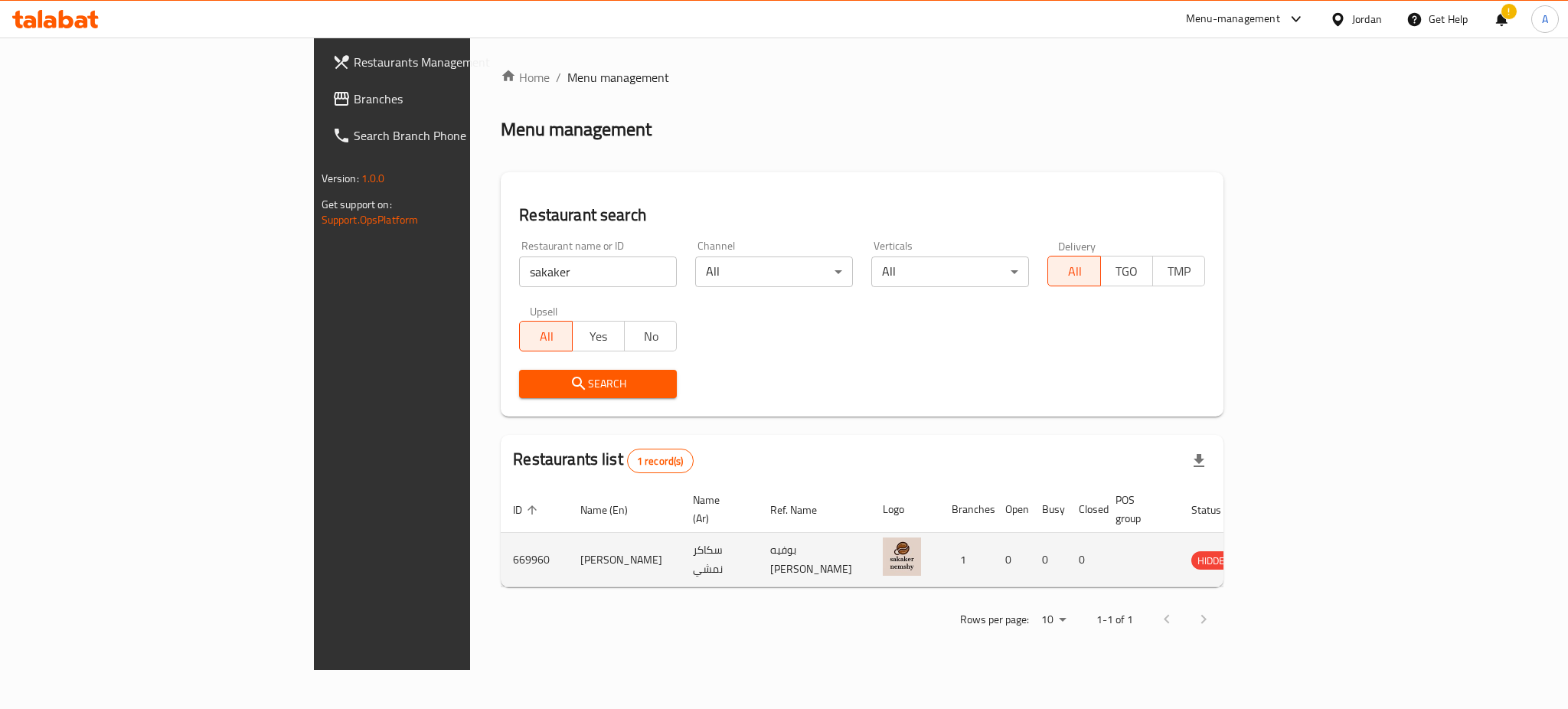
click at [1312, 533] on td "enhanced table" at bounding box center [1286, 560] width 53 height 55
click at [1290, 550] on icon "enhanced table" at bounding box center [1281, 560] width 18 height 18
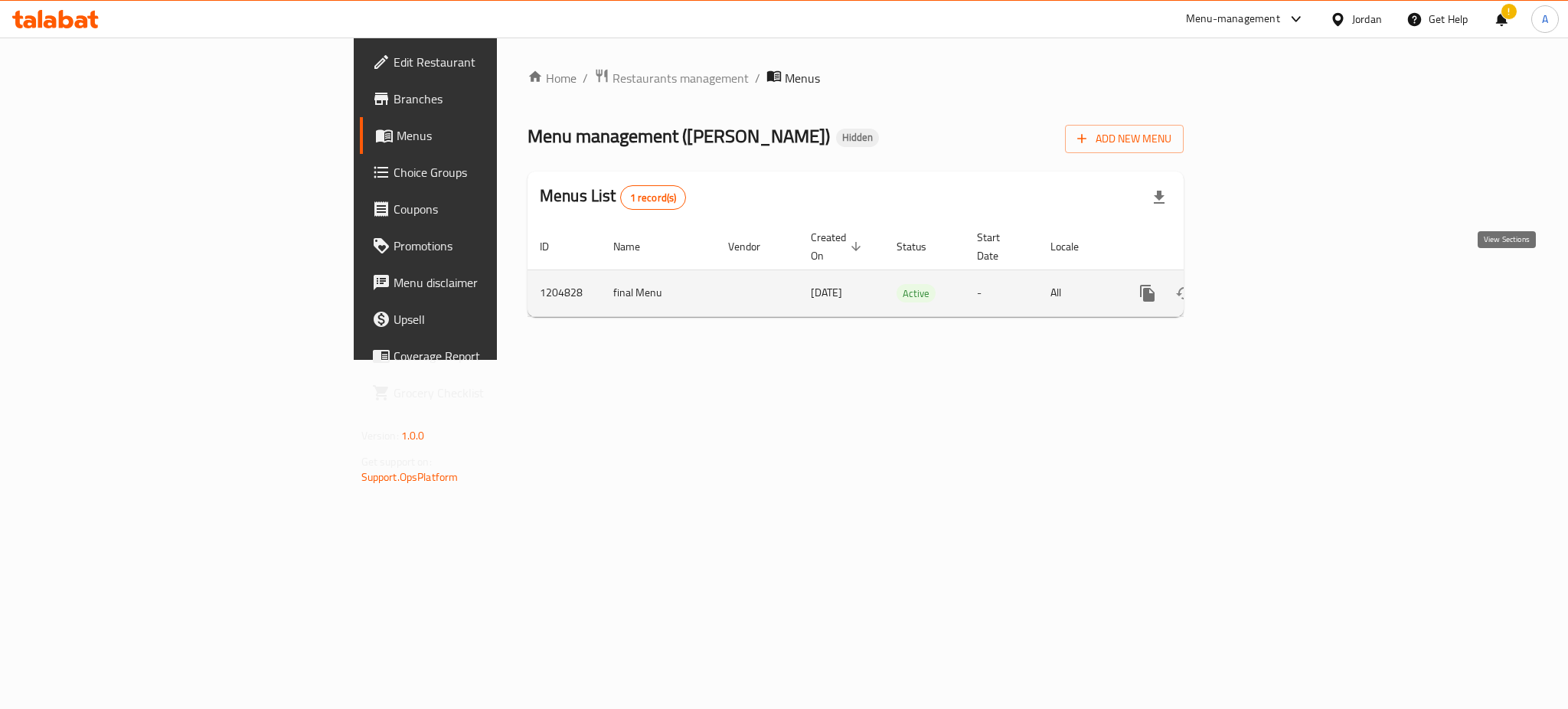
click at [1265, 286] on icon "enhanced table" at bounding box center [1257, 293] width 14 height 14
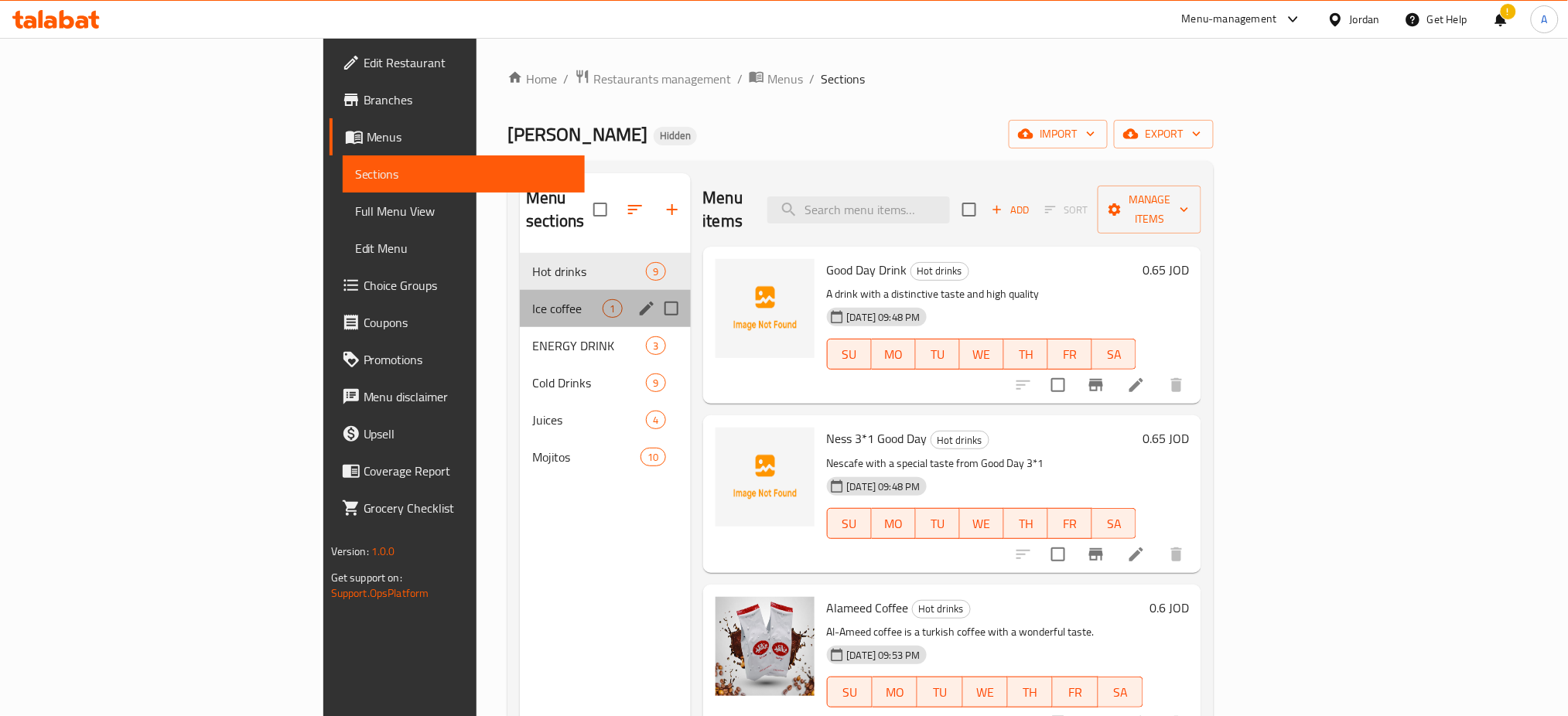
click at [520, 298] on div "Ice coffee 1" at bounding box center [605, 308] width 170 height 37
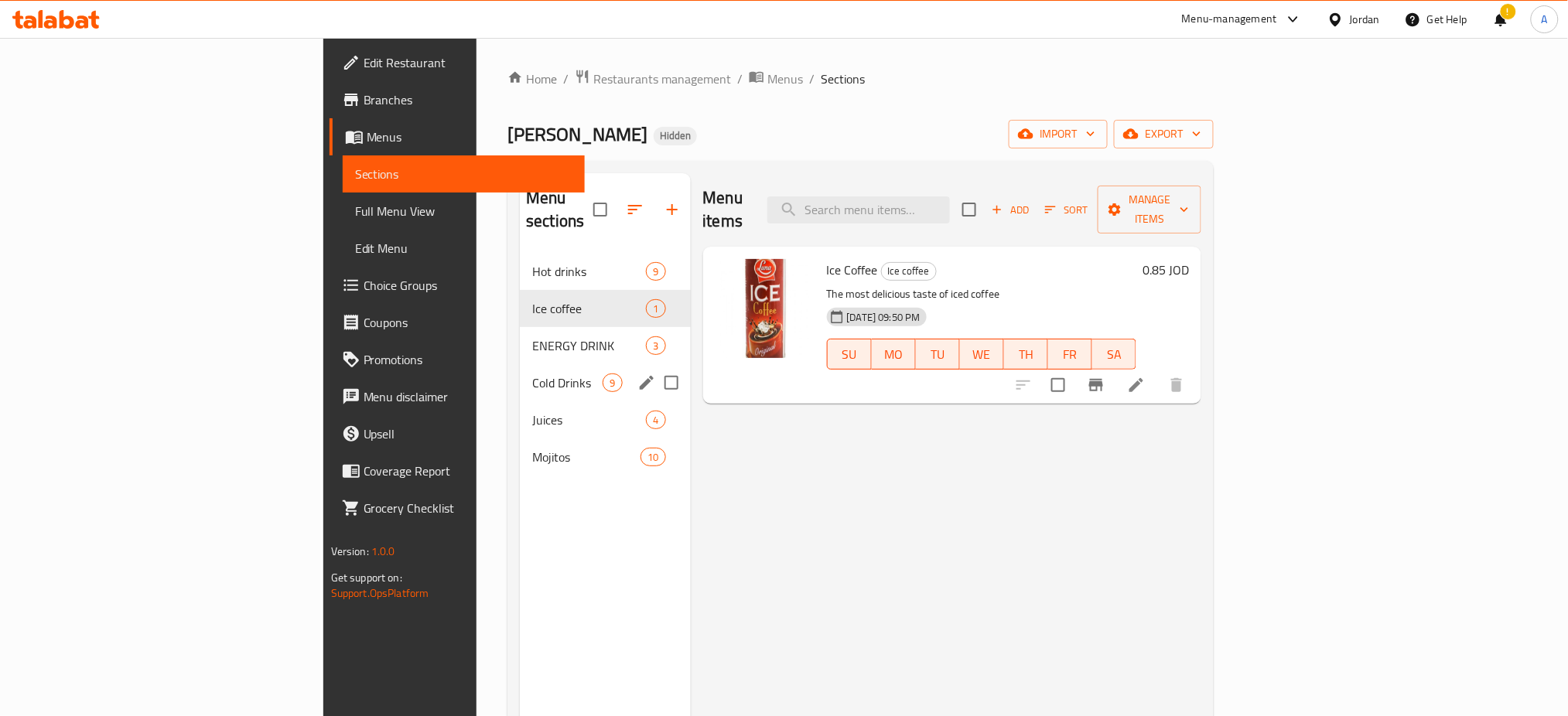
click at [520, 364] on div "Cold Drinks 9" at bounding box center [605, 383] width 170 height 37
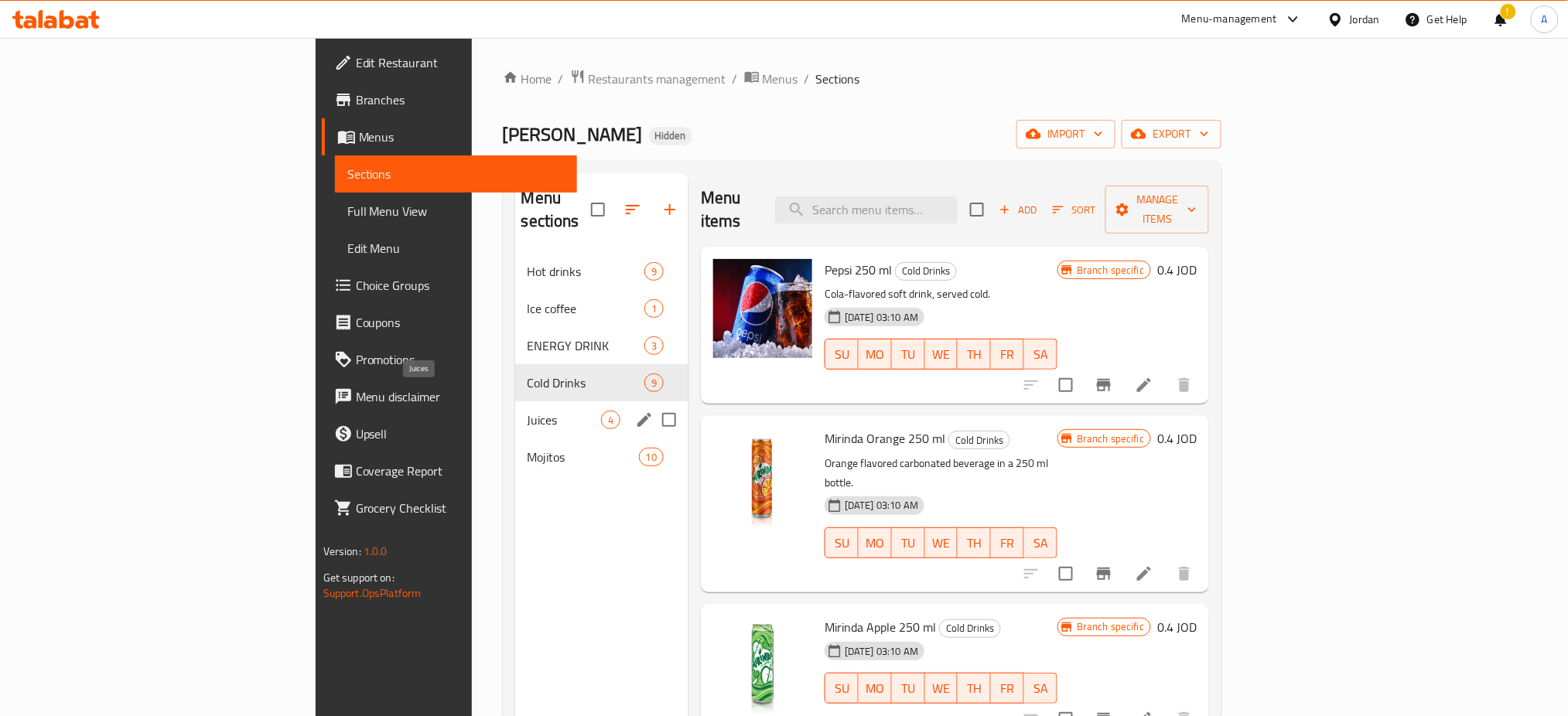
click at [527, 410] on span "Juices" at bounding box center [564, 420] width 74 height 18
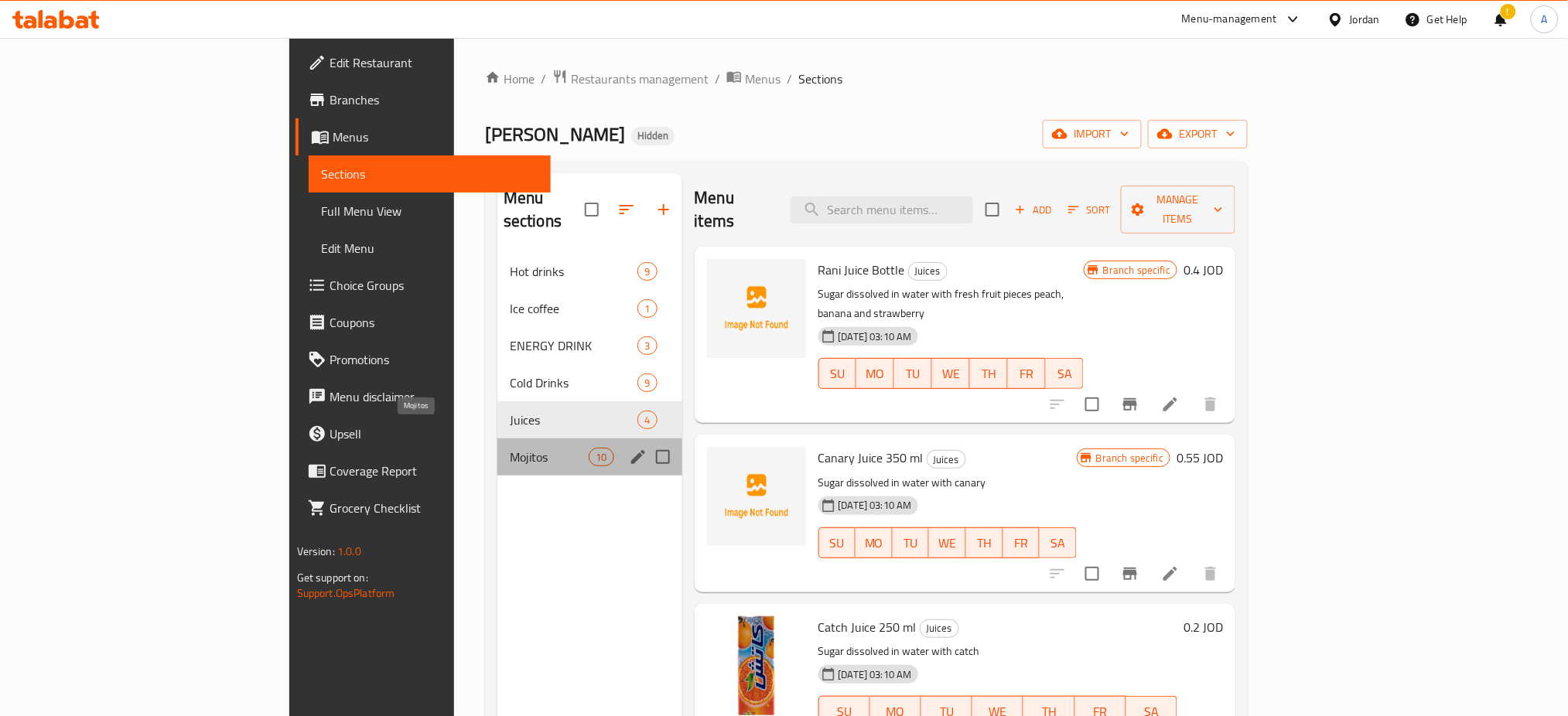
click at [510, 448] on span "Mojitos" at bounding box center [549, 457] width 79 height 18
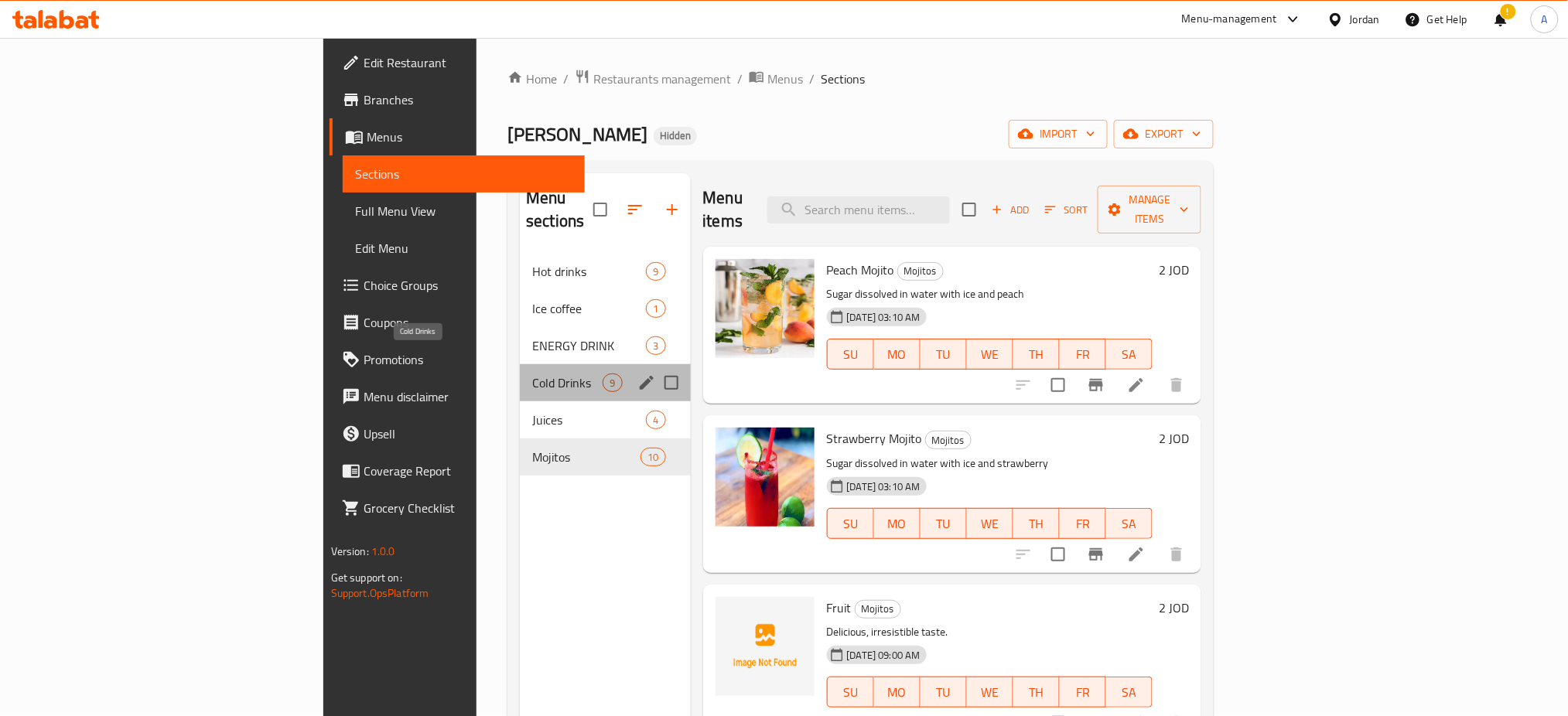
click at [532, 374] on span "Cold Drinks" at bounding box center [567, 383] width 70 height 18
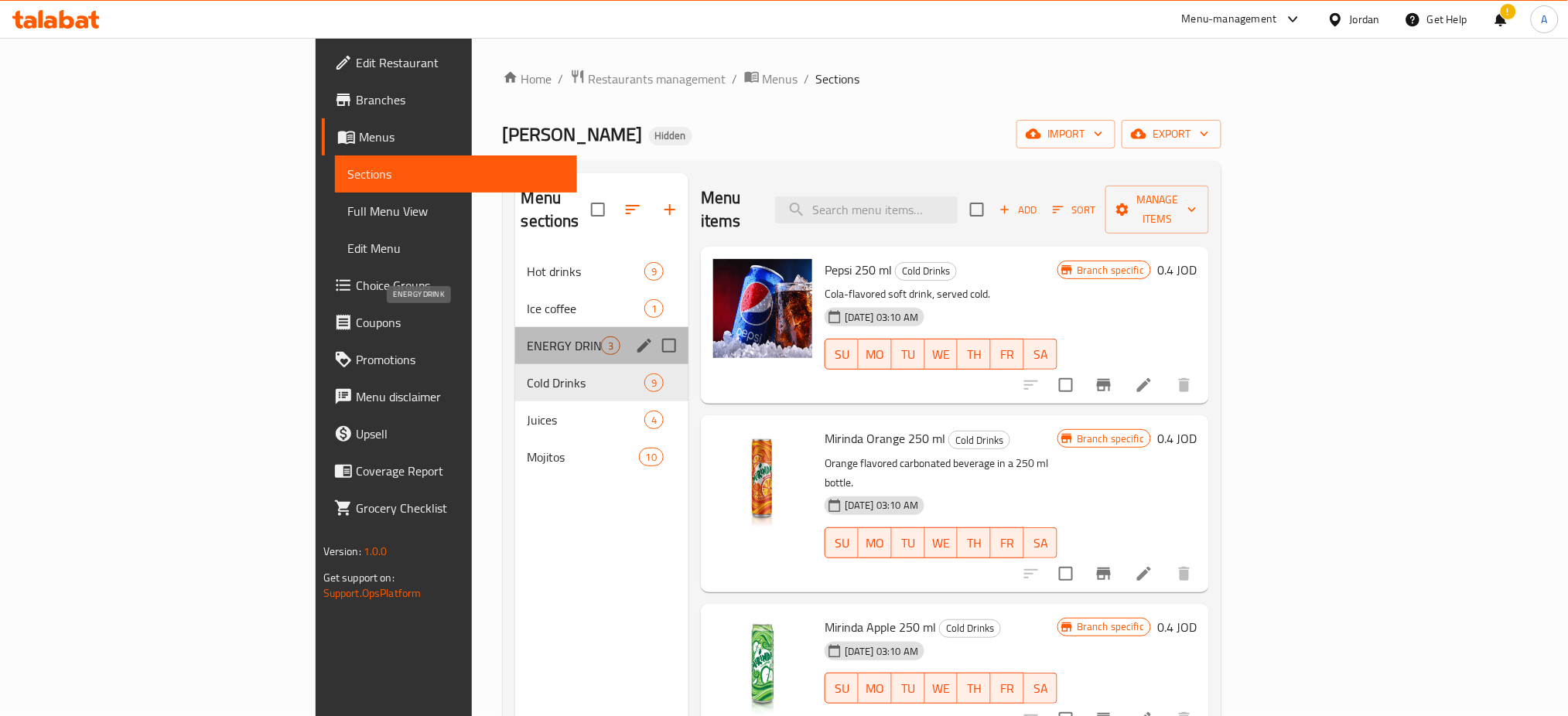
click at [527, 337] on span "ENERGY DRINK" at bounding box center [564, 346] width 74 height 18
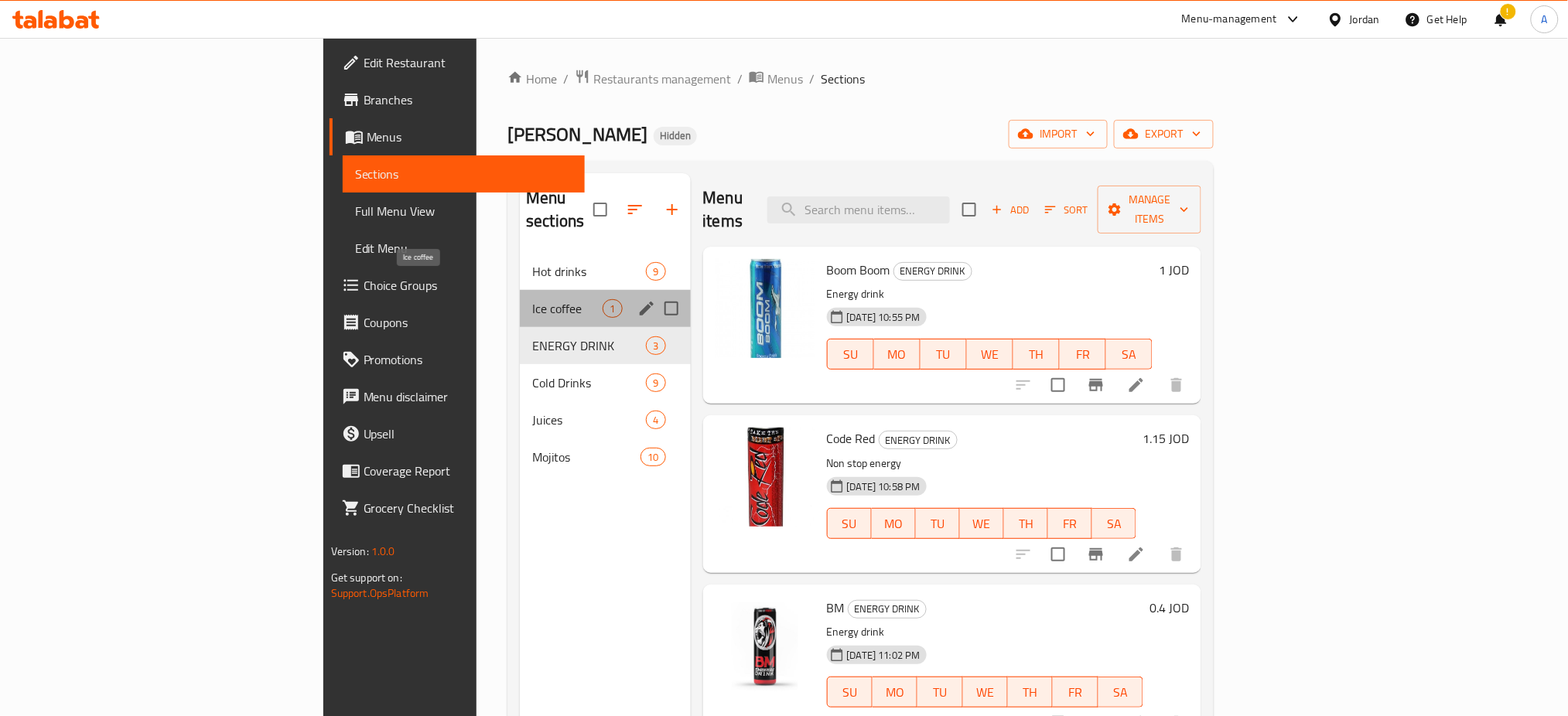
click at [532, 299] on span "Ice coffee" at bounding box center [567, 308] width 70 height 18
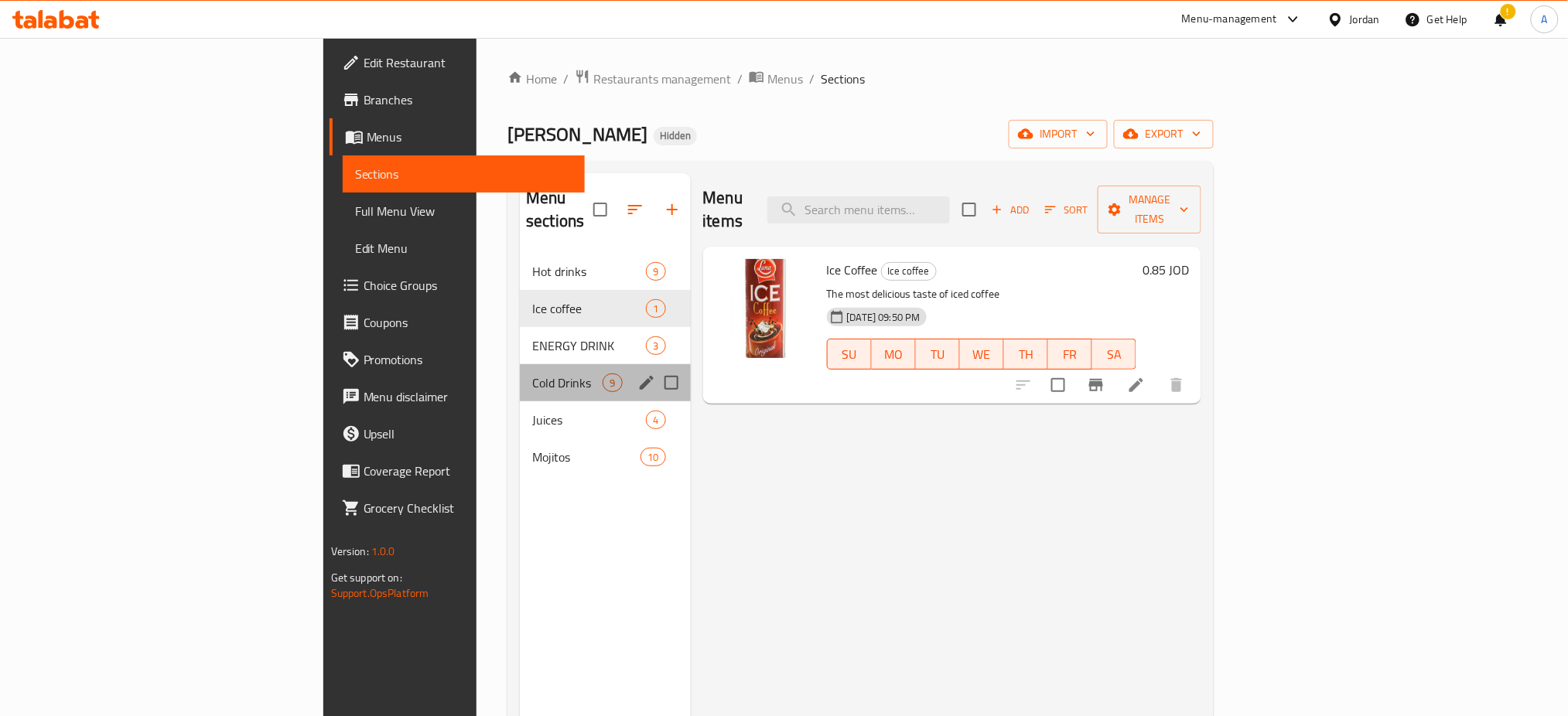
click at [520, 364] on div "Cold Drinks 9" at bounding box center [605, 383] width 170 height 37
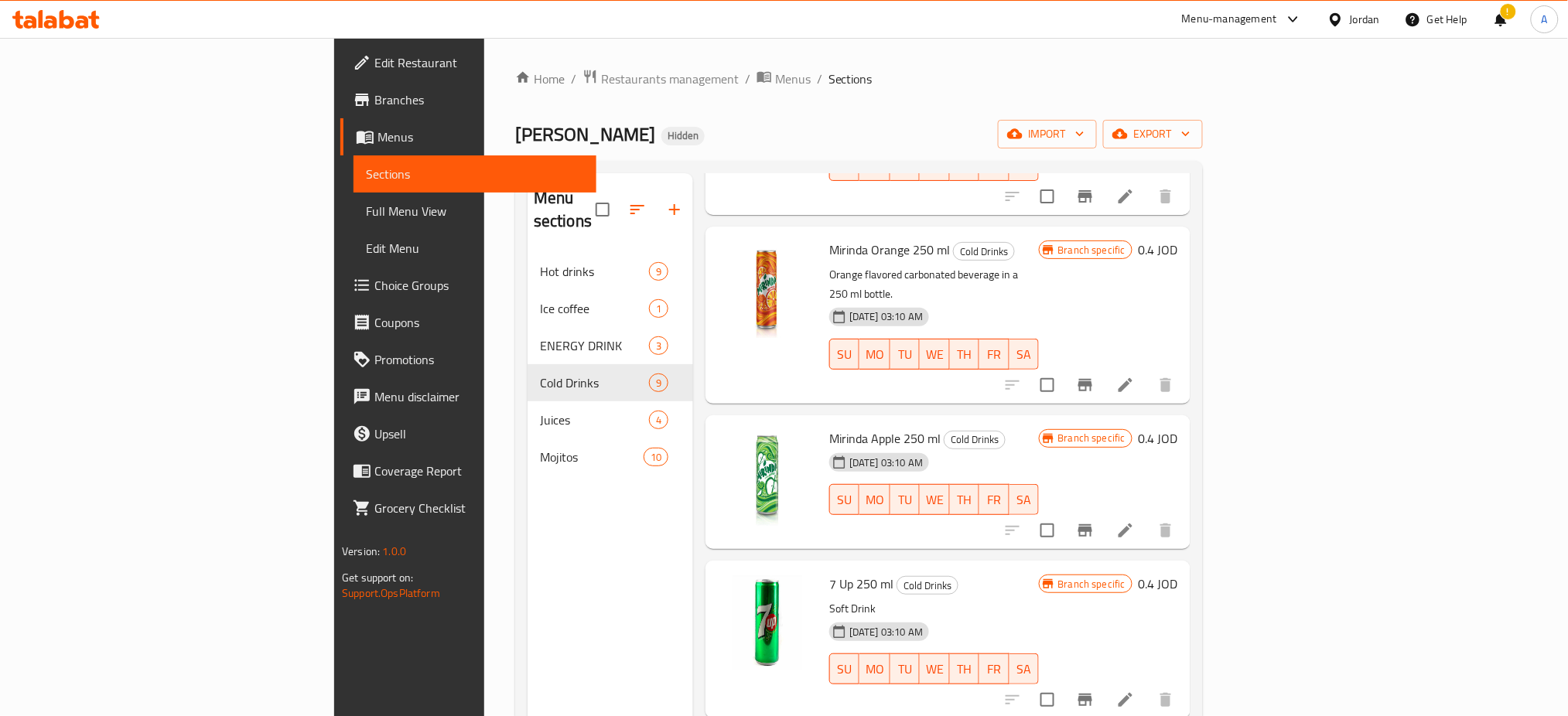
scroll to position [159, 0]
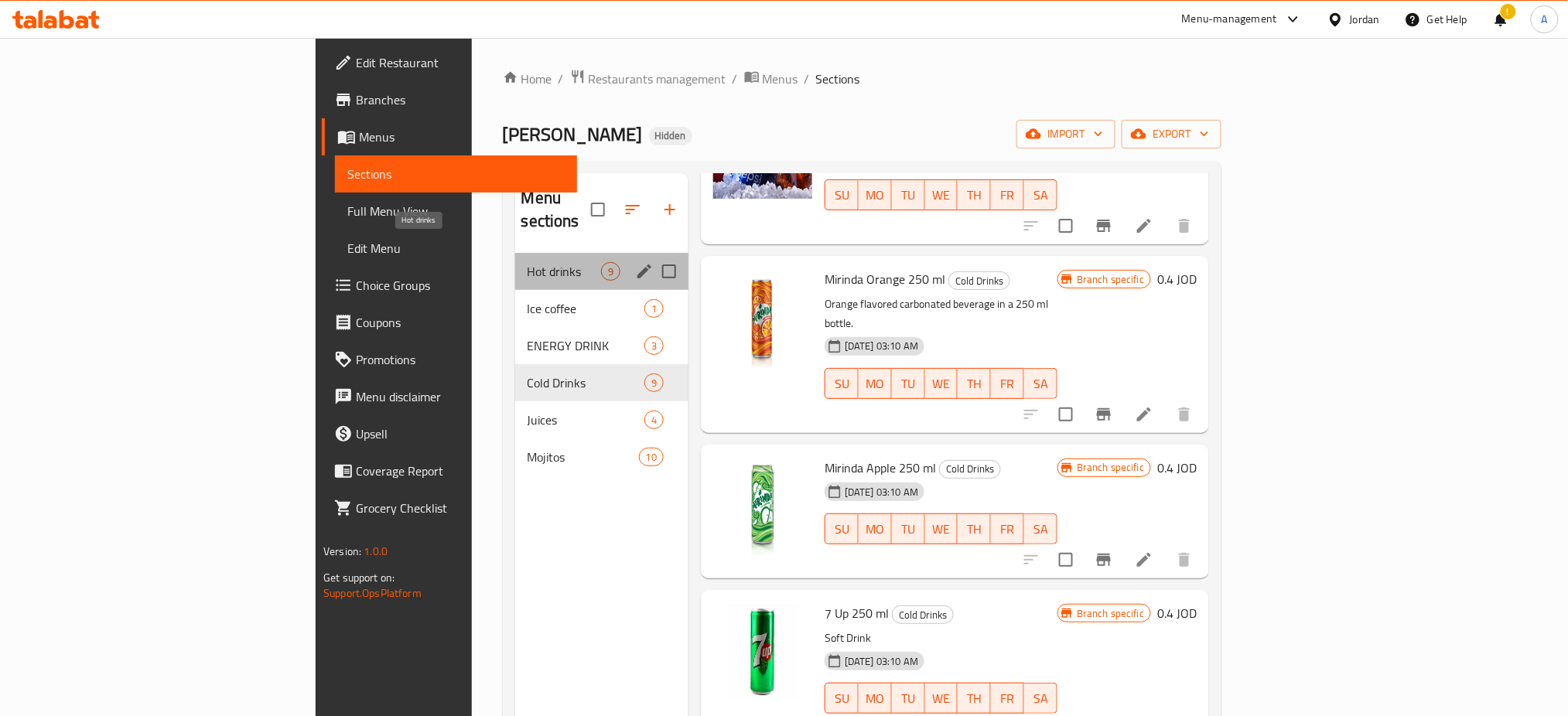
click at [527, 262] on span "Hot drinks" at bounding box center [564, 271] width 74 height 18
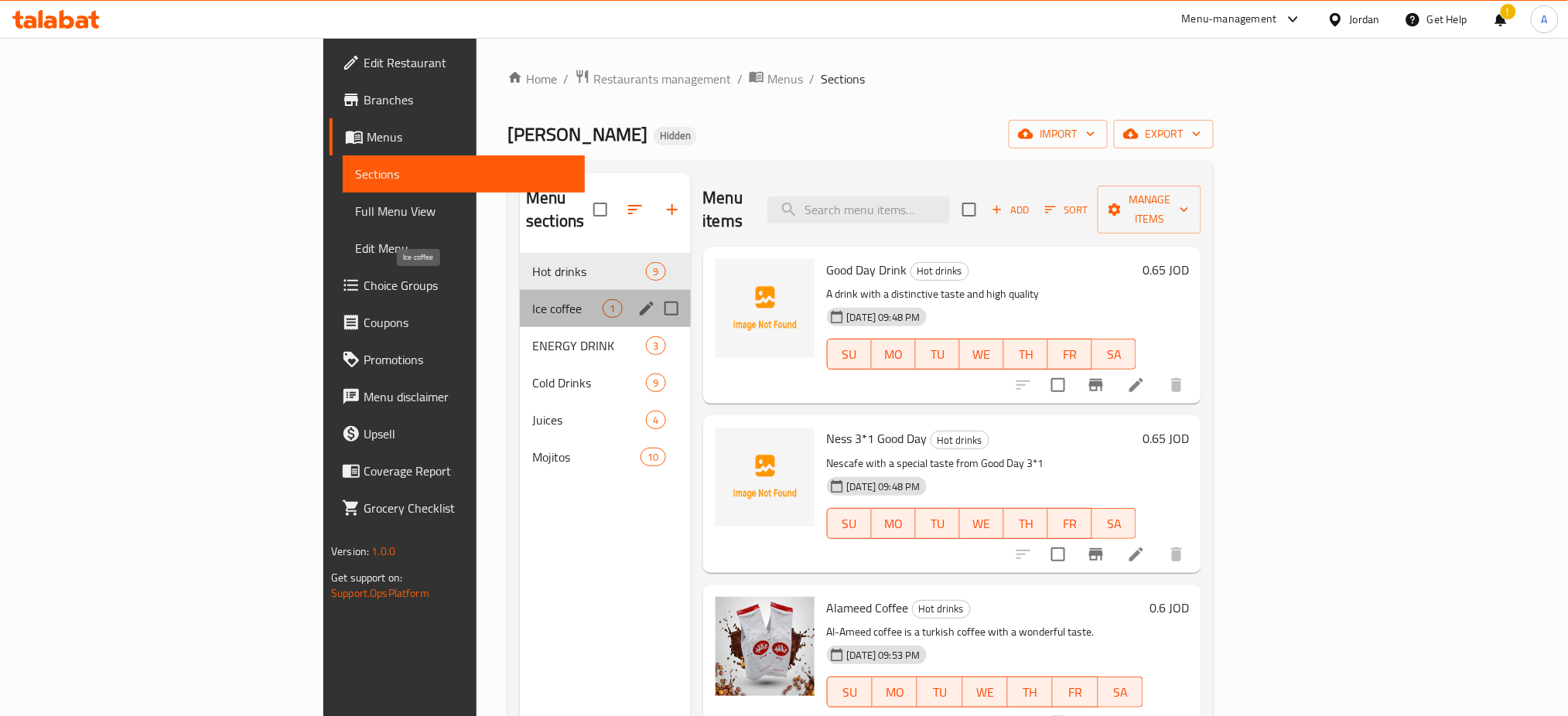
click at [532, 299] on span "Ice coffee" at bounding box center [567, 308] width 70 height 18
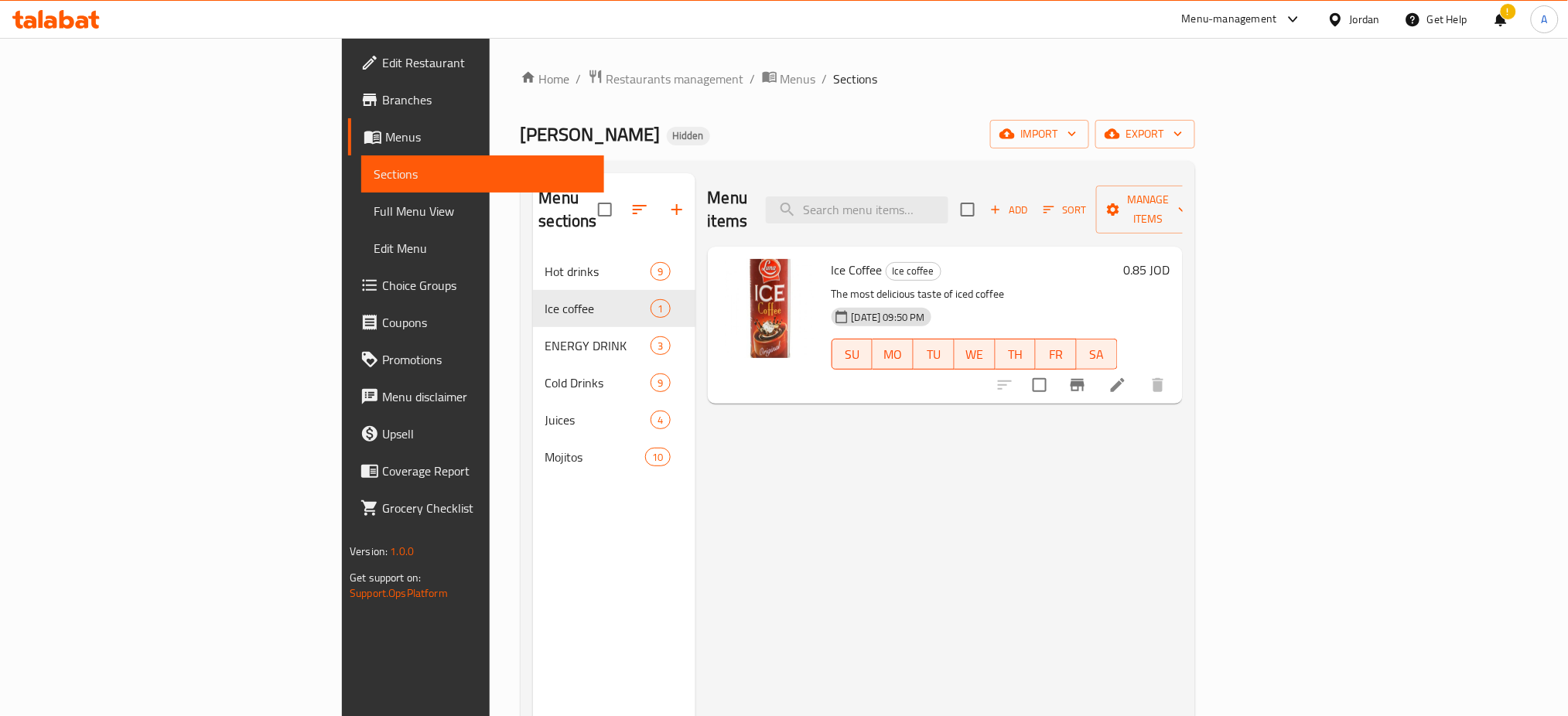
drag, startPoint x: 1423, startPoint y: 537, endPoint x: 1272, endPoint y: 616, distance: 170.4
click at [1182, 537] on div "Menu items Add Sort Manage items Ice Coffee Ice coffee The most delicious taste…" at bounding box center [939, 531] width 487 height 716
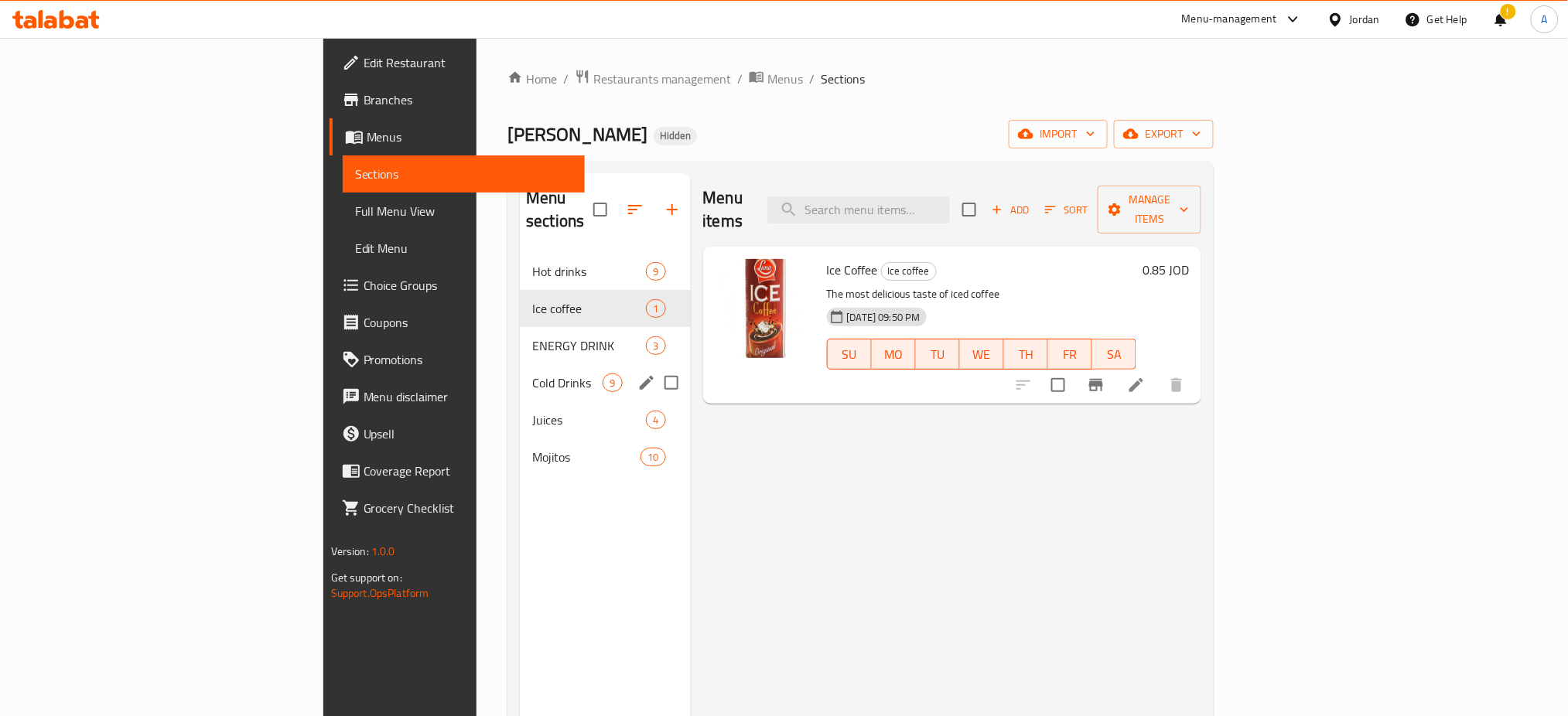
click at [520, 364] on div "Cold Drinks 9" at bounding box center [605, 383] width 170 height 37
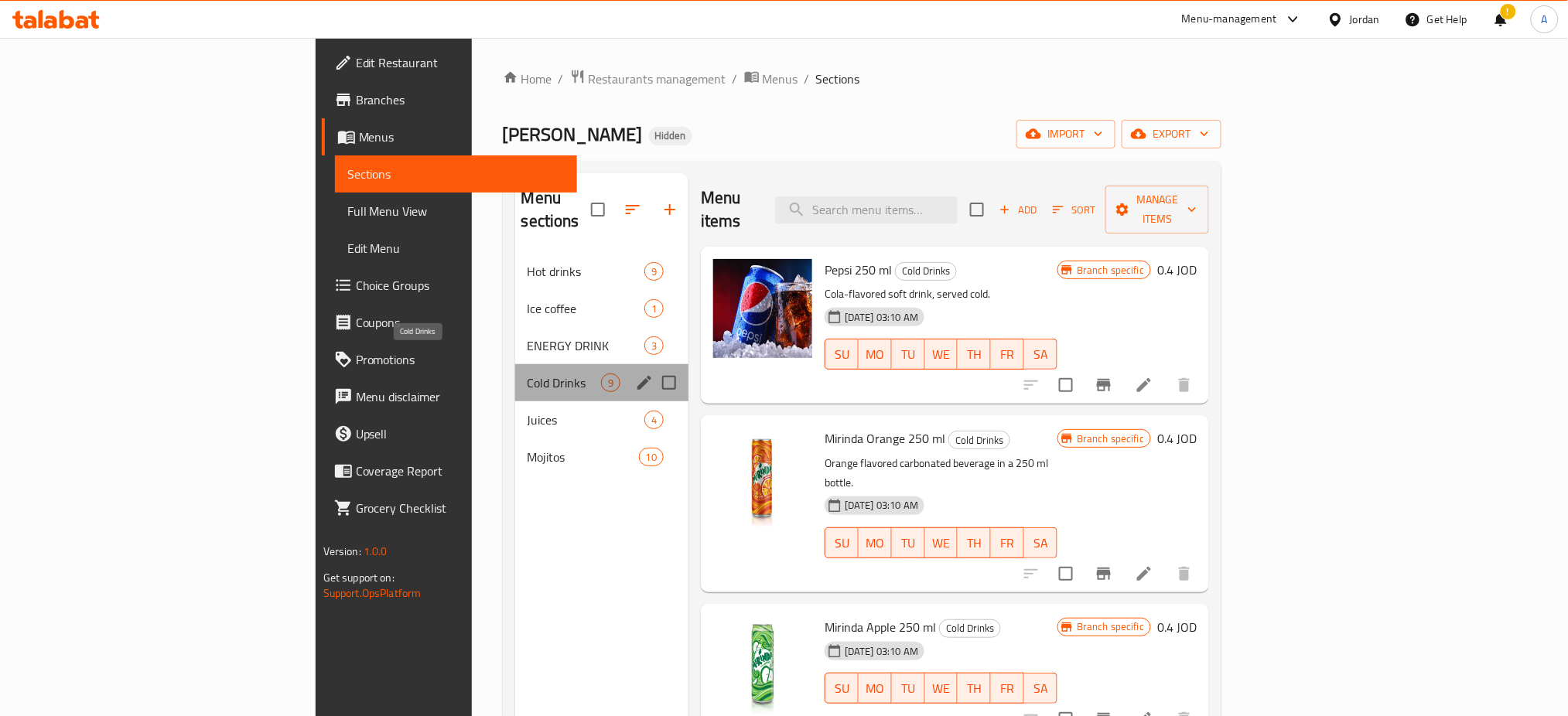
click at [527, 374] on span "Cold Drinks" at bounding box center [564, 383] width 74 height 18
click at [527, 410] on span "Juices" at bounding box center [564, 420] width 74 height 18
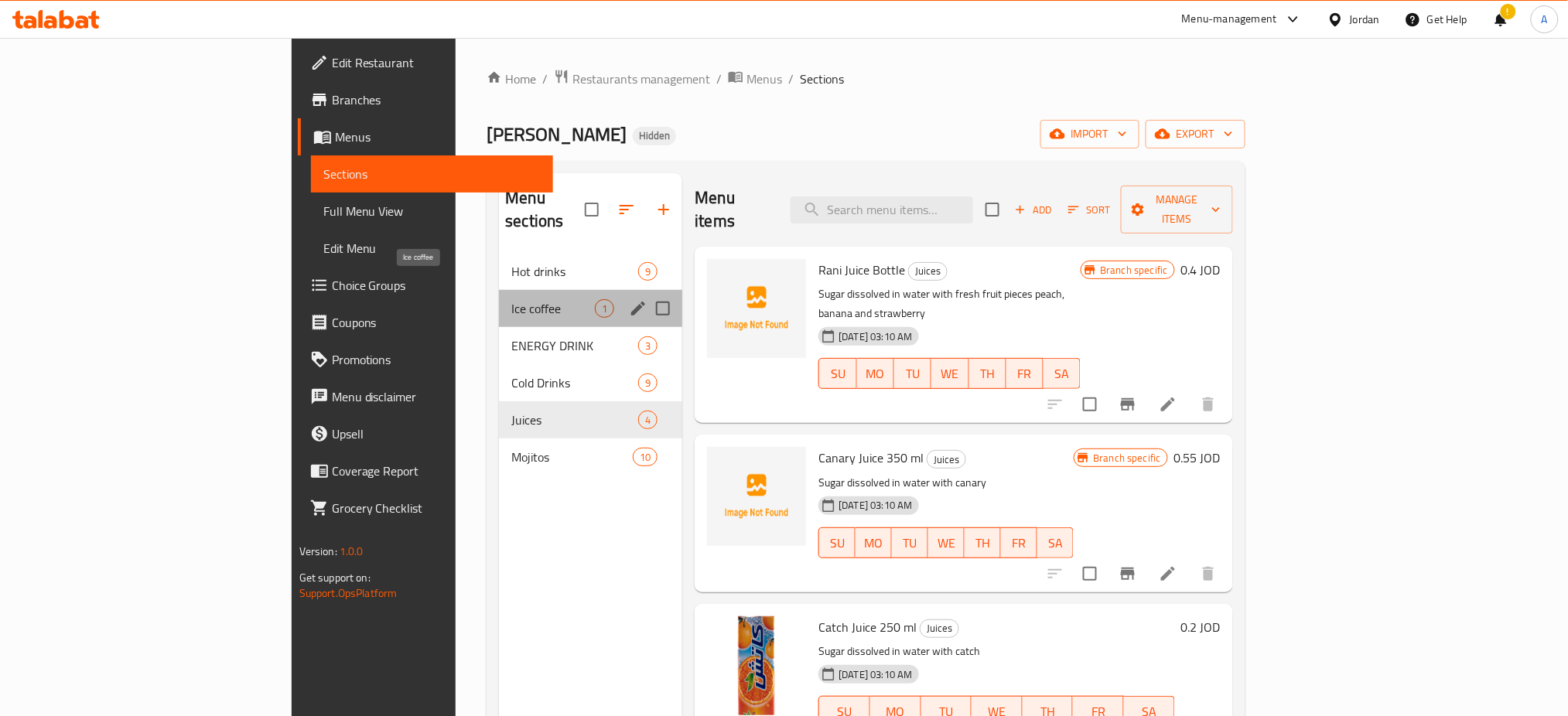
click at [512, 299] on span "Ice coffee" at bounding box center [553, 308] width 84 height 18
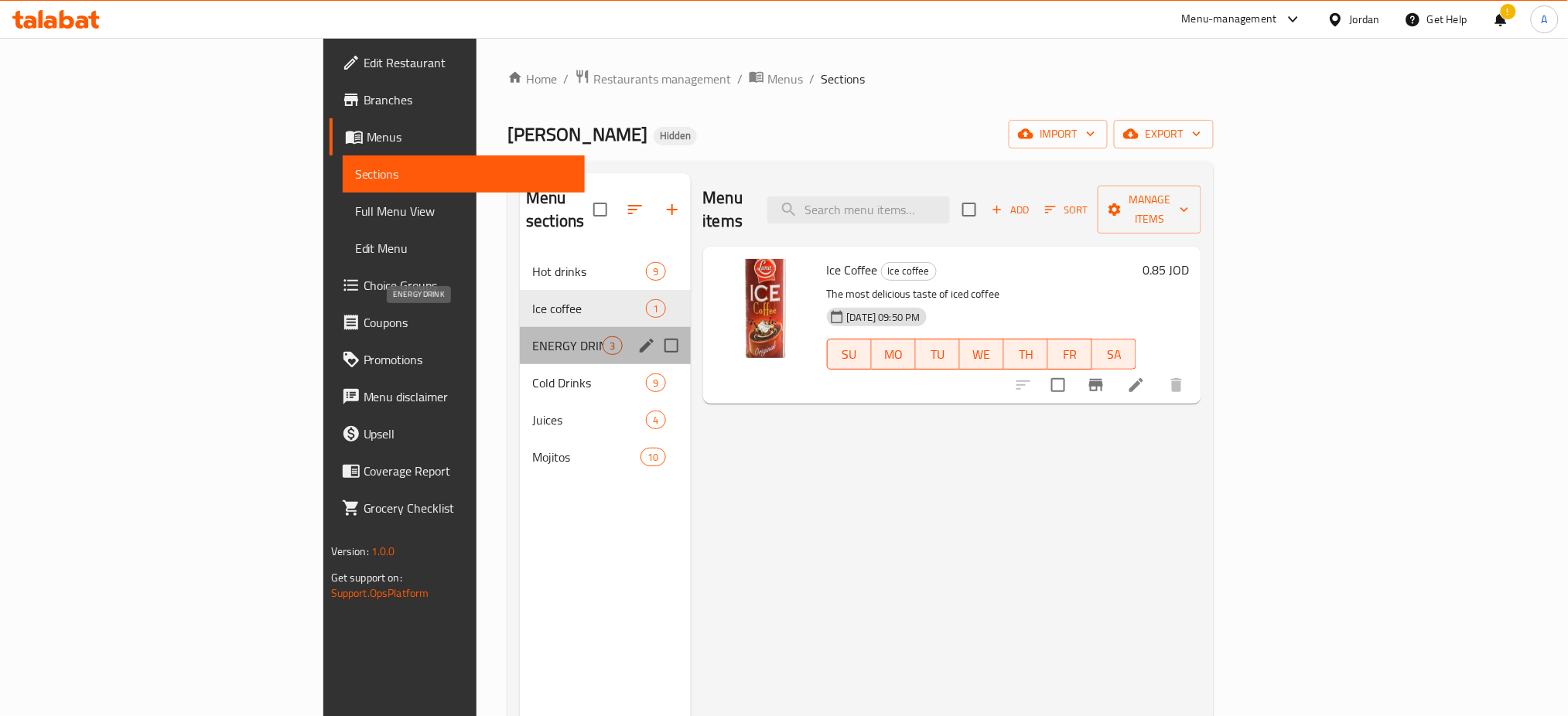
click at [532, 337] on span "ENERGY DRINK" at bounding box center [567, 346] width 70 height 18
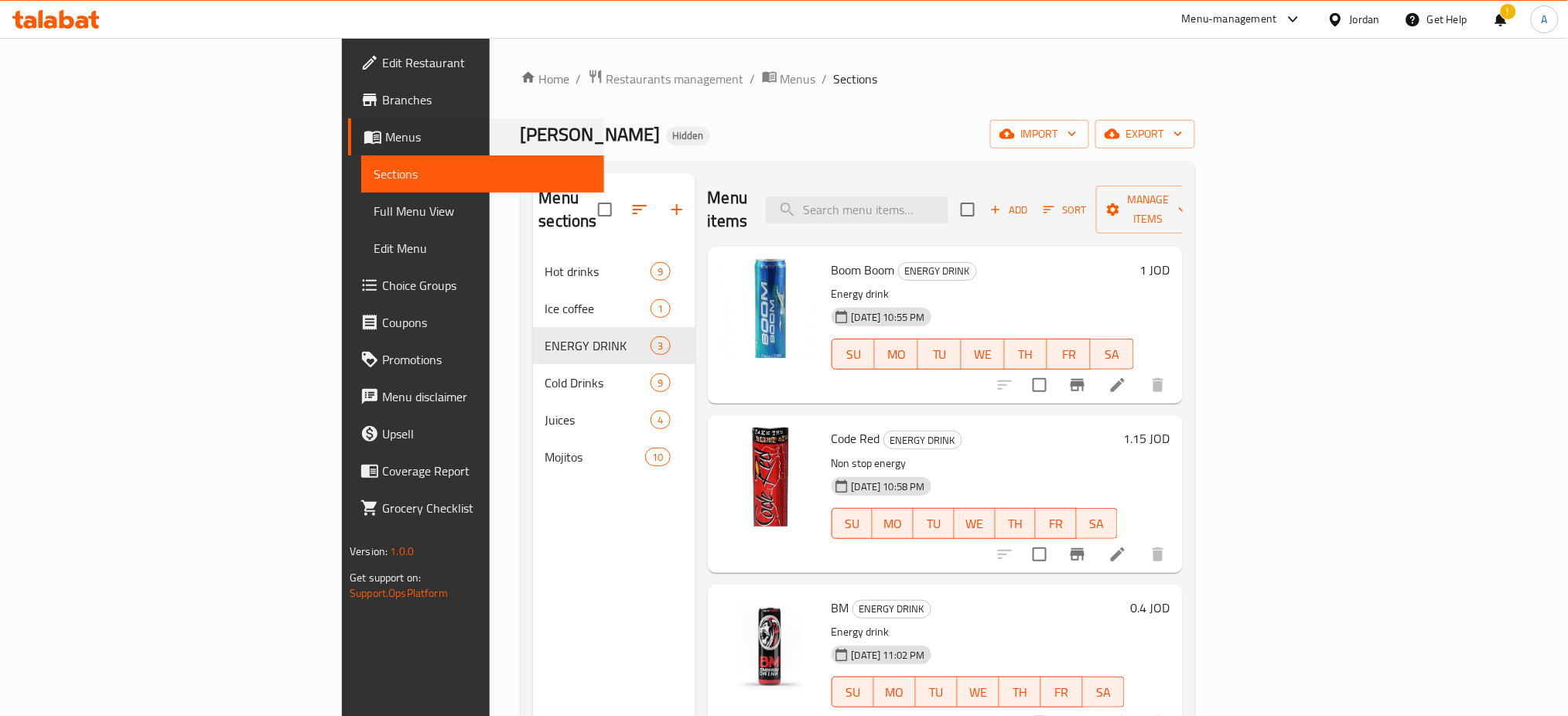
click at [330, 248] on li "Menus Sections Full Menu View Edit Menu" at bounding box center [467, 192] width 274 height 148
click at [606, 70] on span "Restaurants management" at bounding box center [675, 79] width 138 height 18
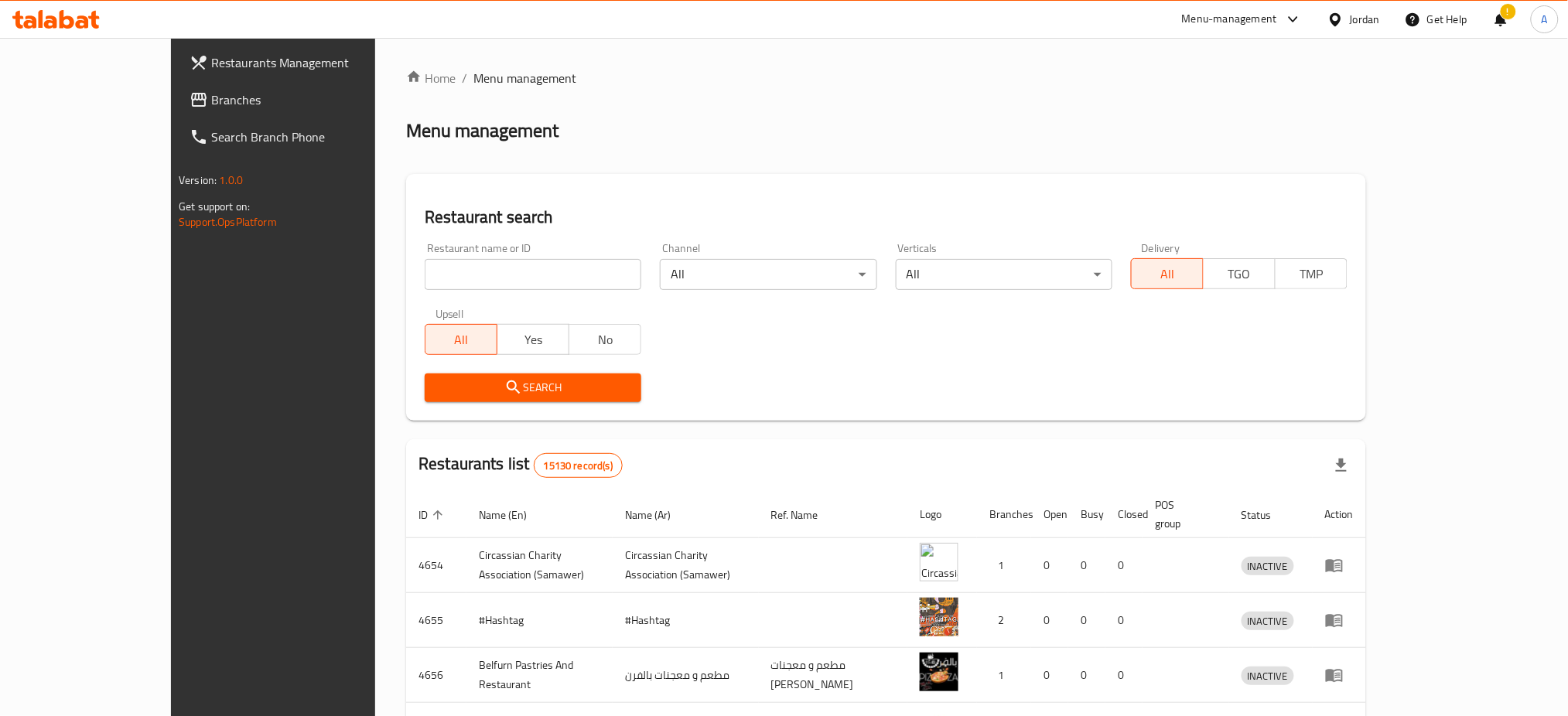
click at [1309, 245] on div "All TGO TMP" at bounding box center [1239, 266] width 216 height 46
